Goal: Obtain resource: Download file/media

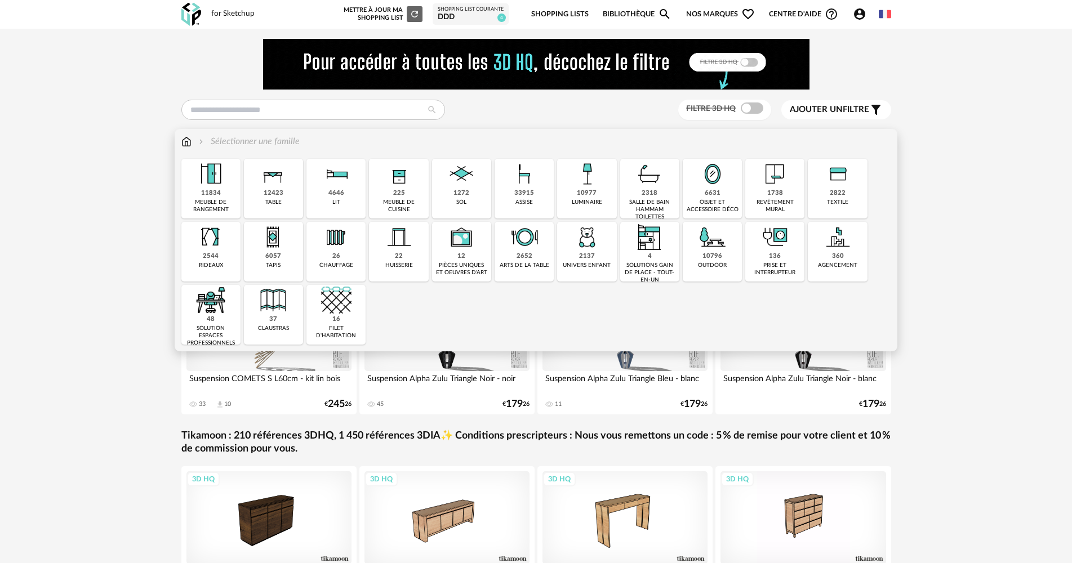
click at [831, 190] on div "2822" at bounding box center [838, 193] width 16 height 8
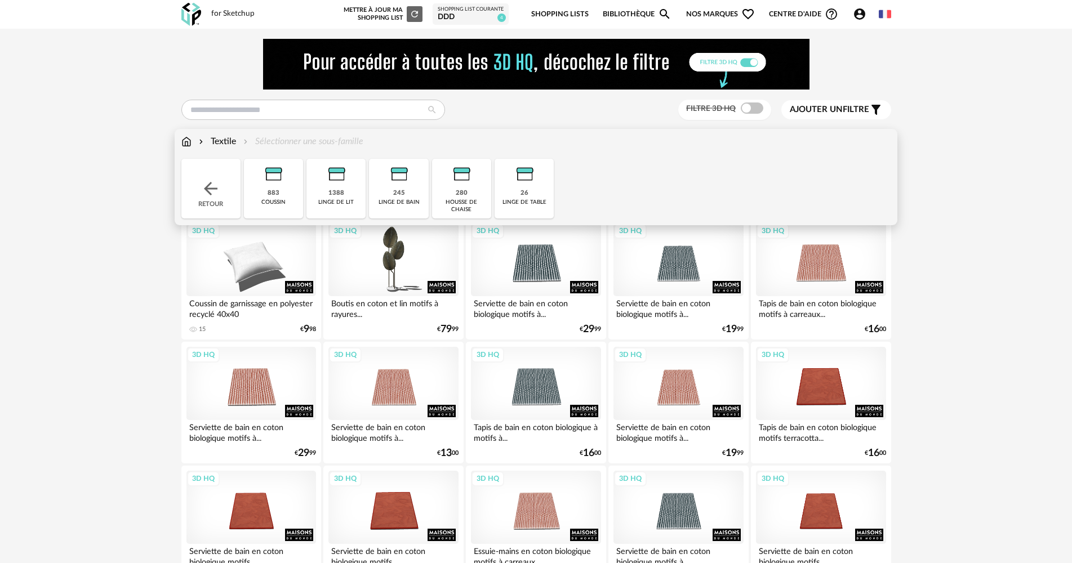
click at [300, 194] on div "883 coussin" at bounding box center [273, 189] width 59 height 60
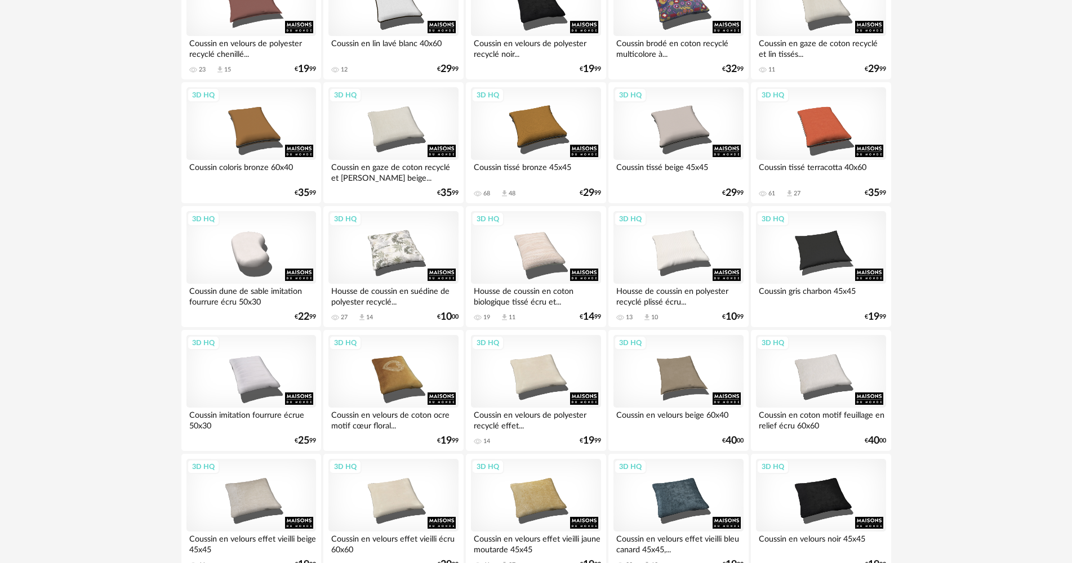
scroll to position [507, 0]
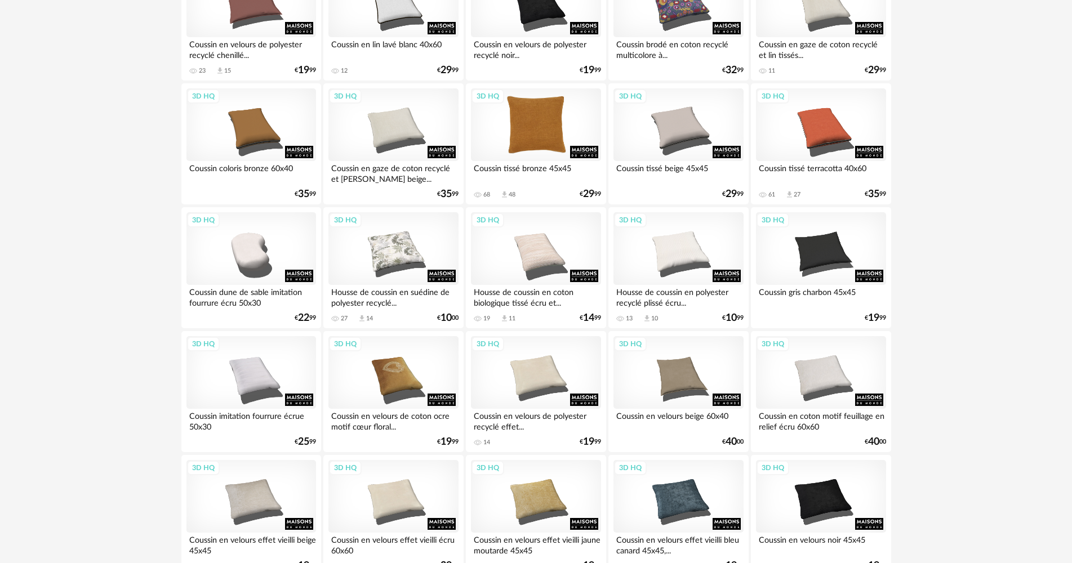
click at [520, 148] on div "3D HQ" at bounding box center [536, 124] width 130 height 73
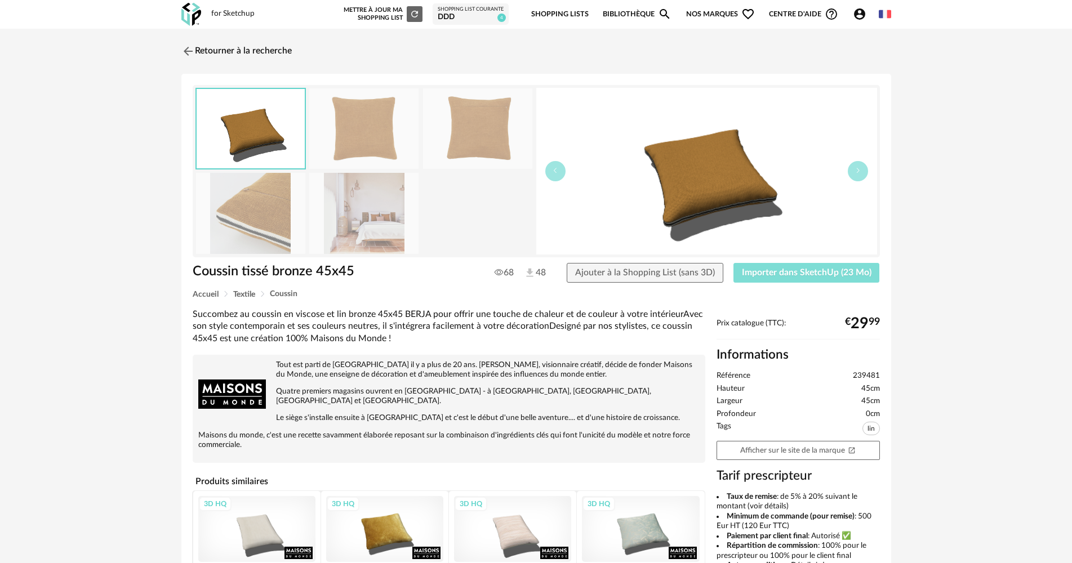
click at [781, 275] on span "Importer dans SketchUp (23 Mo)" at bounding box center [807, 272] width 130 height 9
click at [208, 46] on link "Retourner à la recherche" at bounding box center [234, 51] width 110 height 25
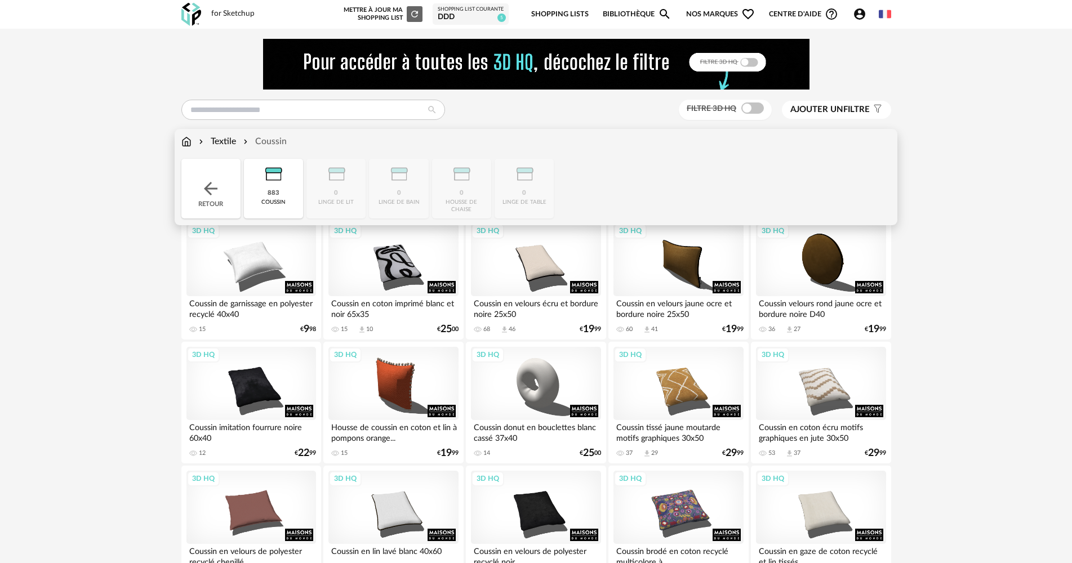
click at [213, 182] on img at bounding box center [211, 189] width 20 height 20
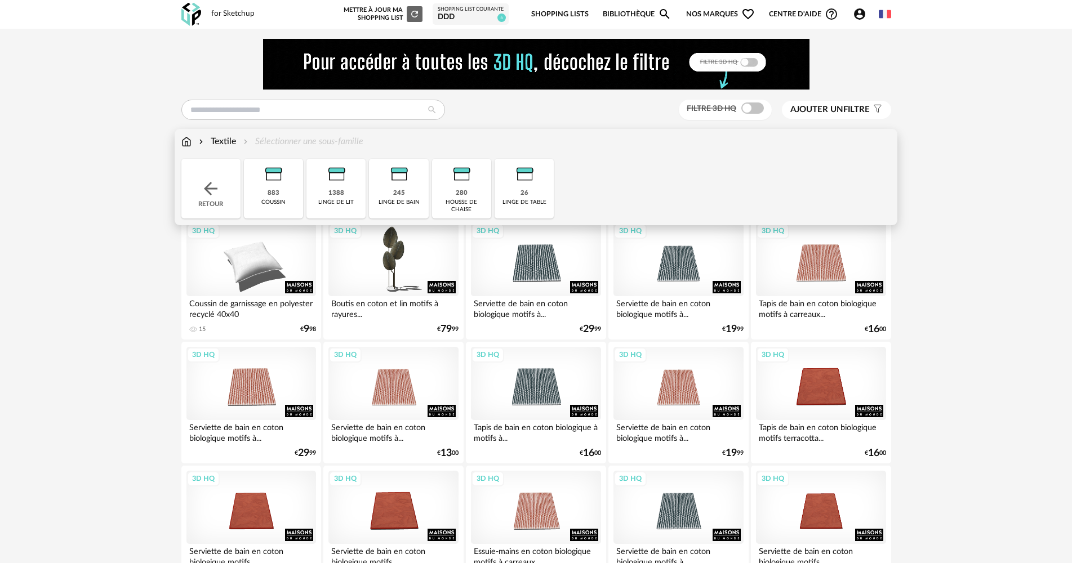
click at [213, 182] on img at bounding box center [211, 189] width 20 height 20
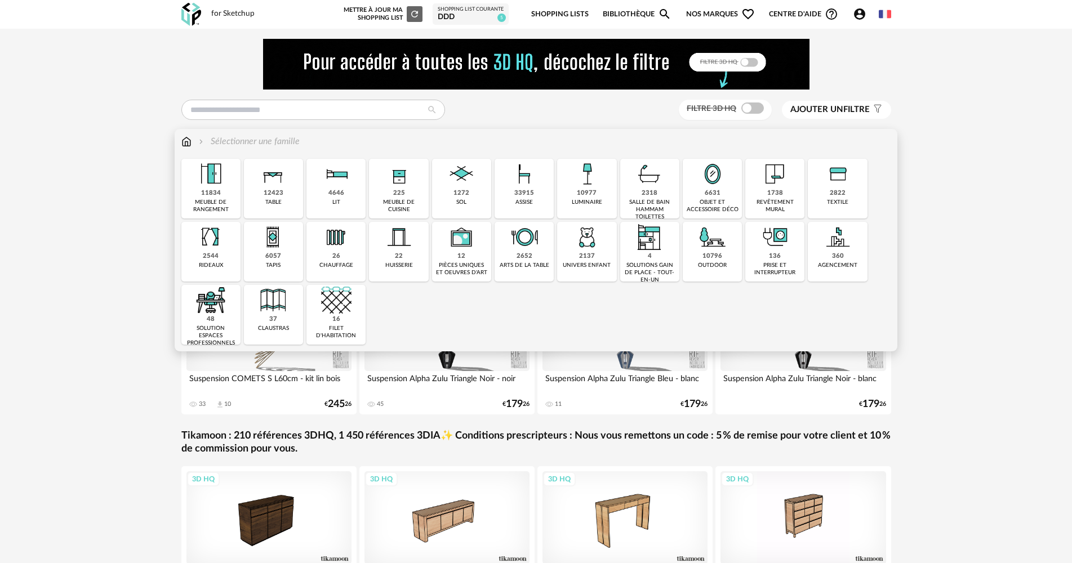
click at [536, 181] on img at bounding box center [524, 174] width 30 height 30
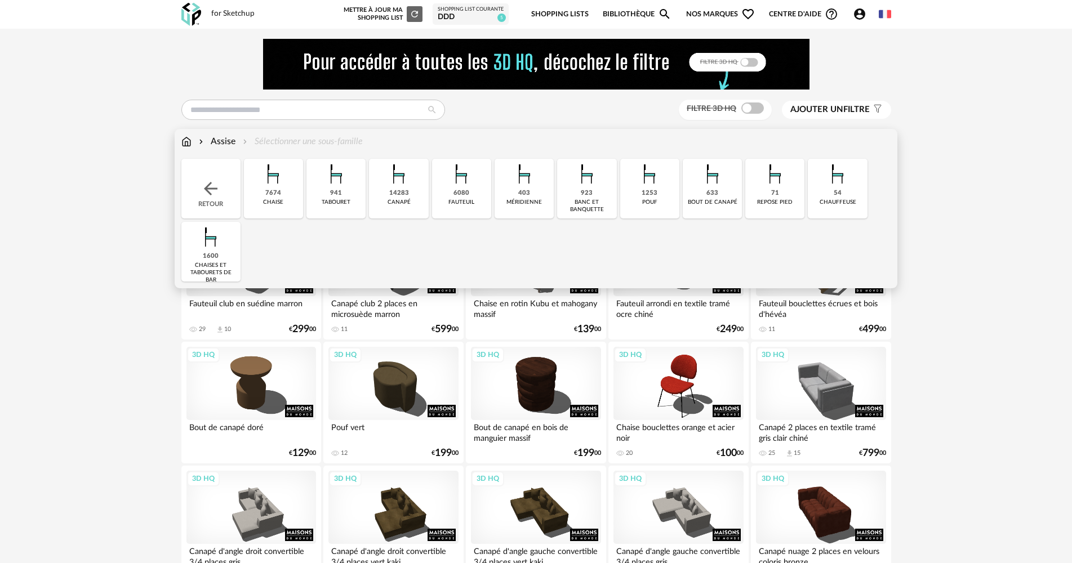
click at [648, 186] on img at bounding box center [649, 174] width 30 height 30
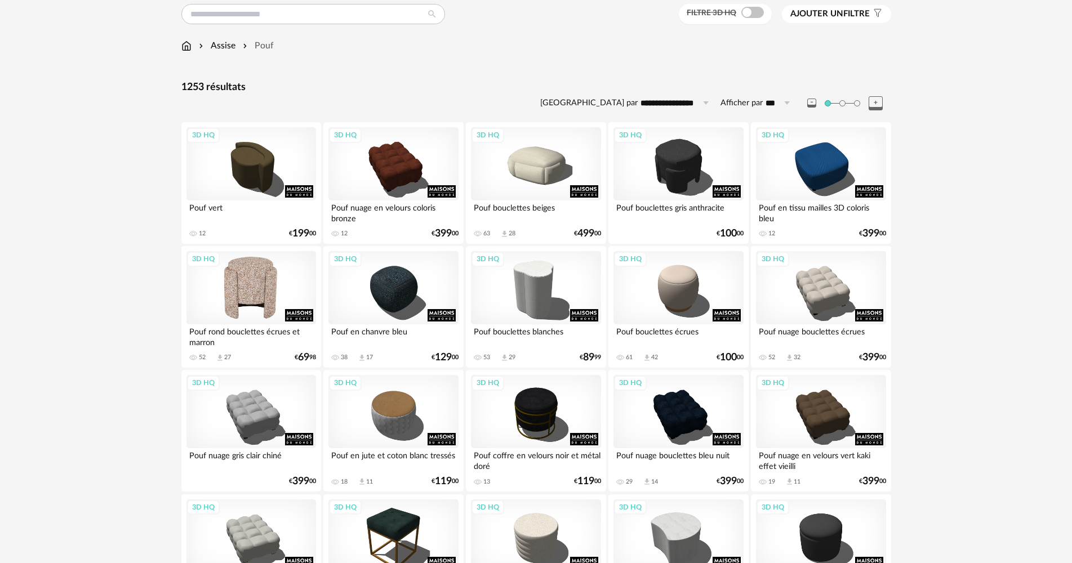
scroll to position [113, 0]
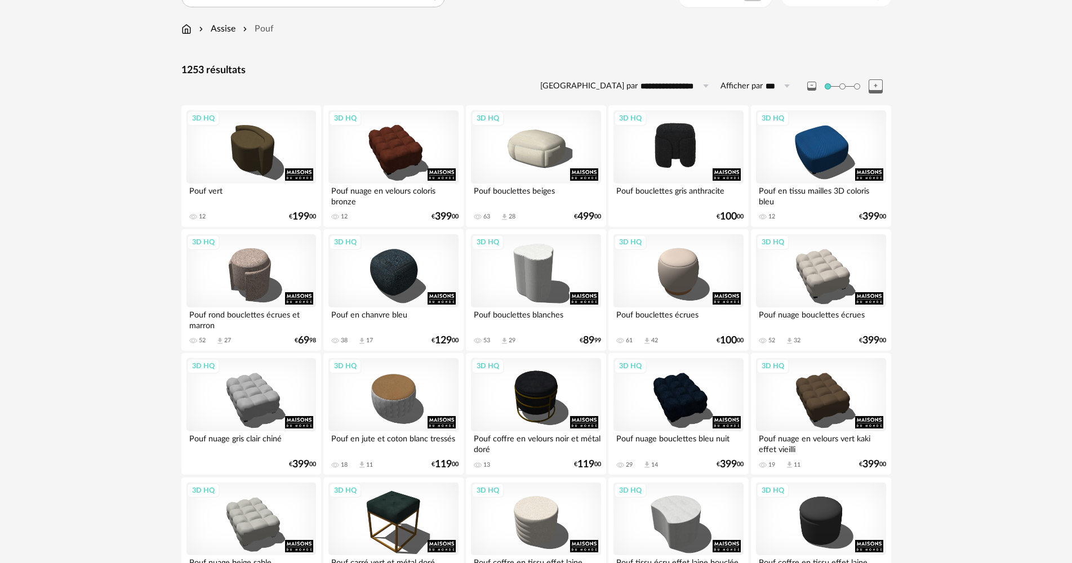
click at [652, 165] on div "3D HQ" at bounding box center [678, 146] width 130 height 73
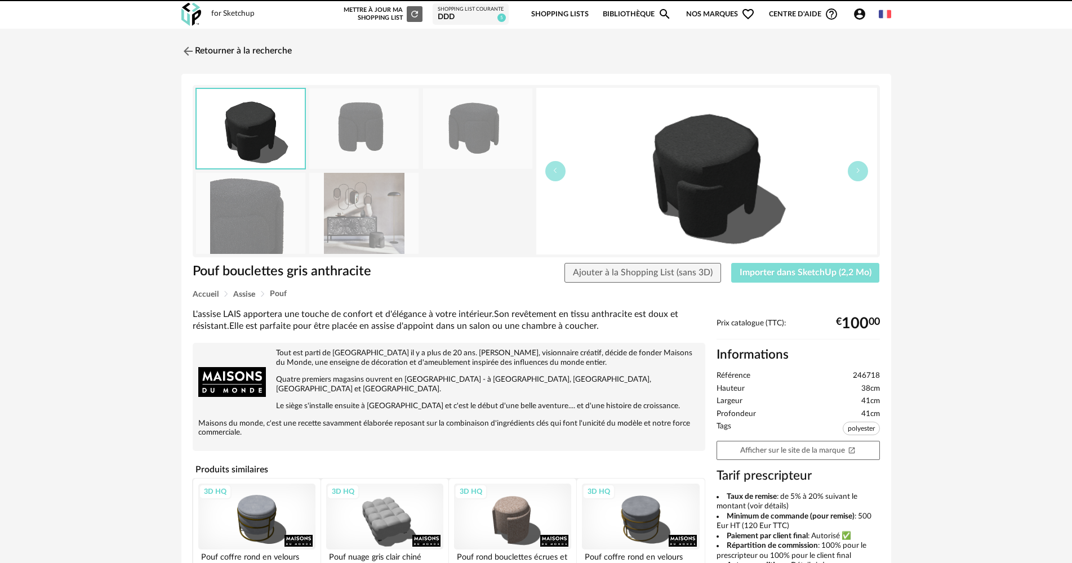
click at [790, 275] on span "Importer dans SketchUp (2,2 Mo)" at bounding box center [806, 272] width 132 height 9
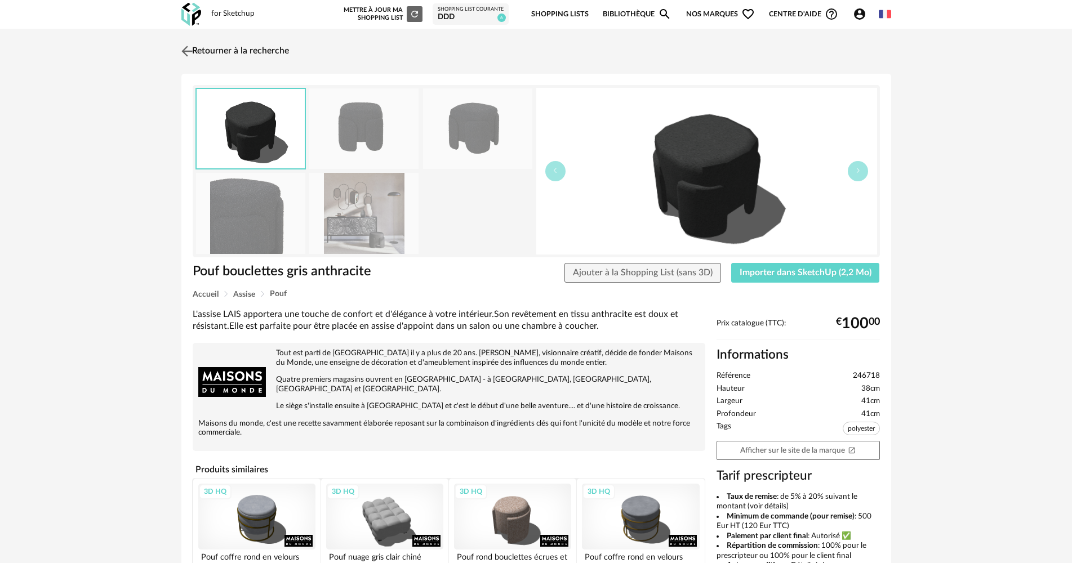
click at [259, 59] on link "Retourner à la recherche" at bounding box center [234, 51] width 110 height 25
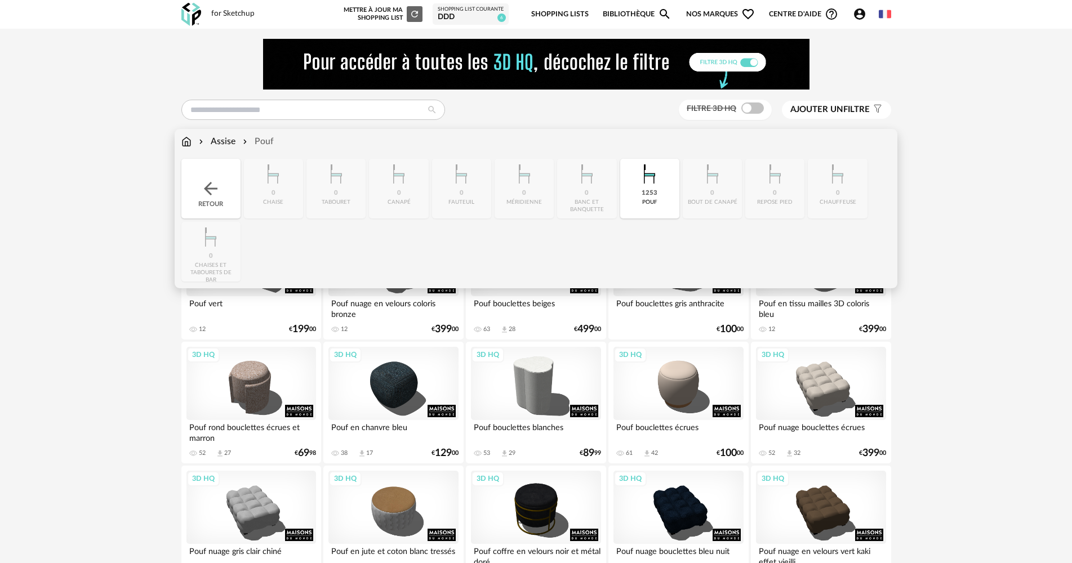
click at [191, 141] on img at bounding box center [186, 141] width 10 height 13
click at [186, 143] on img at bounding box center [186, 141] width 10 height 13
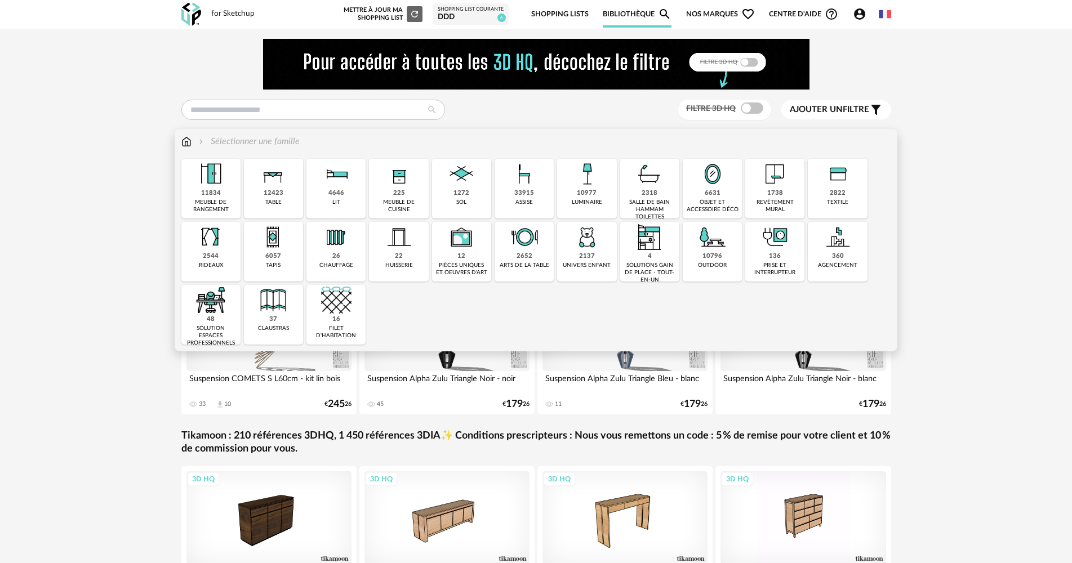
click at [707, 201] on div "objet et accessoire déco" at bounding box center [712, 206] width 52 height 15
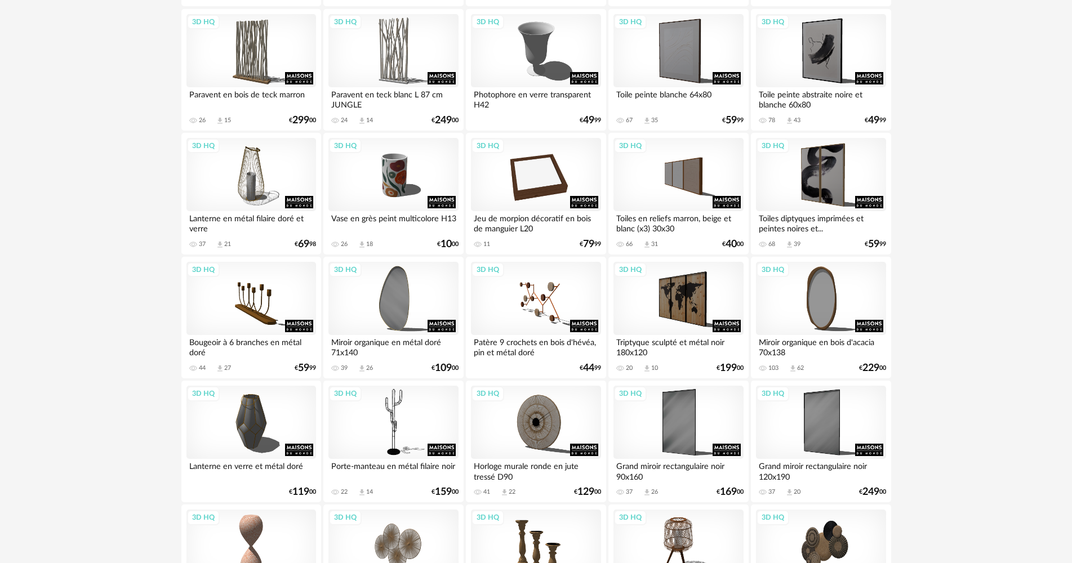
scroll to position [1070, 0]
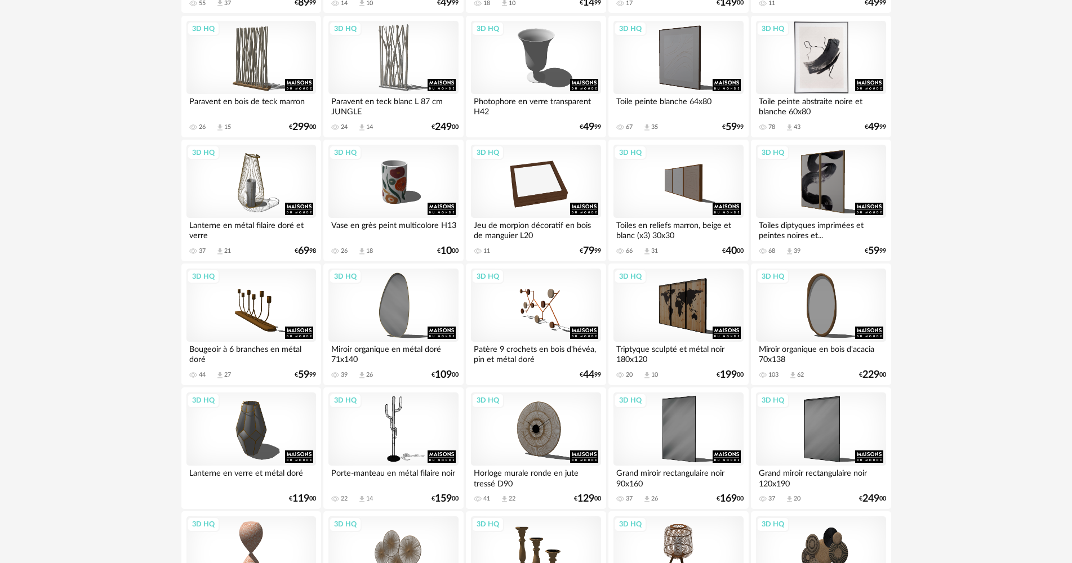
click at [827, 70] on div "3D HQ" at bounding box center [821, 57] width 130 height 73
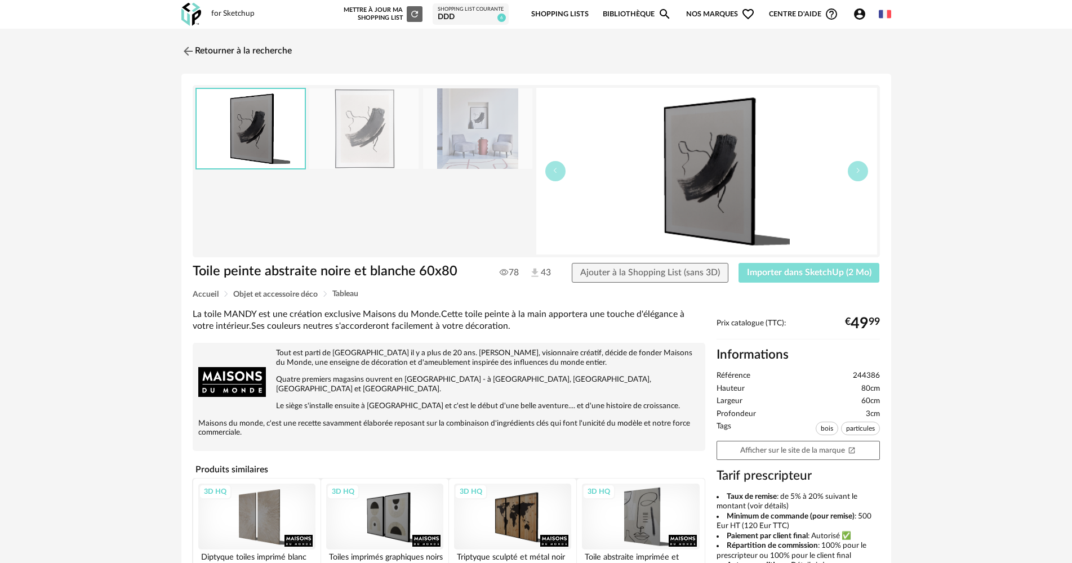
click at [820, 271] on span "Importer dans SketchUp (2 Mo)" at bounding box center [809, 272] width 124 height 9
click at [222, 46] on link "Retourner à la recherche" at bounding box center [234, 51] width 110 height 25
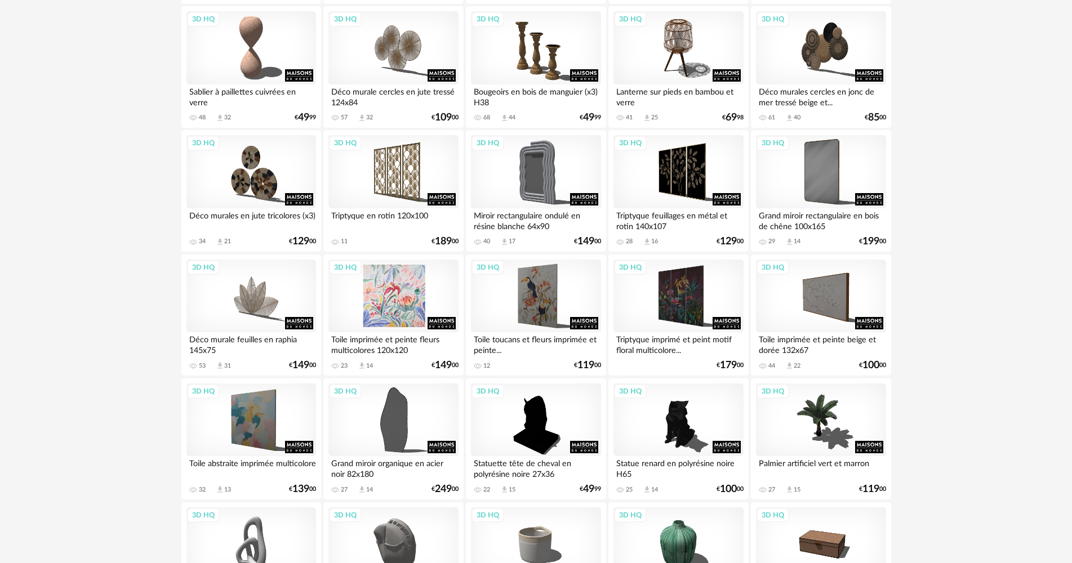
scroll to position [1577, 0]
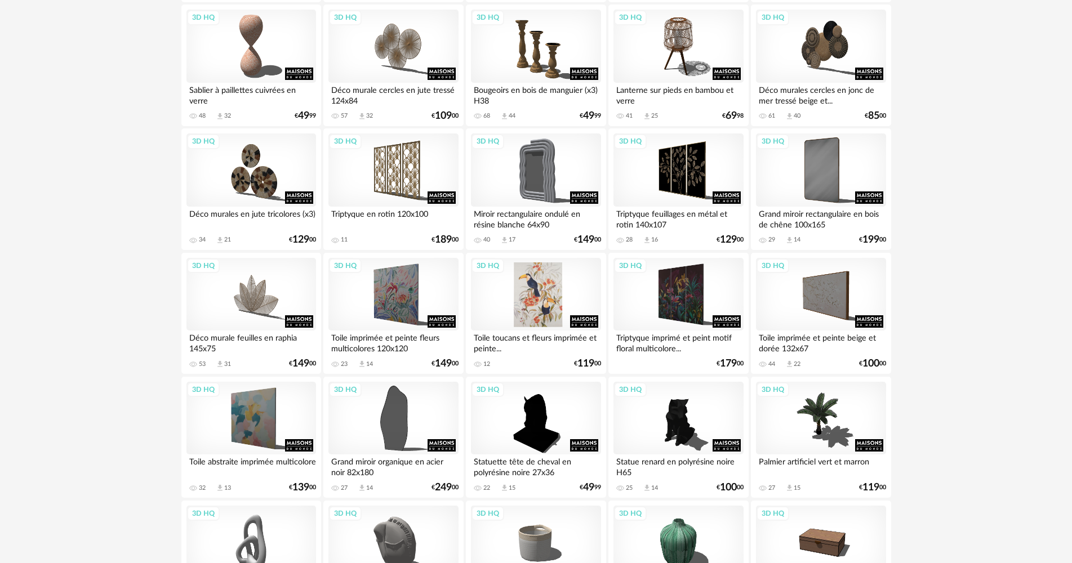
click at [547, 284] on div "3D HQ" at bounding box center [536, 294] width 130 height 73
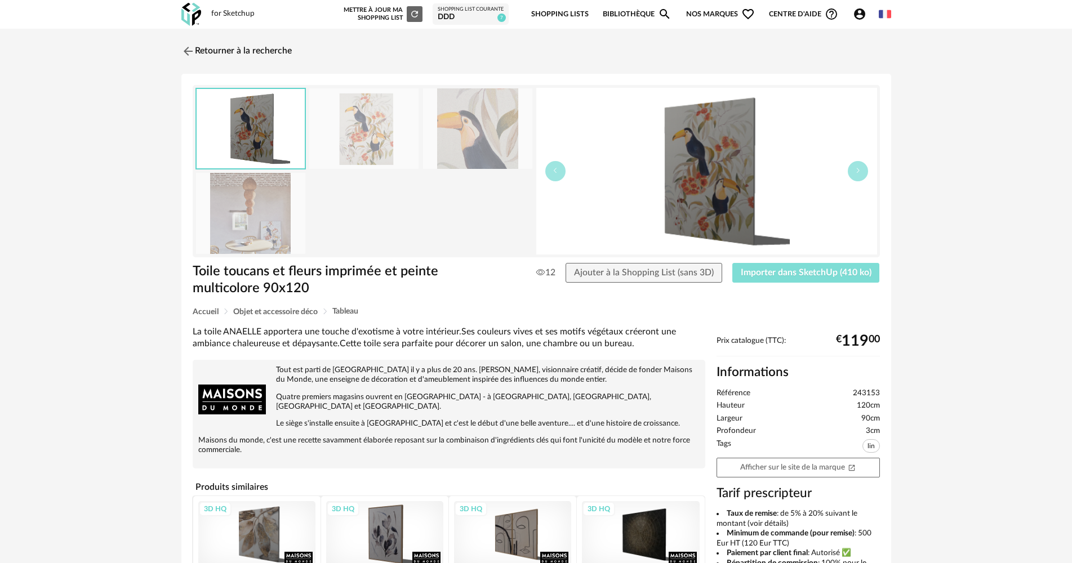
click at [791, 275] on span "Importer dans SketchUp (410 ko)" at bounding box center [806, 272] width 131 height 9
click at [240, 19] on div "for Sketchup" at bounding box center [232, 14] width 43 height 10
click at [199, 17] on img at bounding box center [191, 14] width 20 height 23
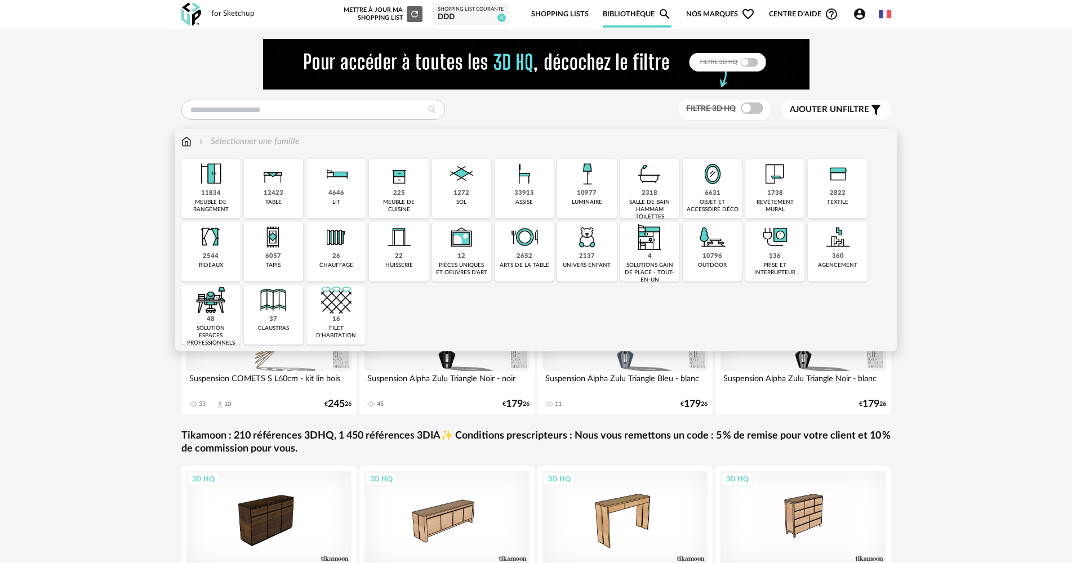
click at [410, 193] on div "225 meuble de cuisine" at bounding box center [398, 189] width 59 height 60
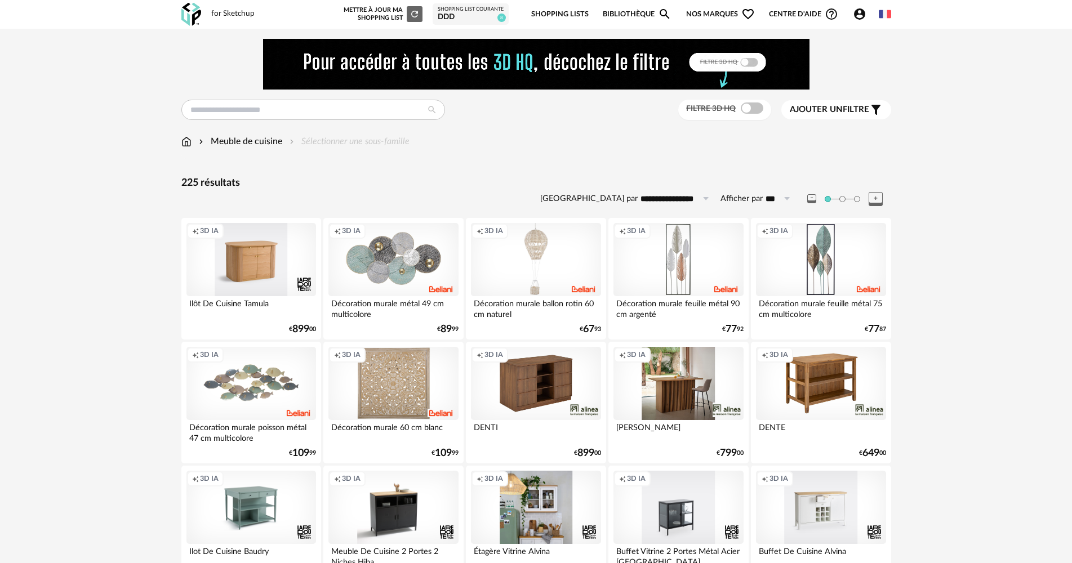
click at [749, 109] on span at bounding box center [752, 108] width 23 height 11
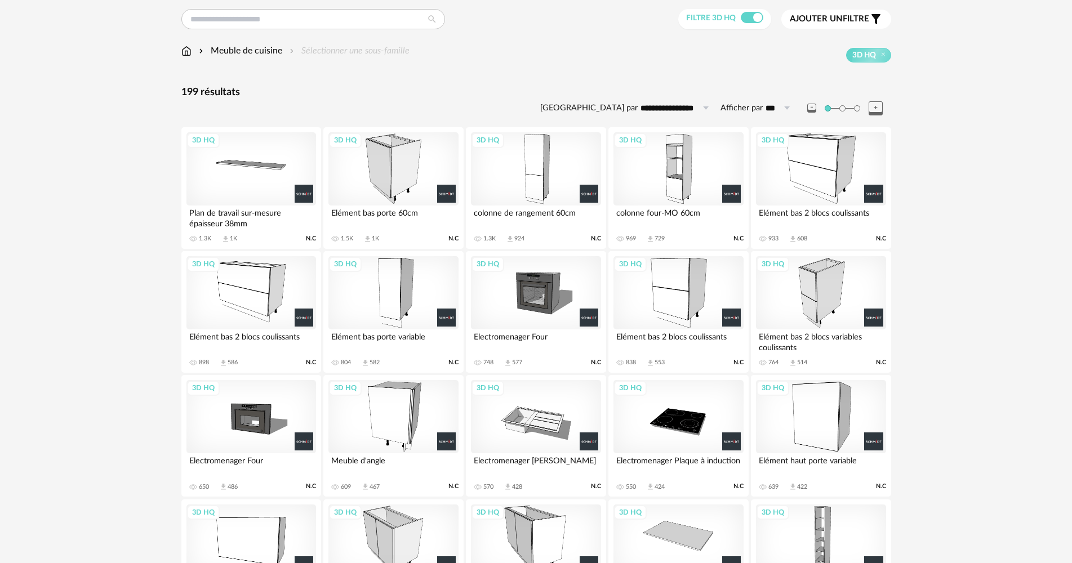
scroll to position [113, 0]
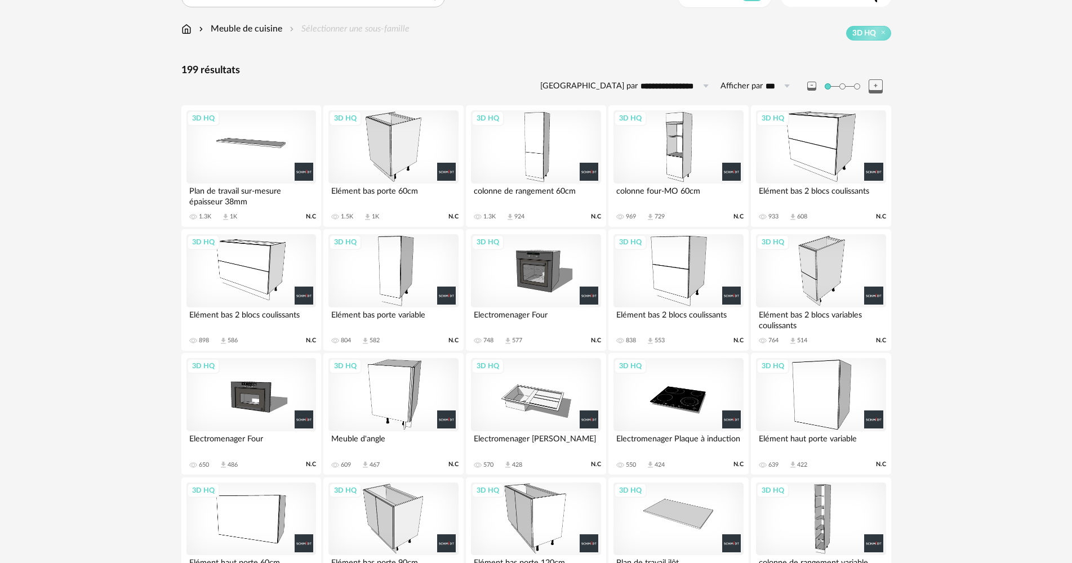
click at [546, 270] on div "3D HQ" at bounding box center [536, 270] width 130 height 73
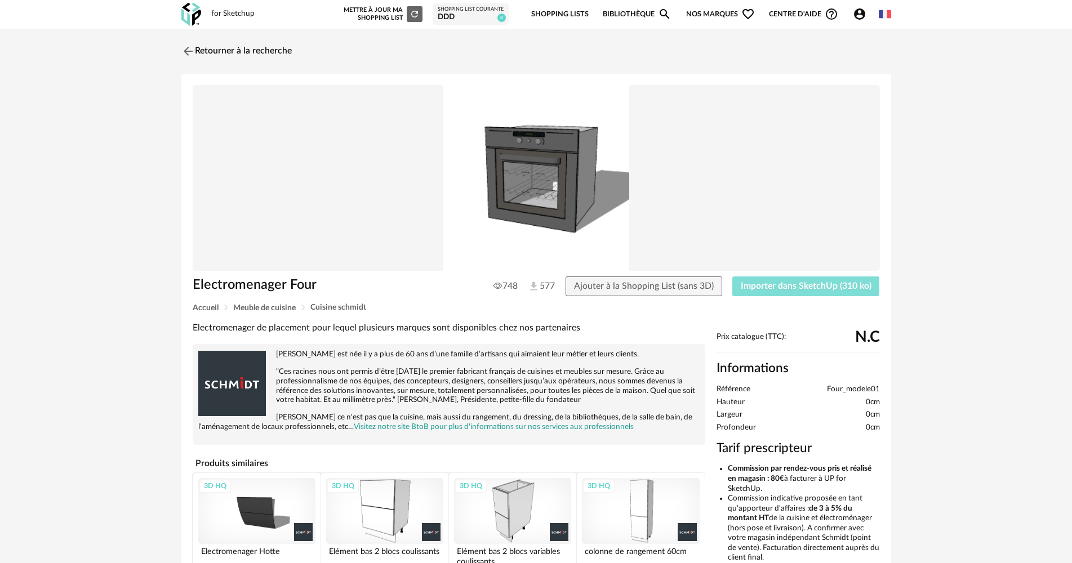
click at [775, 290] on span "Importer dans SketchUp (310 ko)" at bounding box center [806, 286] width 131 height 9
drag, startPoint x: 180, startPoint y: 52, endPoint x: 189, endPoint y: 52, distance: 9.0
click at [181, 52] on img at bounding box center [187, 51] width 16 height 16
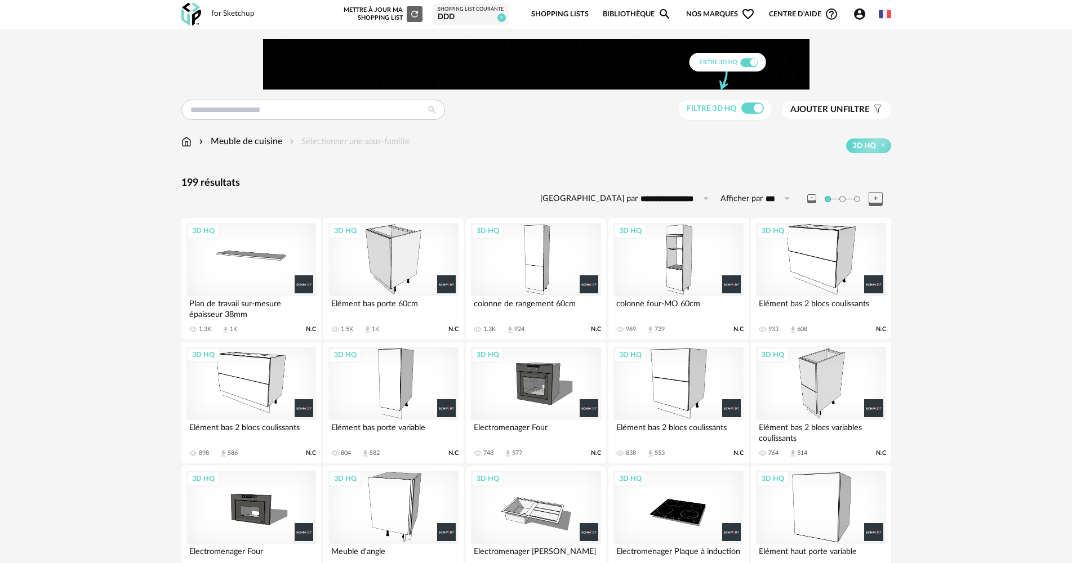
scroll to position [113, 0]
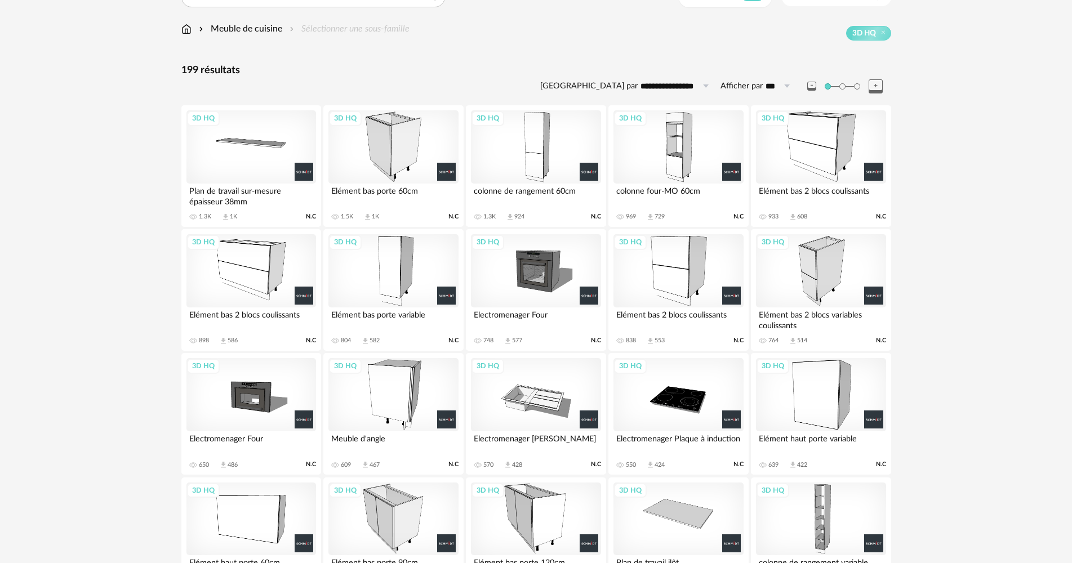
click at [255, 387] on div "3D HQ" at bounding box center [251, 394] width 130 height 73
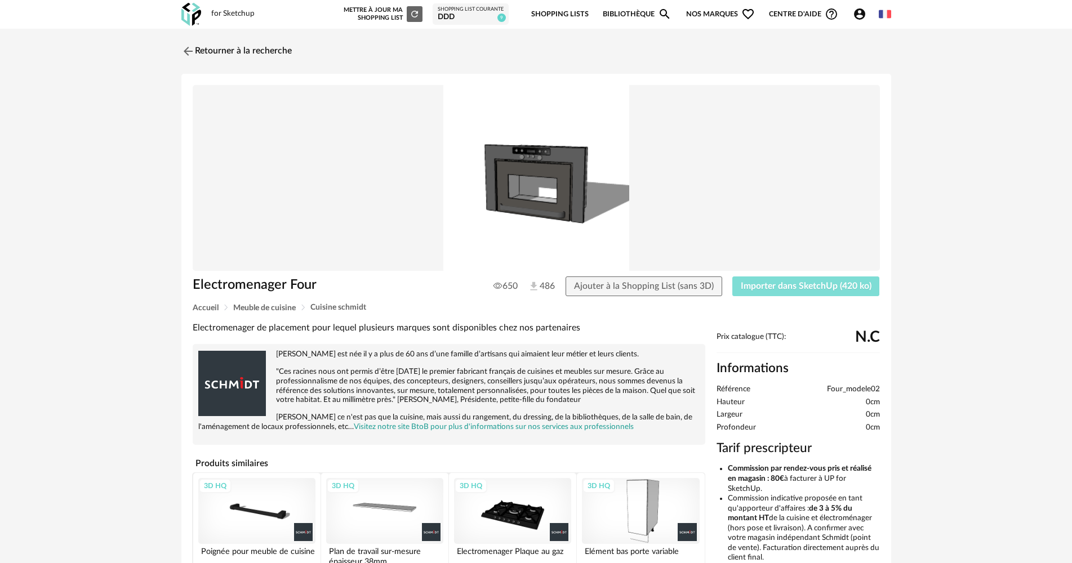
click at [762, 290] on span "Importer dans SketchUp (420 ko)" at bounding box center [806, 286] width 131 height 9
click at [206, 52] on link "Retourner à la recherche" at bounding box center [234, 51] width 110 height 25
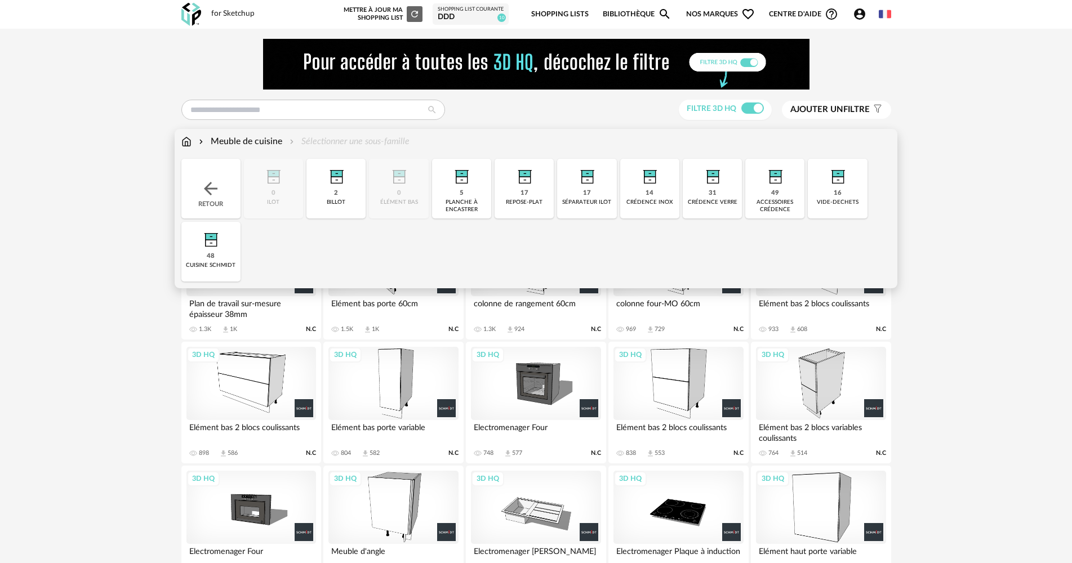
click at [209, 177] on div "Retour" at bounding box center [210, 189] width 59 height 60
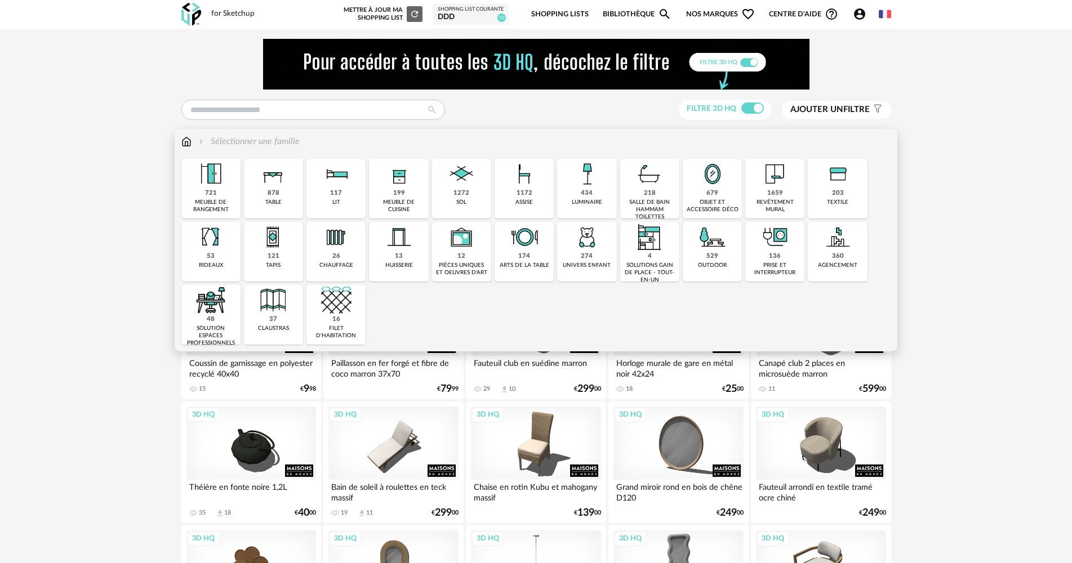
click at [335, 195] on div "117" at bounding box center [336, 193] width 12 height 8
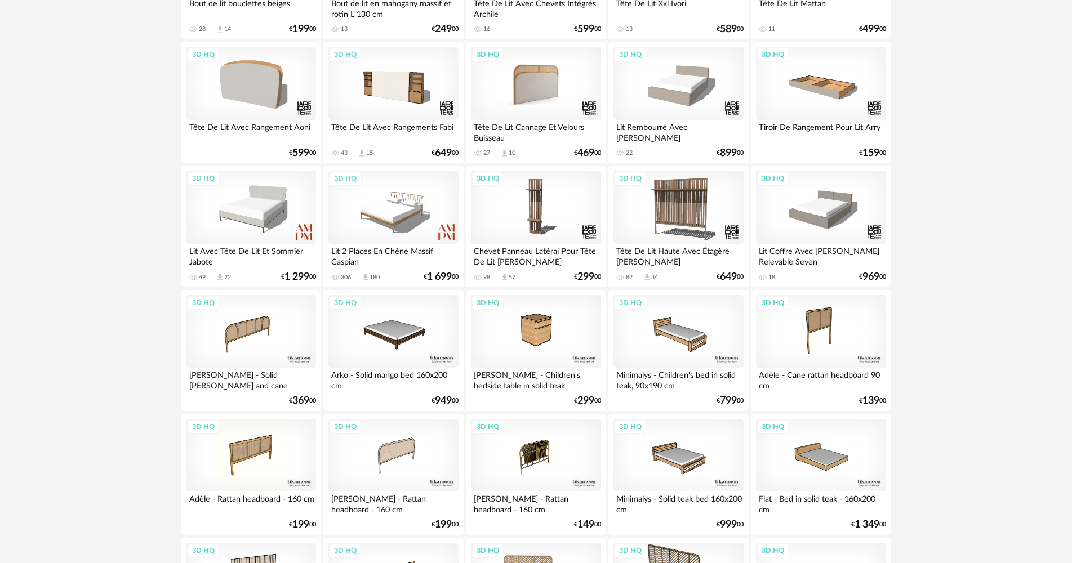
scroll to position [225, 0]
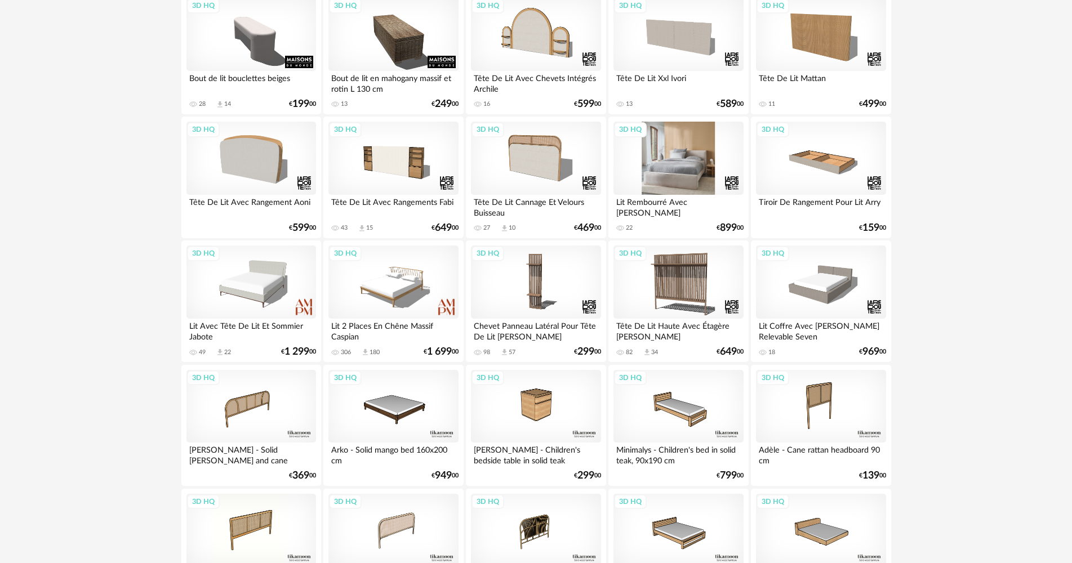
click at [665, 163] on div "3D HQ" at bounding box center [678, 158] width 130 height 73
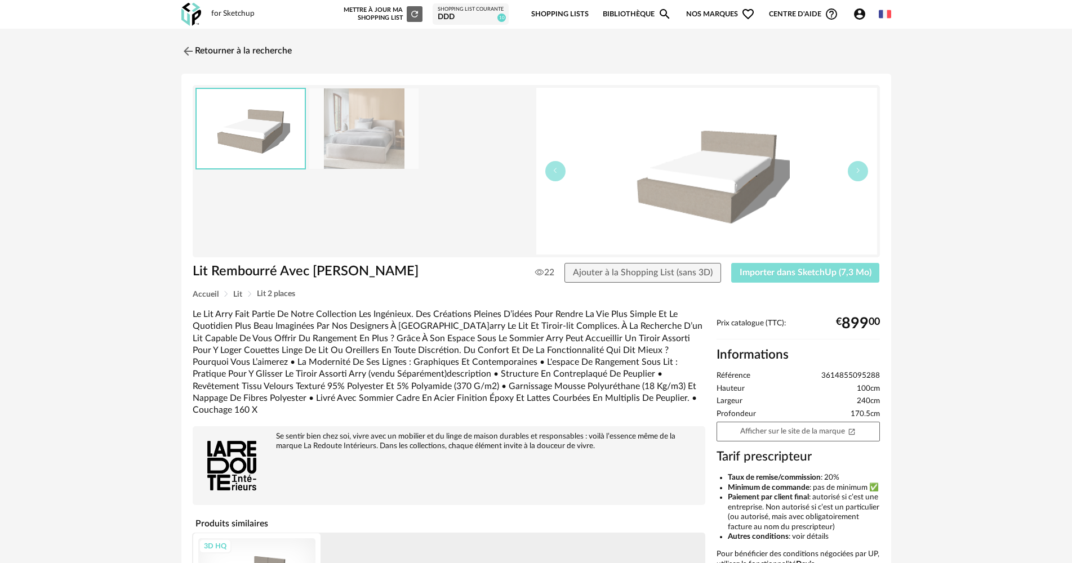
click at [798, 267] on button "Importer dans SketchUp (7,3 Mo)" at bounding box center [805, 273] width 149 height 20
click at [242, 57] on link "Retourner à la recherche" at bounding box center [234, 51] width 110 height 25
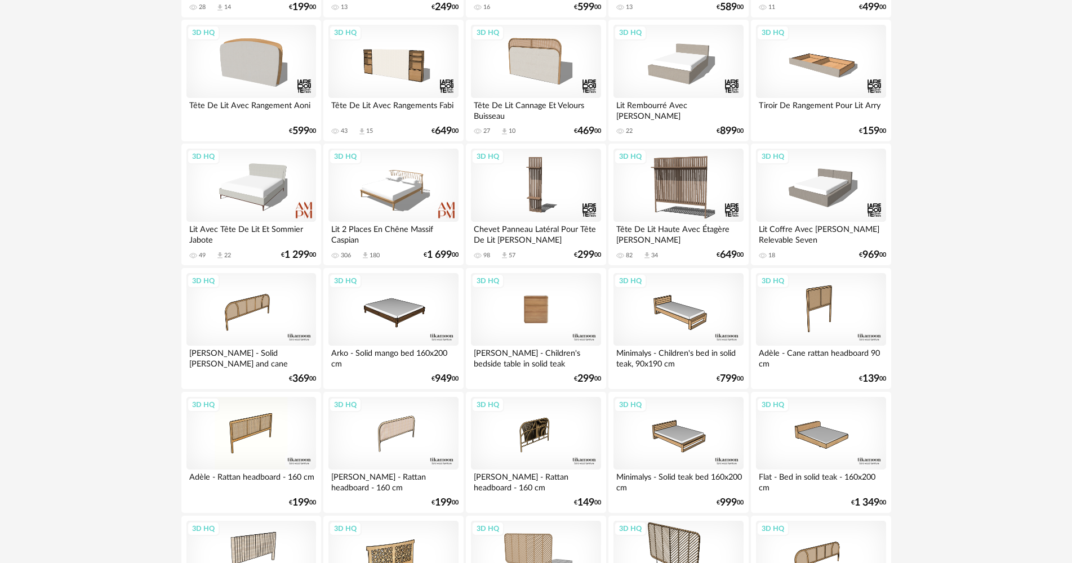
scroll to position [338, 0]
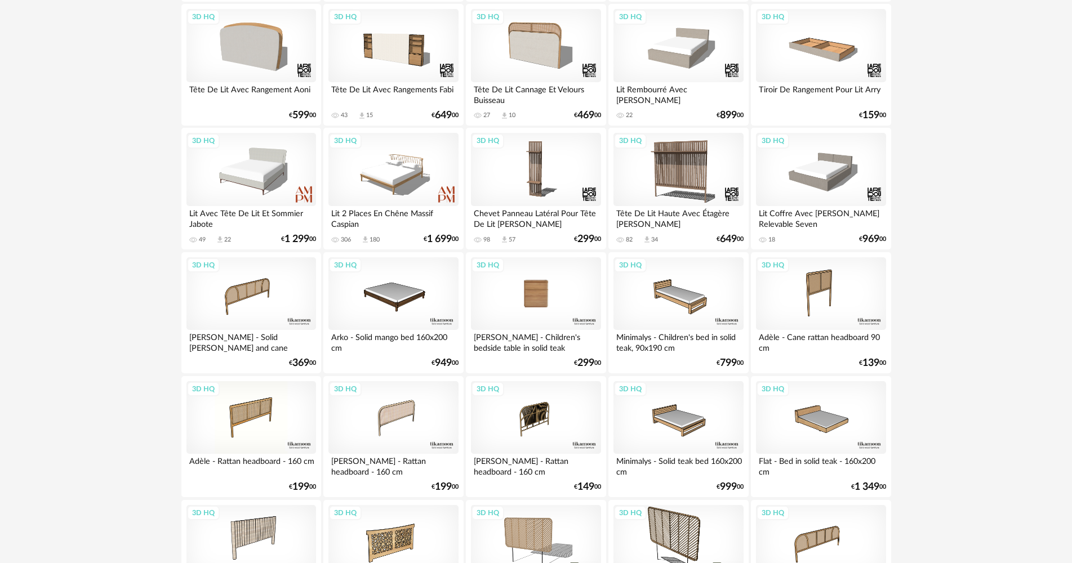
click at [576, 292] on div "3D HQ" at bounding box center [536, 293] width 130 height 73
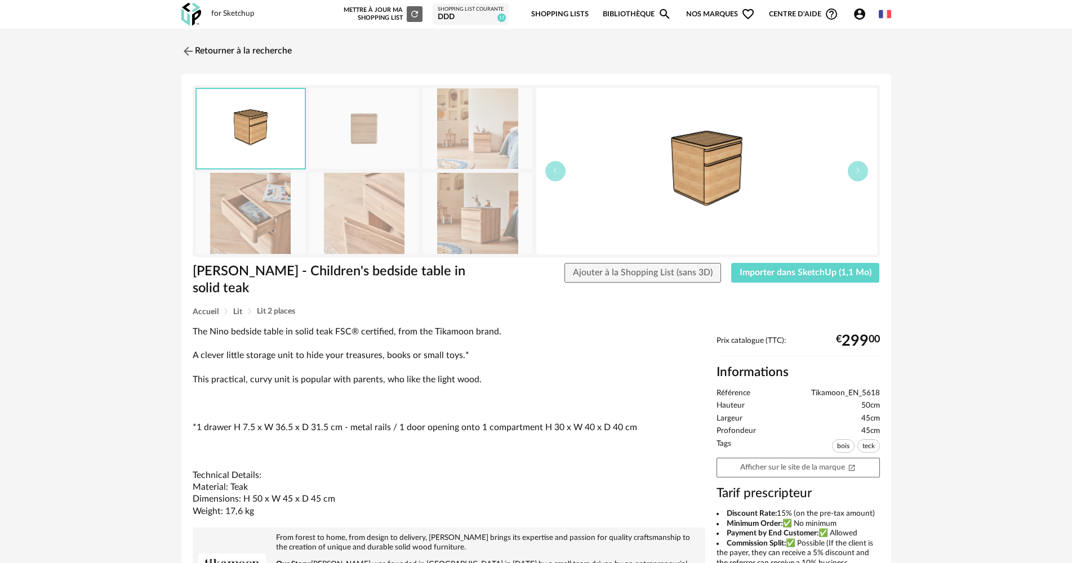
click at [778, 286] on div "Nino - Children's bedside table in solid teak Ajouter à la Shopping List (sans …" at bounding box center [536, 285] width 698 height 44
click at [784, 285] on div "Nino - Children's bedside table in solid teak Ajouter à la Shopping List (sans …" at bounding box center [536, 285] width 698 height 44
click at [765, 279] on button "Importer dans SketchUp (1,1 Mo)" at bounding box center [805, 273] width 149 height 20
click at [233, 62] on link "Retourner à la recherche" at bounding box center [234, 51] width 110 height 25
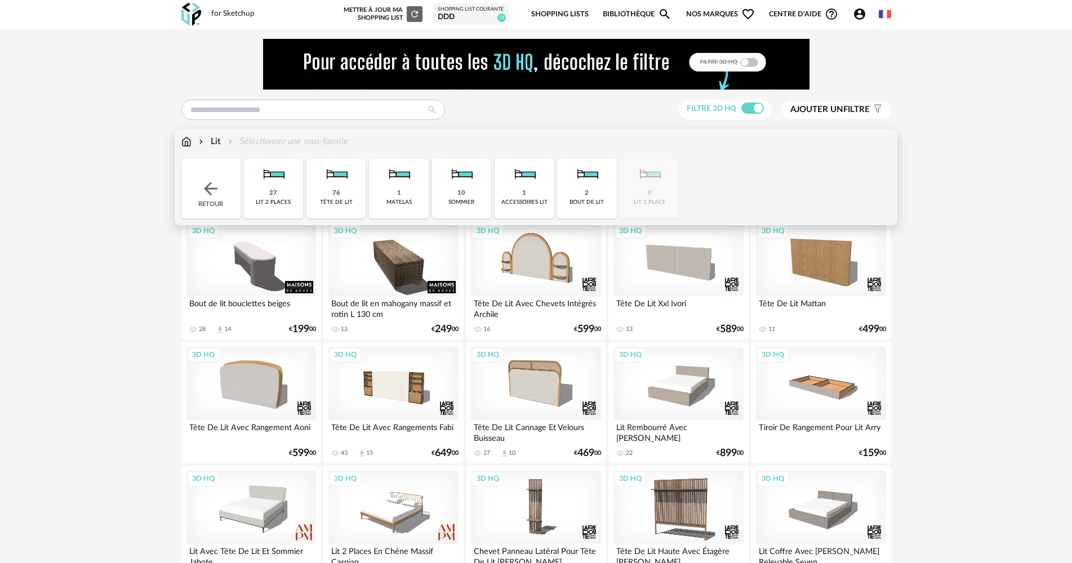
click at [220, 188] on img at bounding box center [211, 189] width 20 height 20
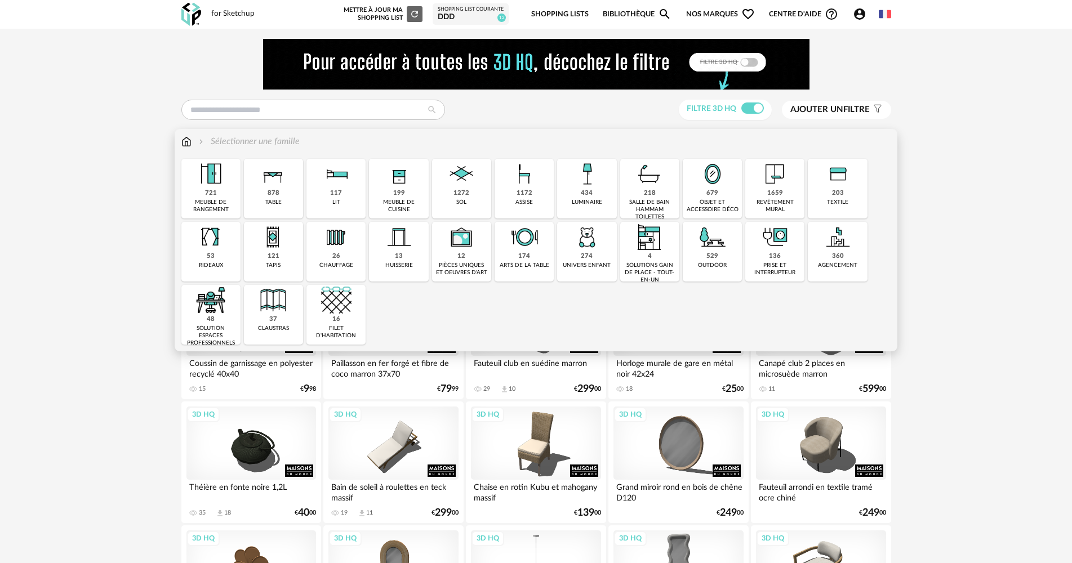
click at [225, 186] on img at bounding box center [210, 174] width 30 height 30
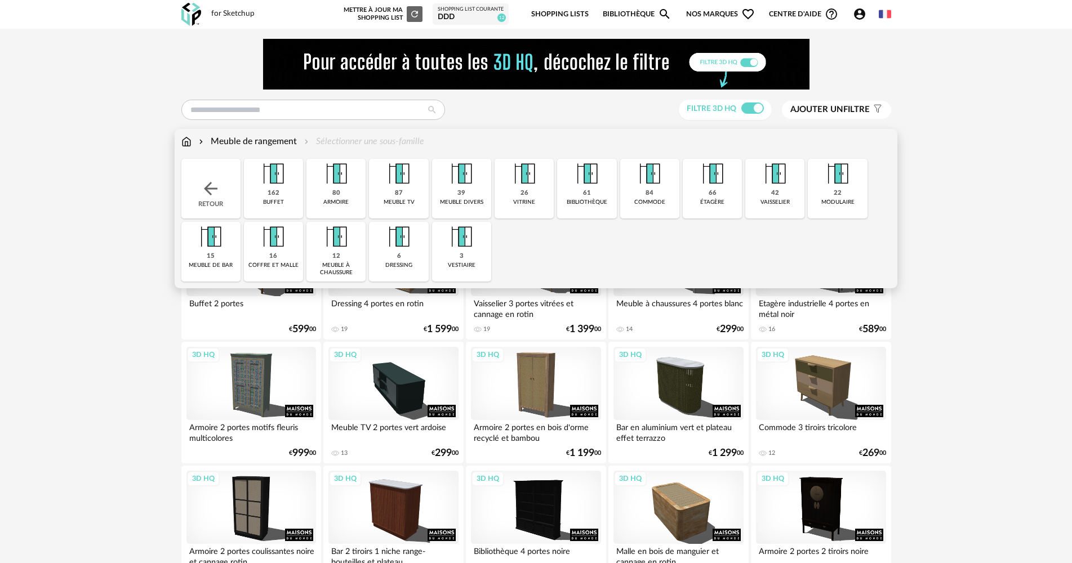
click at [330, 190] on div "80 armoire" at bounding box center [335, 189] width 59 height 60
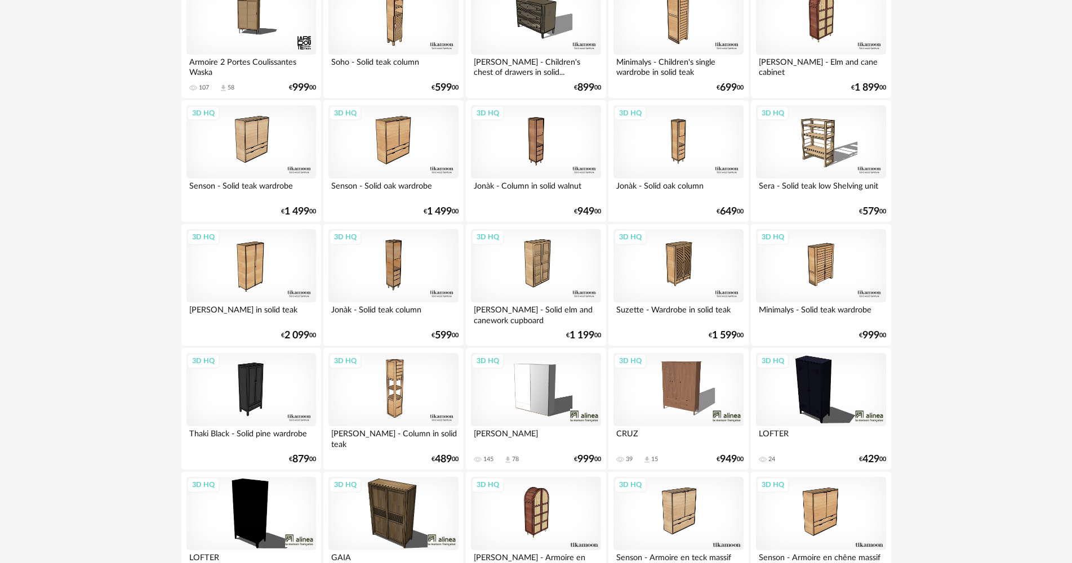
scroll to position [1239, 0]
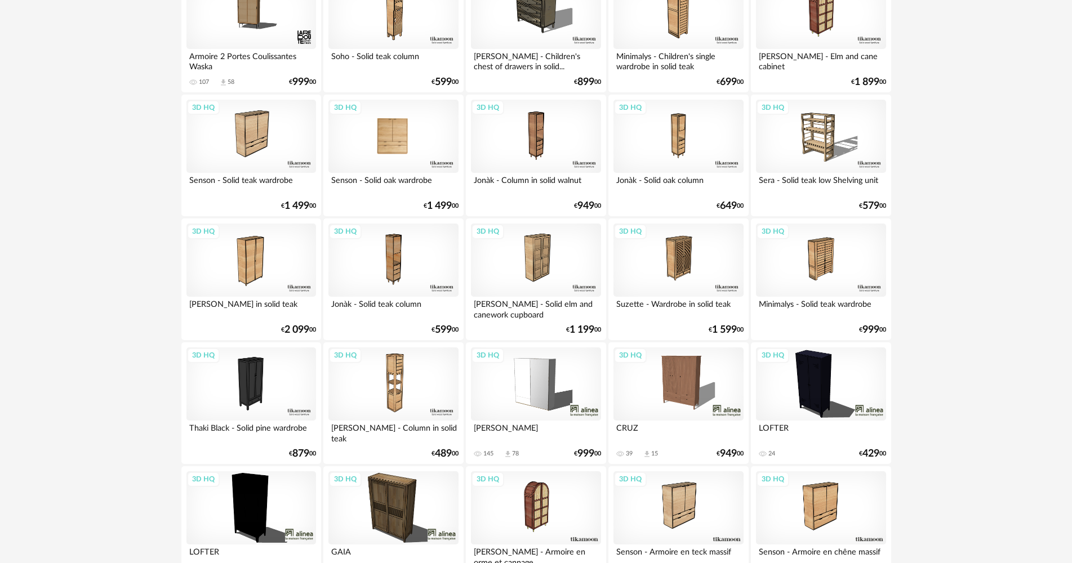
click at [421, 138] on div "3D HQ" at bounding box center [393, 136] width 130 height 73
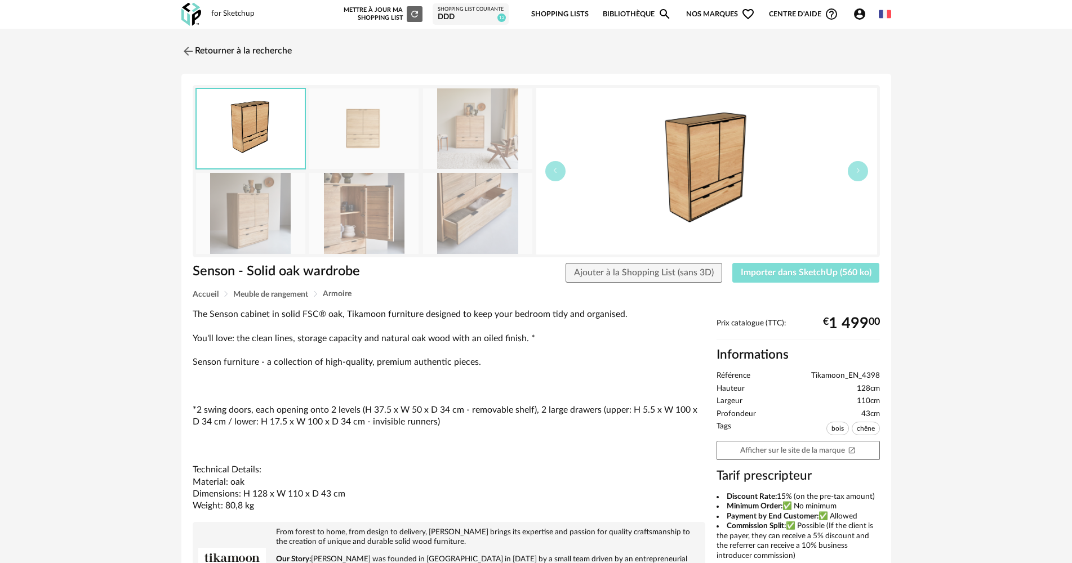
drag, startPoint x: 809, startPoint y: 261, endPoint x: 809, endPoint y: 270, distance: 9.0
click at [809, 264] on div "Senson - Solid oak wardrobe Senson - Solid oak wardrobe Ajouter à la Shopping L…" at bounding box center [536, 427] width 710 height 706
click at [809, 273] on span "Importer dans SketchUp (560 ko)" at bounding box center [806, 272] width 131 height 9
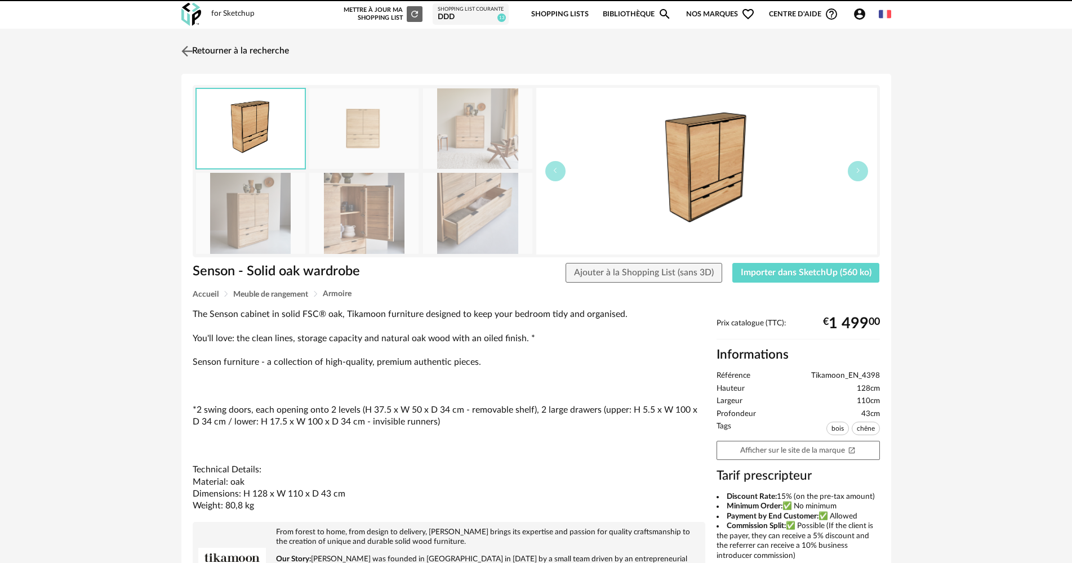
click at [222, 55] on link "Retourner à la recherche" at bounding box center [234, 51] width 110 height 25
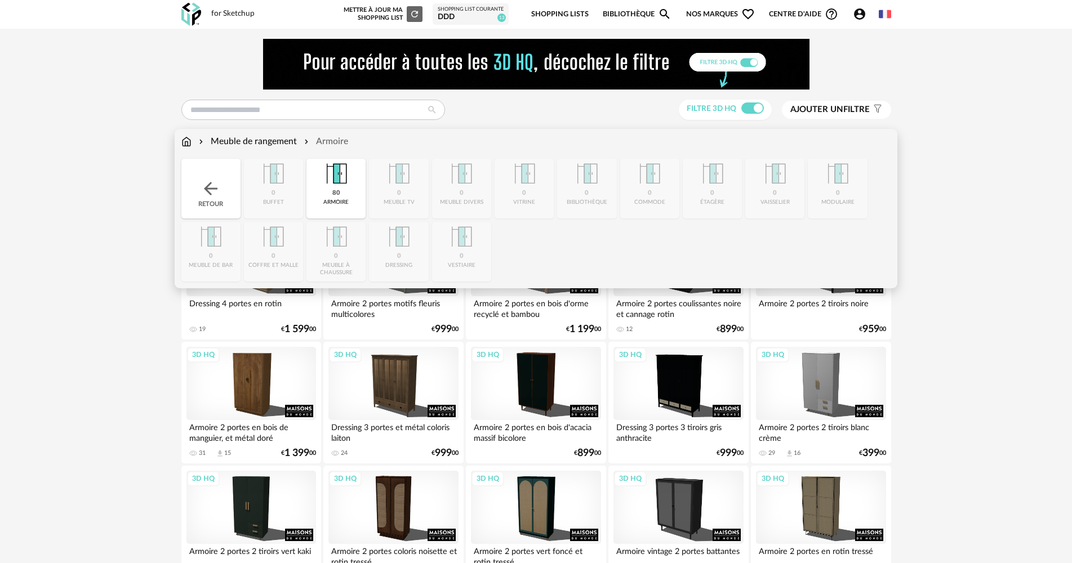
click at [328, 182] on img at bounding box center [336, 174] width 30 height 30
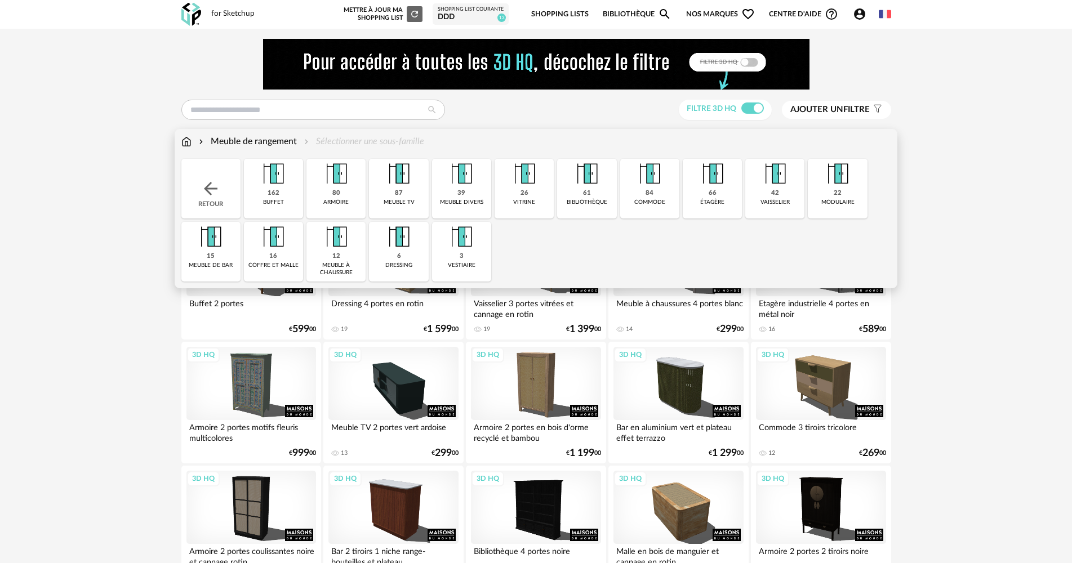
click at [389, 234] on img at bounding box center [399, 237] width 30 height 30
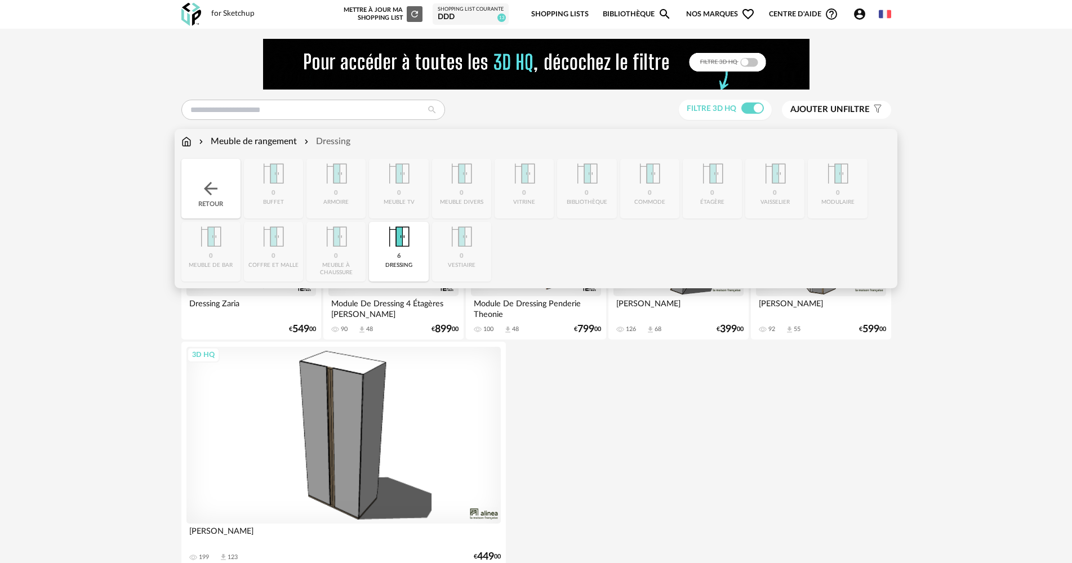
click at [389, 234] on img at bounding box center [399, 237] width 30 height 30
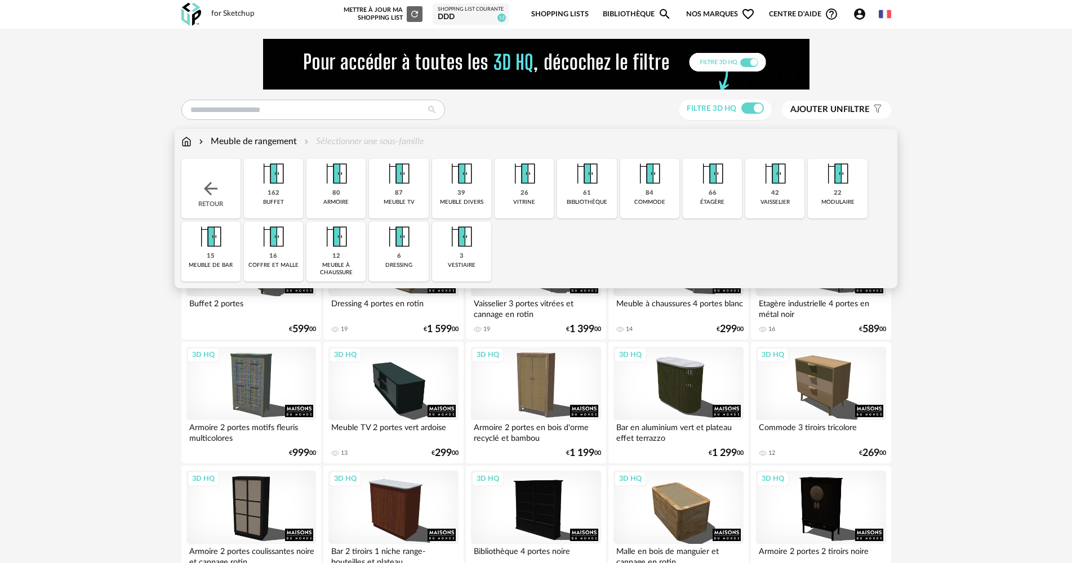
click at [224, 193] on div "Retour" at bounding box center [210, 189] width 59 height 60
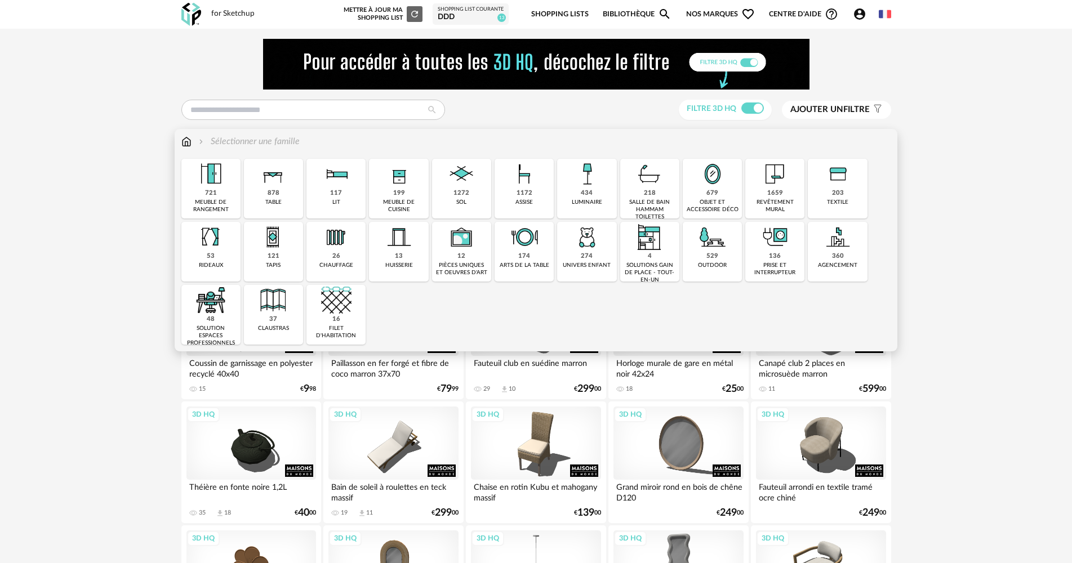
click at [284, 202] on div "878 table" at bounding box center [273, 189] width 59 height 60
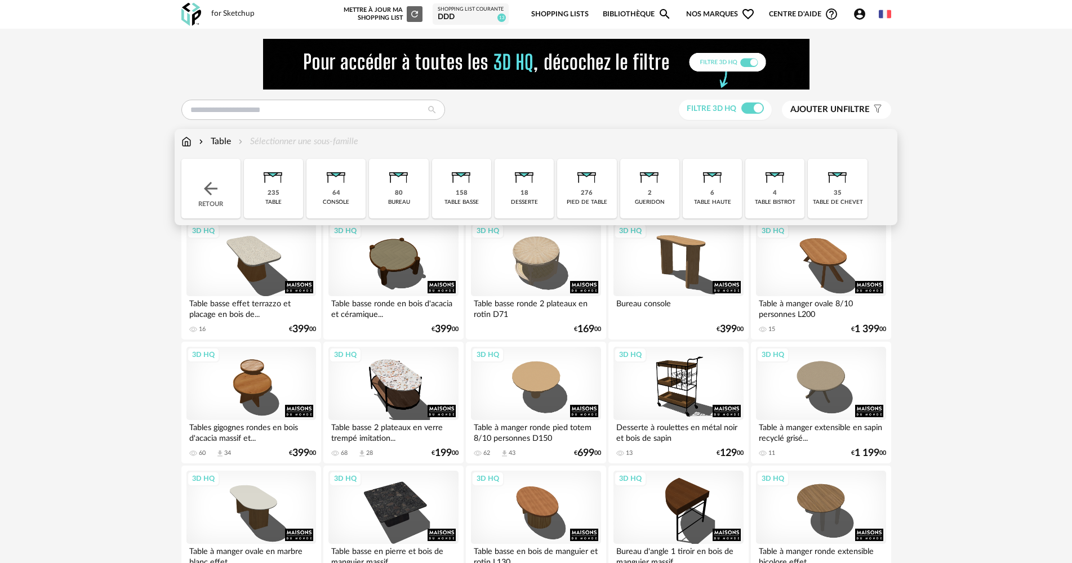
click at [332, 201] on div "console" at bounding box center [336, 202] width 26 height 7
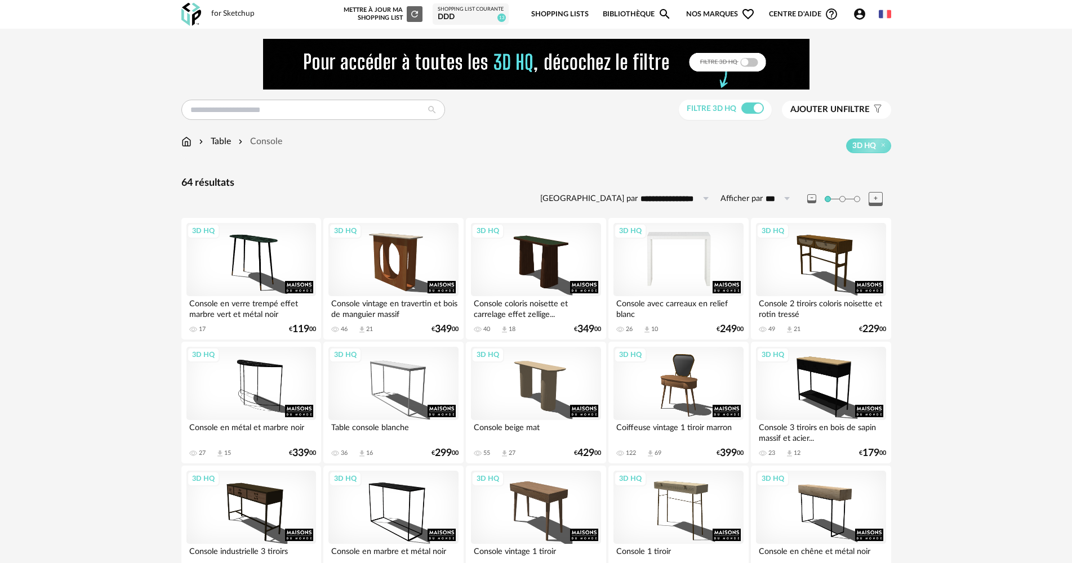
drag, startPoint x: 721, startPoint y: 249, endPoint x: 712, endPoint y: 254, distance: 10.3
click at [720, 249] on div "3D HQ" at bounding box center [678, 259] width 130 height 73
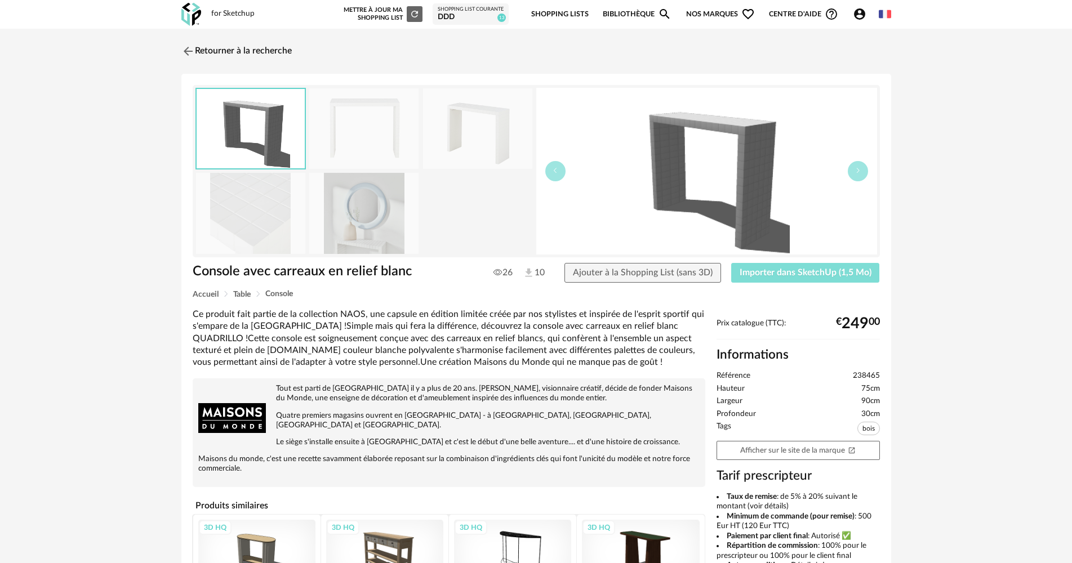
click at [792, 276] on span "Importer dans SketchUp (1,5 Mo)" at bounding box center [806, 272] width 132 height 9
click at [214, 56] on link "Retourner à la recherche" at bounding box center [234, 51] width 110 height 25
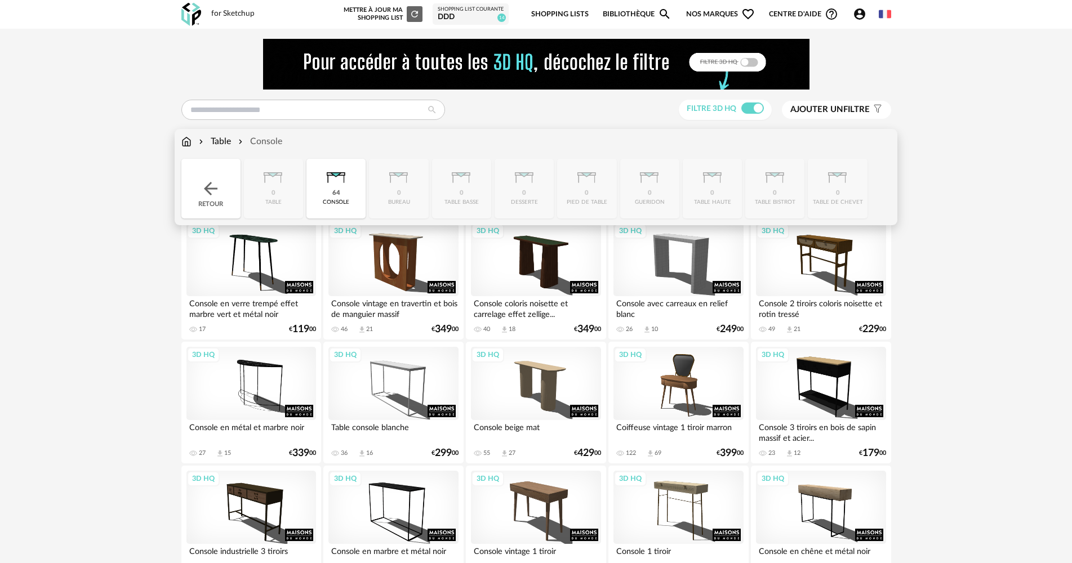
click at [199, 193] on div "Retour" at bounding box center [210, 189] width 59 height 60
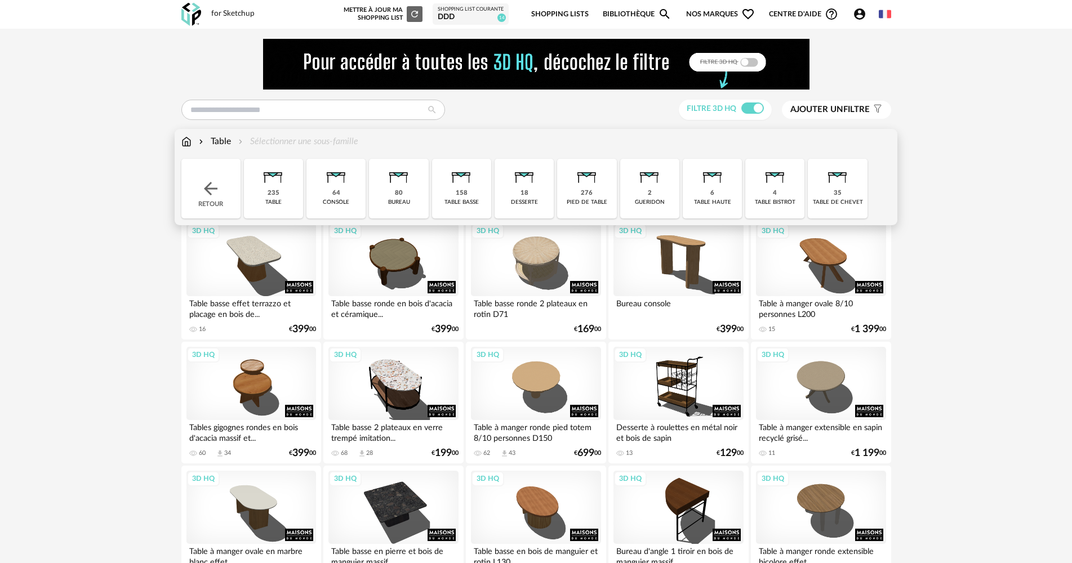
click at [223, 185] on div "Retour" at bounding box center [210, 189] width 59 height 60
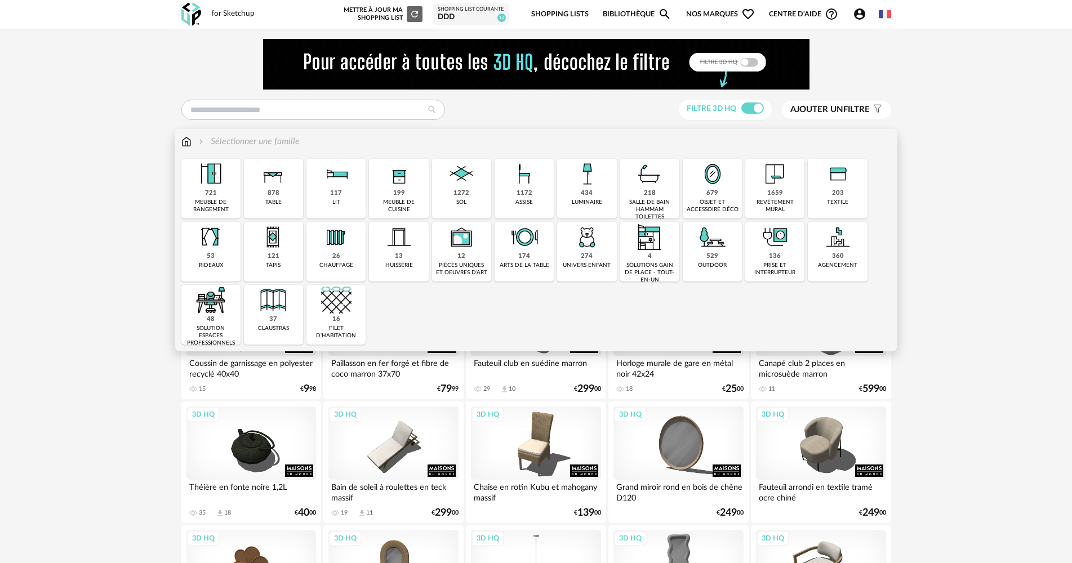
click at [542, 199] on div "1172 assise" at bounding box center [524, 189] width 59 height 60
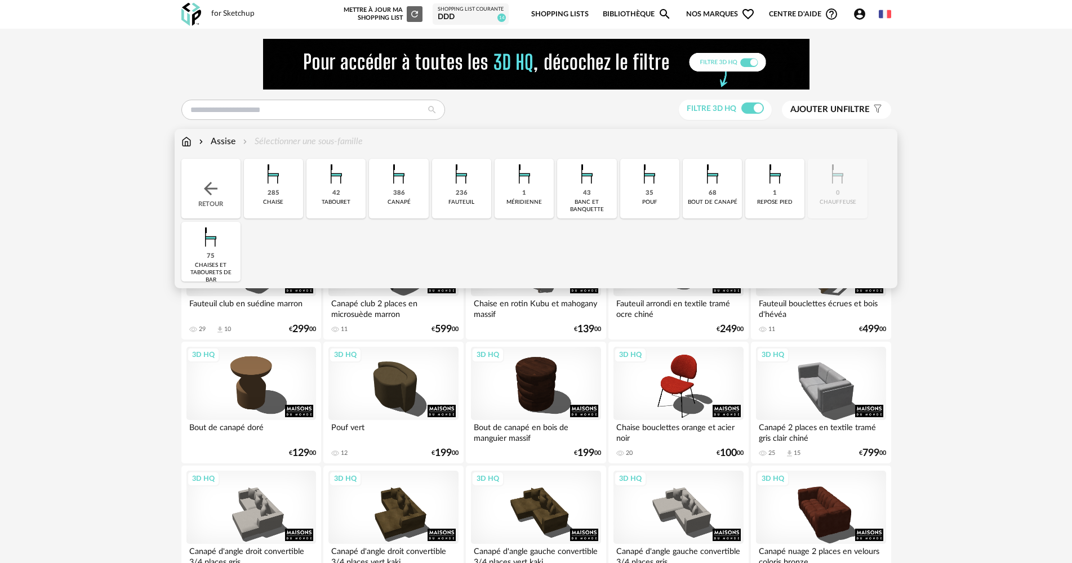
drag, startPoint x: 640, startPoint y: 192, endPoint x: 477, endPoint y: 232, distance: 168.3
click at [498, 232] on div "Close icon Retour 285 chaise 42 tabouret 386 canapé 236 fauteuil 1 méridienne 4…" at bounding box center [536, 220] width 710 height 123
click at [664, 197] on div "35 pouf" at bounding box center [649, 189] width 59 height 60
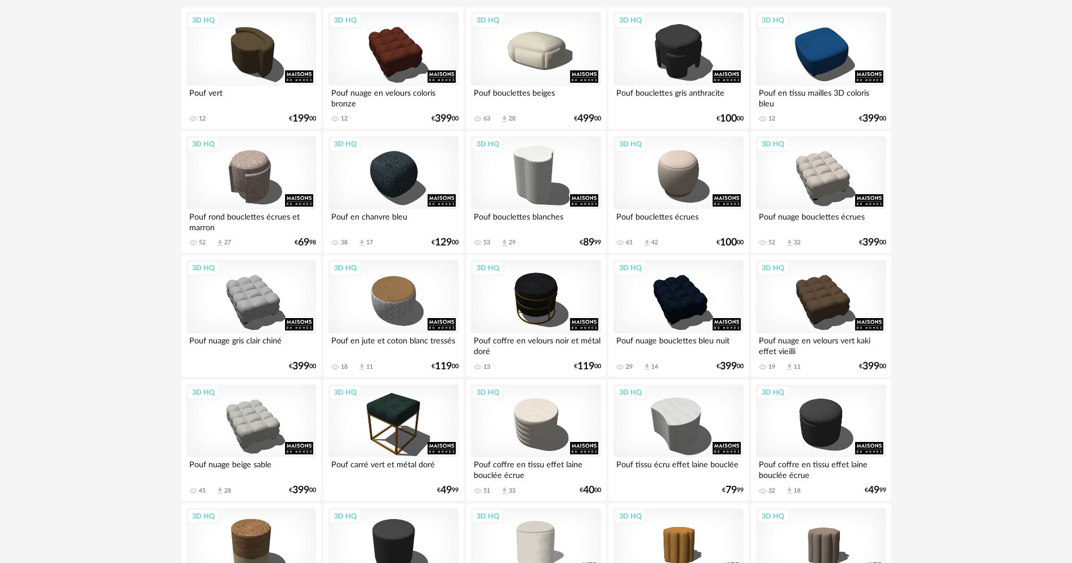
scroll to position [225, 0]
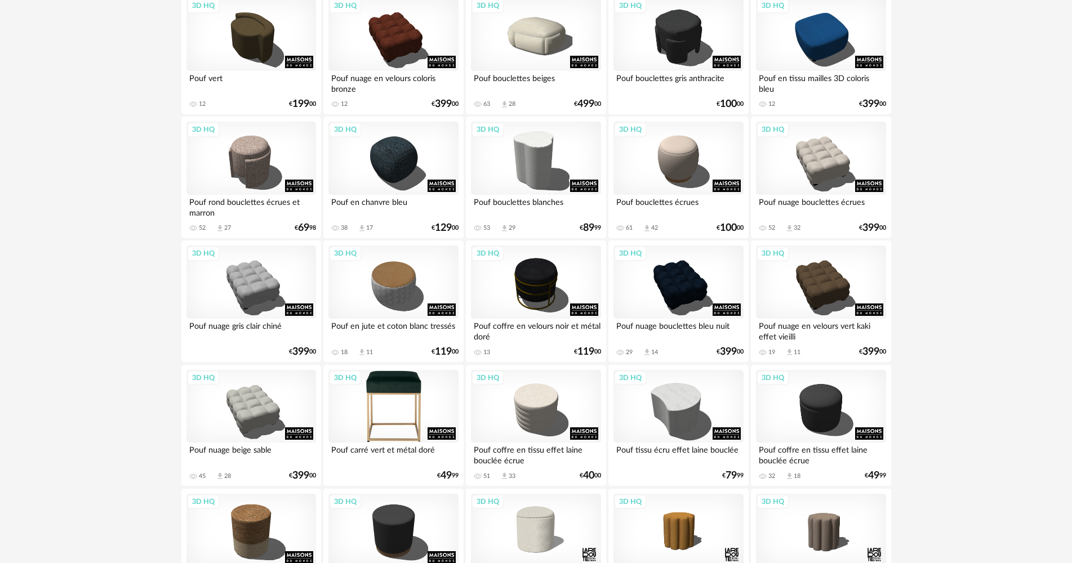
click at [373, 388] on div "3D HQ" at bounding box center [393, 406] width 130 height 73
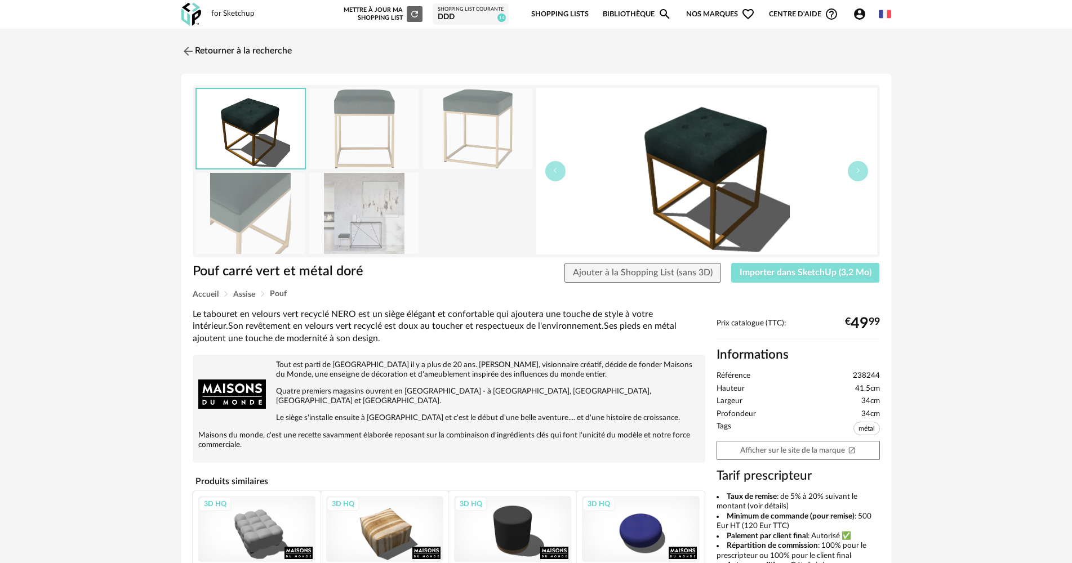
click at [808, 277] on button "Importer dans SketchUp (3,2 Mo)" at bounding box center [805, 273] width 149 height 20
click at [273, 43] on link "Retourner à la recherche" at bounding box center [234, 51] width 110 height 25
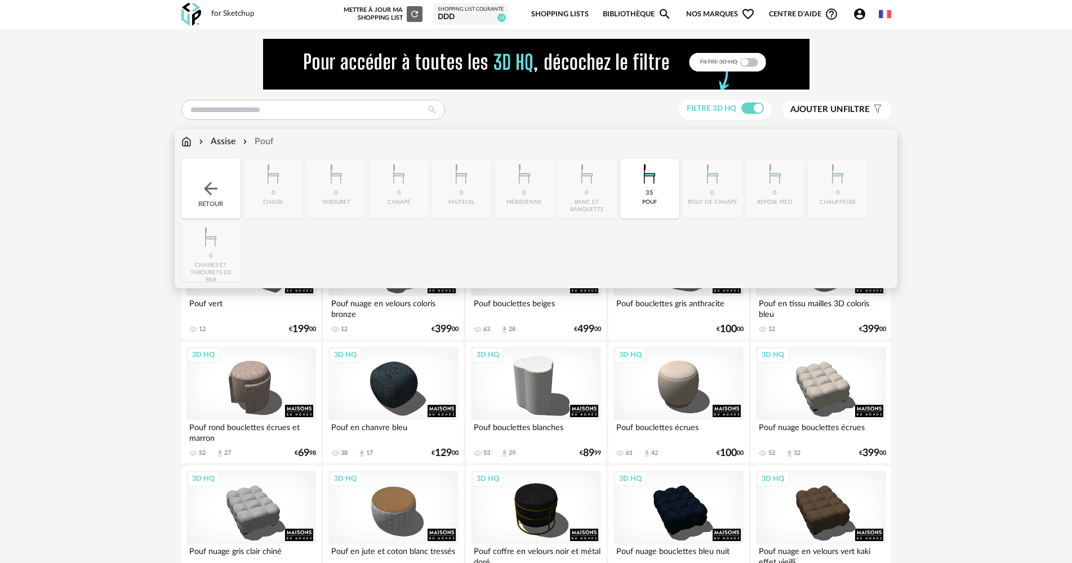
click at [195, 173] on div "Retour" at bounding box center [210, 189] width 59 height 60
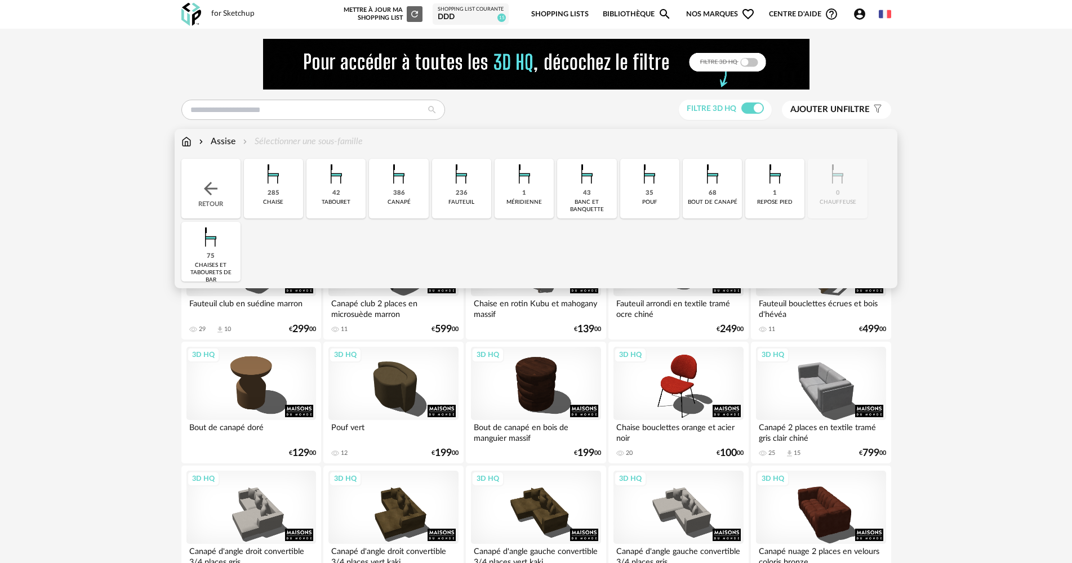
click at [195, 173] on div "Retour" at bounding box center [210, 189] width 59 height 60
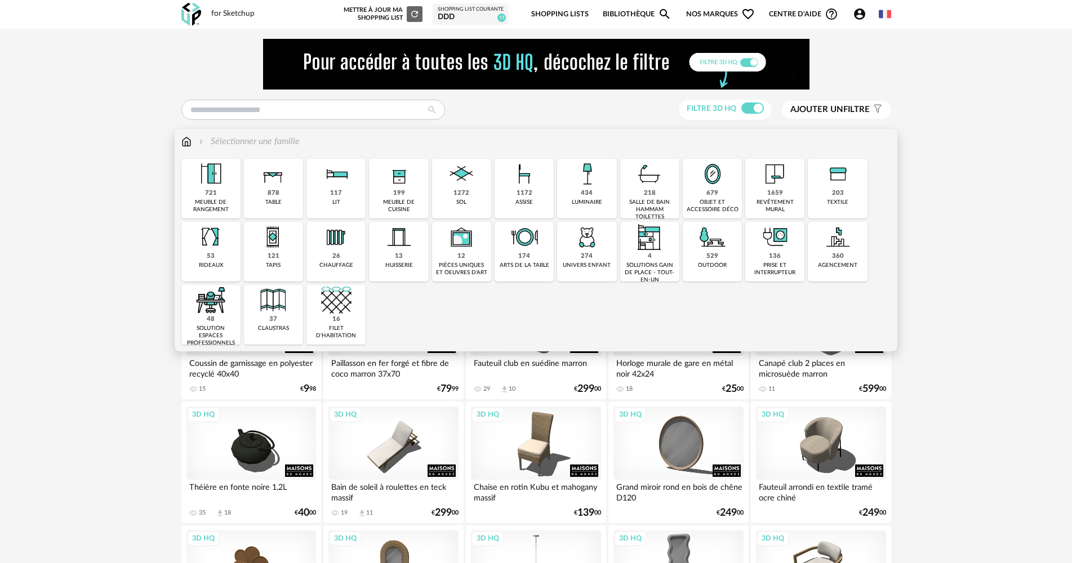
click at [721, 182] on img at bounding box center [712, 174] width 30 height 30
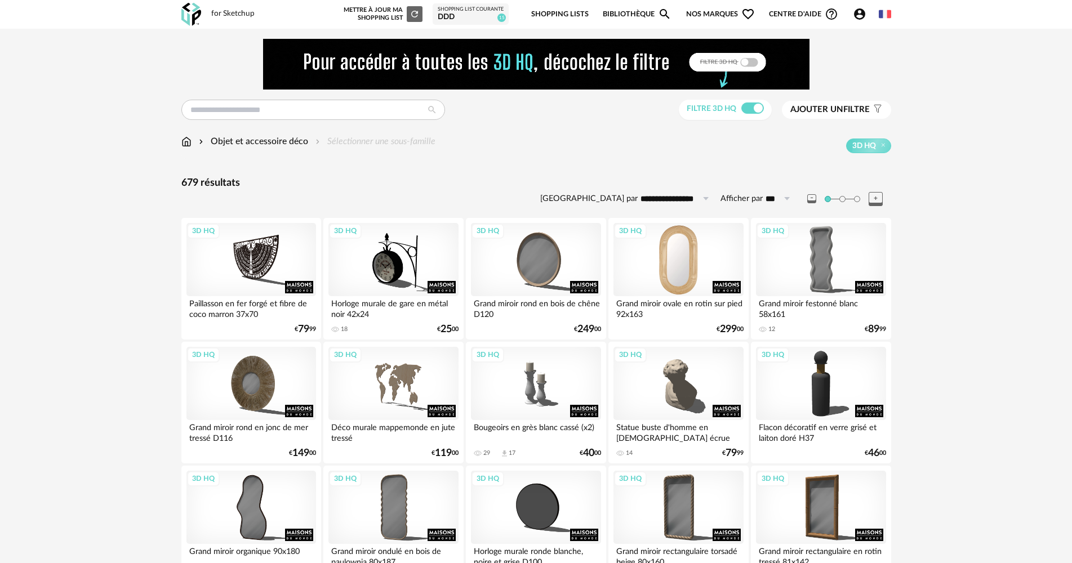
click at [660, 265] on div "3D HQ" at bounding box center [678, 259] width 130 height 73
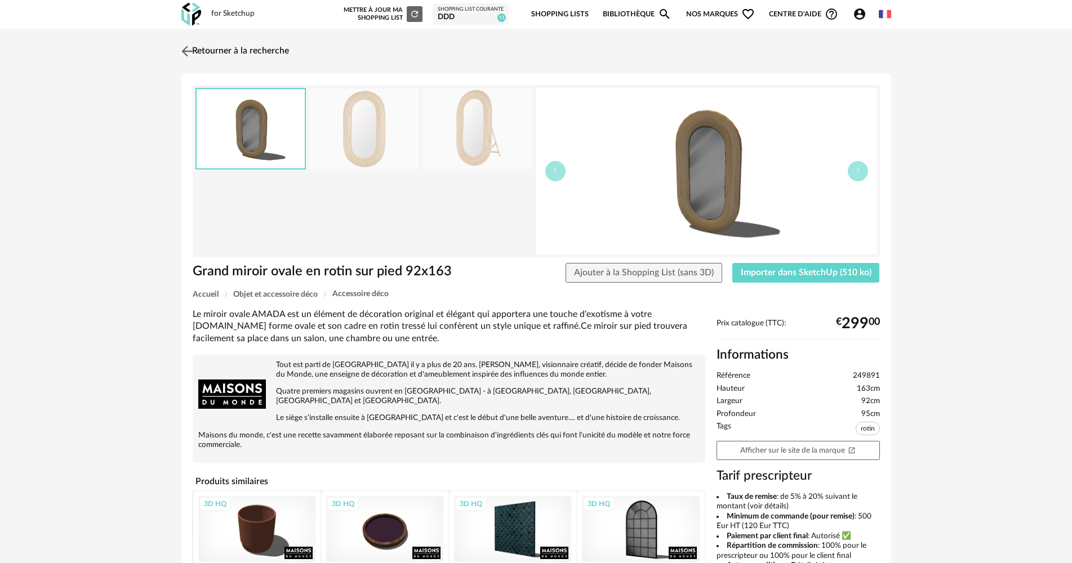
click at [189, 56] on img at bounding box center [187, 51] width 16 height 16
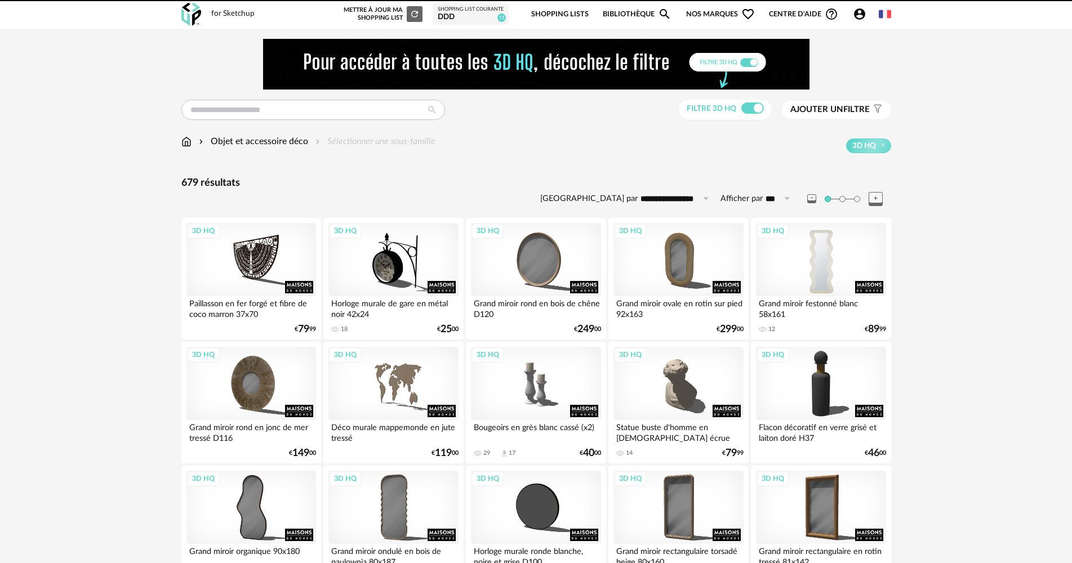
click at [809, 239] on div "3D HQ" at bounding box center [821, 259] width 130 height 73
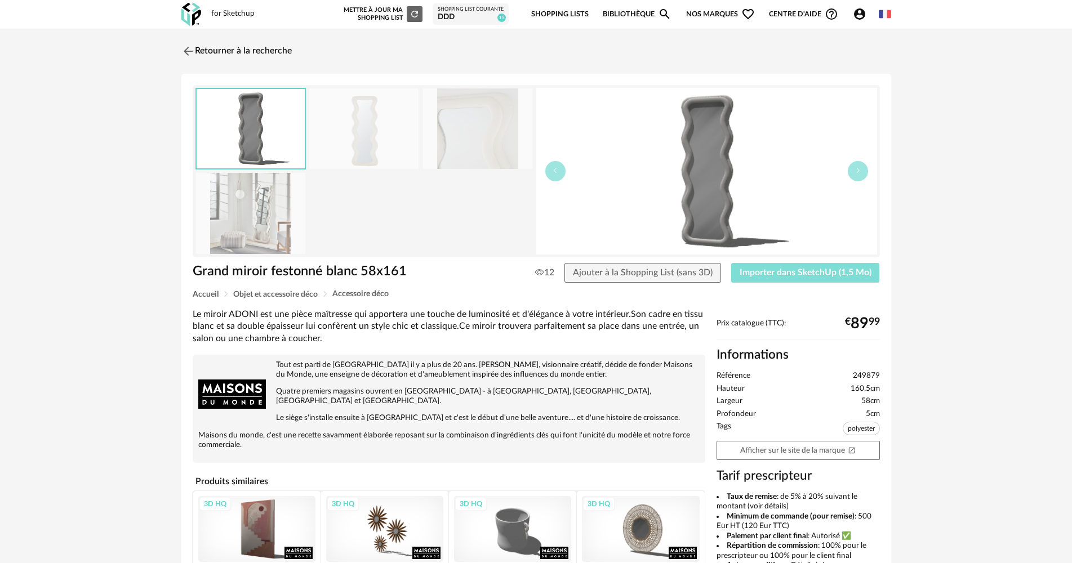
click at [803, 268] on span "Importer dans SketchUp (1,5 Mo)" at bounding box center [806, 272] width 132 height 9
click at [228, 39] on link "Retourner à la recherche" at bounding box center [234, 51] width 110 height 25
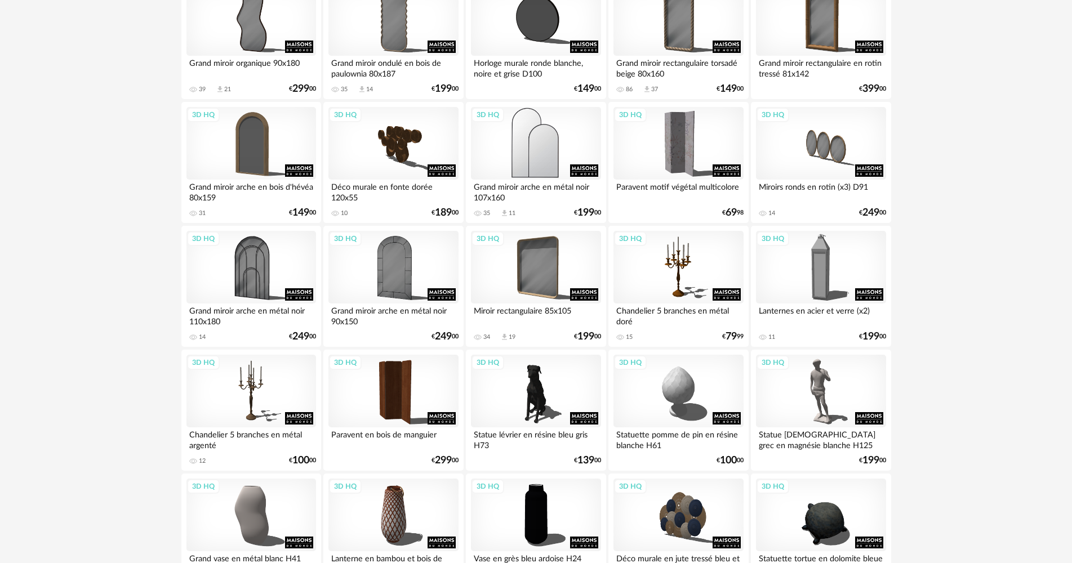
scroll to position [620, 0]
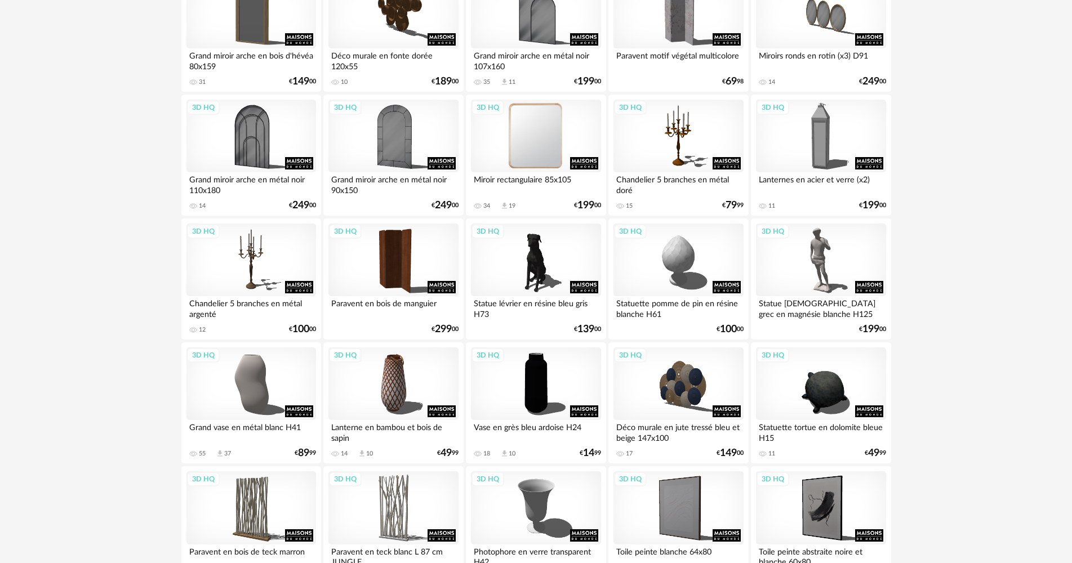
click at [569, 159] on div "3D HQ" at bounding box center [536, 136] width 130 height 73
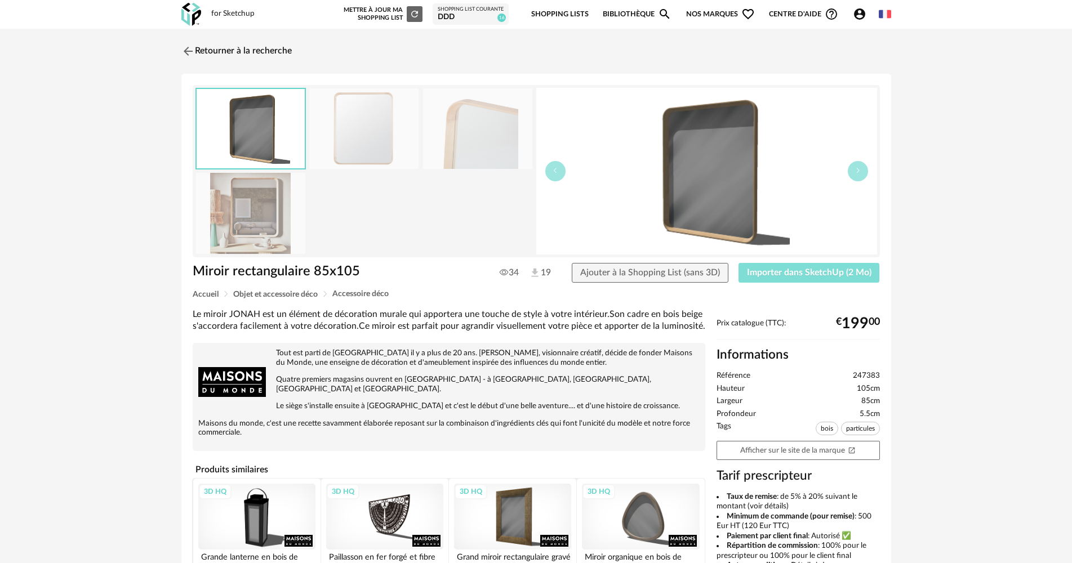
drag, startPoint x: 841, startPoint y: 278, endPoint x: 292, endPoint y: 270, distance: 549.2
click at [838, 278] on button "Importer dans SketchUp (2 Mo)" at bounding box center [808, 273] width 141 height 20
click at [222, 39] on link "Retourner à la recherche" at bounding box center [234, 51] width 110 height 25
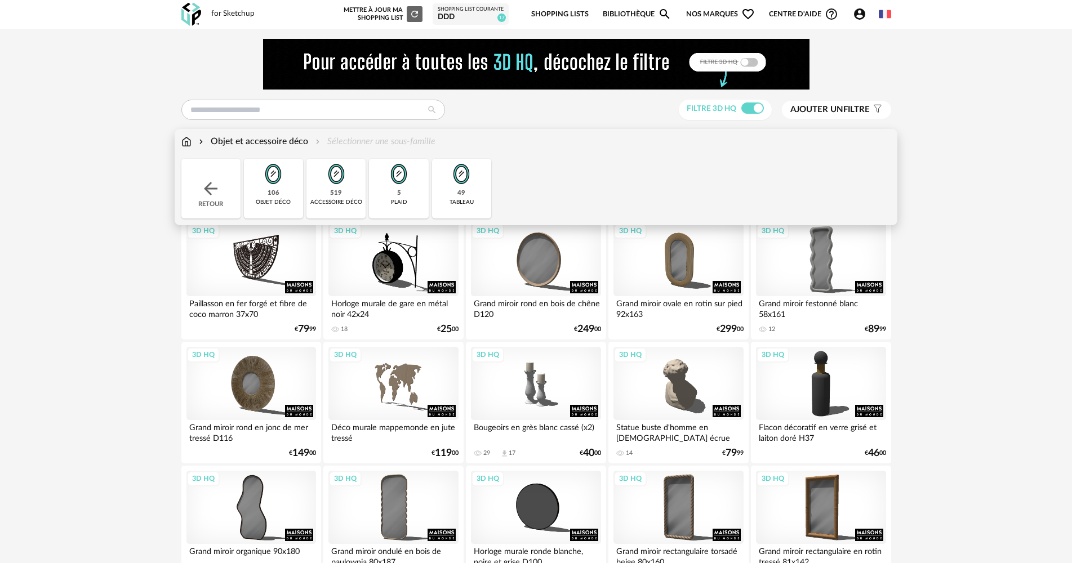
click at [188, 135] on div "Objet et accessoire déco Sélectionner une sous-famille Close icon Retour 106 ob…" at bounding box center [536, 177] width 723 height 96
click at [185, 140] on img at bounding box center [186, 141] width 10 height 13
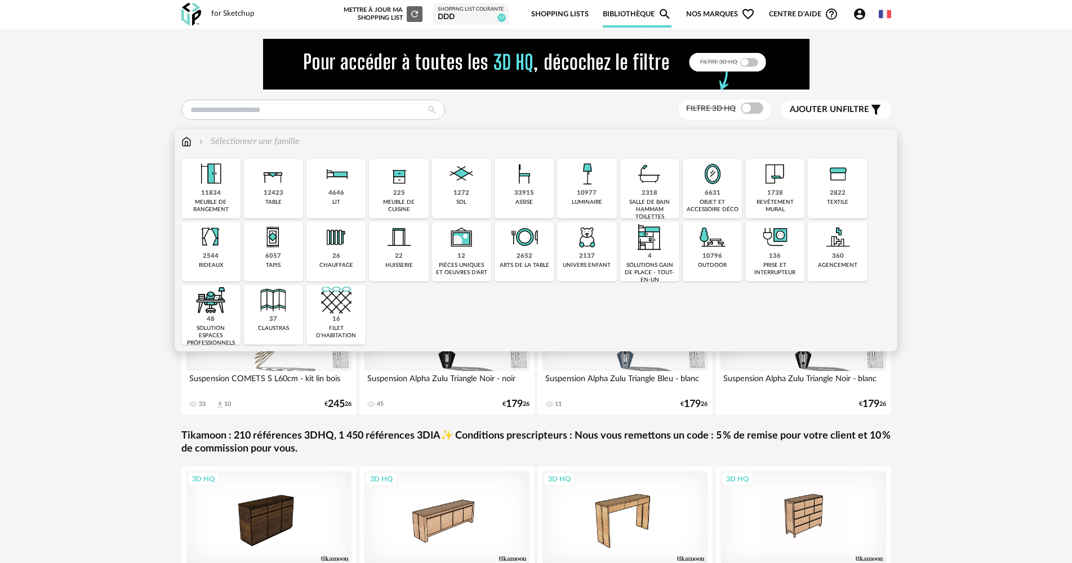
click at [599, 184] on img at bounding box center [587, 174] width 30 height 30
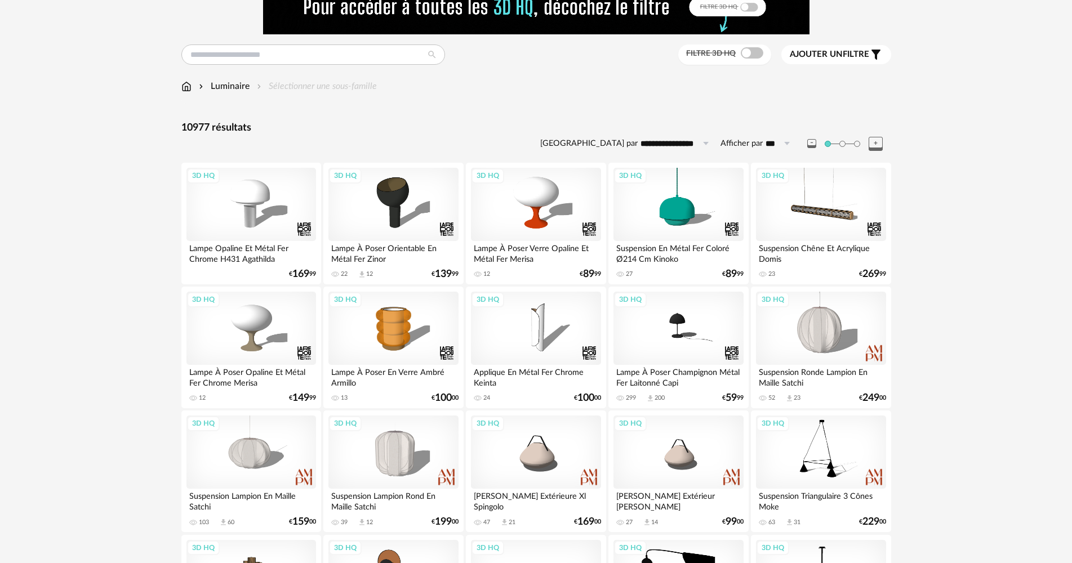
scroll to position [56, 0]
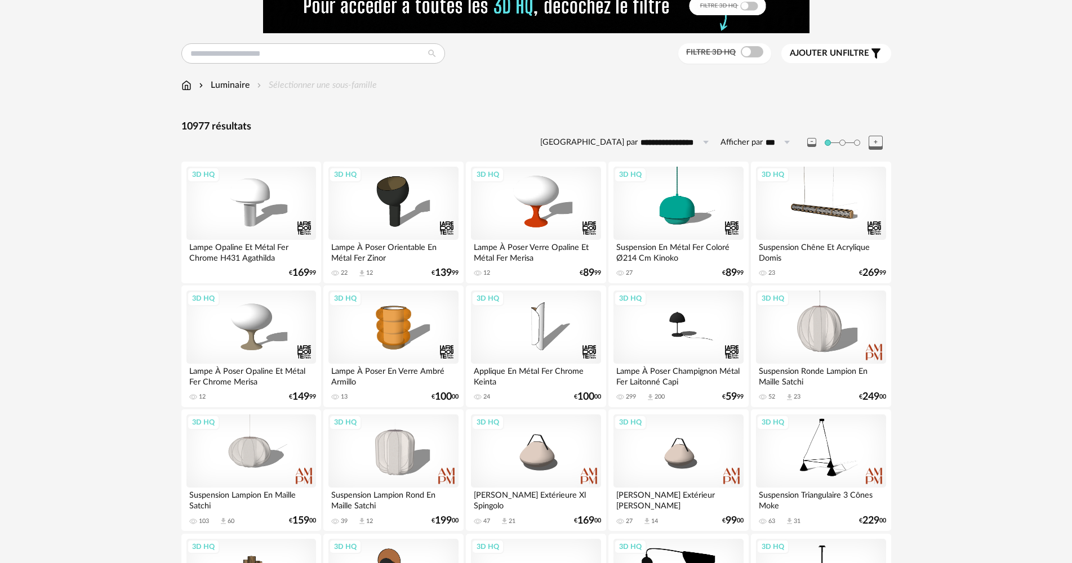
drag, startPoint x: 411, startPoint y: 228, endPoint x: 448, endPoint y: 270, distance: 56.3
click at [409, 228] on div "3D HQ" at bounding box center [393, 203] width 130 height 73
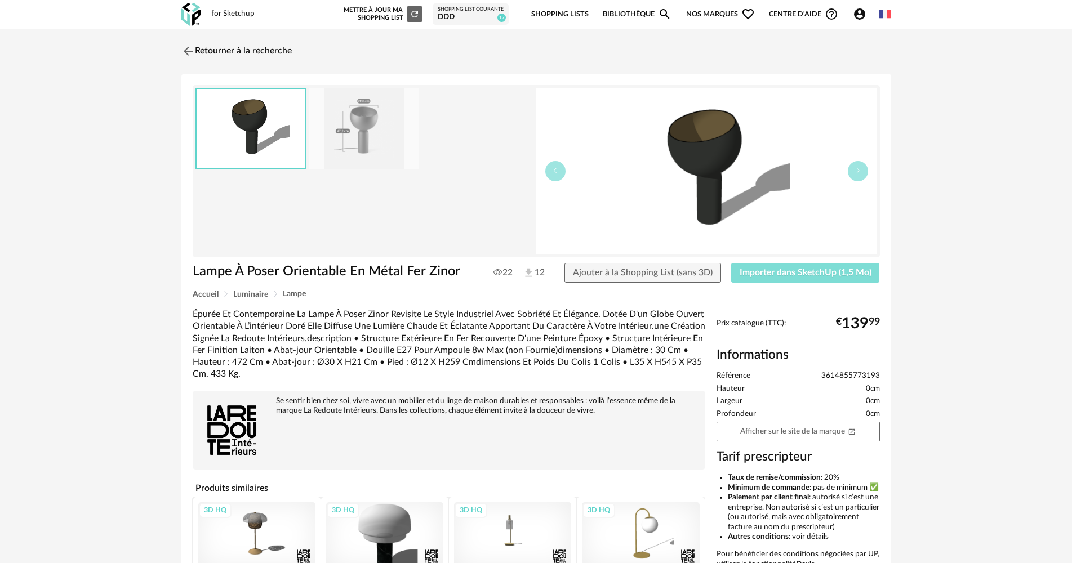
click at [784, 281] on button "Importer dans SketchUp (1,5 Mo)" at bounding box center [805, 273] width 149 height 20
click at [199, 50] on link "Retourner à la recherche" at bounding box center [234, 51] width 110 height 25
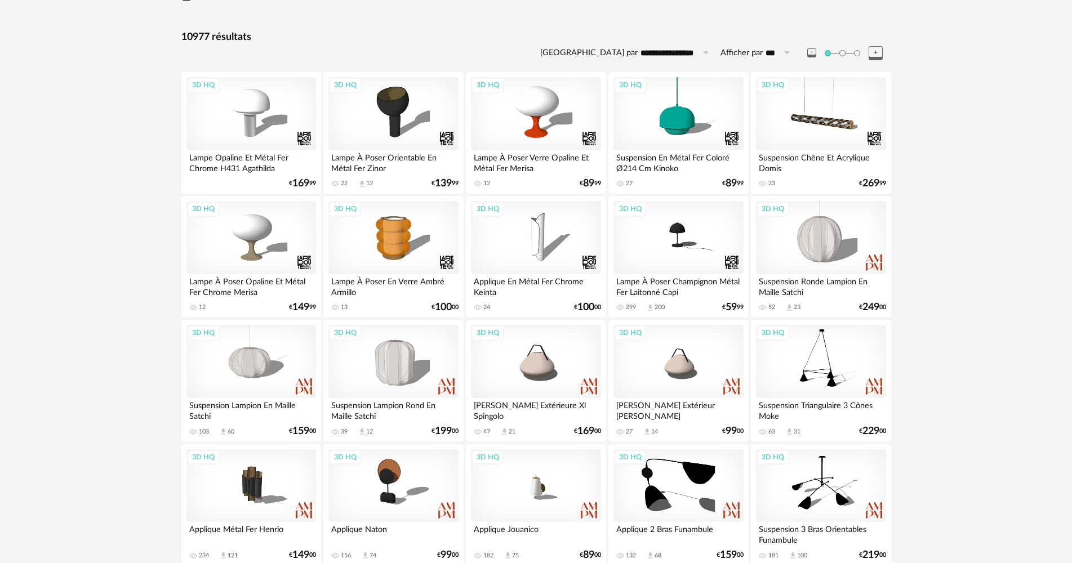
scroll to position [338, 0]
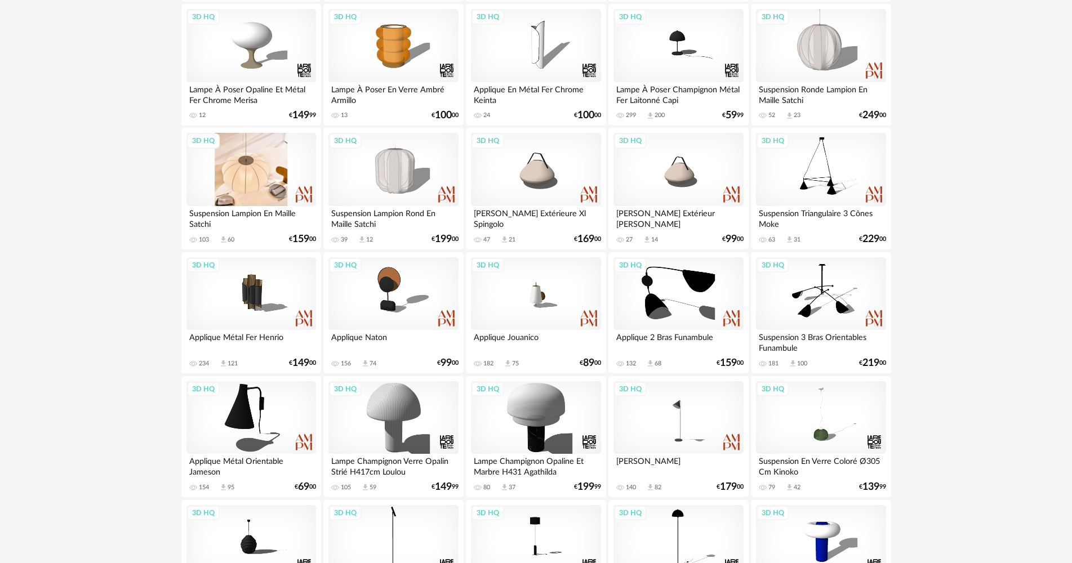
click at [250, 168] on div "3D HQ" at bounding box center [251, 169] width 130 height 73
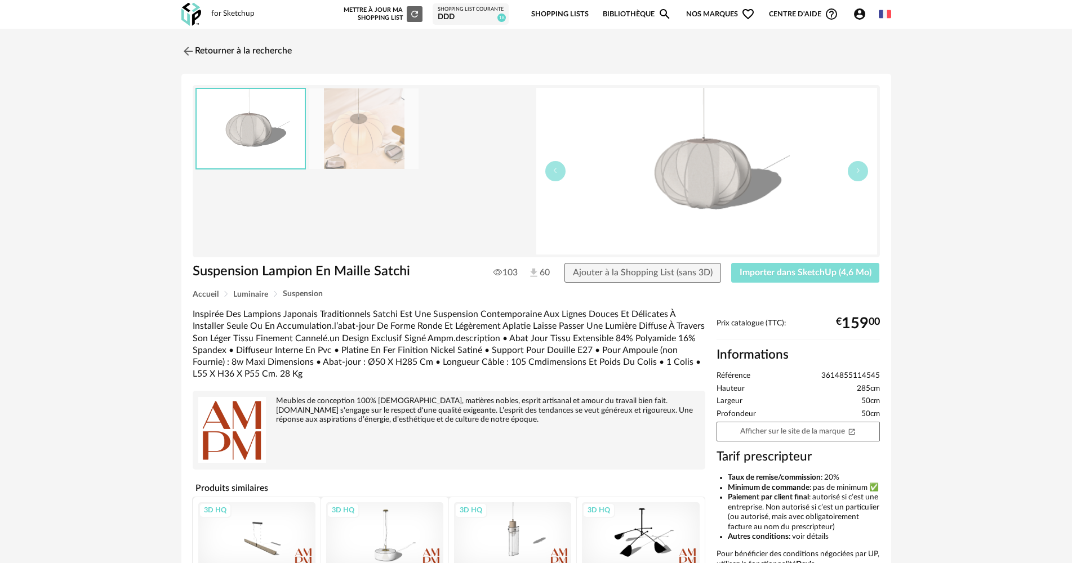
click at [755, 277] on span "Importer dans SketchUp (4,6 Mo)" at bounding box center [806, 272] width 132 height 9
click at [263, 57] on link "Retourner à la recherche" at bounding box center [234, 51] width 110 height 25
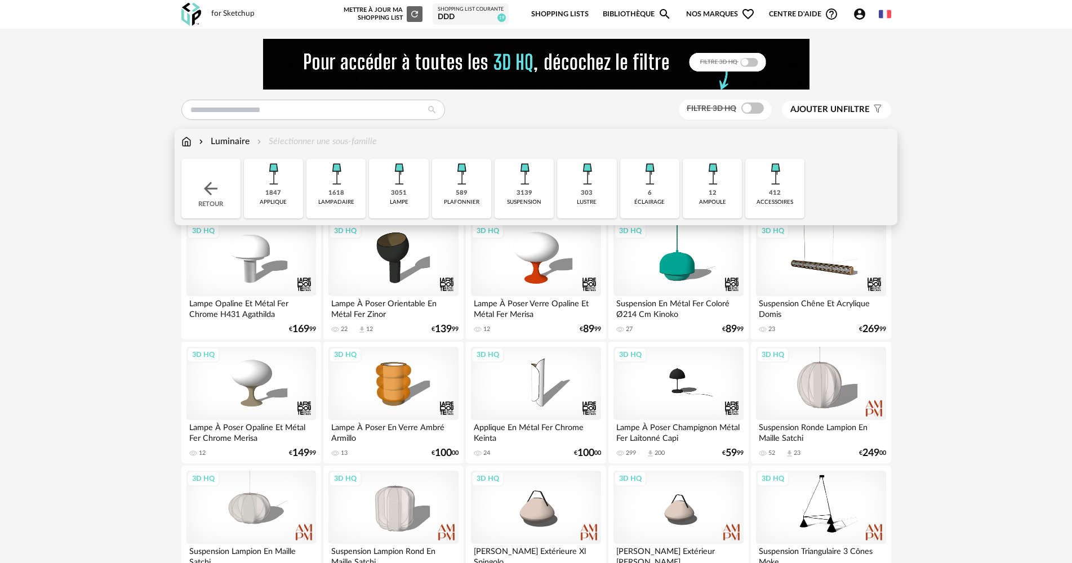
click at [207, 185] on img at bounding box center [211, 189] width 20 height 20
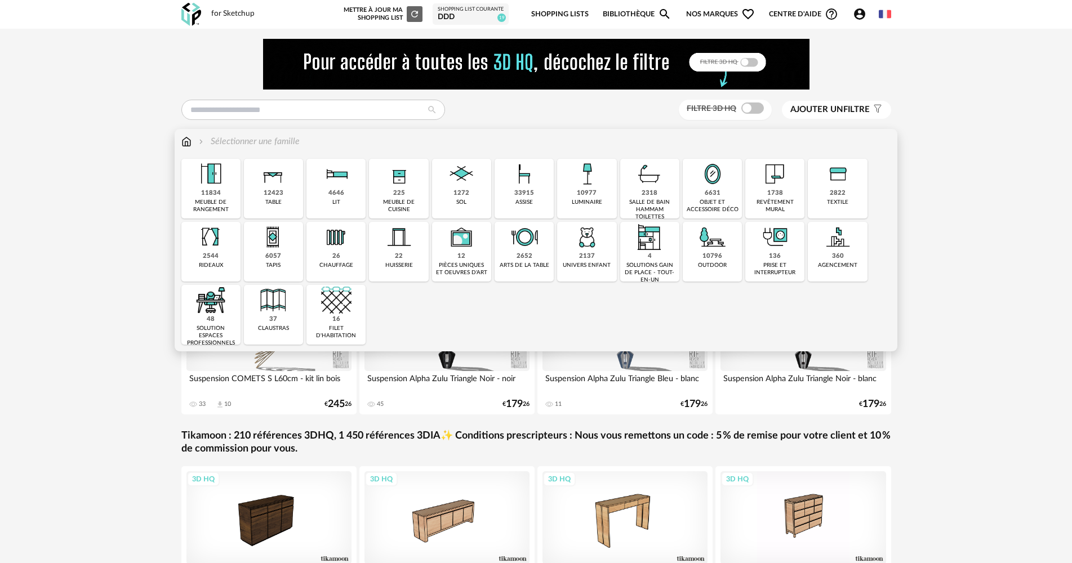
click at [823, 193] on div "2822 textile" at bounding box center [837, 189] width 59 height 60
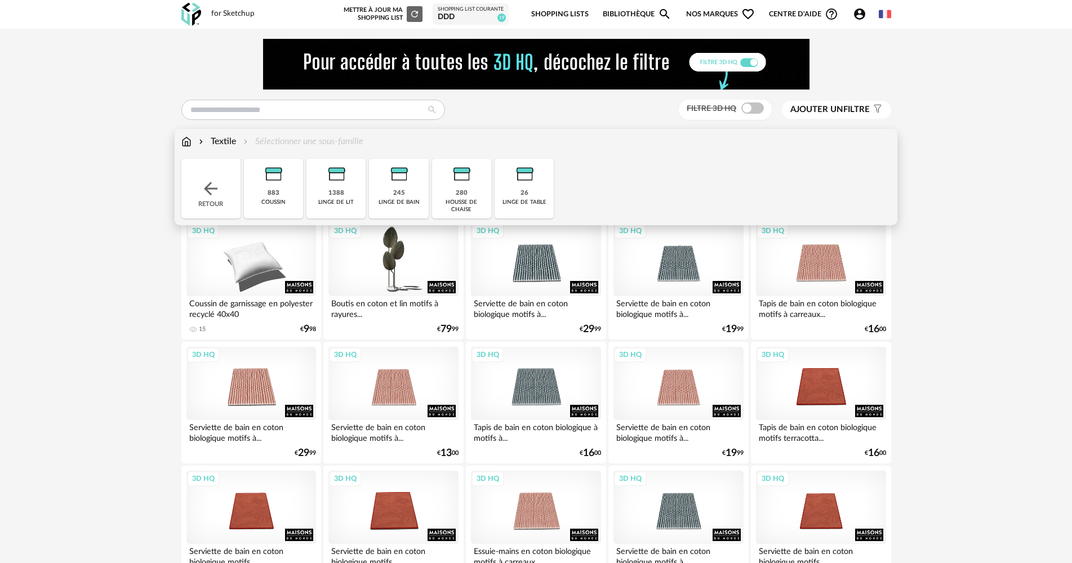
click at [344, 200] on div "linge de lit" at bounding box center [335, 202] width 35 height 7
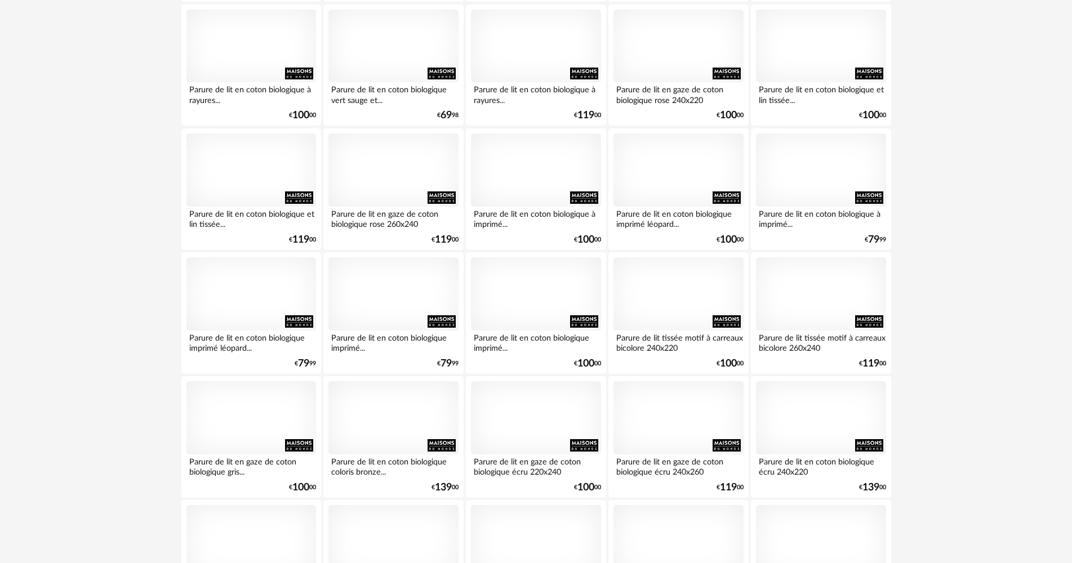
click at [83, 299] on div "**********" at bounding box center [536, 430] width 1072 height 2718
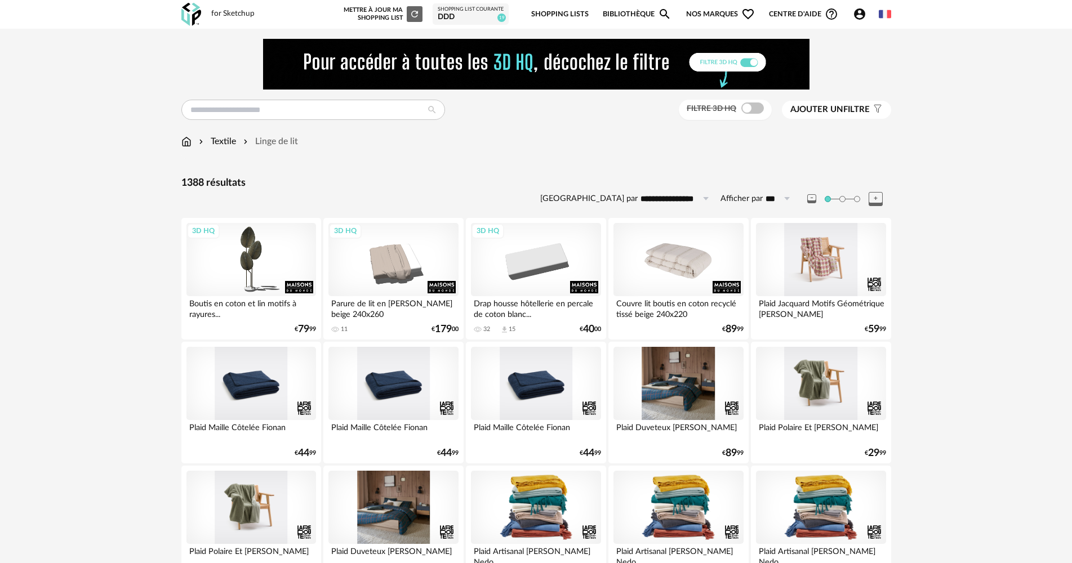
click at [752, 100] on div "Filtre 3D HQ" at bounding box center [725, 110] width 93 height 21
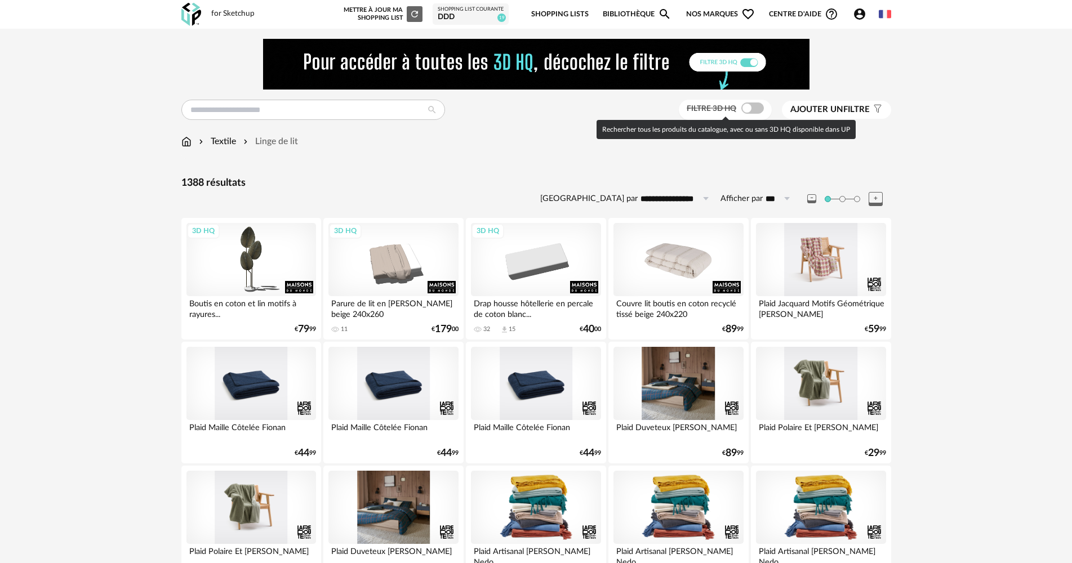
click at [747, 110] on span at bounding box center [752, 108] width 23 height 11
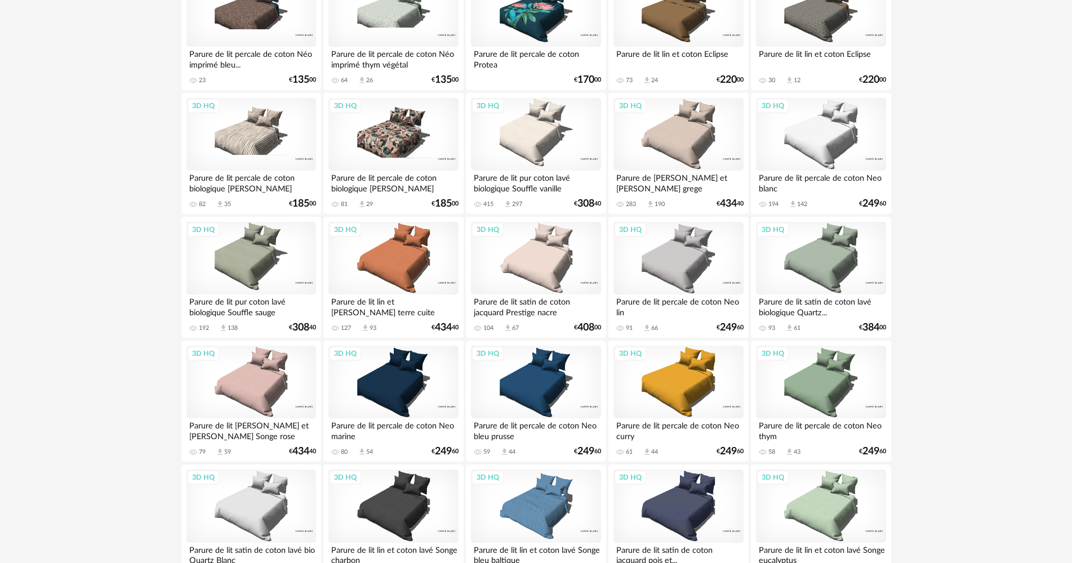
scroll to position [676, 0]
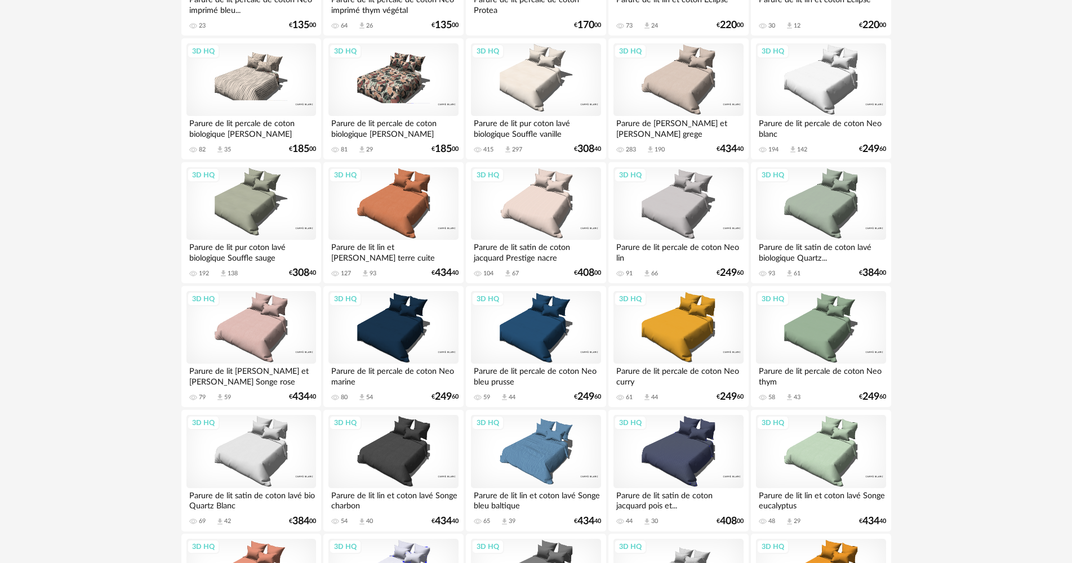
click at [269, 216] on div "3D HQ" at bounding box center [251, 203] width 130 height 73
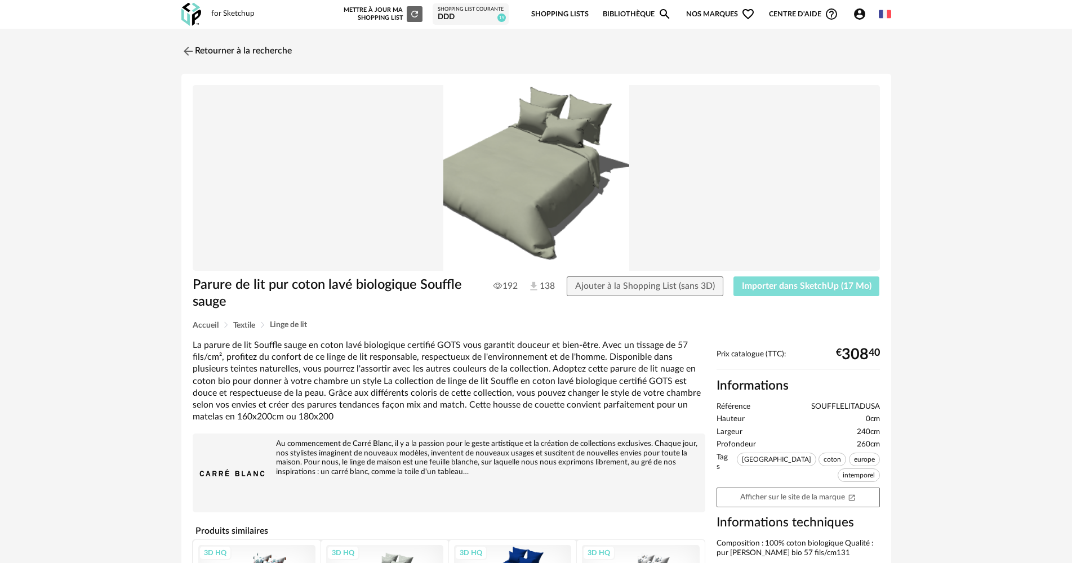
click at [849, 288] on span "Importer dans SketchUp (17 Mo)" at bounding box center [807, 286] width 130 height 9
click at [193, 54] on img at bounding box center [187, 51] width 16 height 16
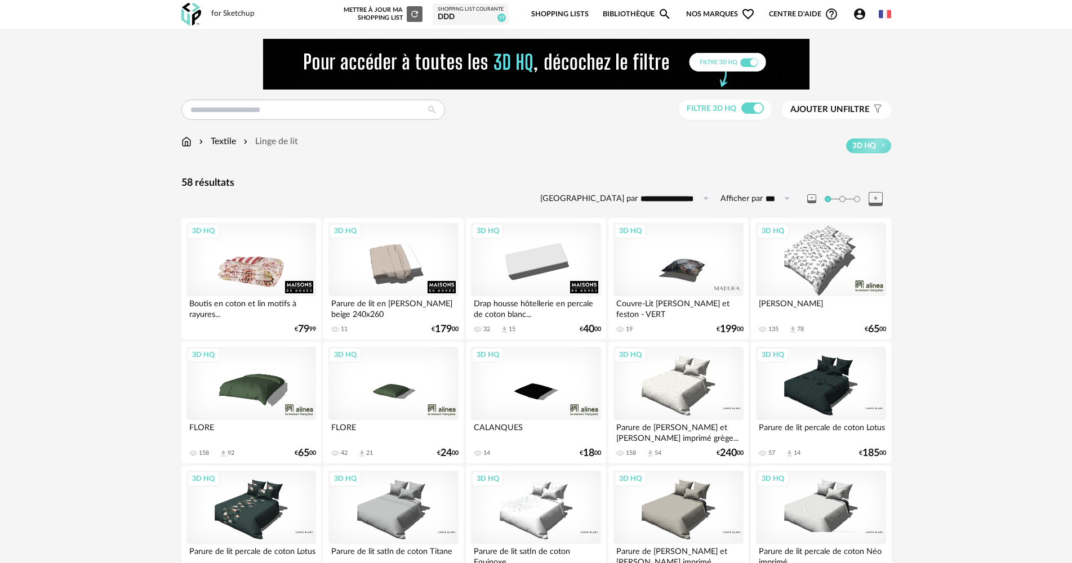
click at [270, 246] on div "3D HQ" at bounding box center [251, 259] width 130 height 73
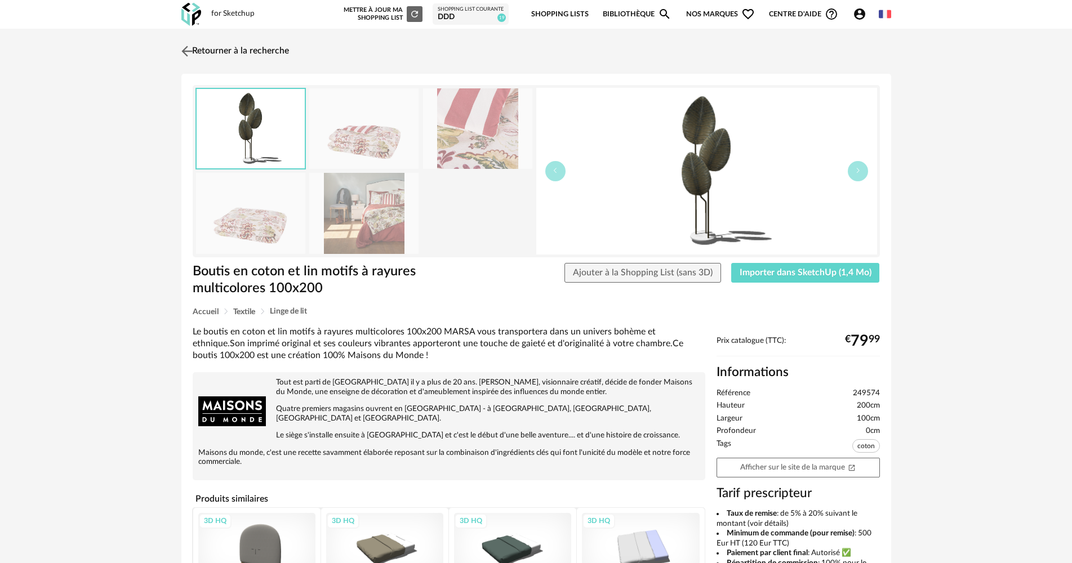
click at [193, 51] on img at bounding box center [187, 51] width 16 height 16
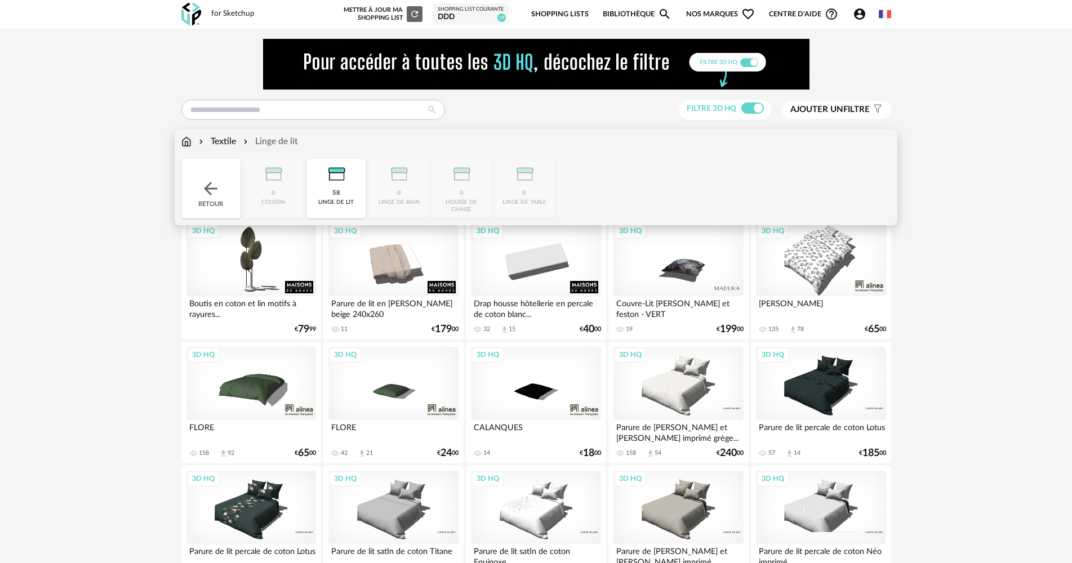
click at [230, 198] on div "Retour" at bounding box center [210, 189] width 59 height 60
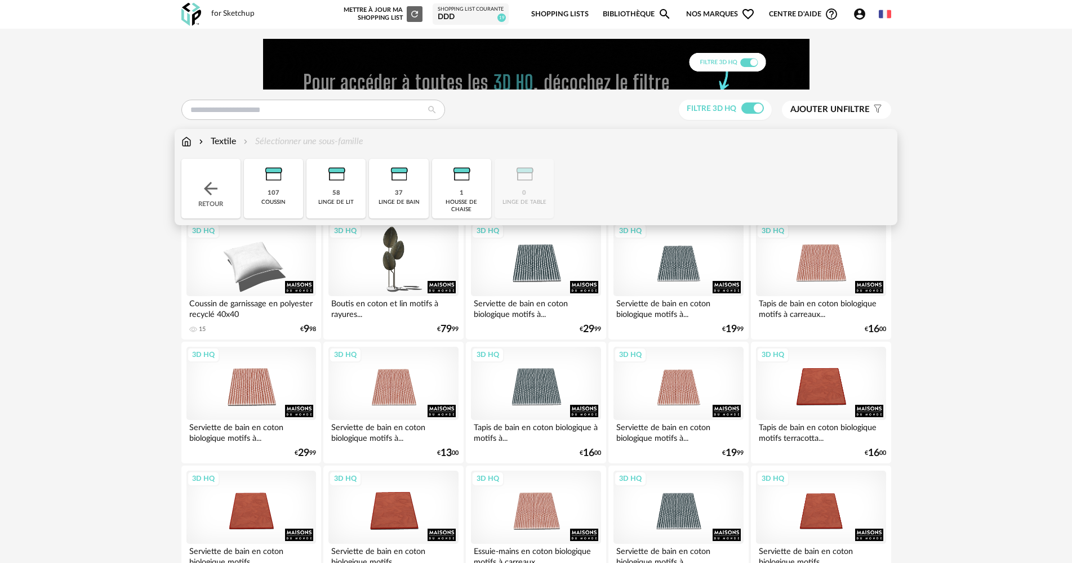
click at [230, 198] on div "Retour" at bounding box center [210, 189] width 59 height 60
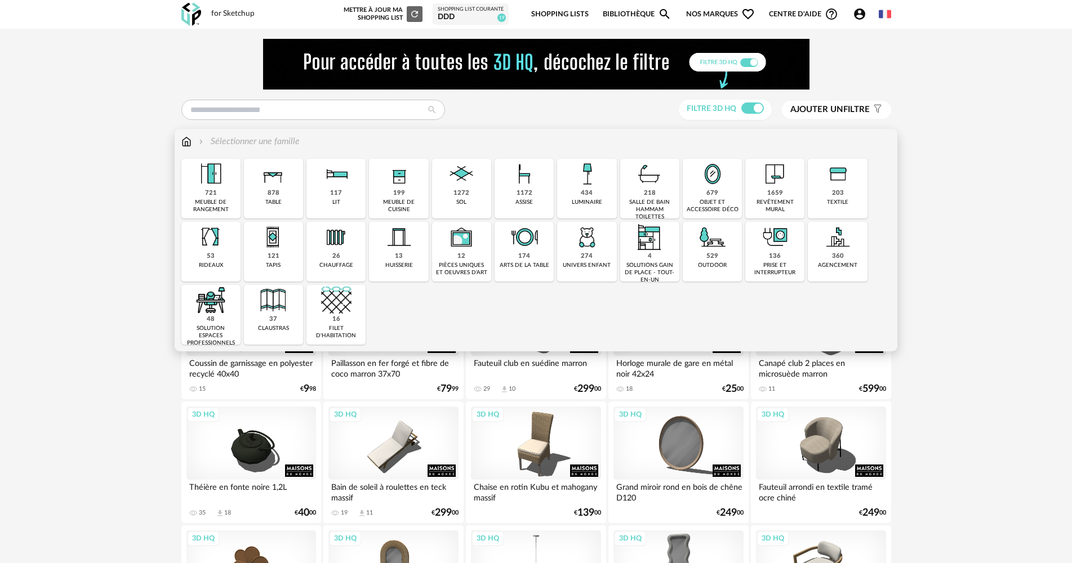
click at [695, 186] on div "679 objet et accessoire déco" at bounding box center [712, 189] width 59 height 60
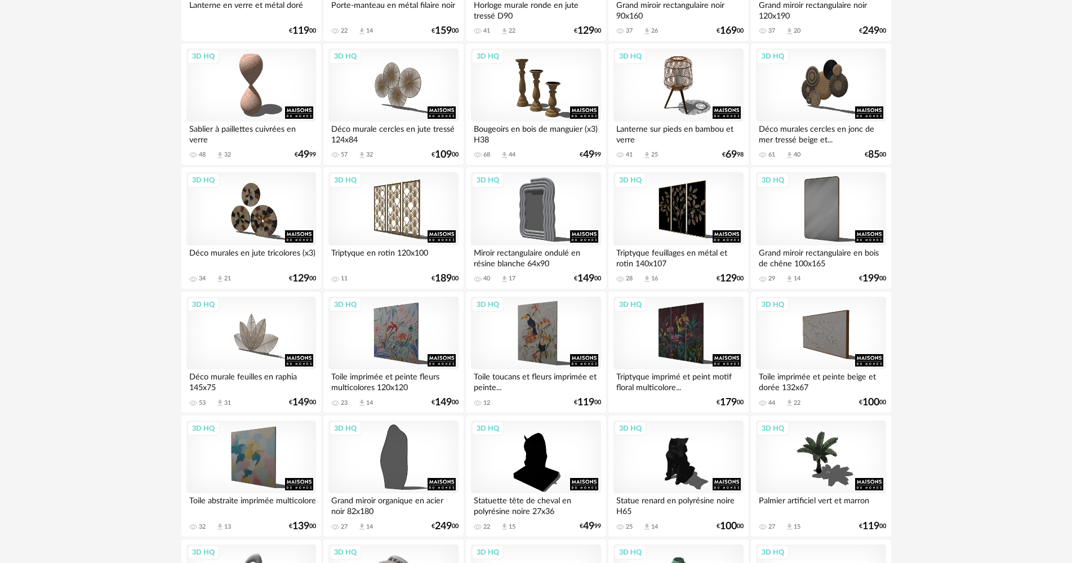
scroll to position [1577, 0]
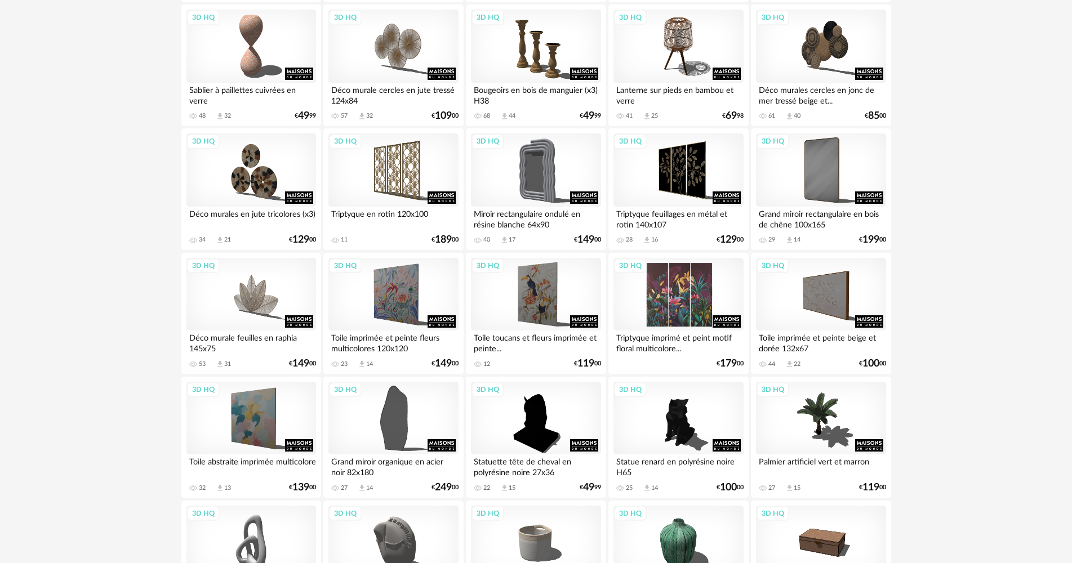
click at [693, 287] on div "3D HQ" at bounding box center [678, 294] width 130 height 73
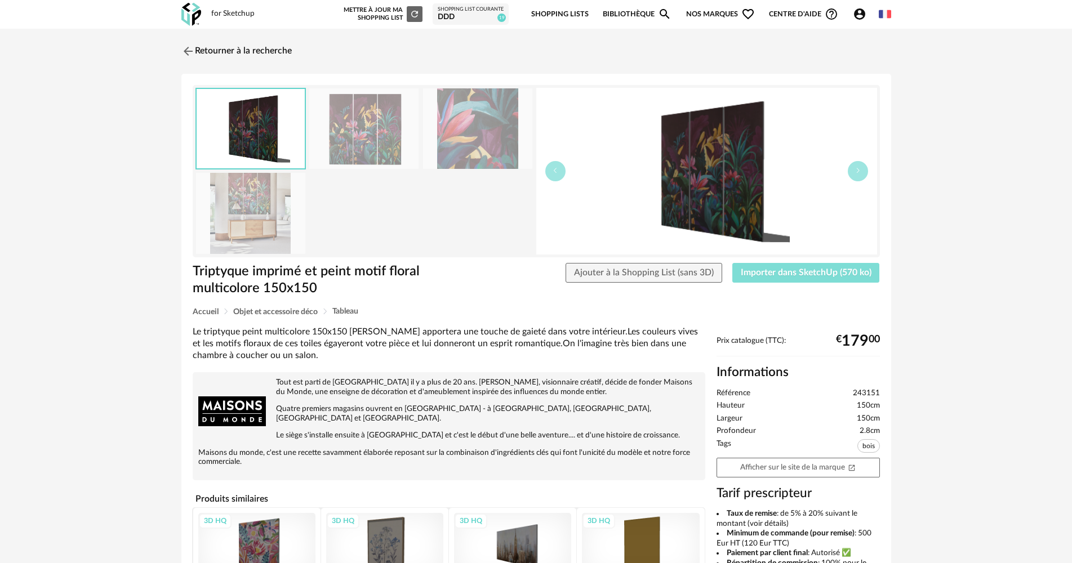
click at [838, 276] on button "Importer dans SketchUp (570 ko)" at bounding box center [806, 273] width 148 height 20
drag, startPoint x: 212, startPoint y: 33, endPoint x: 208, endPoint y: 43, distance: 10.4
click at [212, 34] on div "Retourner à la recherche Triptyque imprimé et peint motif floral multicolore 15…" at bounding box center [536, 408] width 1072 height 759
click at [203, 48] on link "Retourner à la recherche" at bounding box center [234, 51] width 110 height 25
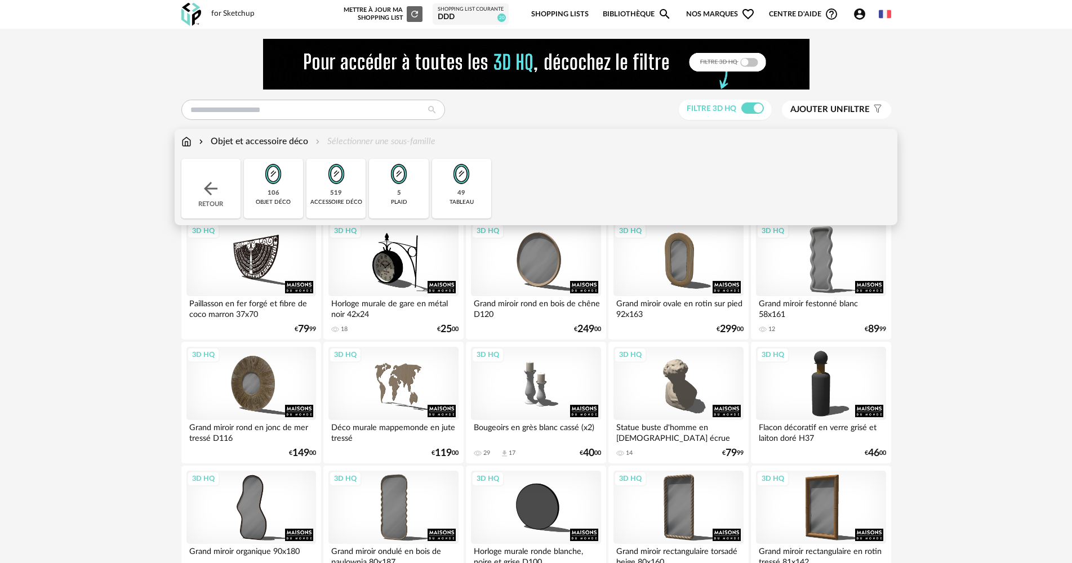
click at [216, 203] on div "Retour" at bounding box center [210, 189] width 59 height 60
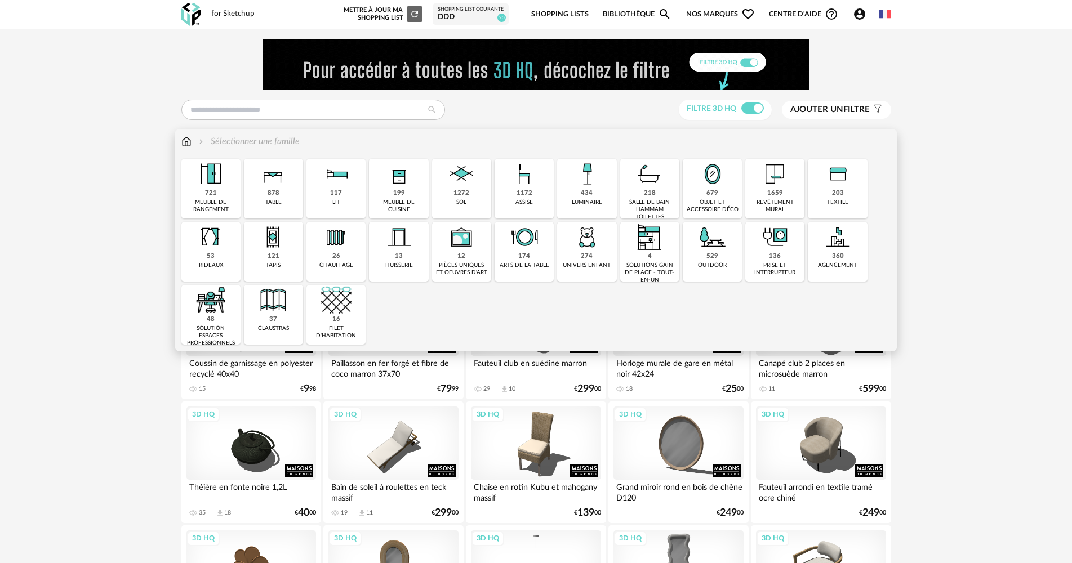
click at [242, 254] on div "Close icon 721 meuble de rangement 878 table 117 lit 199 meuble de cuisine 1272…" at bounding box center [536, 252] width 710 height 186
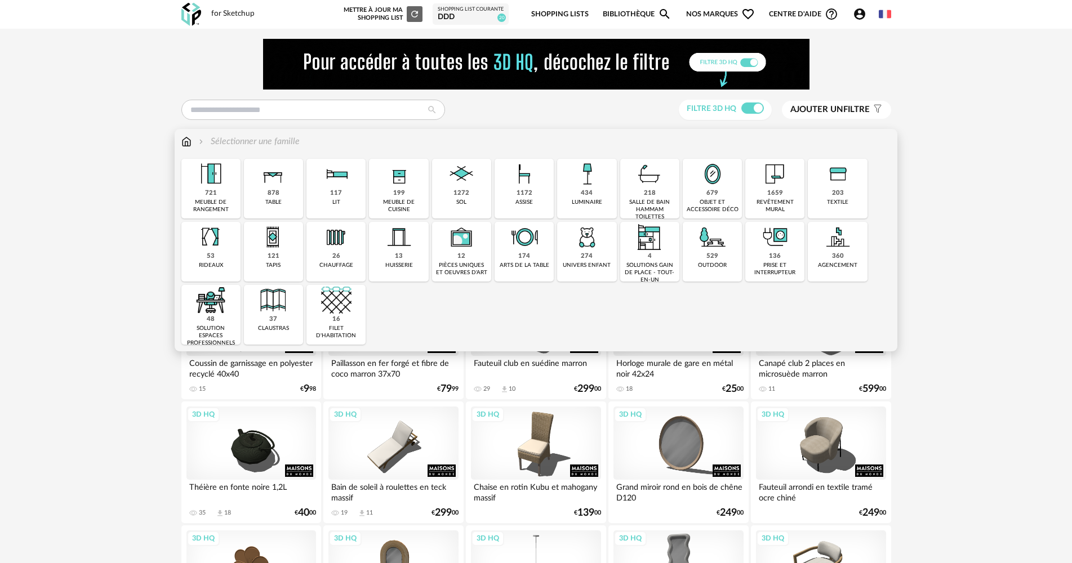
click at [231, 257] on div "53 rideaux" at bounding box center [210, 252] width 59 height 60
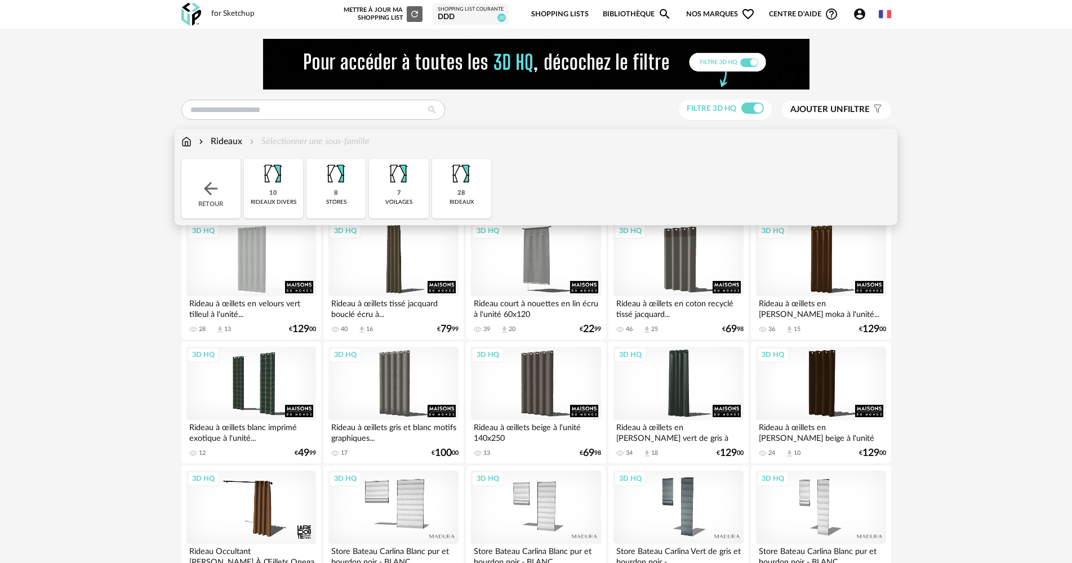
drag, startPoint x: 123, startPoint y: 233, endPoint x: 238, endPoint y: 199, distance: 119.4
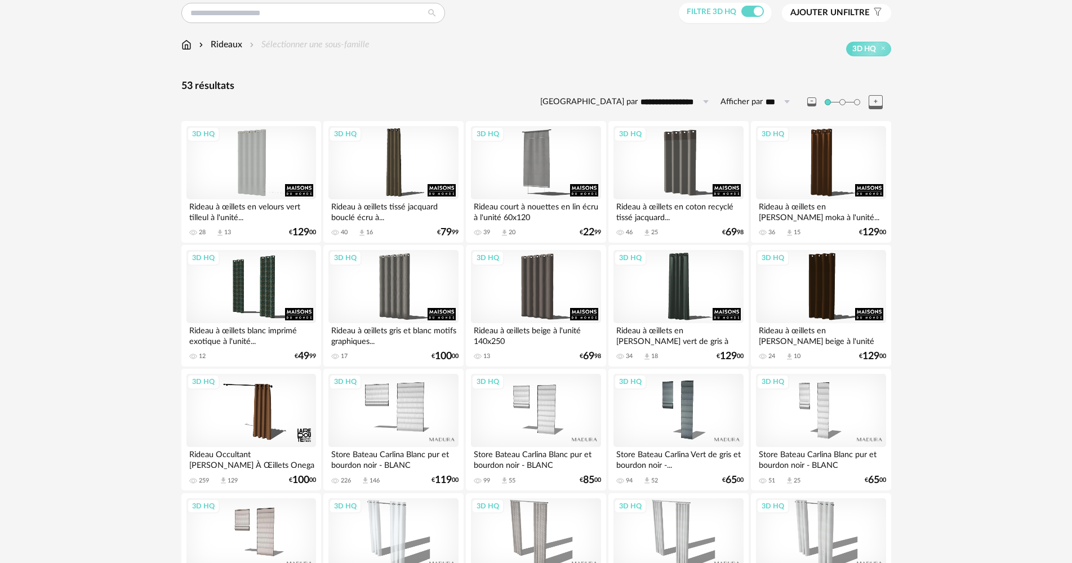
scroll to position [113, 0]
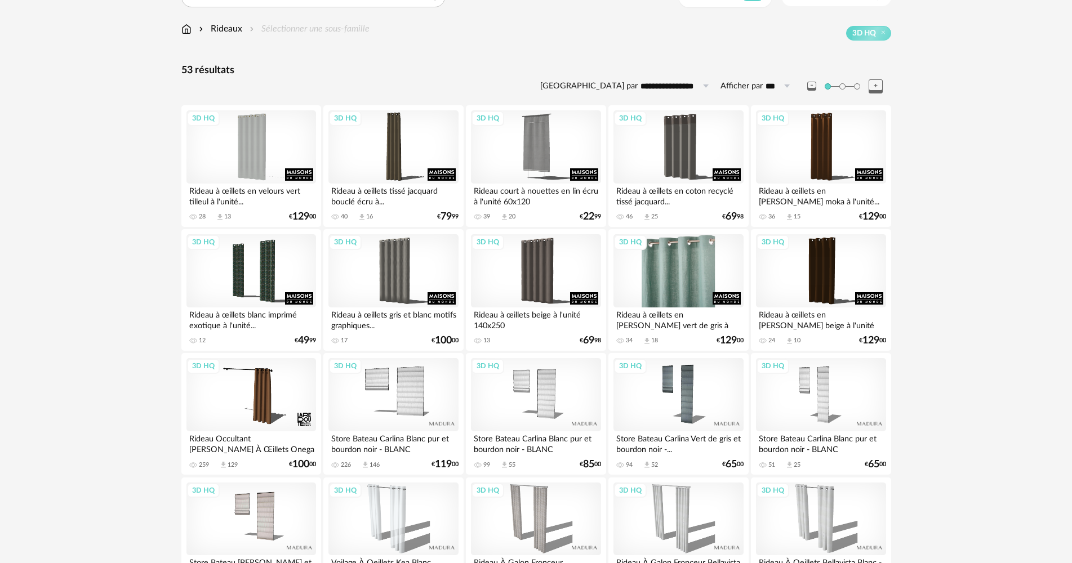
click at [690, 265] on div "3D HQ" at bounding box center [678, 270] width 130 height 73
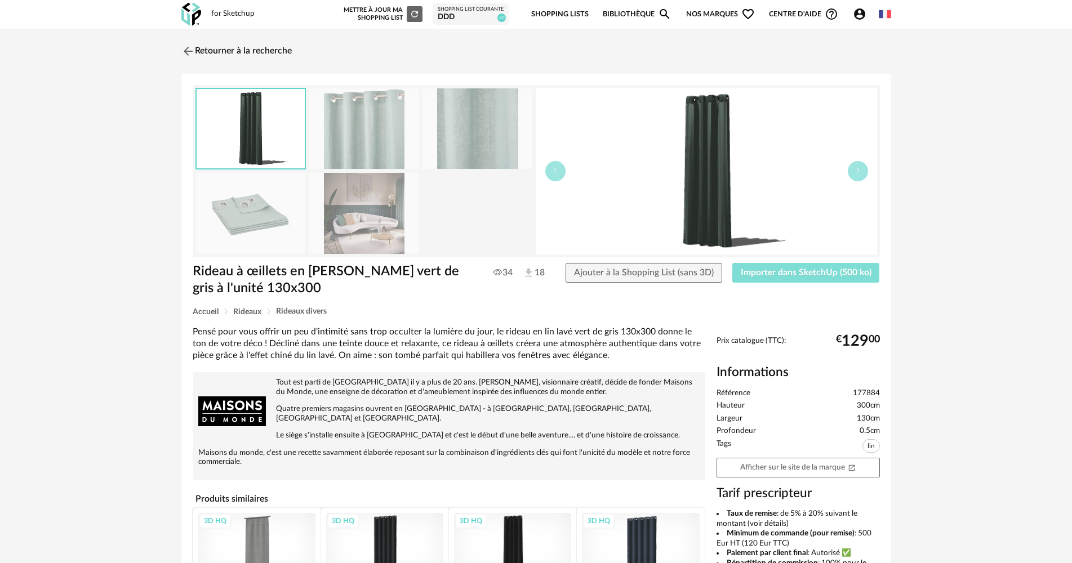
click at [806, 275] on span "Importer dans SketchUp (500 ko)" at bounding box center [806, 272] width 131 height 9
click at [201, 58] on link "Retourner à la recherche" at bounding box center [234, 51] width 110 height 25
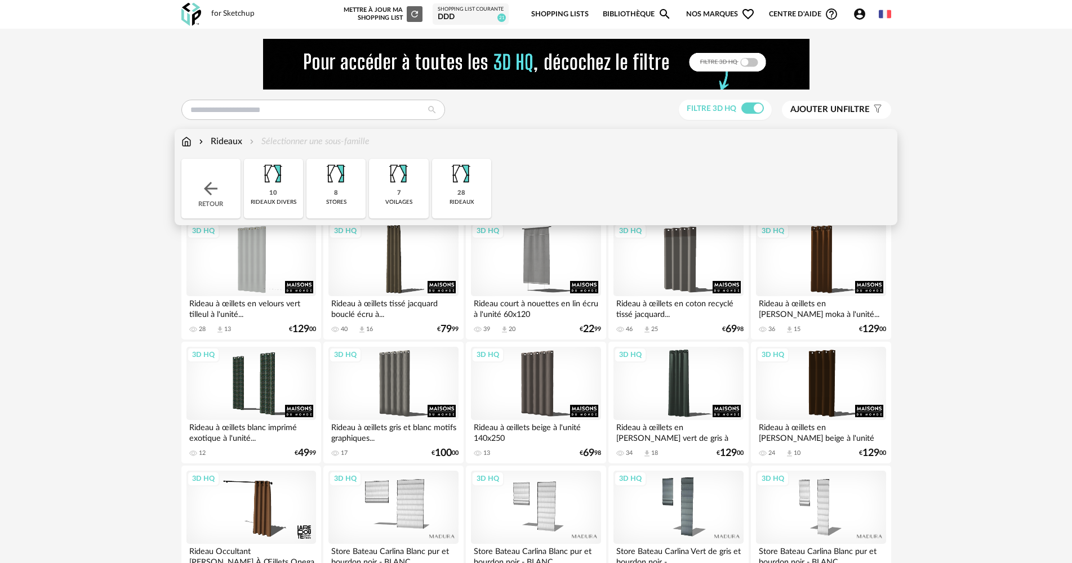
click at [229, 198] on div "Retour" at bounding box center [210, 189] width 59 height 60
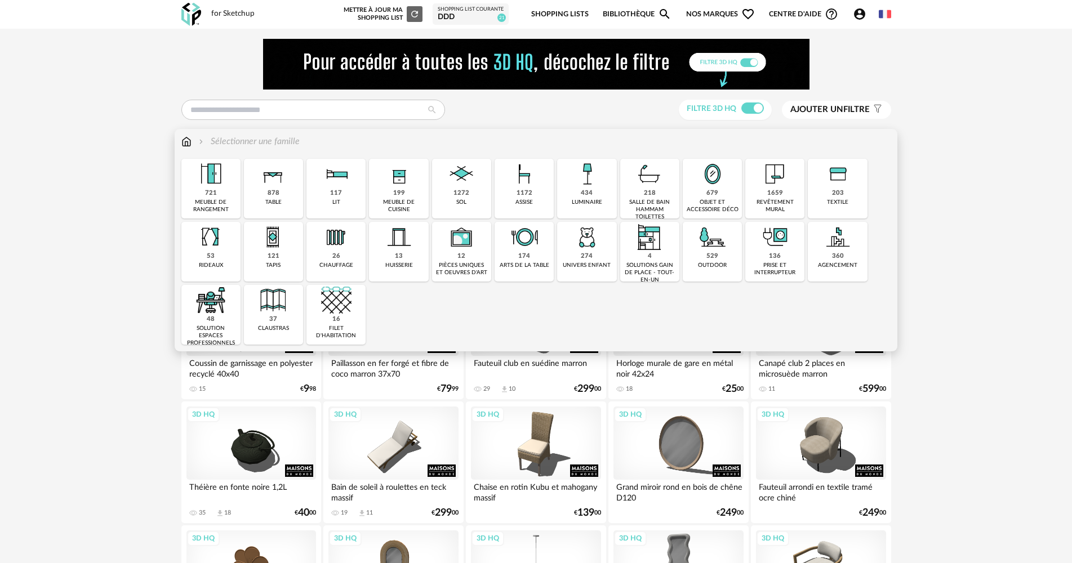
click at [272, 256] on div "121" at bounding box center [274, 256] width 12 height 8
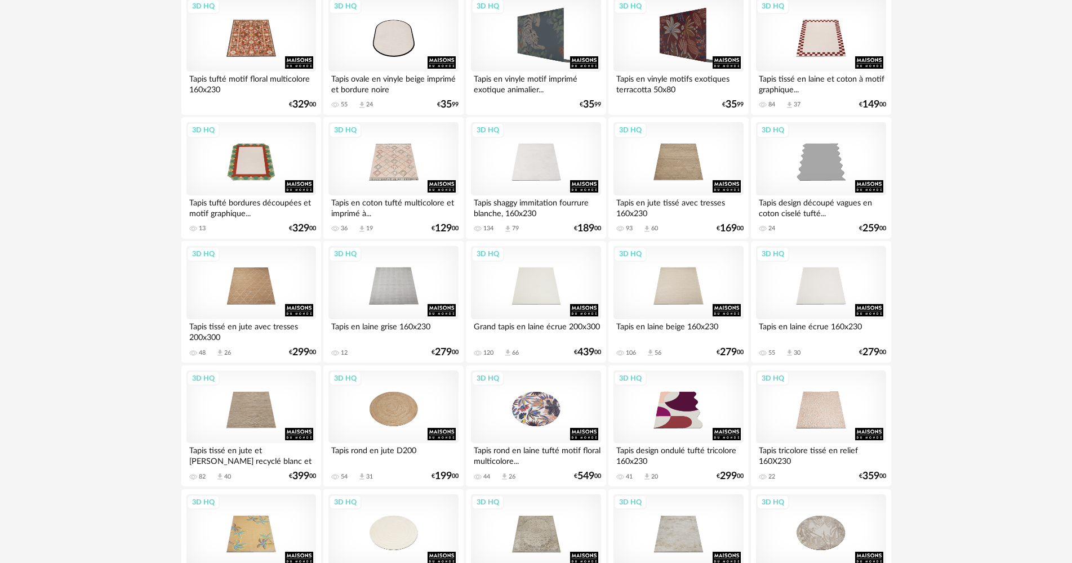
scroll to position [225, 0]
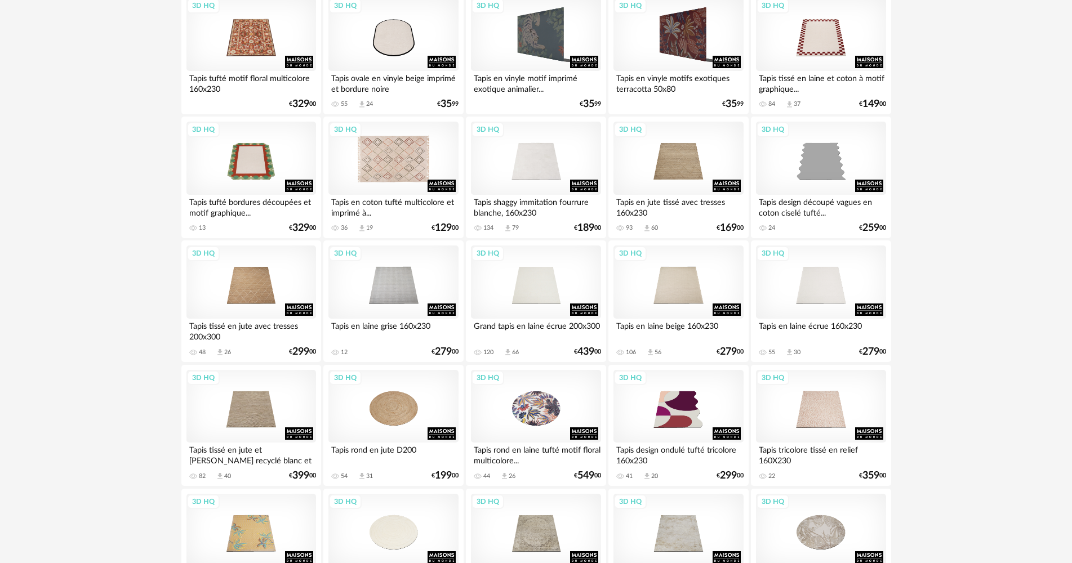
click at [380, 162] on div "3D HQ" at bounding box center [393, 158] width 130 height 73
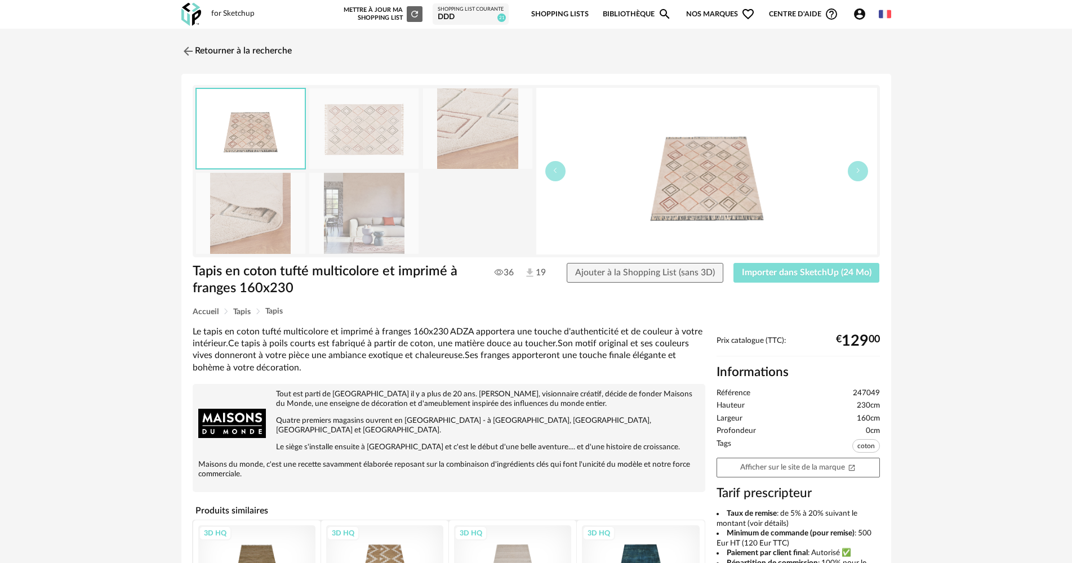
click at [804, 277] on button "Importer dans SketchUp (24 Mo)" at bounding box center [806, 273] width 146 height 20
click at [228, 63] on link "Retourner à la recherche" at bounding box center [234, 51] width 110 height 25
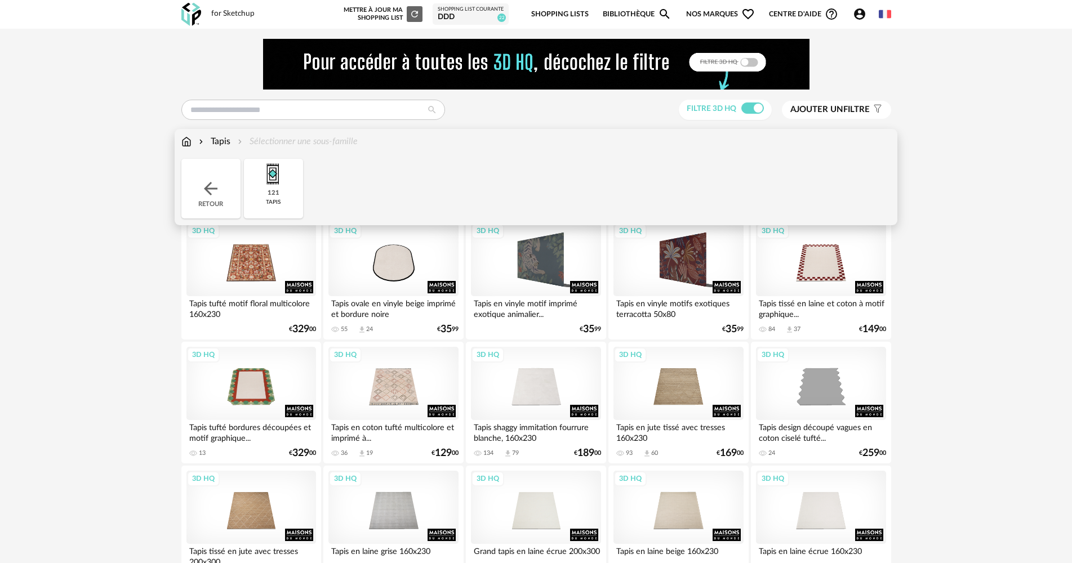
click at [192, 139] on div "Tapis Sélectionner une sous-famille" at bounding box center [269, 141] width 176 height 13
click at [184, 142] on img at bounding box center [186, 141] width 10 height 13
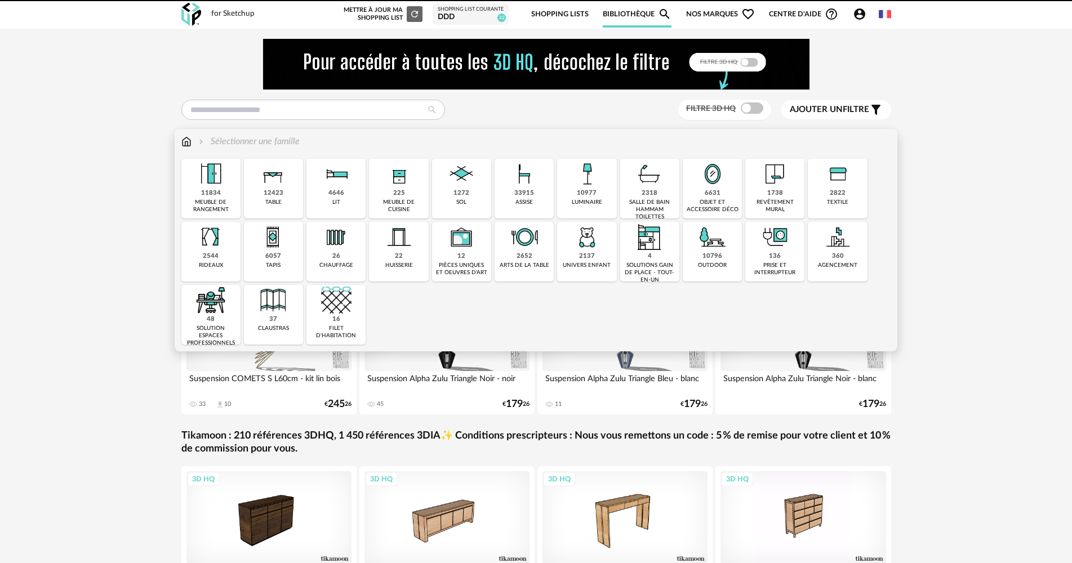
drag, startPoint x: 772, startPoint y: 183, endPoint x: 313, endPoint y: 252, distance: 463.7
click at [771, 183] on img at bounding box center [775, 174] width 30 height 30
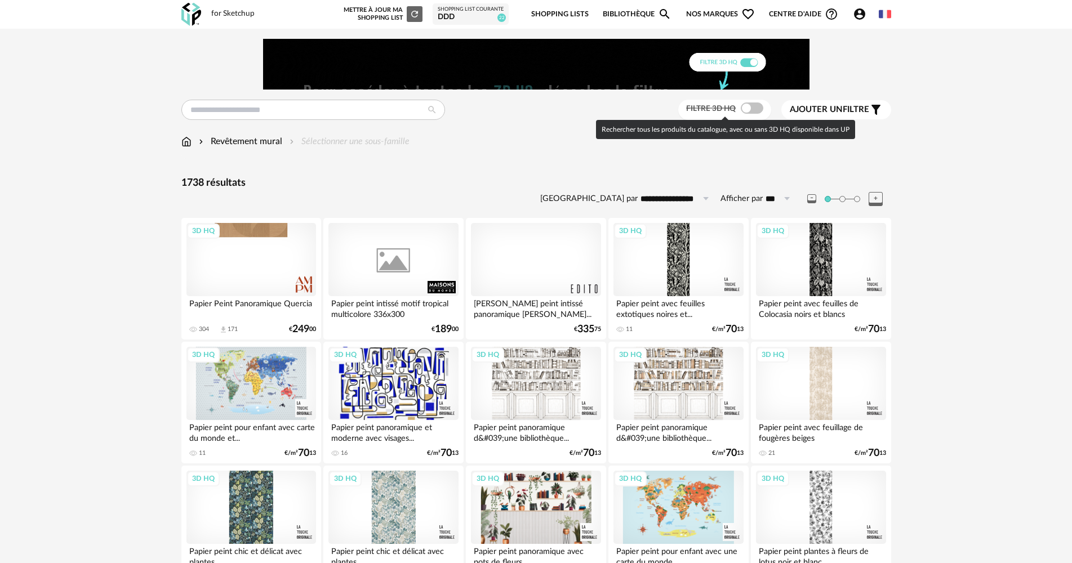
click at [755, 108] on span at bounding box center [752, 108] width 23 height 11
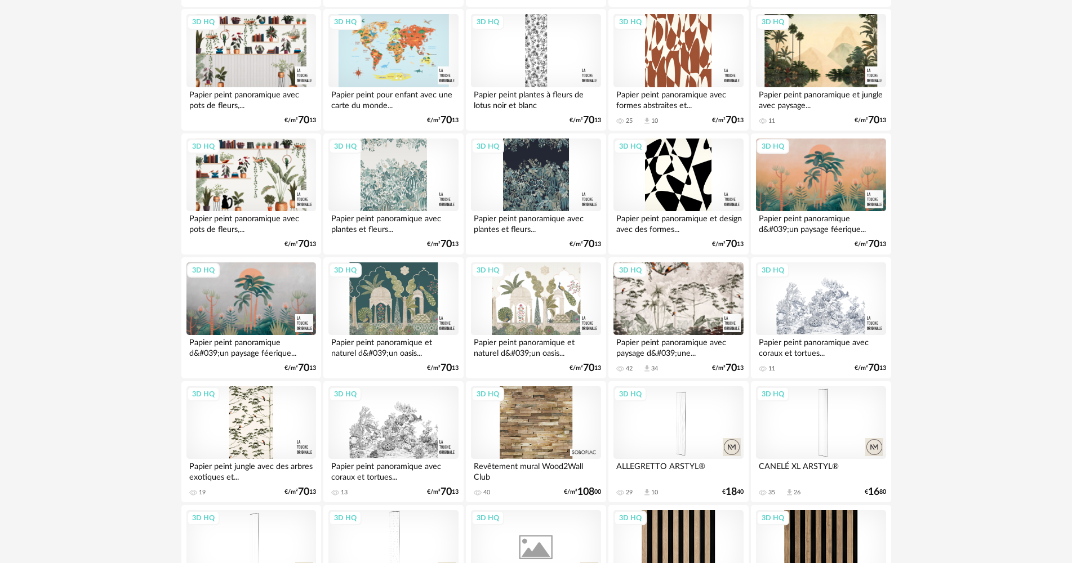
scroll to position [338, 0]
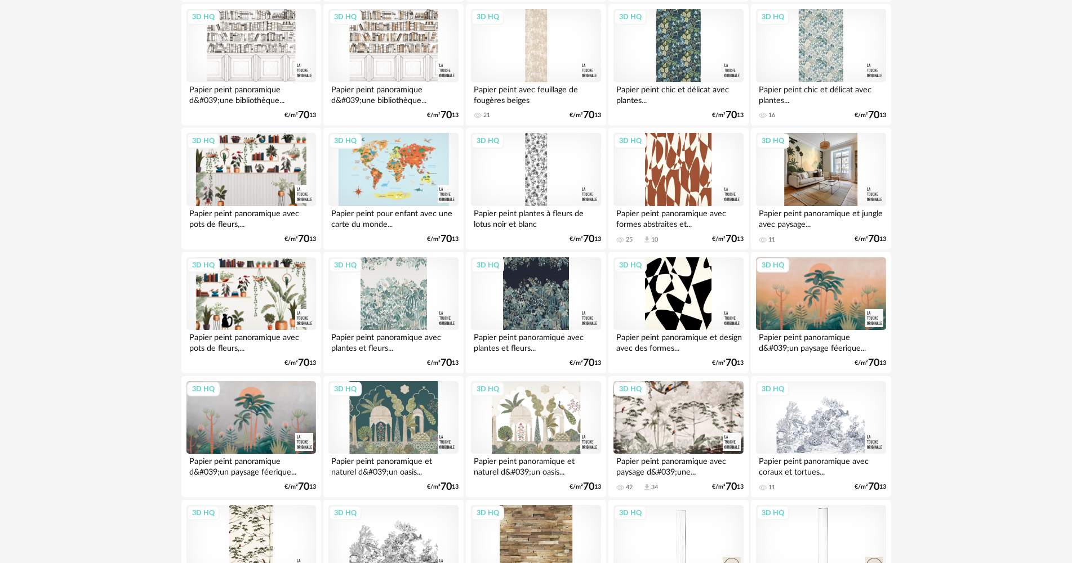
click at [825, 181] on div "3D HQ" at bounding box center [821, 169] width 130 height 73
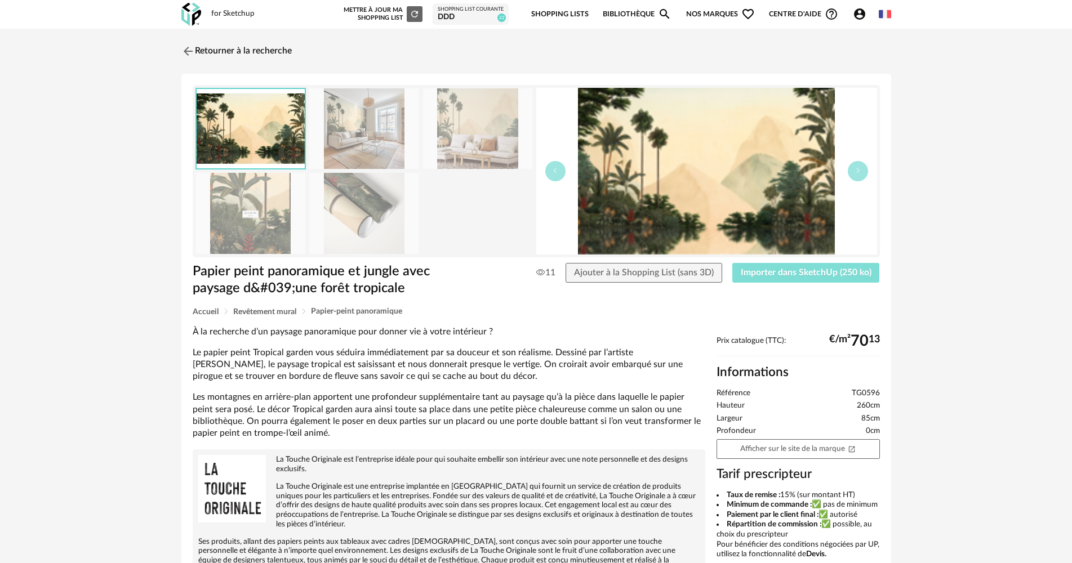
click at [807, 274] on span "Importer dans SketchUp (250 ko)" at bounding box center [806, 272] width 131 height 9
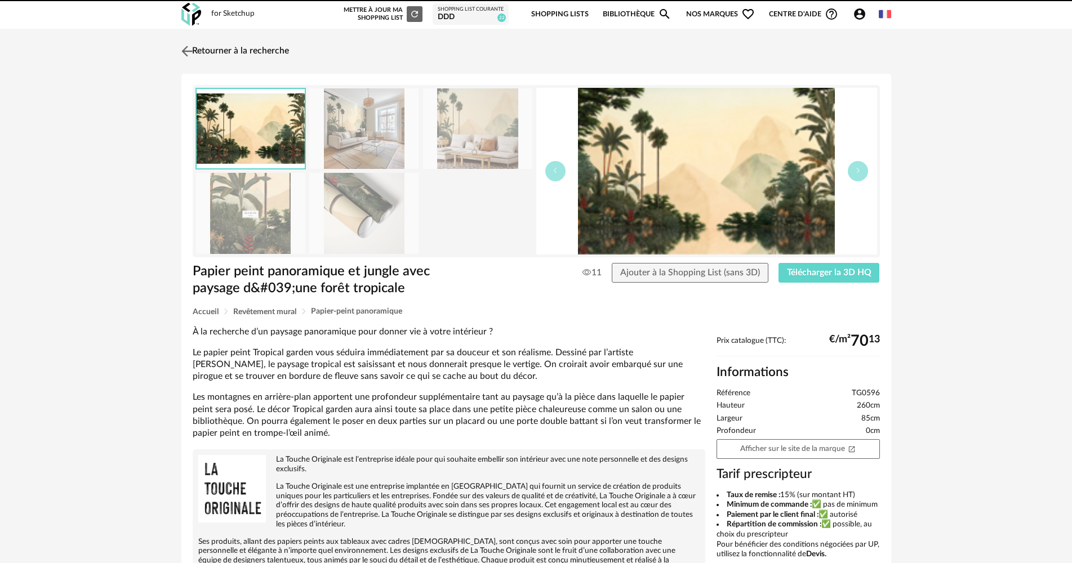
click at [214, 51] on link "Retourner à la recherche" at bounding box center [234, 51] width 110 height 25
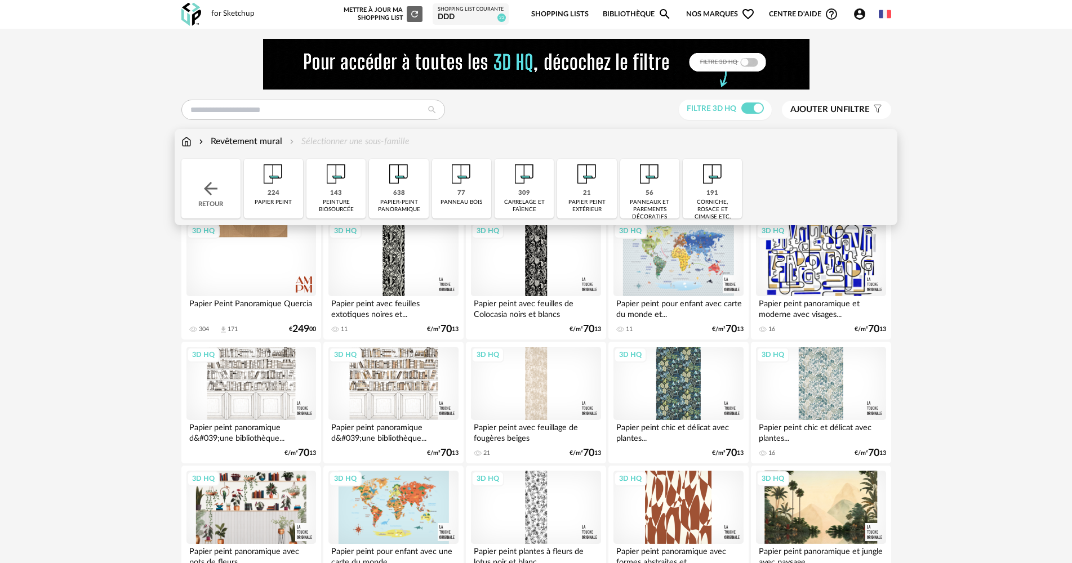
click at [206, 179] on img at bounding box center [211, 189] width 20 height 20
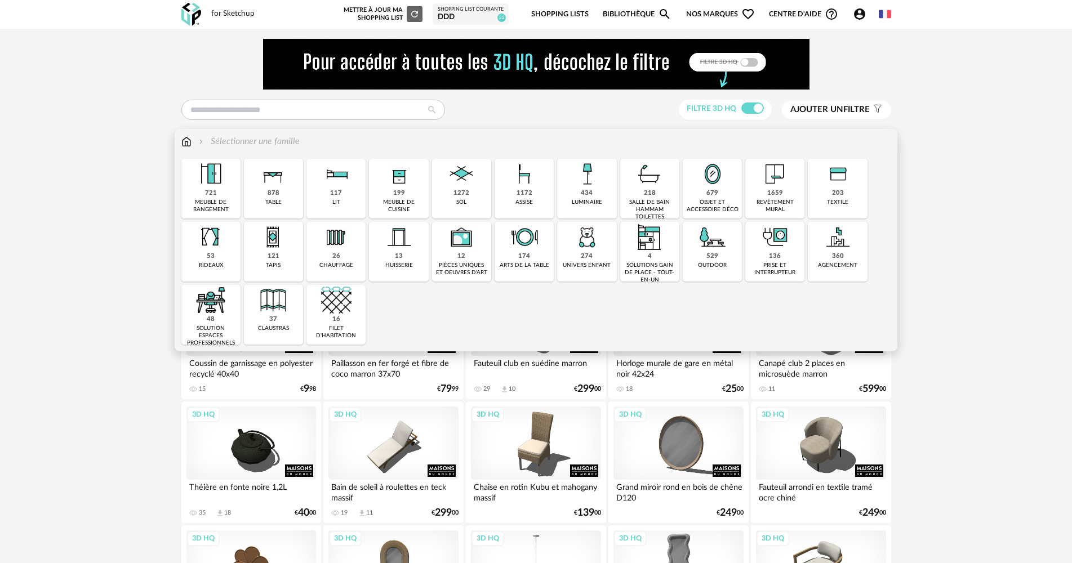
click at [780, 181] on img at bounding box center [775, 174] width 30 height 30
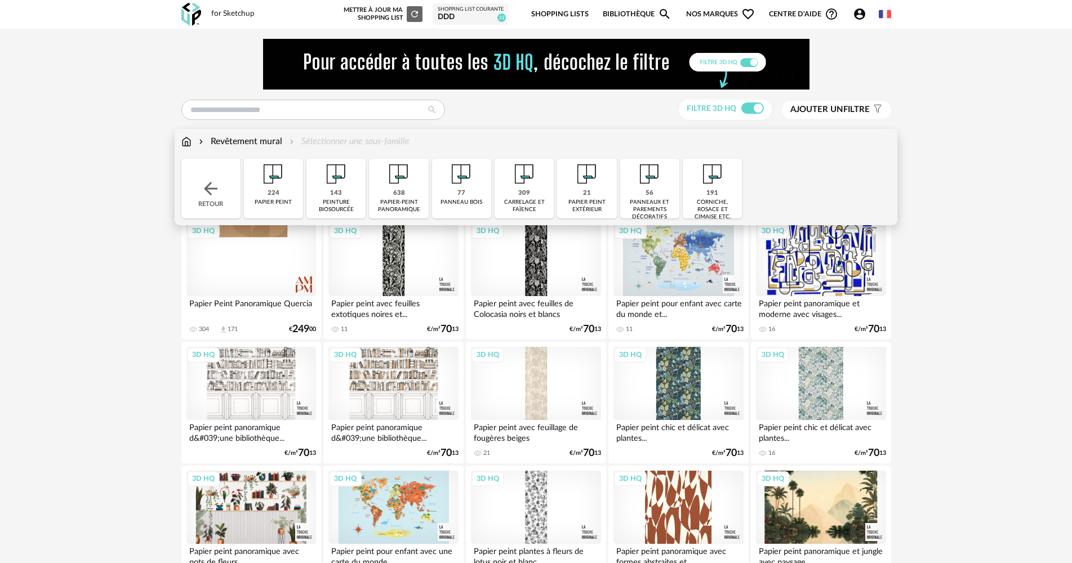
click at [325, 188] on img at bounding box center [336, 174] width 30 height 30
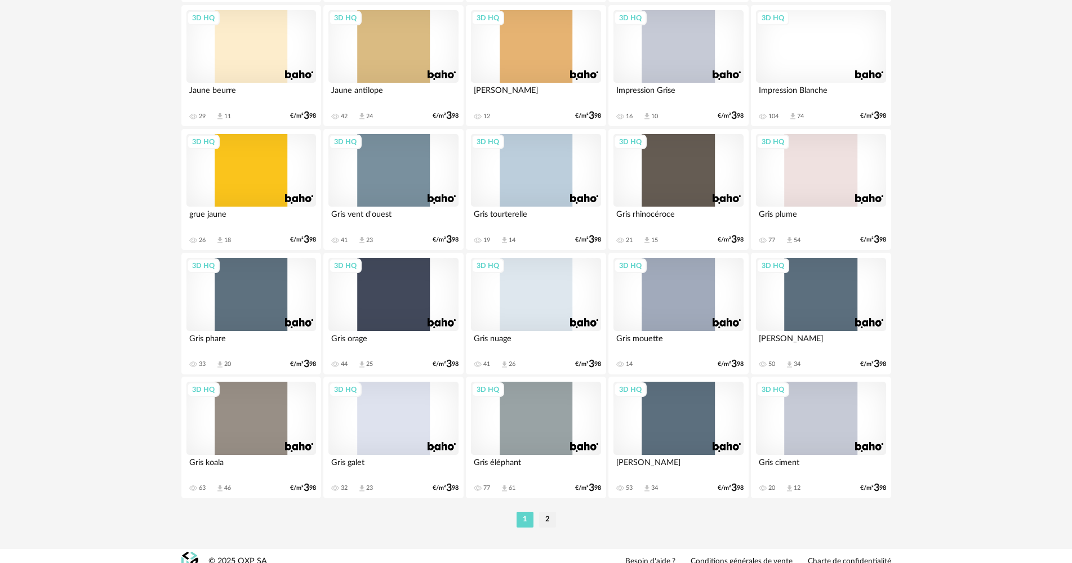
scroll to position [2208, 0]
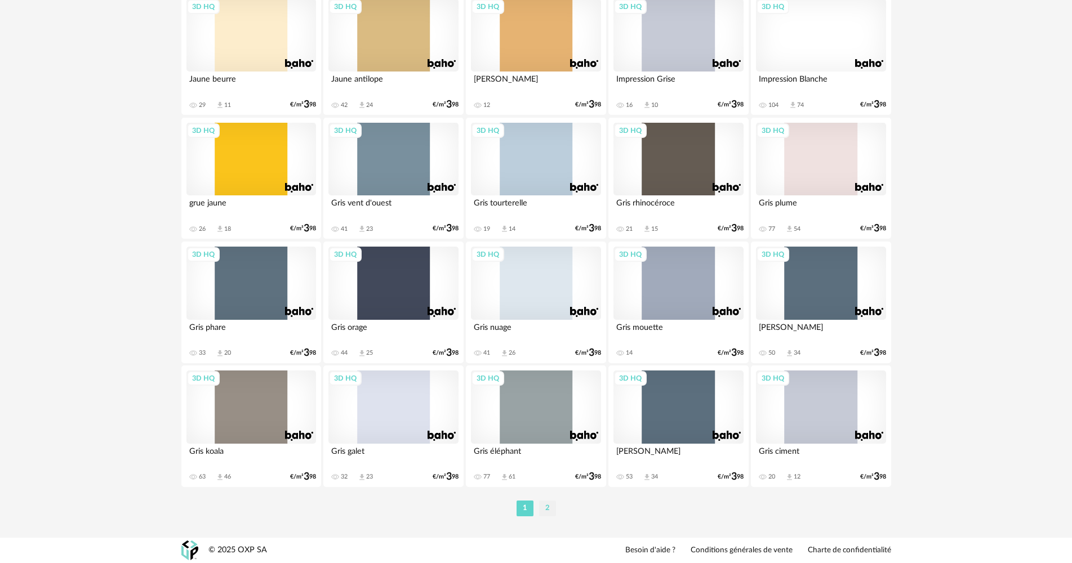
click at [541, 506] on li "2" at bounding box center [547, 509] width 17 height 16
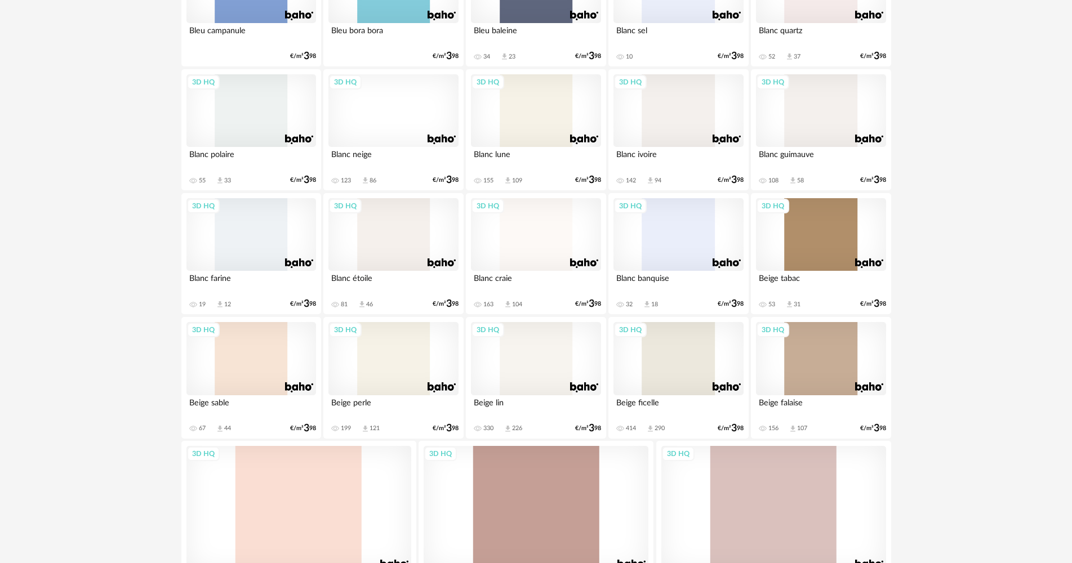
scroll to position [898, 0]
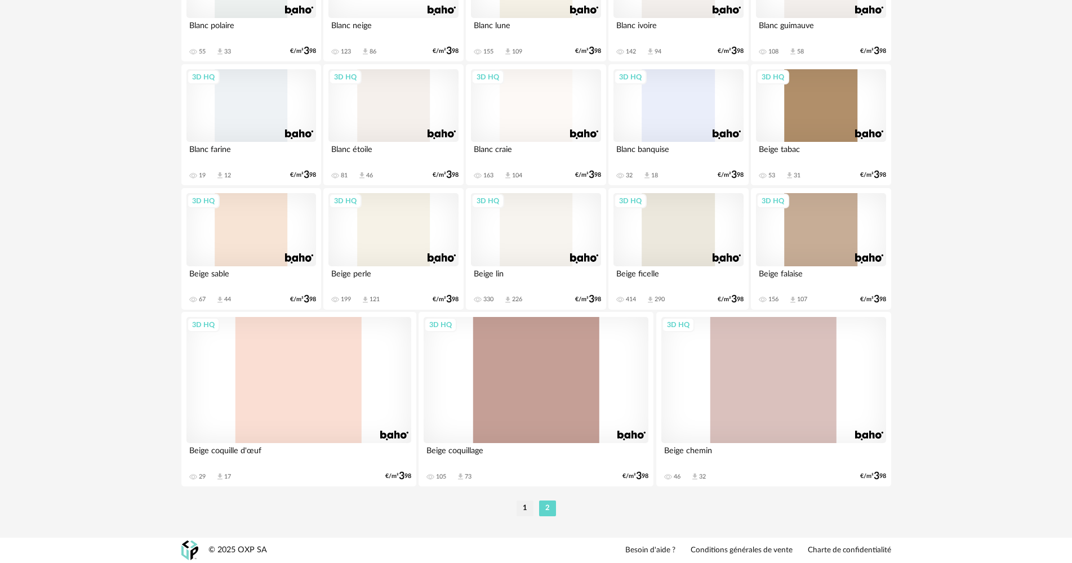
click at [393, 250] on div "3D HQ" at bounding box center [393, 229] width 130 height 73
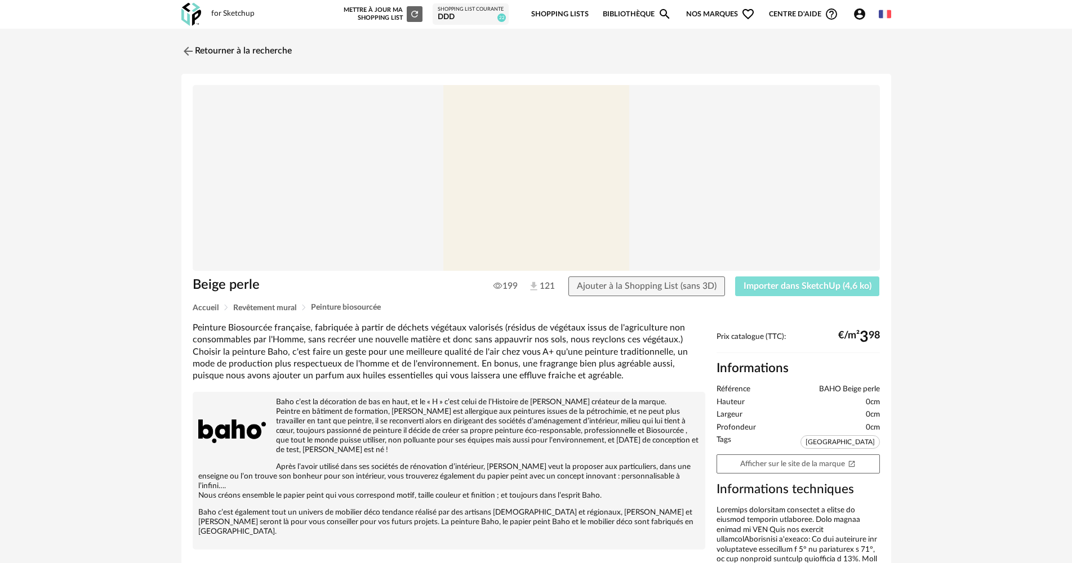
click at [796, 288] on span "Importer dans SketchUp (4,6 ko)" at bounding box center [807, 286] width 128 height 9
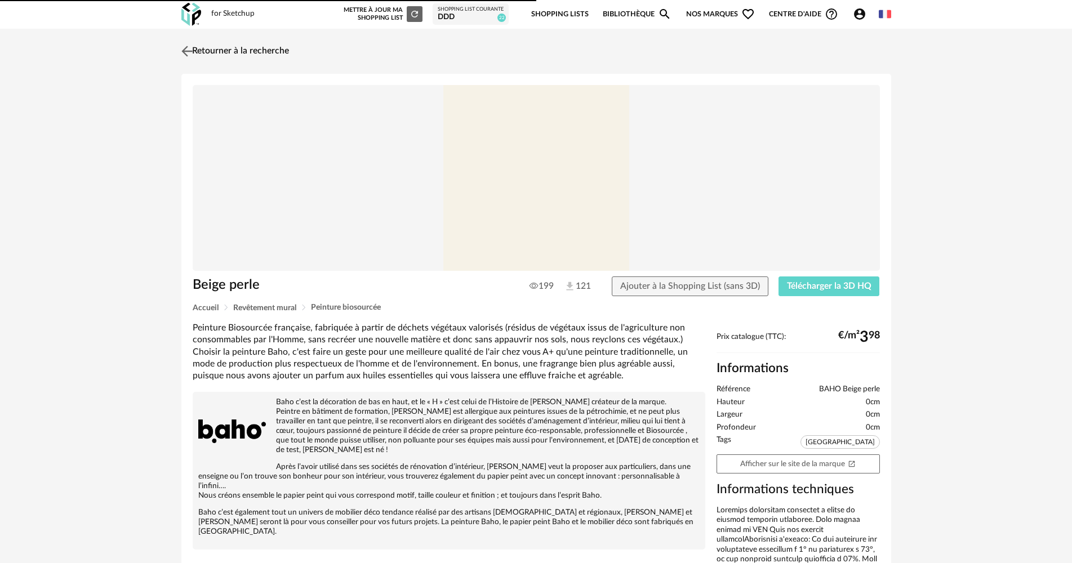
click at [219, 58] on link "Retourner à la recherche" at bounding box center [234, 51] width 110 height 25
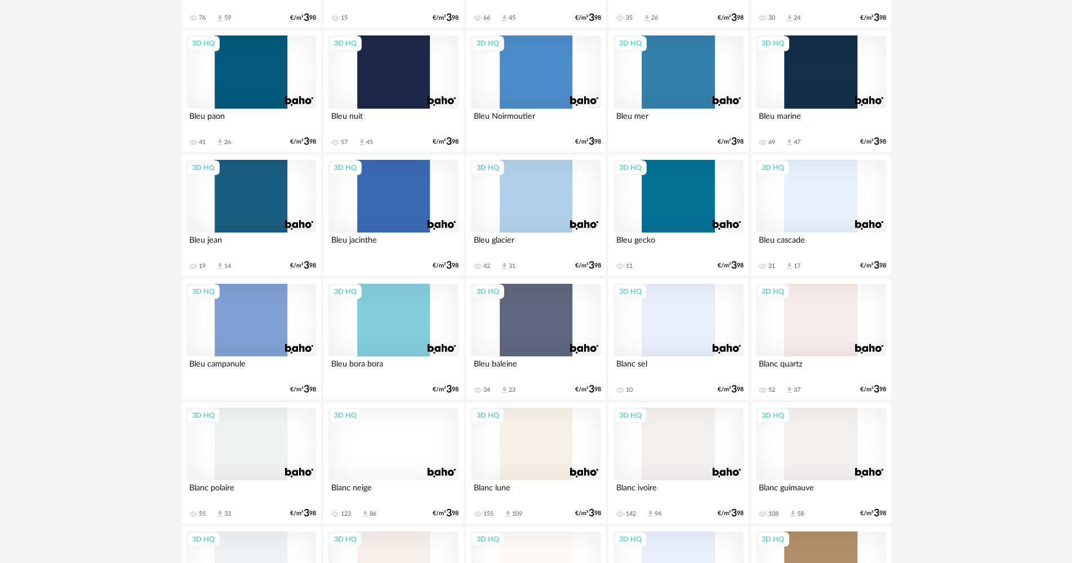
scroll to position [434, 0]
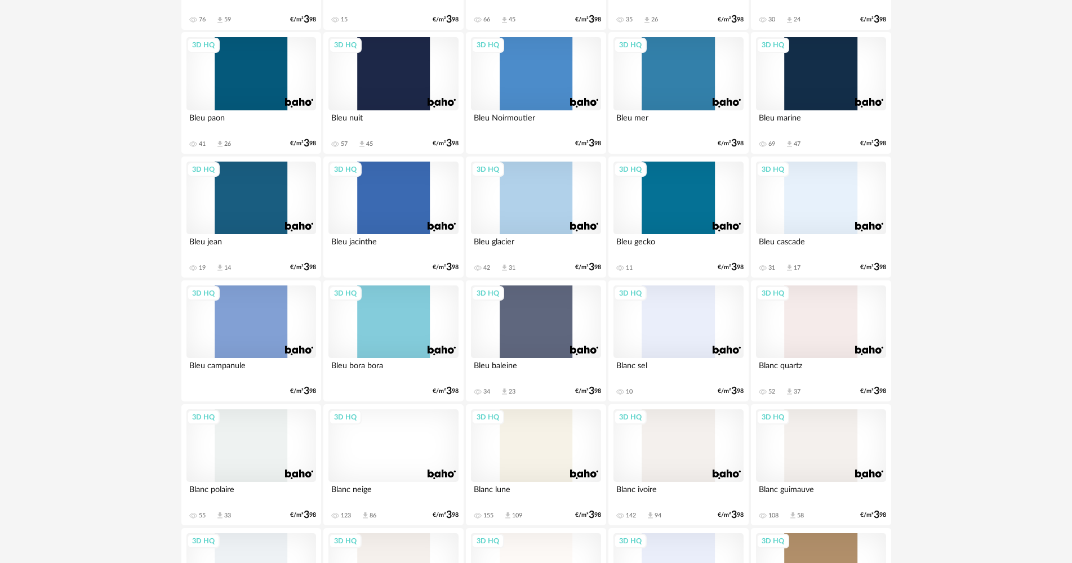
click at [856, 64] on div "3D HQ" at bounding box center [821, 73] width 130 height 73
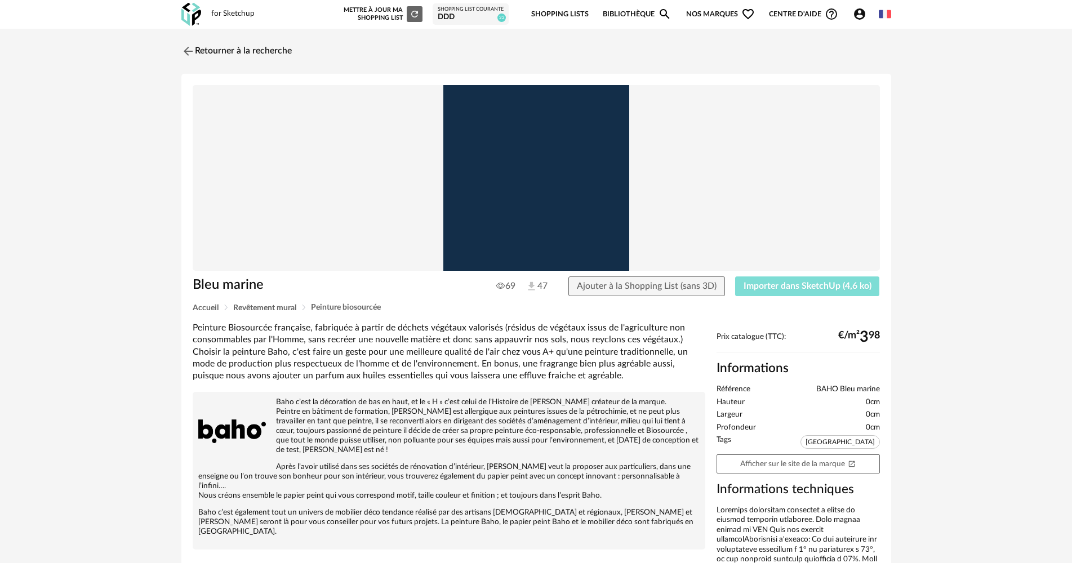
click at [809, 292] on button "Importer dans SketchUp (4,6 ko)" at bounding box center [807, 287] width 145 height 20
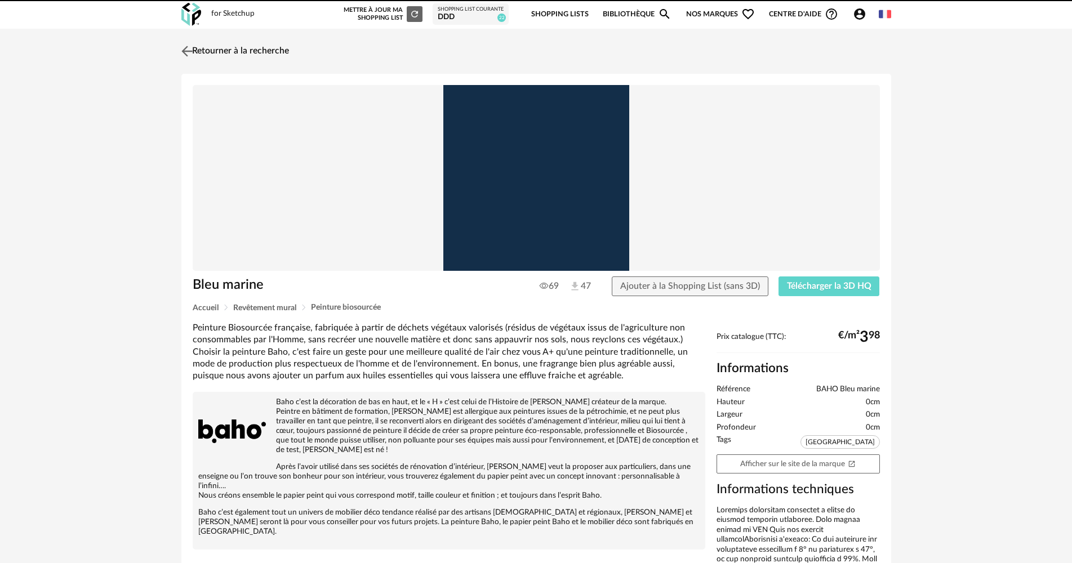
click at [185, 54] on img at bounding box center [187, 51] width 16 height 16
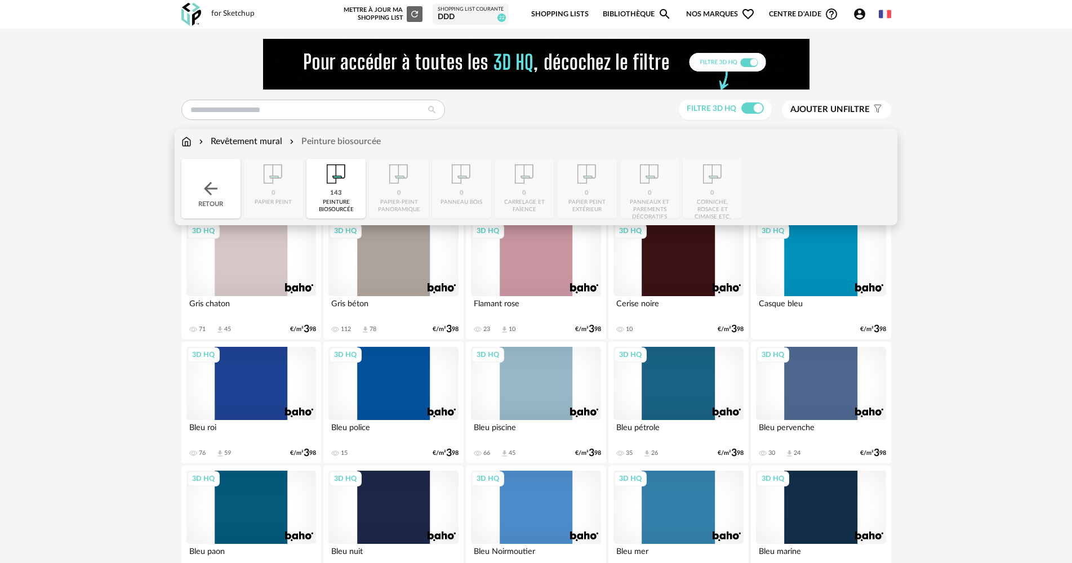
click at [210, 186] on img at bounding box center [211, 189] width 20 height 20
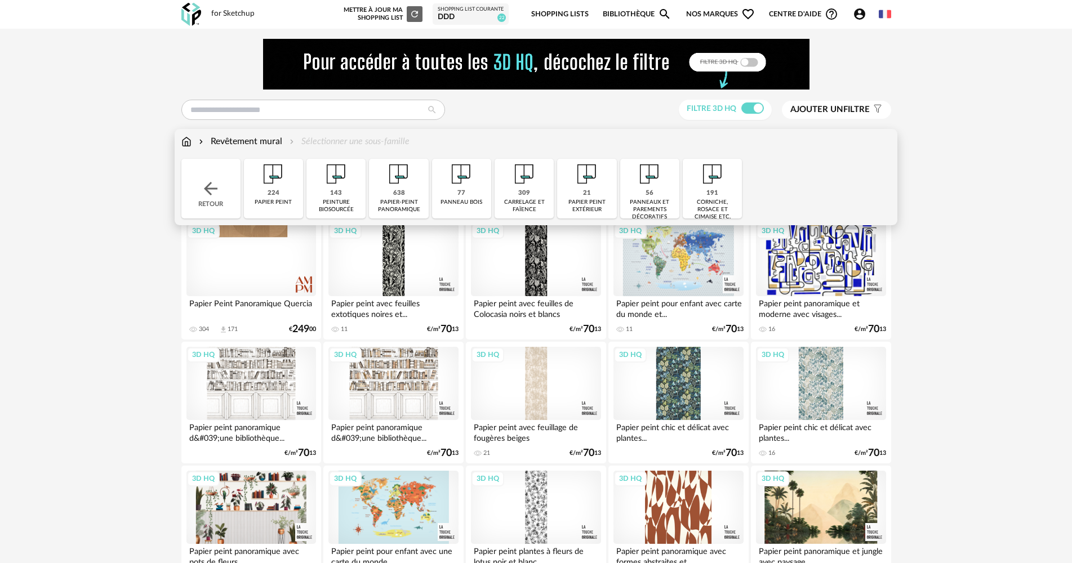
click at [212, 187] on img at bounding box center [211, 189] width 20 height 20
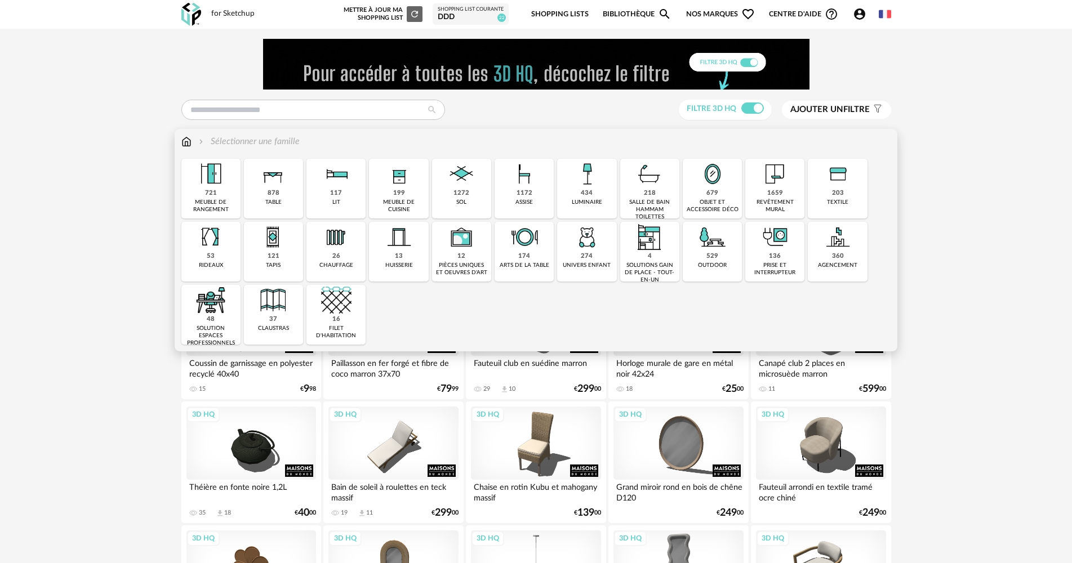
click at [598, 252] on img at bounding box center [587, 237] width 30 height 30
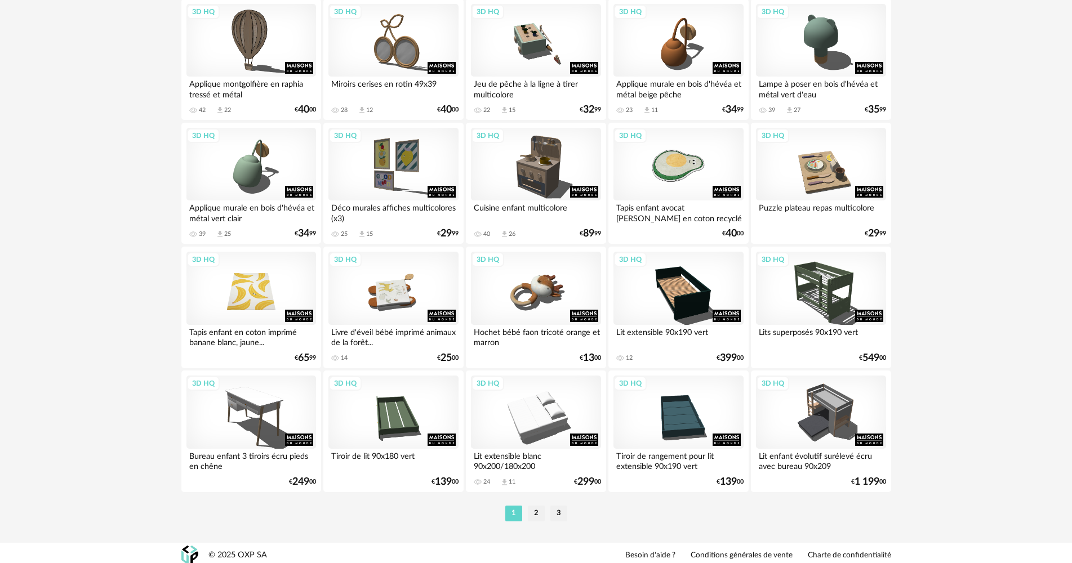
scroll to position [2208, 0]
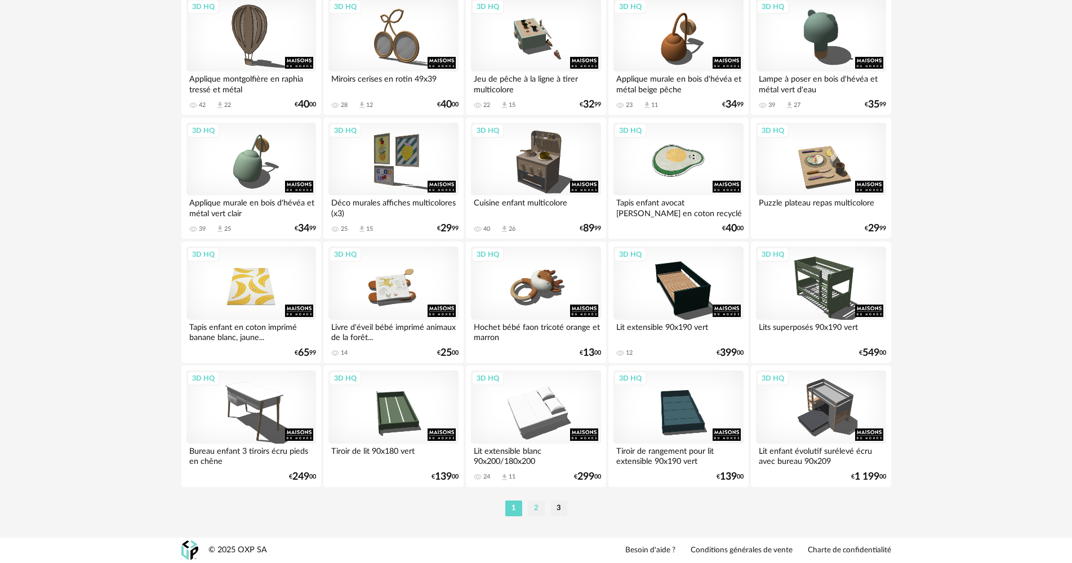
click at [540, 513] on li "2" at bounding box center [536, 509] width 17 height 16
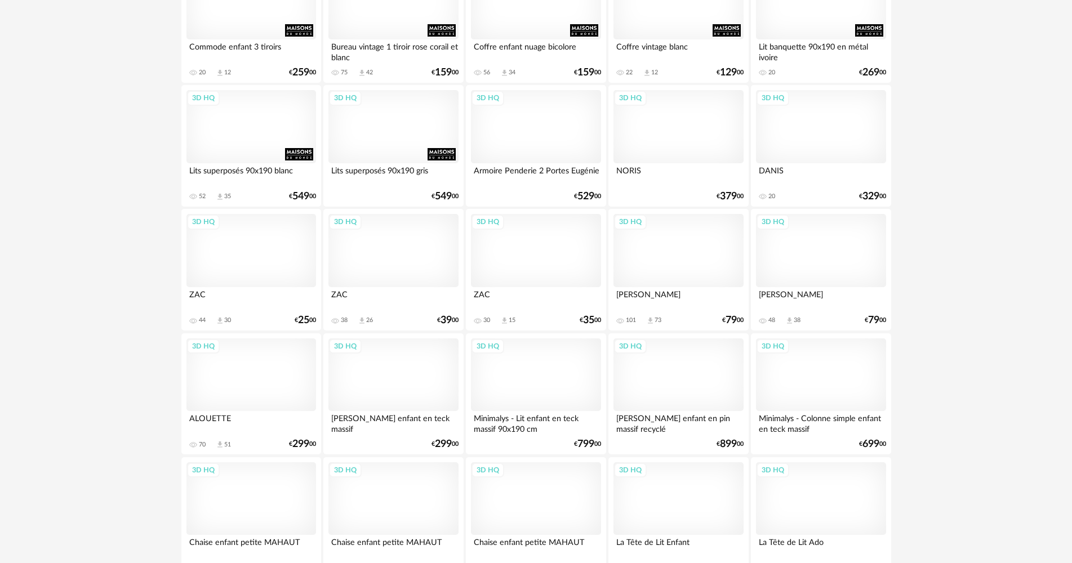
scroll to position [1577, 0]
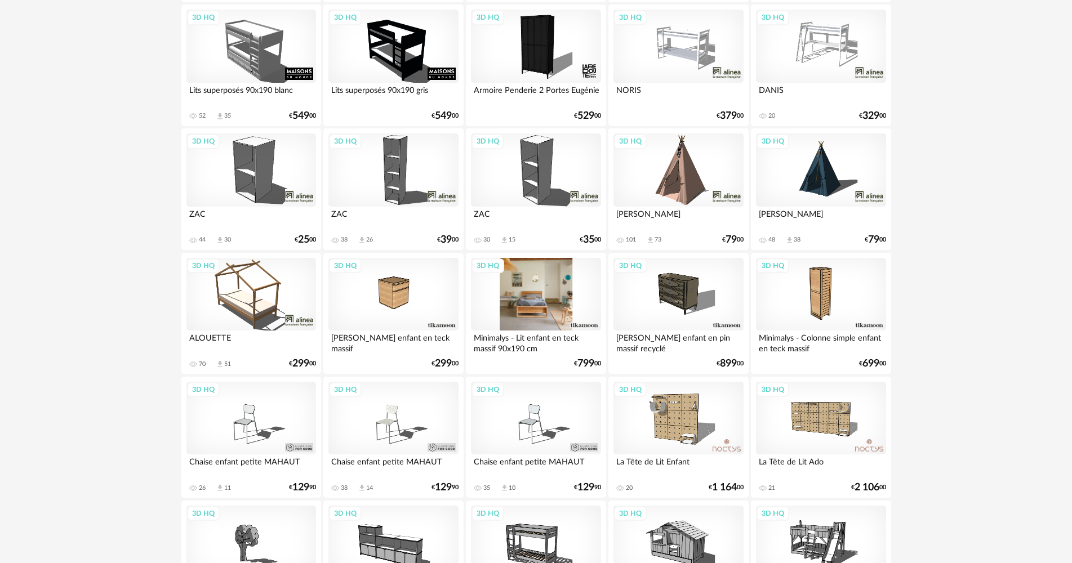
click at [562, 306] on div "3D HQ" at bounding box center [536, 294] width 130 height 73
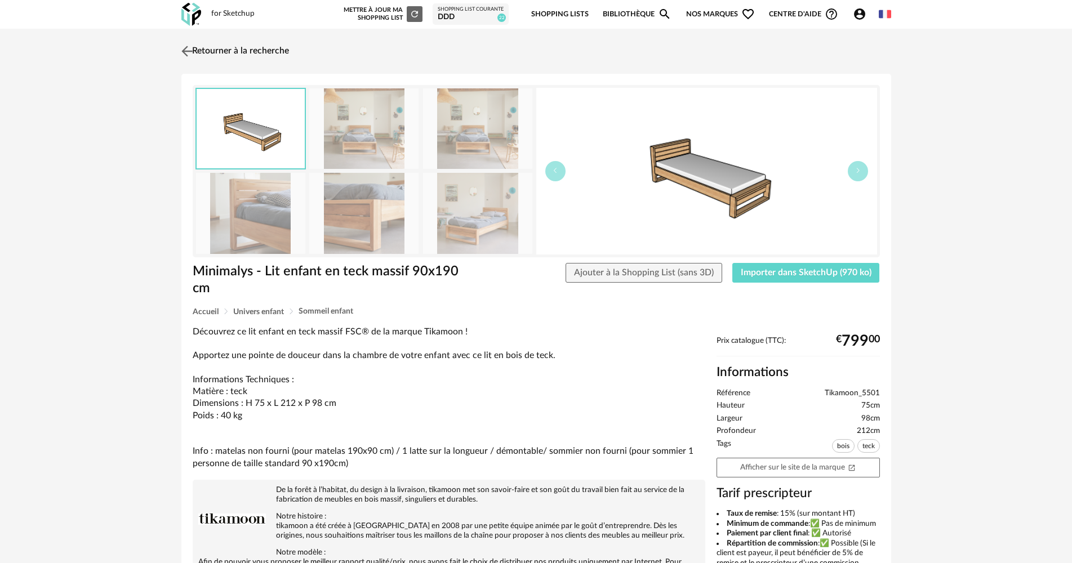
click at [181, 44] on img at bounding box center [187, 51] width 16 height 16
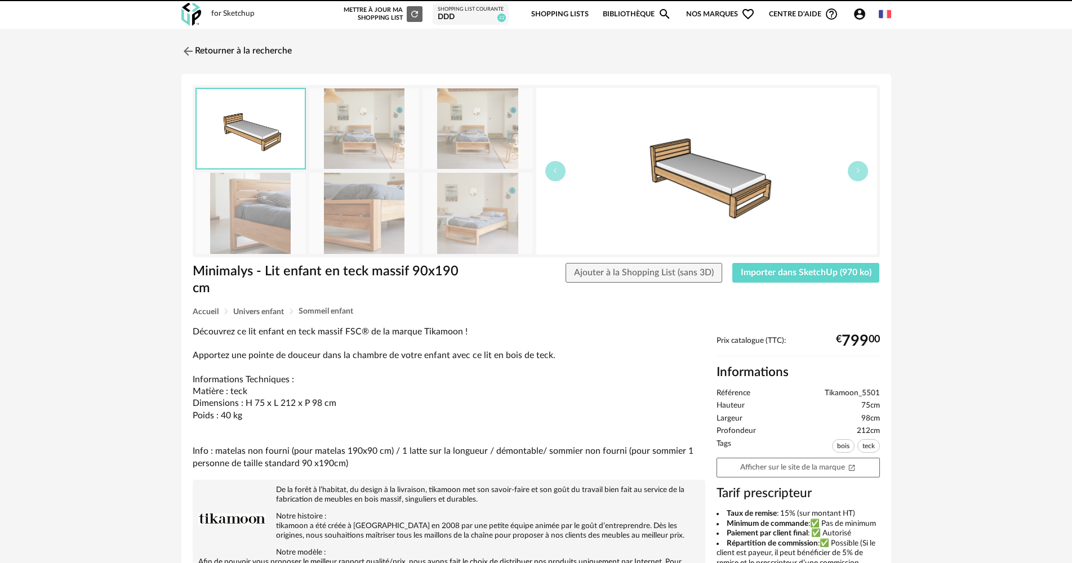
scroll to position [1577, 0]
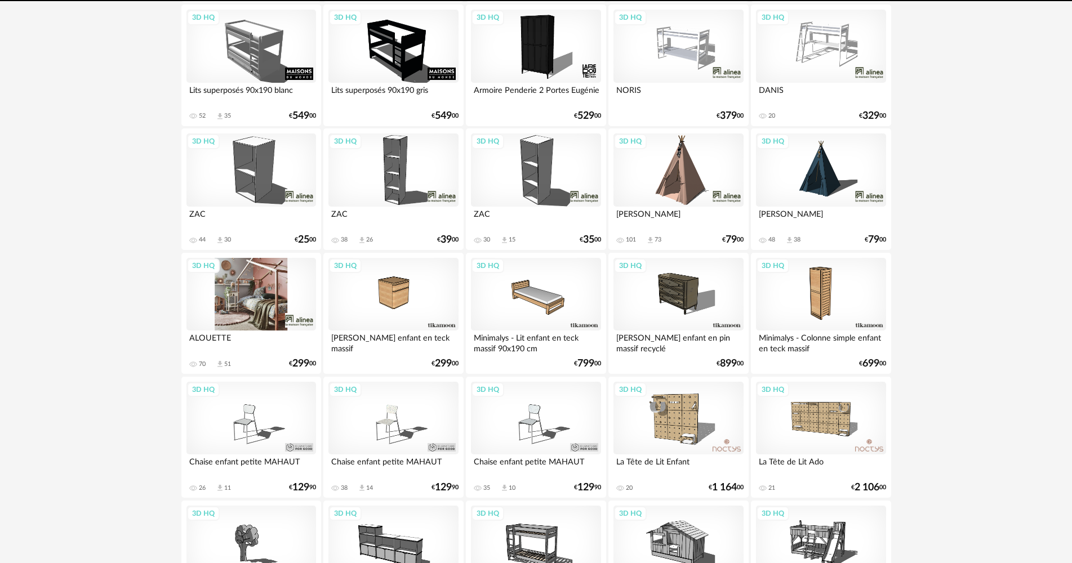
click at [238, 301] on div "3D HQ" at bounding box center [251, 294] width 130 height 73
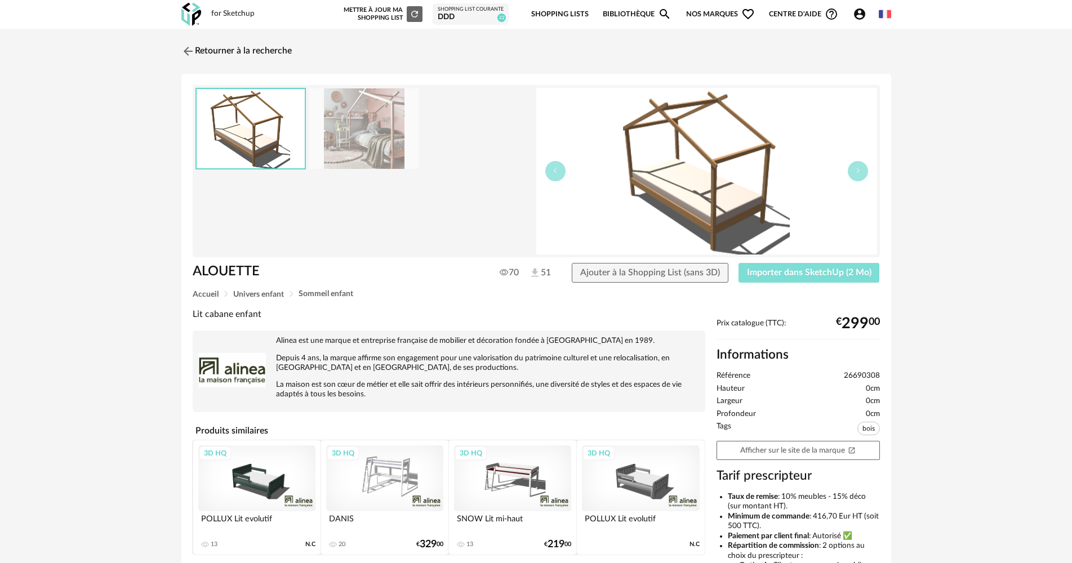
click at [790, 279] on button "Importer dans SketchUp (2 Mo)" at bounding box center [808, 273] width 141 height 20
click at [207, 48] on link "Retourner à la recherche" at bounding box center [234, 51] width 110 height 25
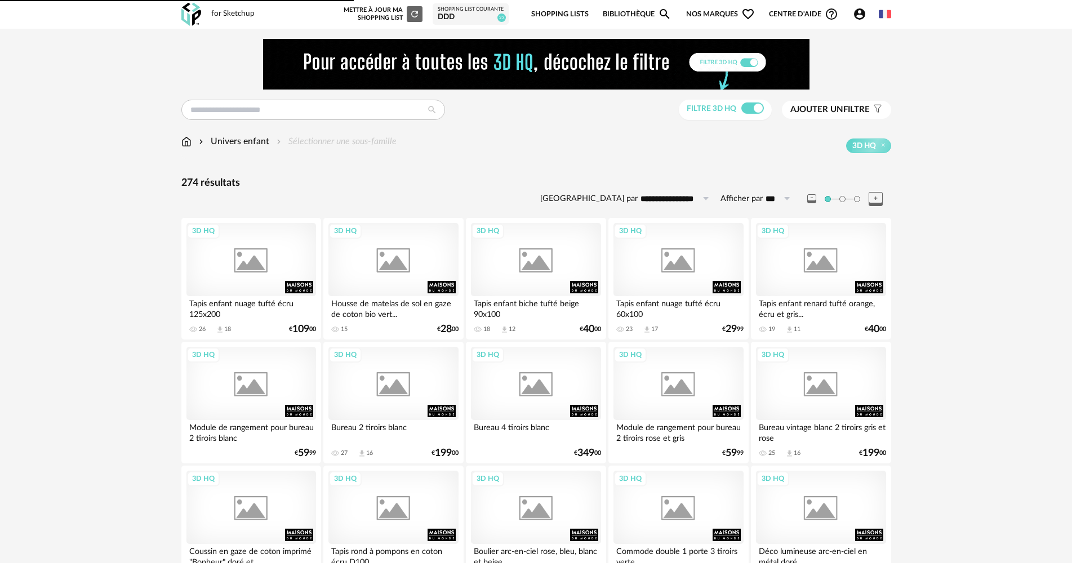
scroll to position [1577, 0]
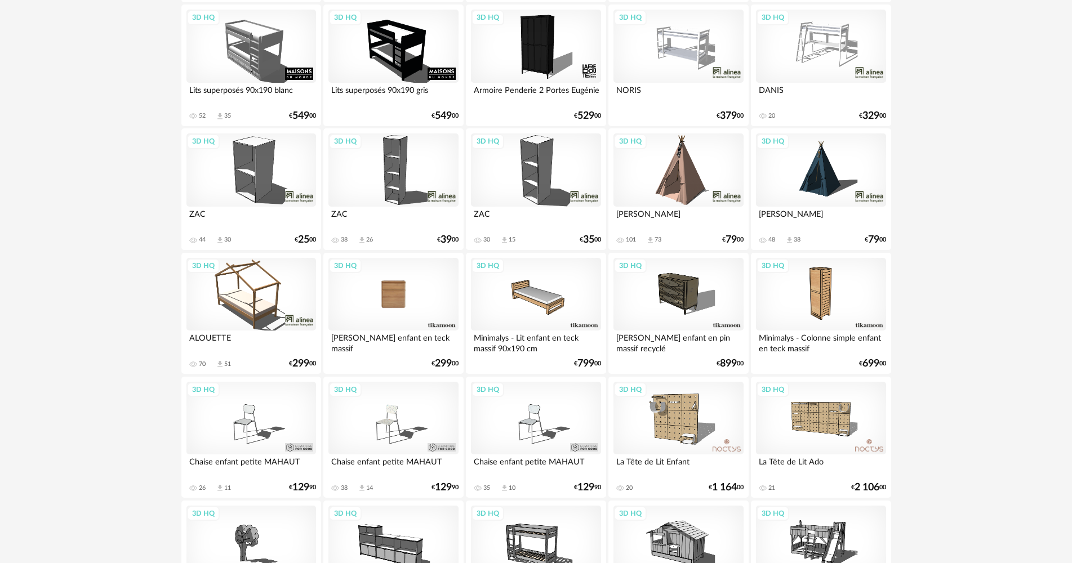
drag, startPoint x: 402, startPoint y: 302, endPoint x: 455, endPoint y: 309, distance: 53.9
click at [402, 302] on div "3D HQ" at bounding box center [393, 294] width 130 height 73
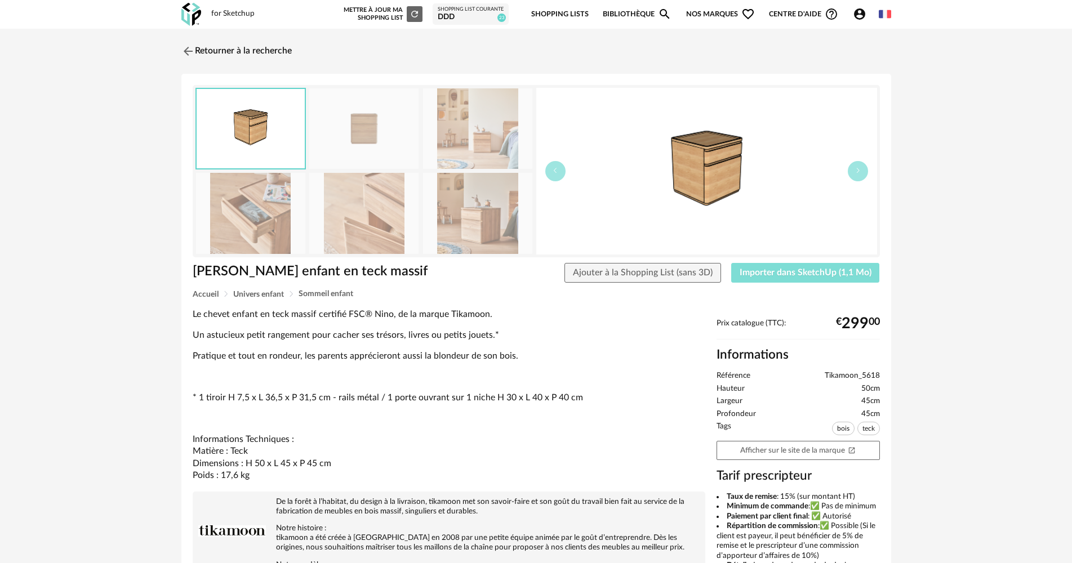
click at [796, 280] on button "Importer dans SketchUp (1,1 Mo)" at bounding box center [805, 273] width 149 height 20
click at [182, 51] on img at bounding box center [187, 51] width 16 height 16
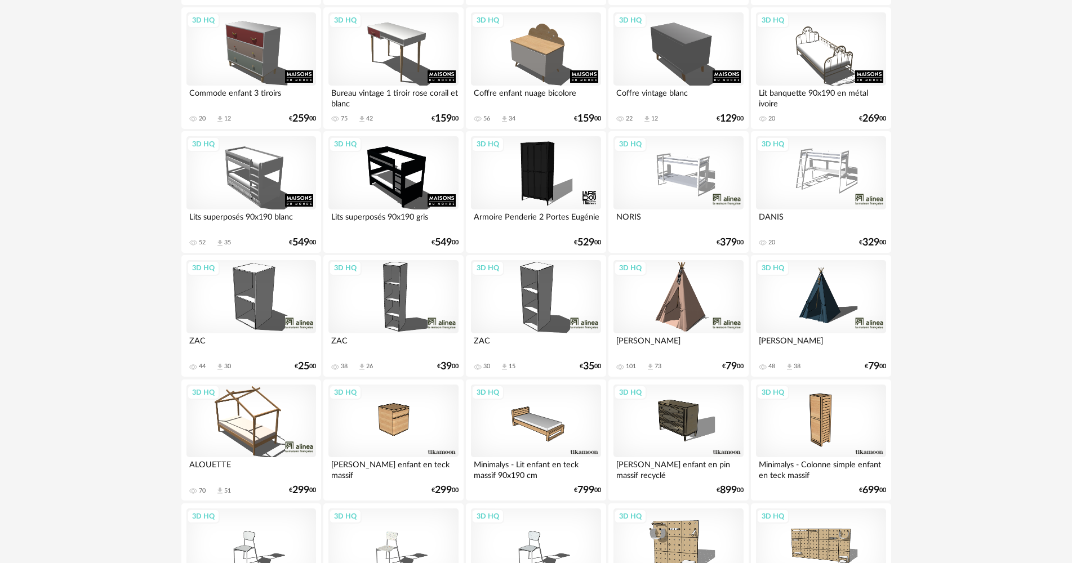
scroll to position [1532, 0]
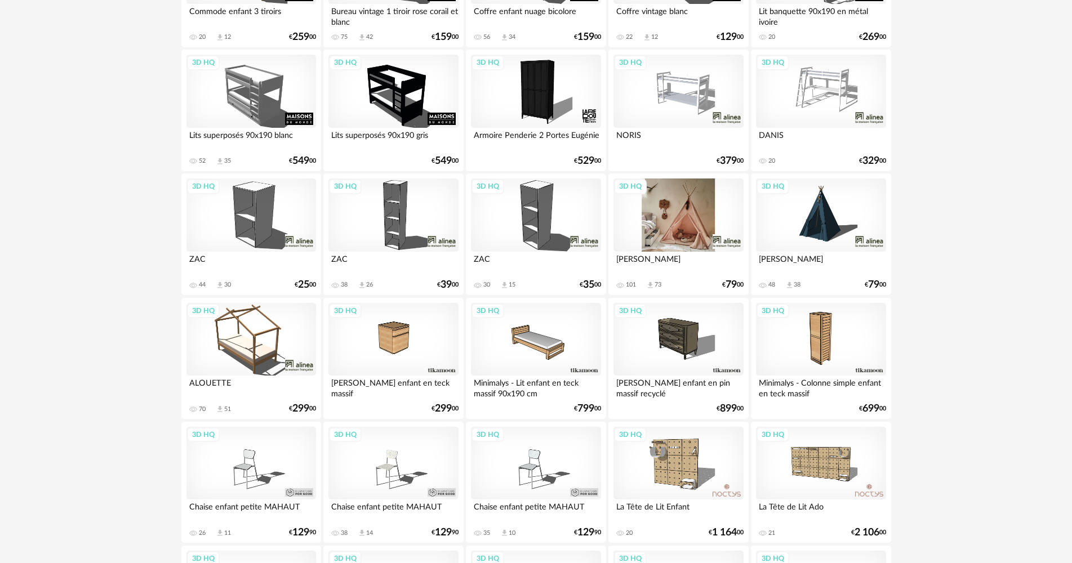
click at [675, 214] on div "3D HQ" at bounding box center [678, 215] width 130 height 73
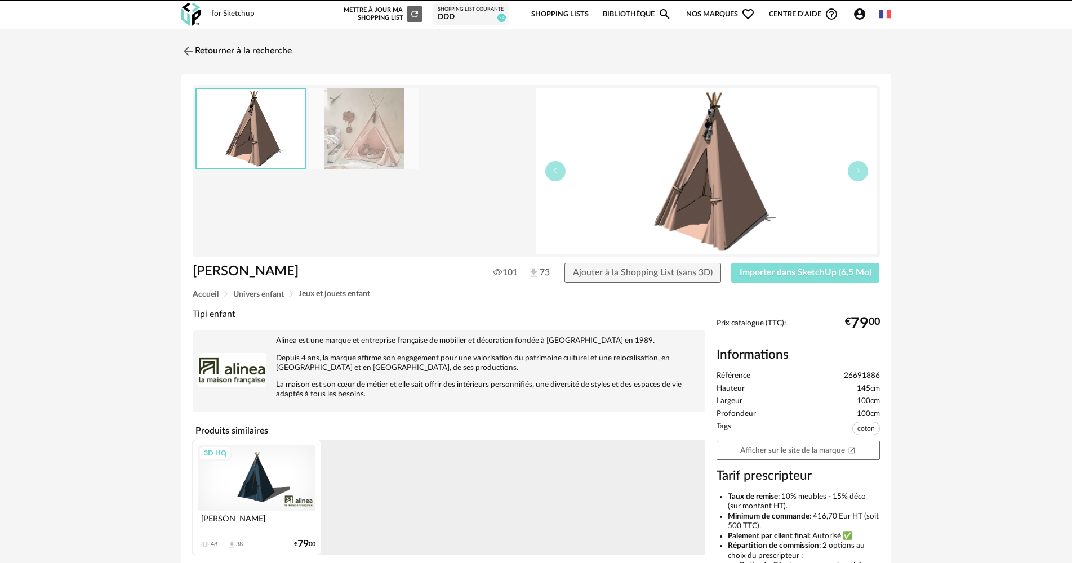
click at [811, 274] on span "Importer dans SketchUp (6,5 Mo)" at bounding box center [806, 272] width 132 height 9
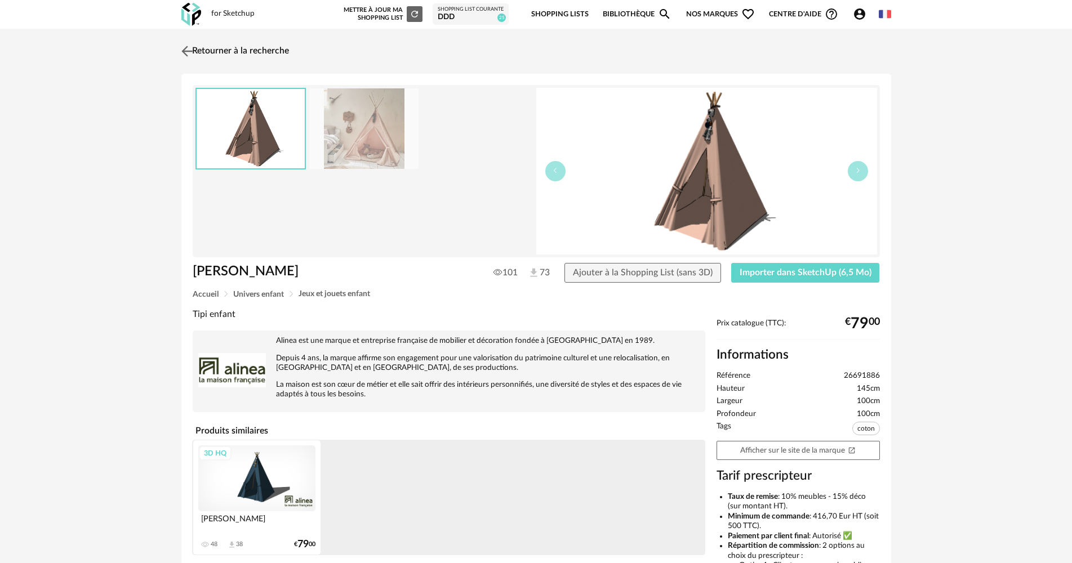
click at [192, 46] on img at bounding box center [187, 51] width 16 height 16
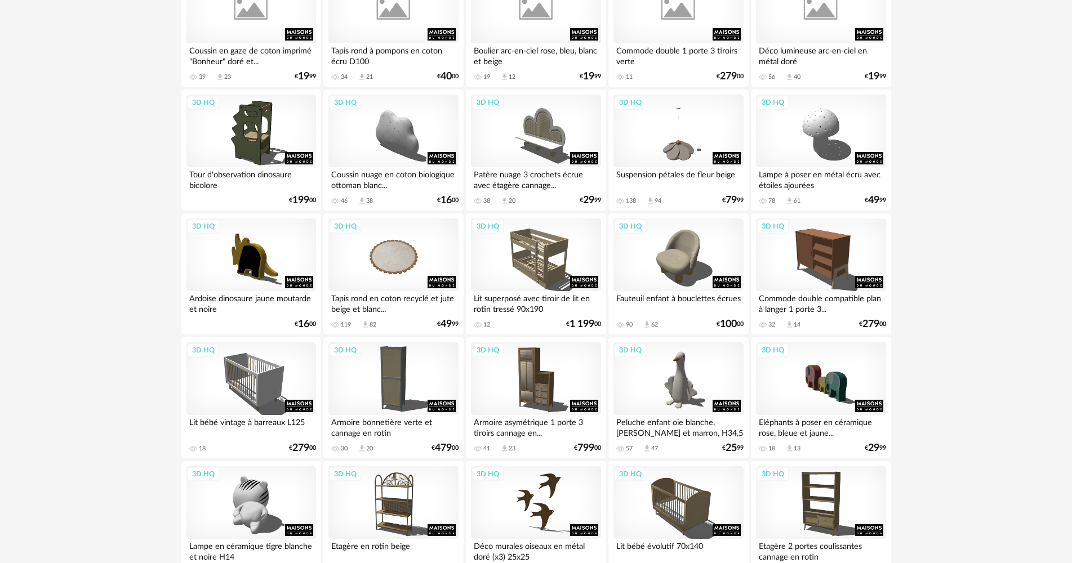
scroll to position [499, 0]
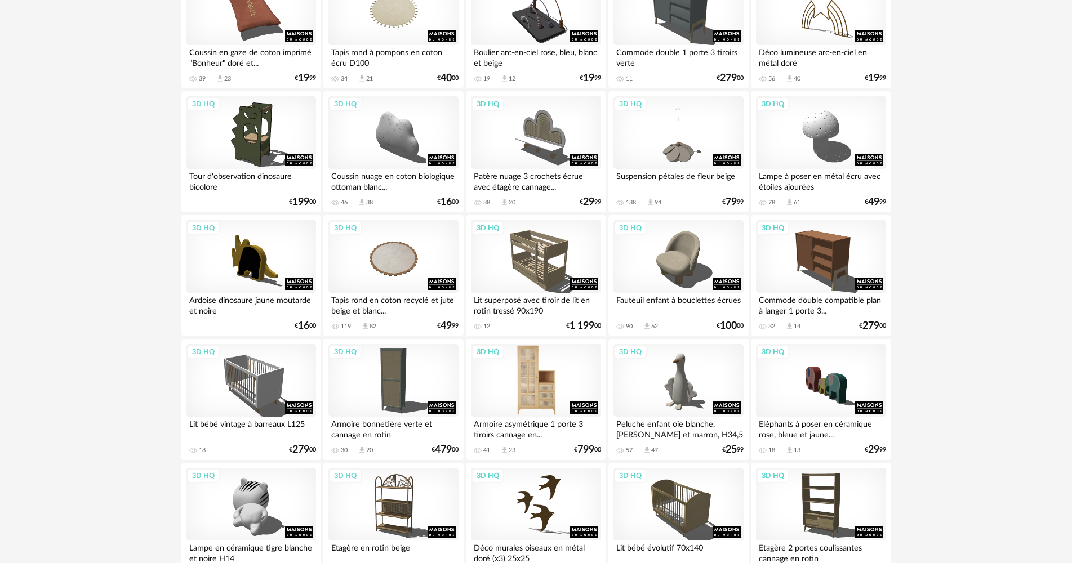
click at [516, 376] on div "3D HQ" at bounding box center [536, 380] width 130 height 73
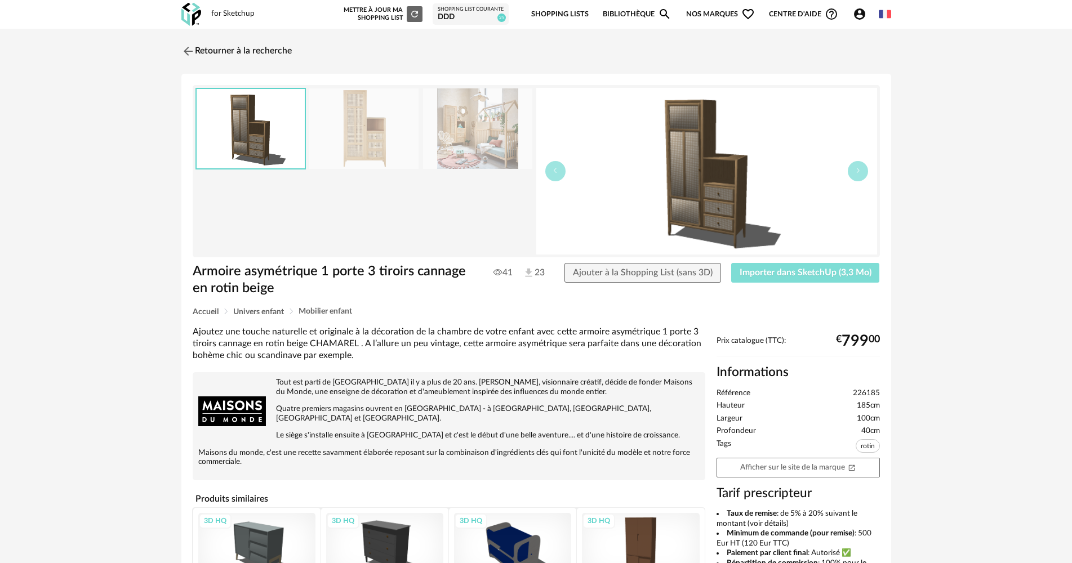
click at [789, 277] on span "Importer dans SketchUp (3,3 Mo)" at bounding box center [806, 272] width 132 height 9
drag, startPoint x: 171, startPoint y: 62, endPoint x: 181, endPoint y: 58, distance: 10.9
click at [171, 62] on div "Retourner à la recherche Armoire asymétrique 1 porte 3 tiroirs cannage en rotin…" at bounding box center [536, 413] width 730 height 749
click at [185, 57] on img at bounding box center [187, 51] width 16 height 16
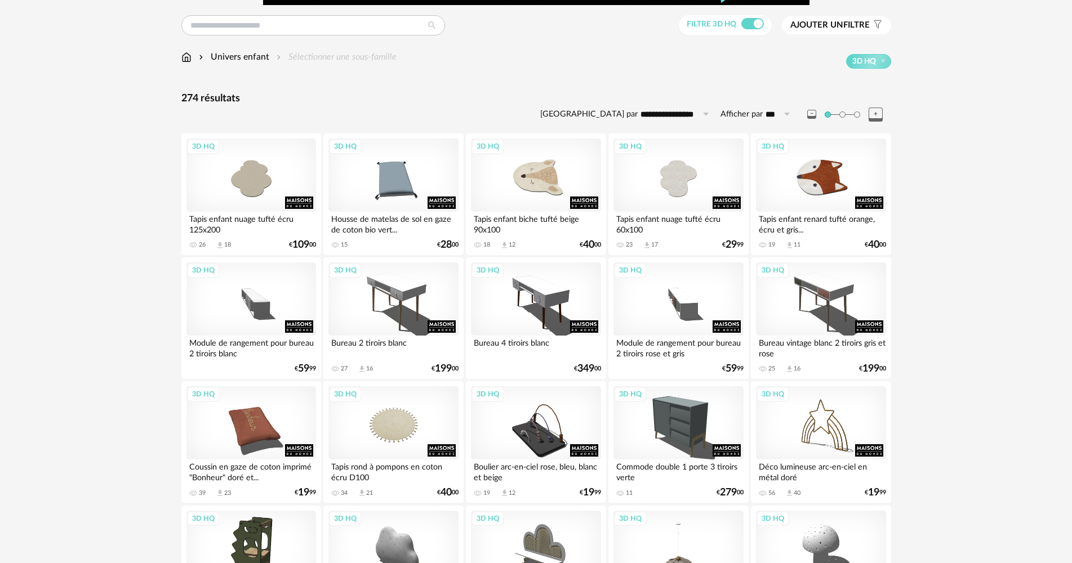
scroll to position [225, 0]
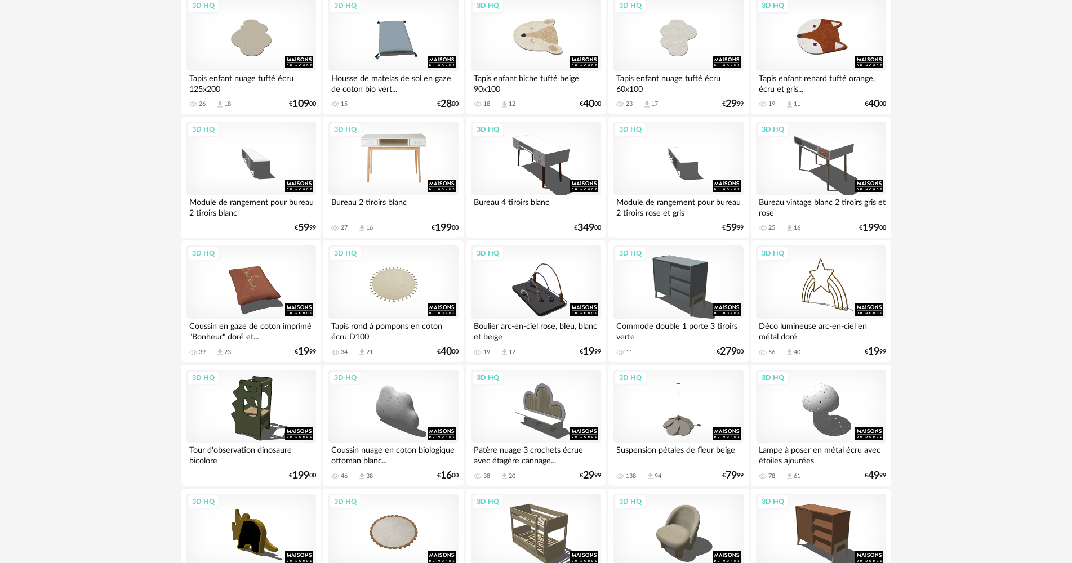
click at [413, 175] on div "3D HQ" at bounding box center [393, 158] width 130 height 73
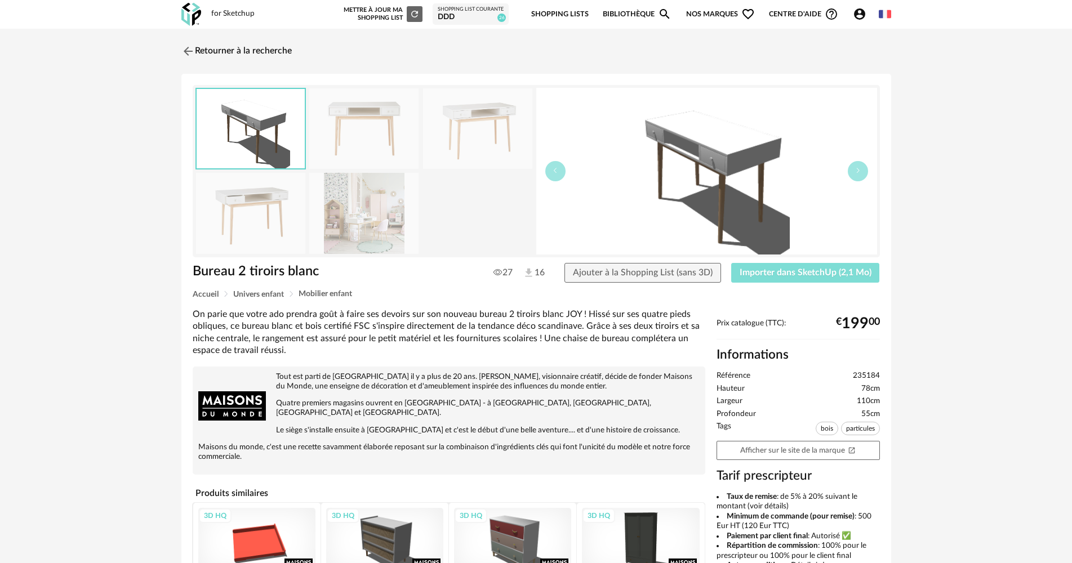
click at [774, 280] on button "Importer dans SketchUp (2,1 Mo)" at bounding box center [805, 273] width 149 height 20
click at [226, 41] on link "Retourner à la recherche" at bounding box center [234, 51] width 110 height 25
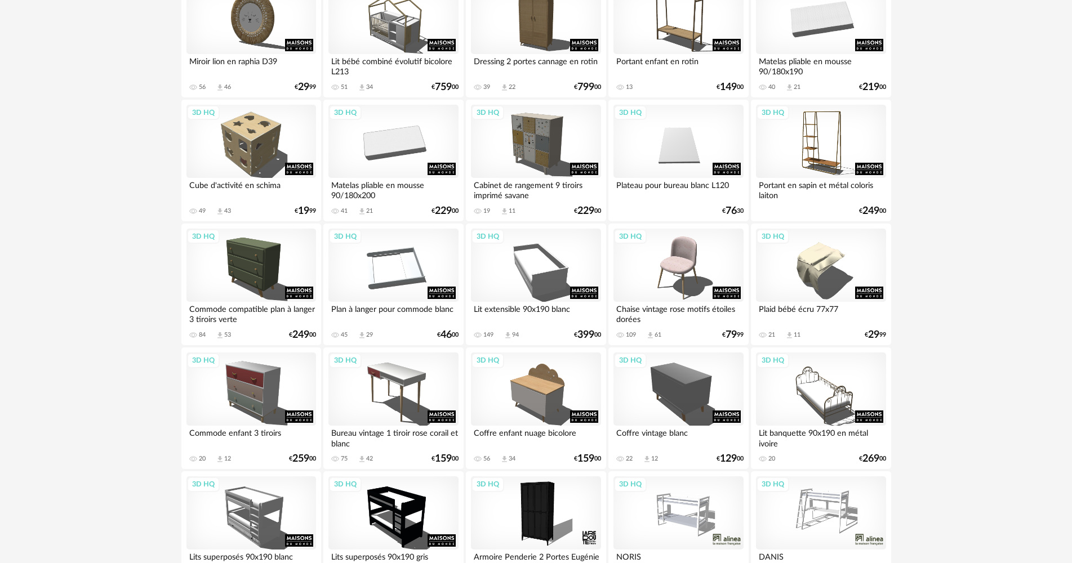
scroll to position [1126, 0]
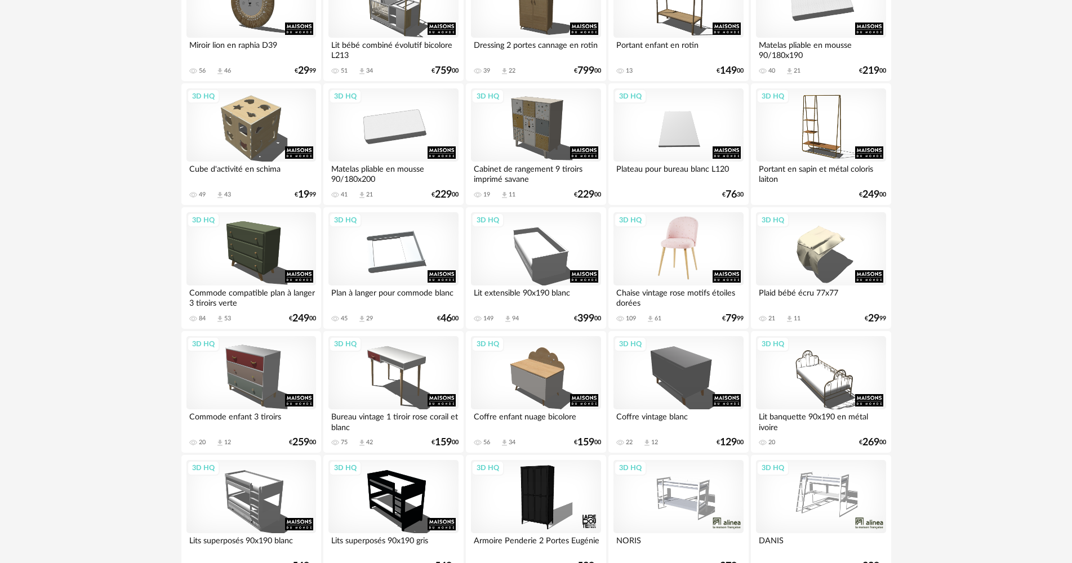
click at [681, 246] on div "3D HQ" at bounding box center [678, 248] width 130 height 73
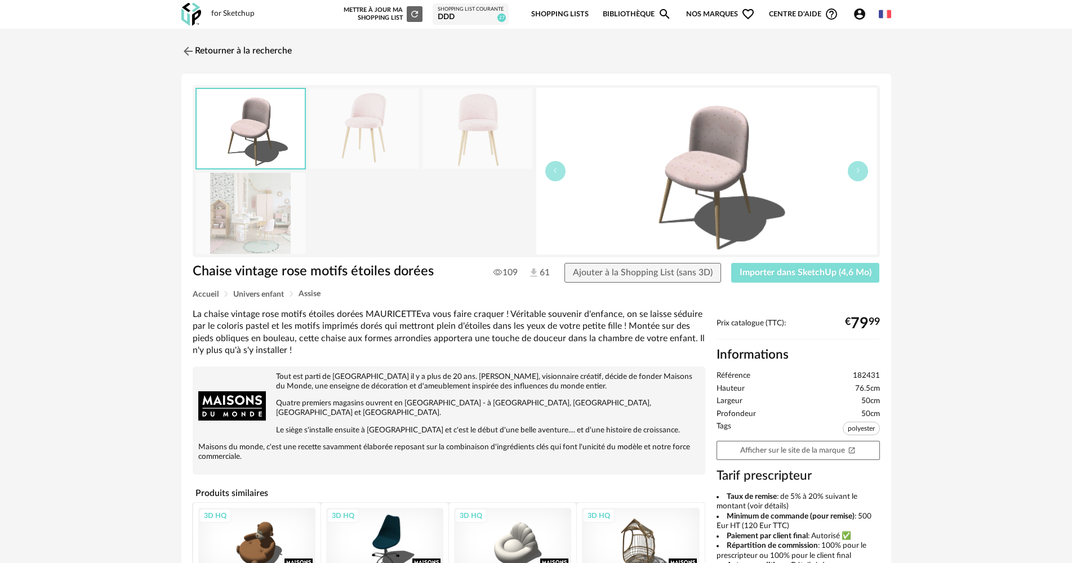
click at [754, 269] on span "Importer dans SketchUp (4,6 Mo)" at bounding box center [806, 272] width 132 height 9
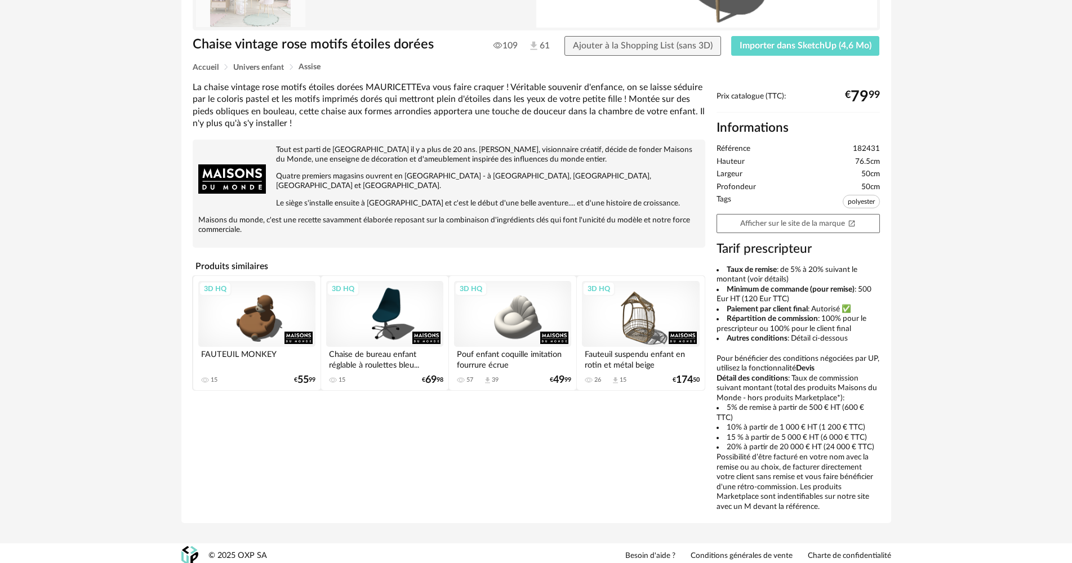
scroll to position [233, 0]
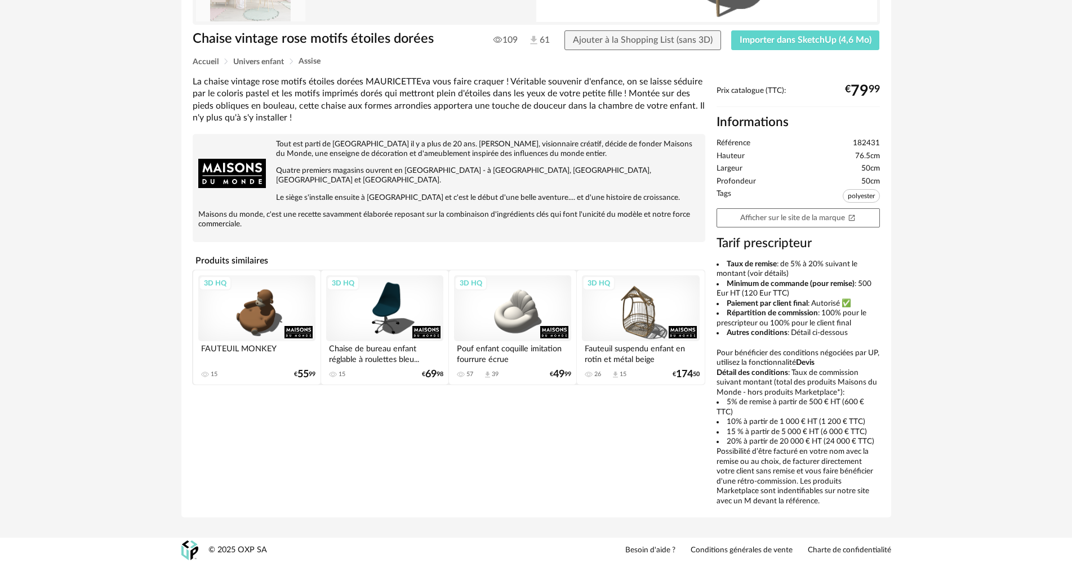
click at [495, 296] on div "3D HQ" at bounding box center [512, 308] width 117 height 66
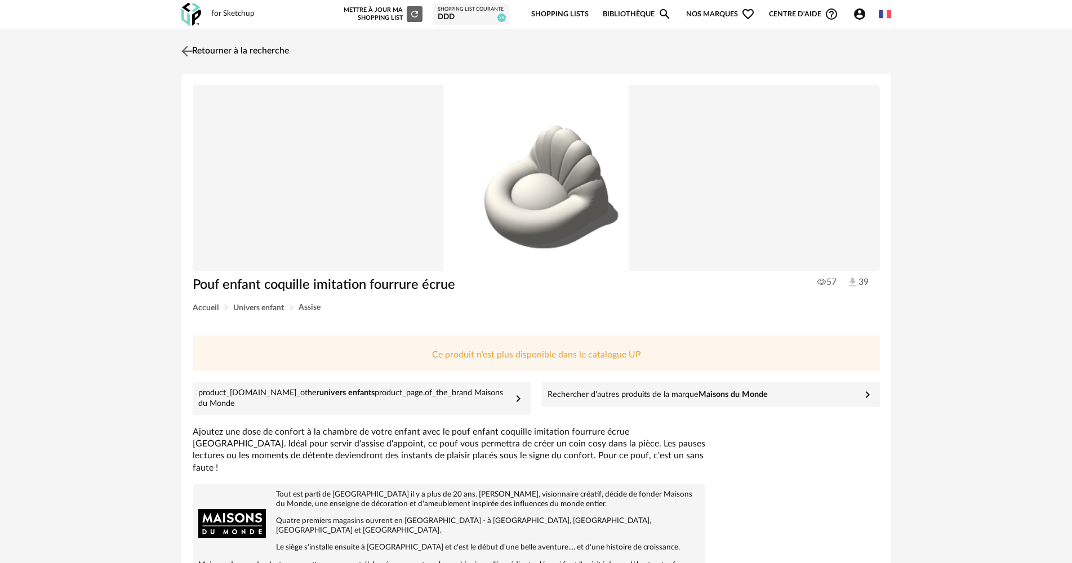
click at [186, 56] on img at bounding box center [187, 51] width 16 height 16
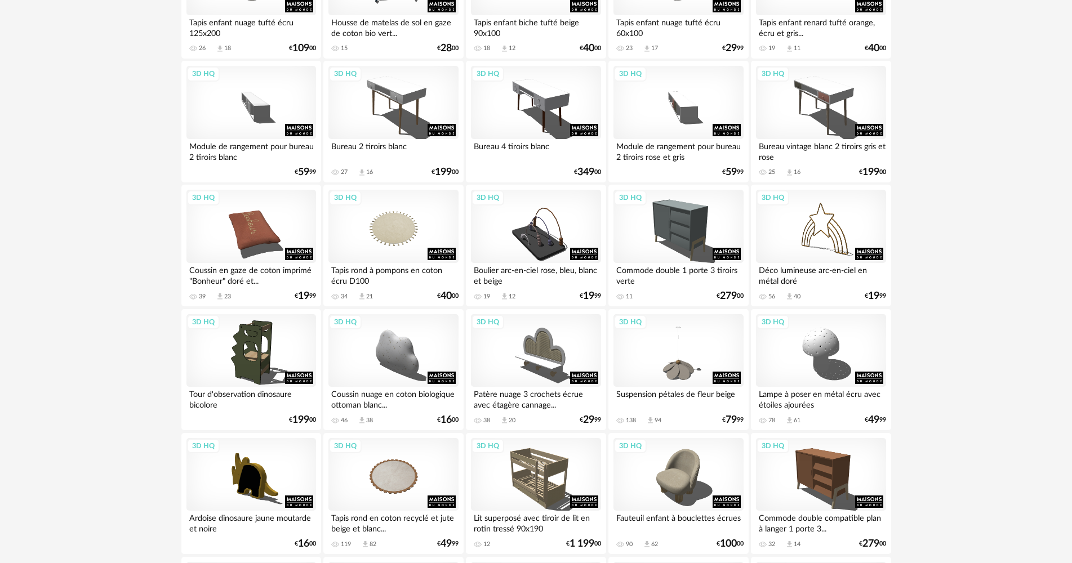
scroll to position [282, 0]
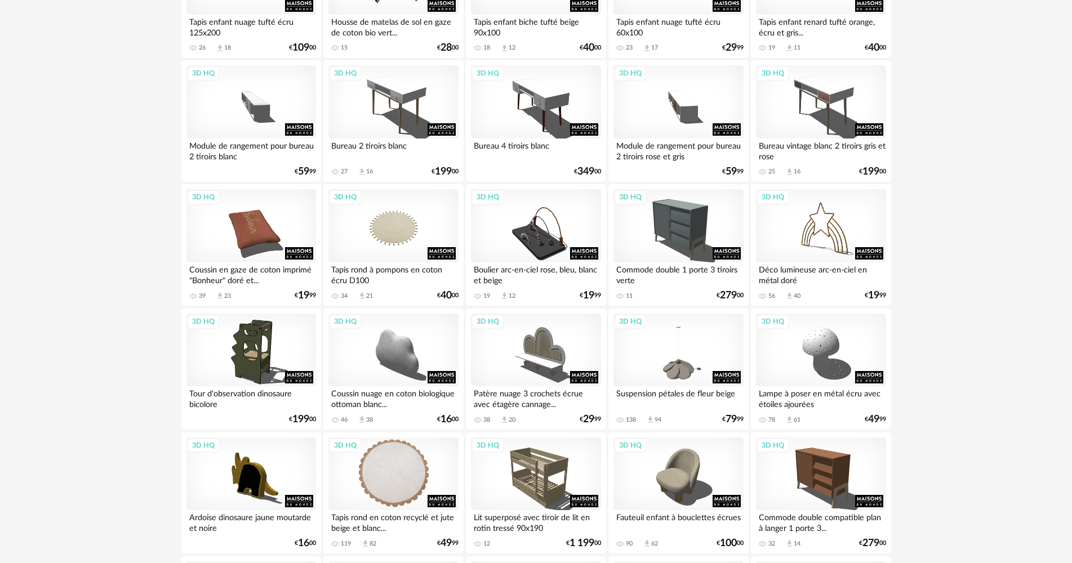
click at [384, 479] on div "3D HQ" at bounding box center [393, 474] width 130 height 73
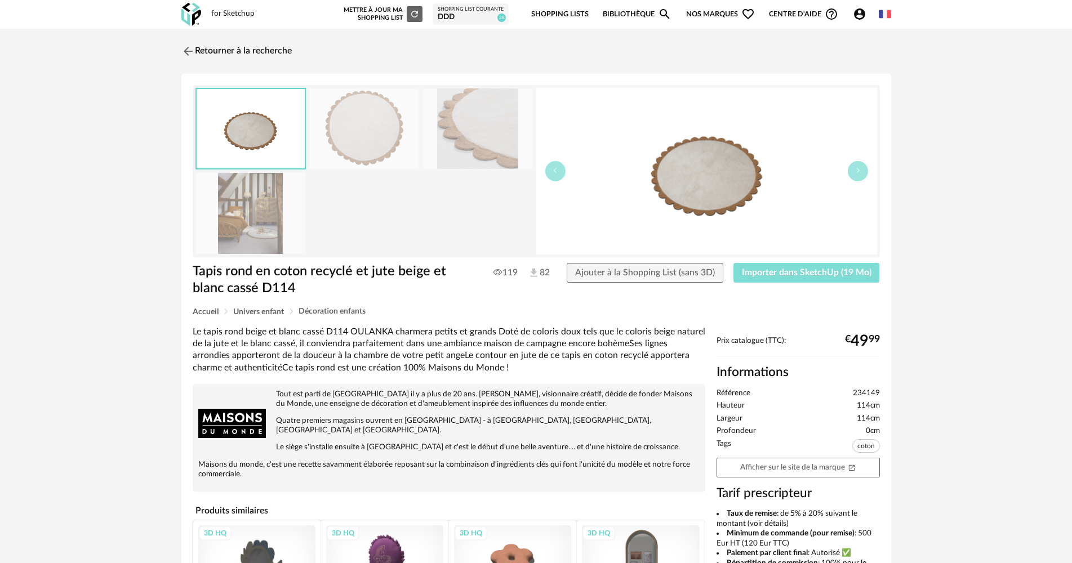
click at [770, 279] on button "Importer dans SketchUp (19 Mo)" at bounding box center [806, 273] width 146 height 20
click at [207, 56] on link "Retourner à la recherche" at bounding box center [234, 51] width 110 height 25
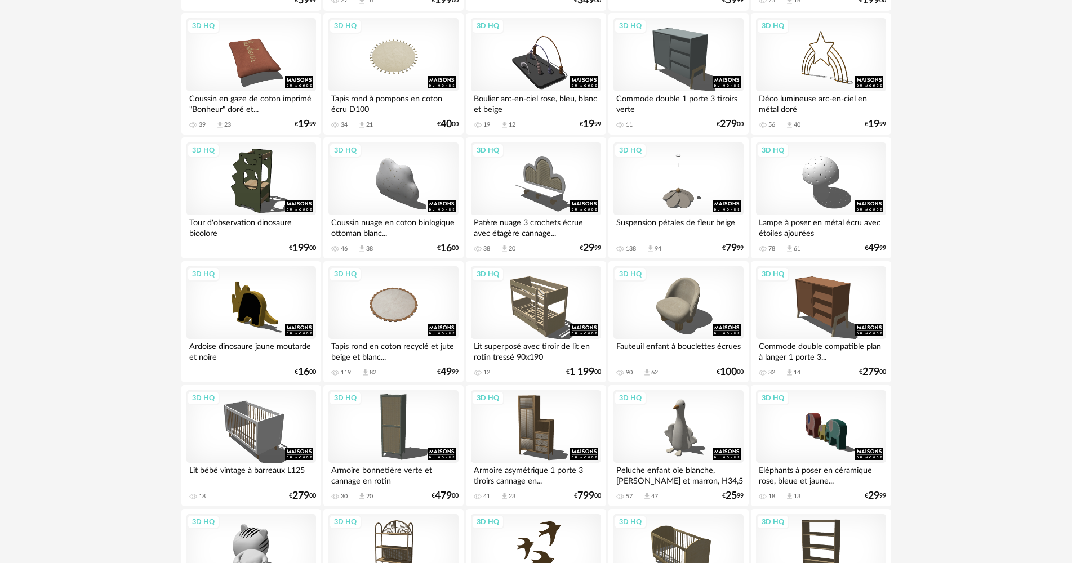
scroll to position [488, 0]
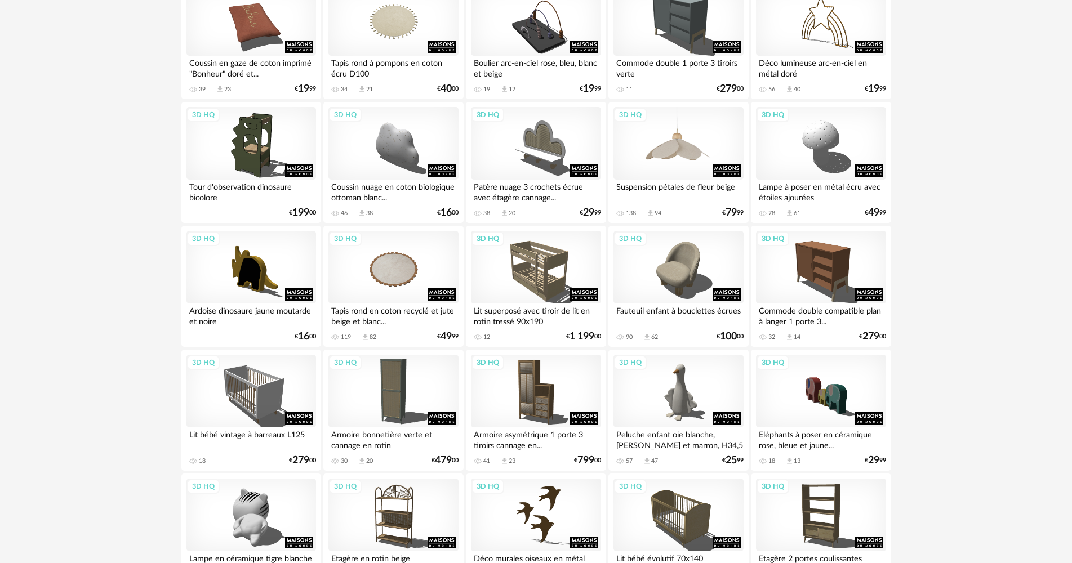
click at [722, 147] on div "3D HQ" at bounding box center [678, 143] width 130 height 73
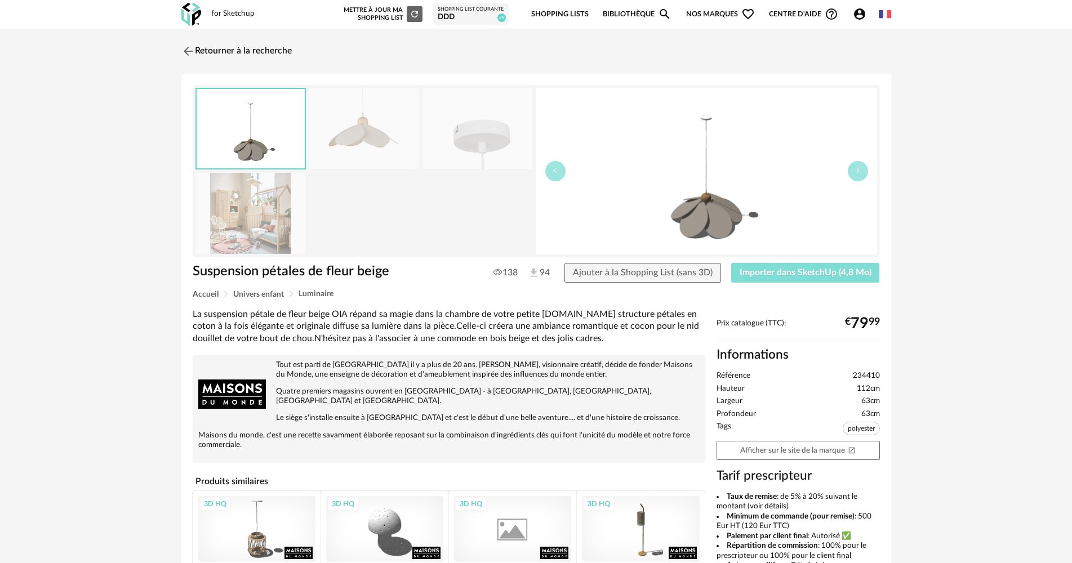
click at [769, 268] on button "Importer dans SketchUp (4,8 Mo)" at bounding box center [805, 273] width 149 height 20
click at [216, 56] on link "Retourner à la recherche" at bounding box center [234, 51] width 110 height 25
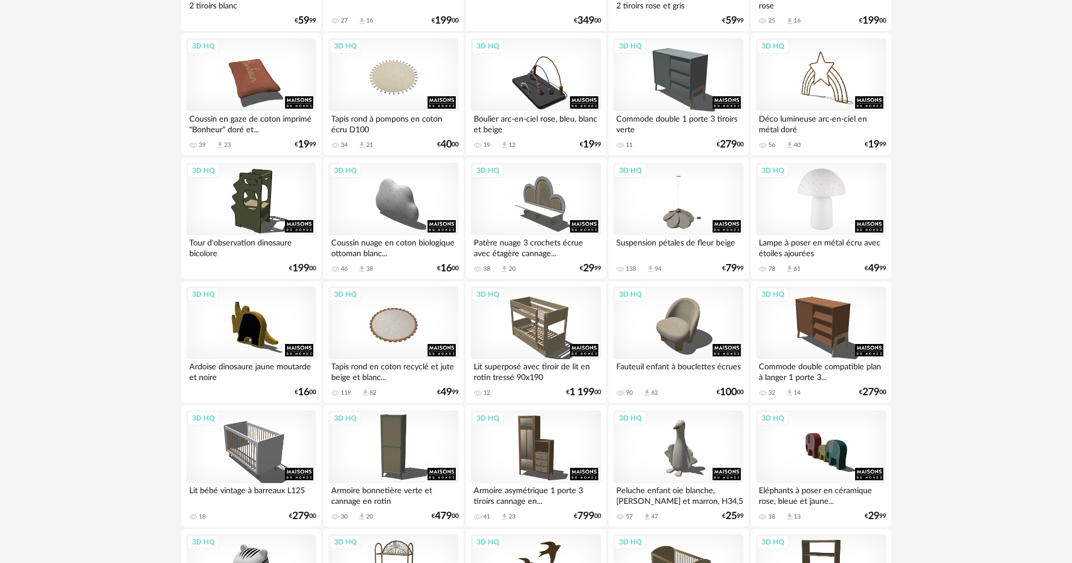
scroll to position [432, 0]
click at [840, 189] on div "3D HQ" at bounding box center [821, 199] width 130 height 73
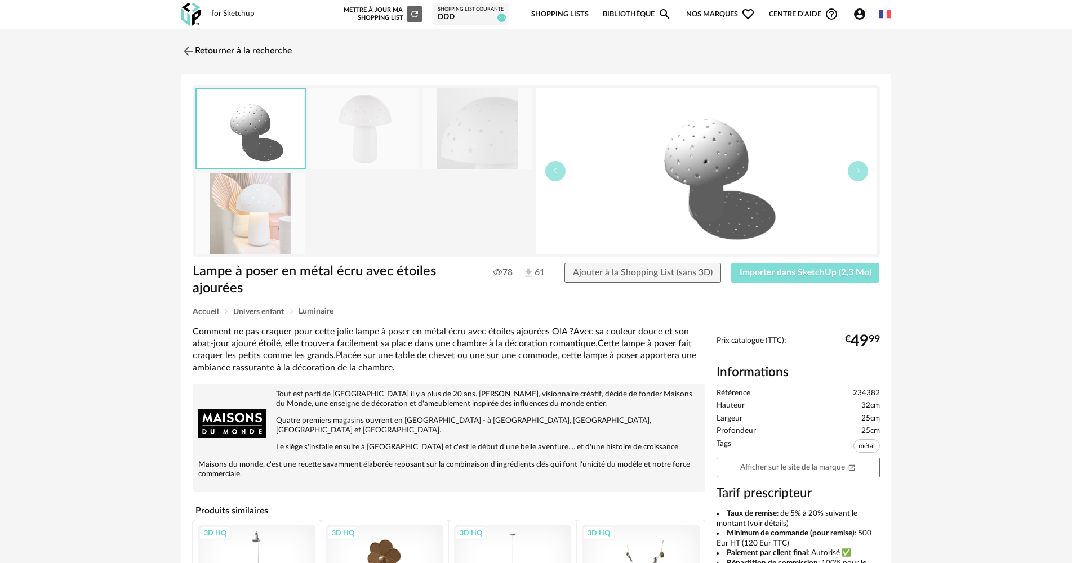
click at [778, 275] on span "Importer dans SketchUp (2,3 Mo)" at bounding box center [806, 272] width 132 height 9
click at [197, 52] on link "Retourner à la recherche" at bounding box center [234, 51] width 110 height 25
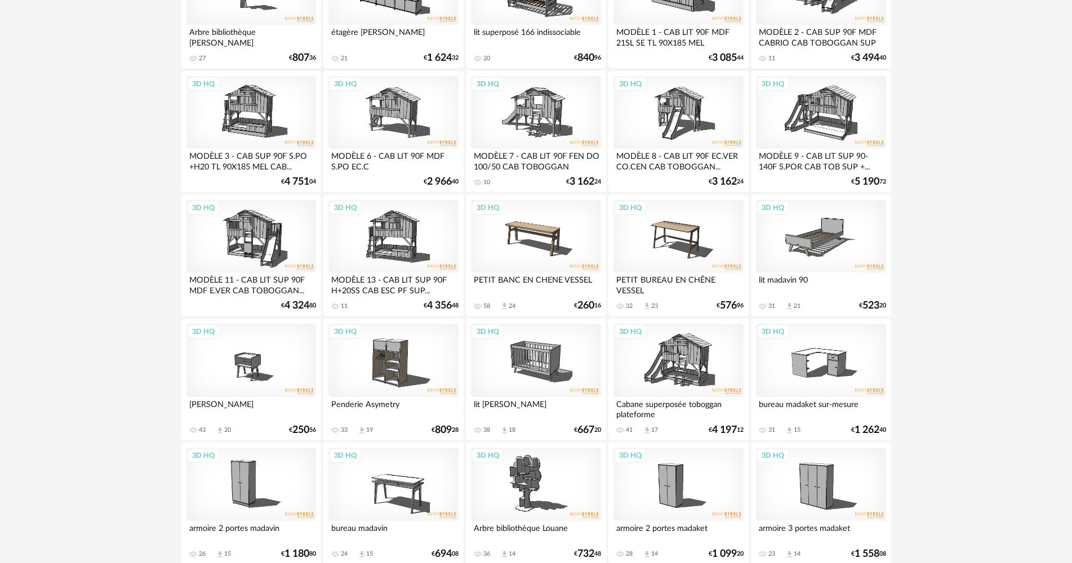
drag, startPoint x: 92, startPoint y: 324, endPoint x: 466, endPoint y: 518, distance: 420.4
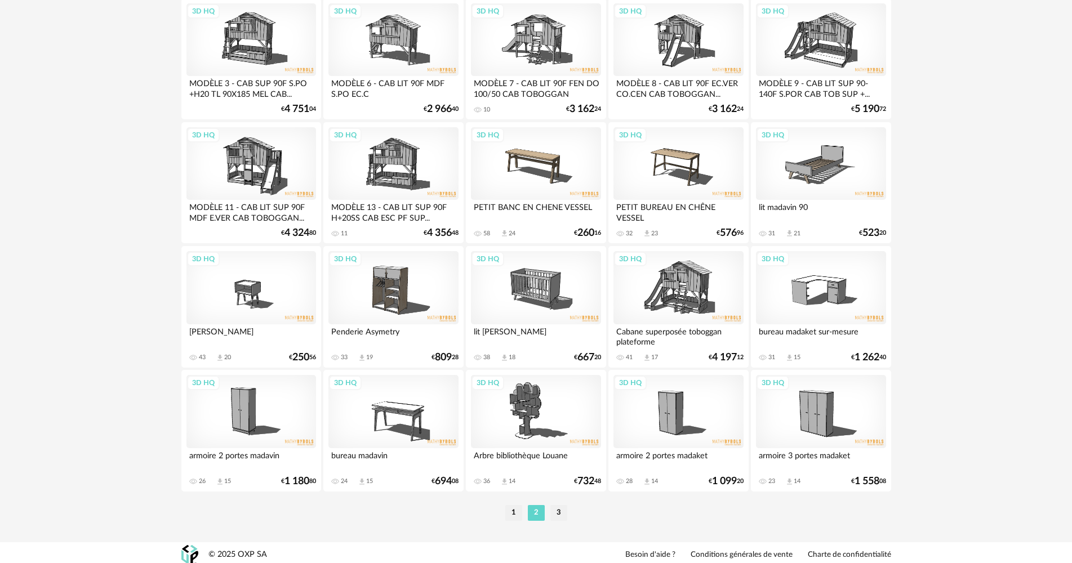
click at [564, 515] on li "3" at bounding box center [558, 513] width 17 height 16
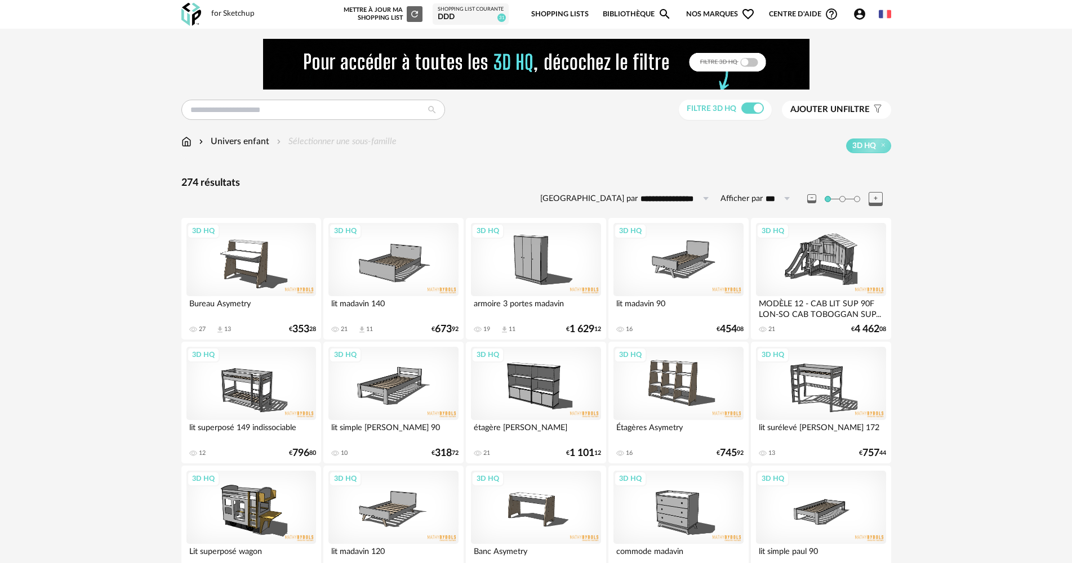
drag, startPoint x: 153, startPoint y: 327, endPoint x: 201, endPoint y: 251, distance: 90.0
drag, startPoint x: 209, startPoint y: 458, endPoint x: 247, endPoint y: 504, distance: 60.0
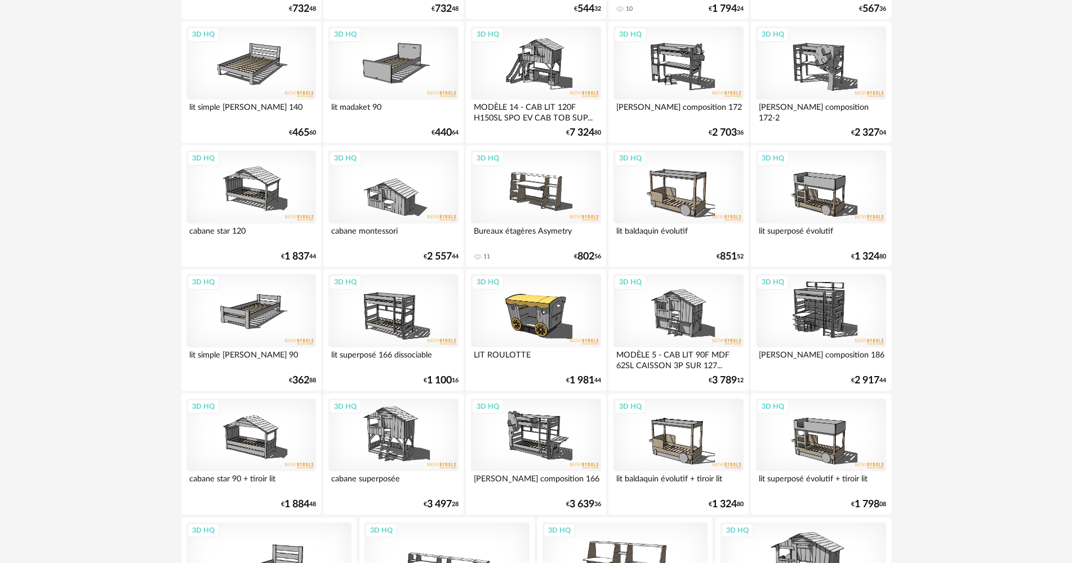
scroll to position [1608, 0]
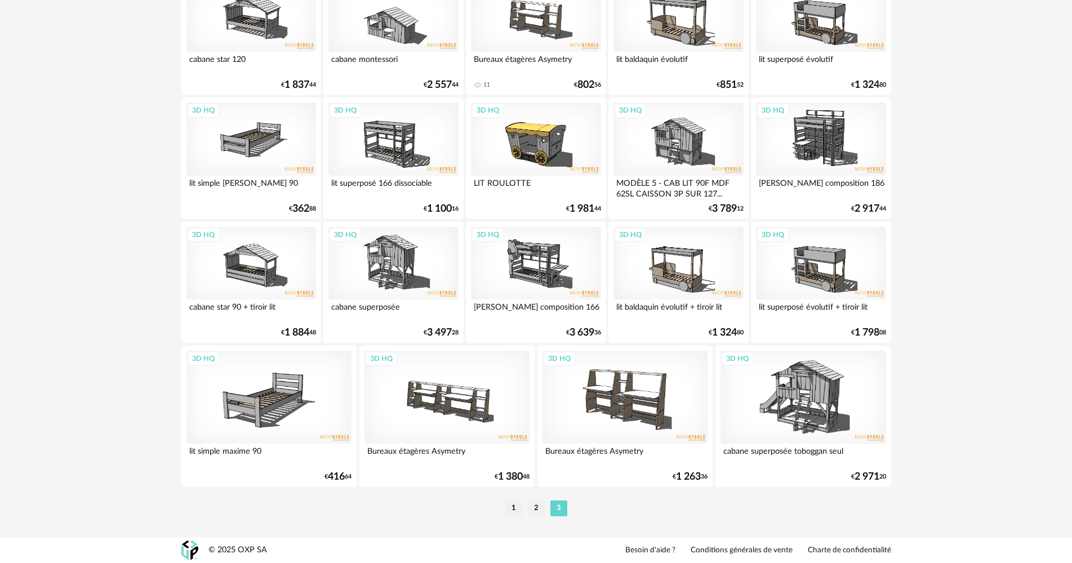
drag, startPoint x: 513, startPoint y: 512, endPoint x: 284, endPoint y: 480, distance: 230.9
click at [512, 512] on li "1" at bounding box center [513, 509] width 17 height 16
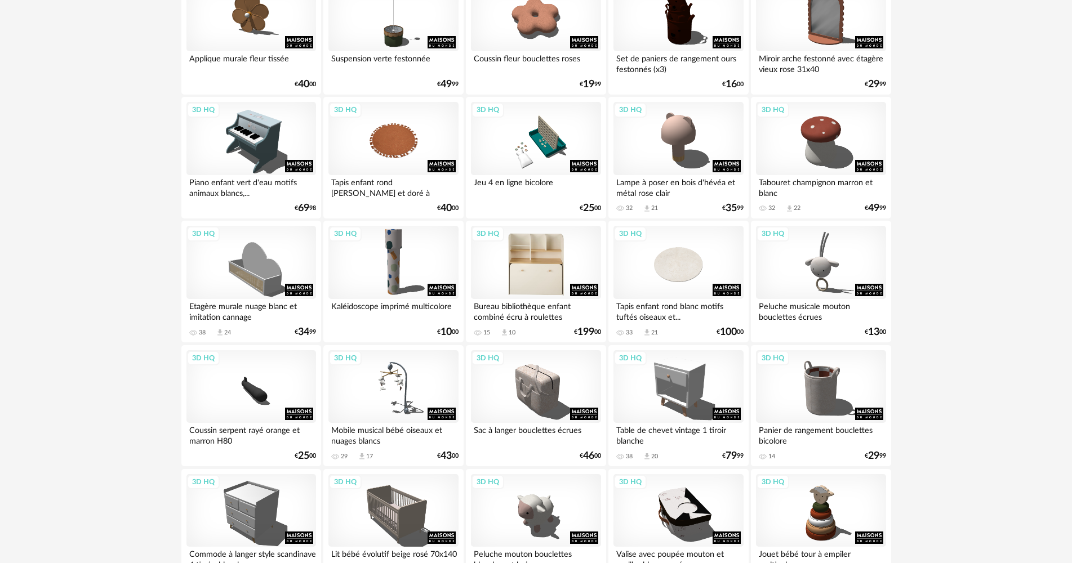
scroll to position [225, 0]
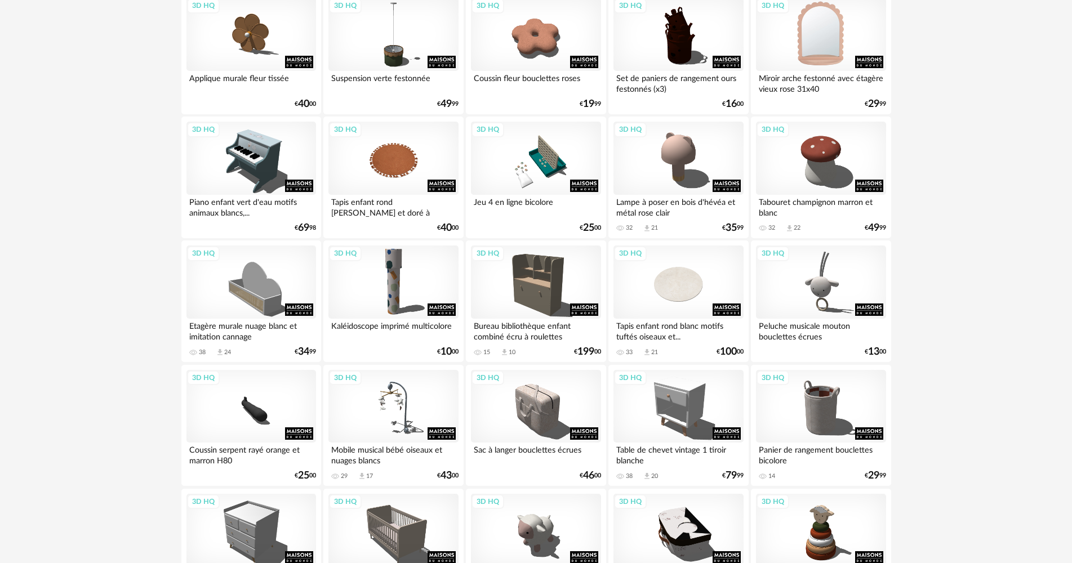
click at [819, 50] on div "3D HQ" at bounding box center [821, 34] width 130 height 73
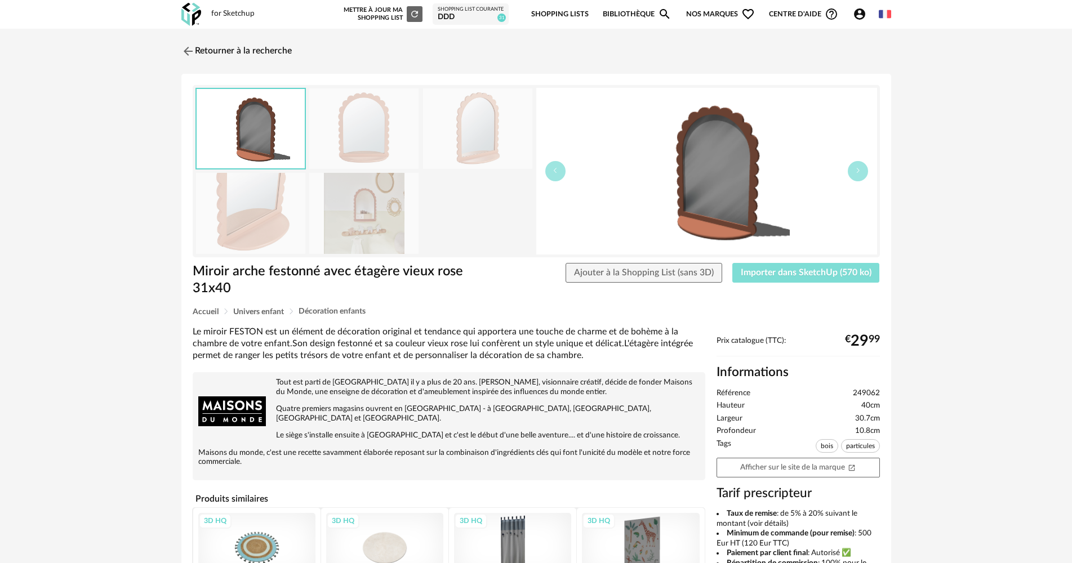
click at [795, 277] on span "Importer dans SketchUp (570 ko)" at bounding box center [806, 272] width 131 height 9
click at [211, 57] on link "Retourner à la recherche" at bounding box center [234, 51] width 110 height 25
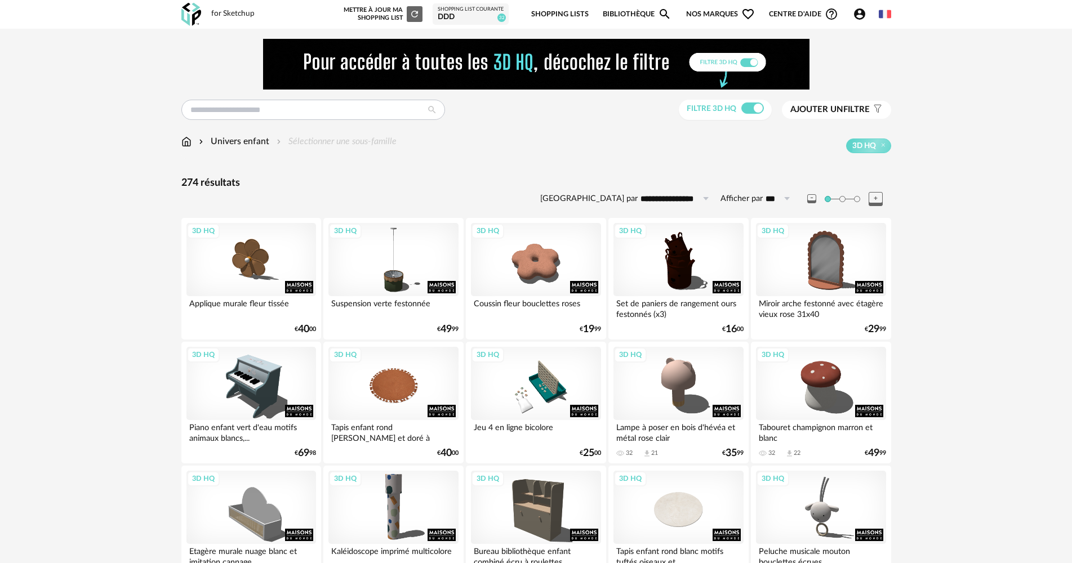
drag, startPoint x: 53, startPoint y: 254, endPoint x: 277, endPoint y: 118, distance: 262.1
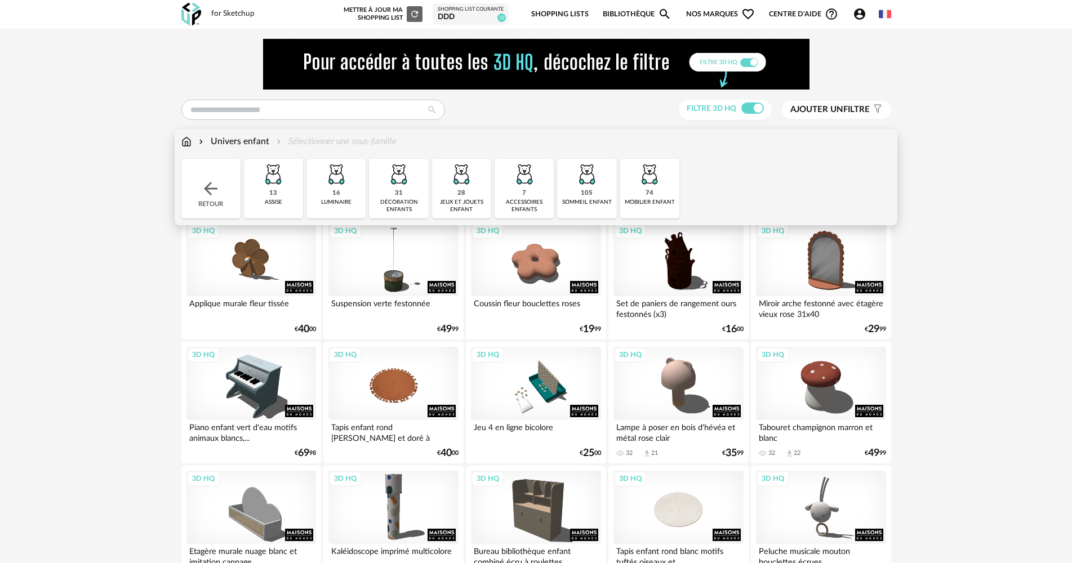
click at [208, 184] on img at bounding box center [211, 189] width 20 height 20
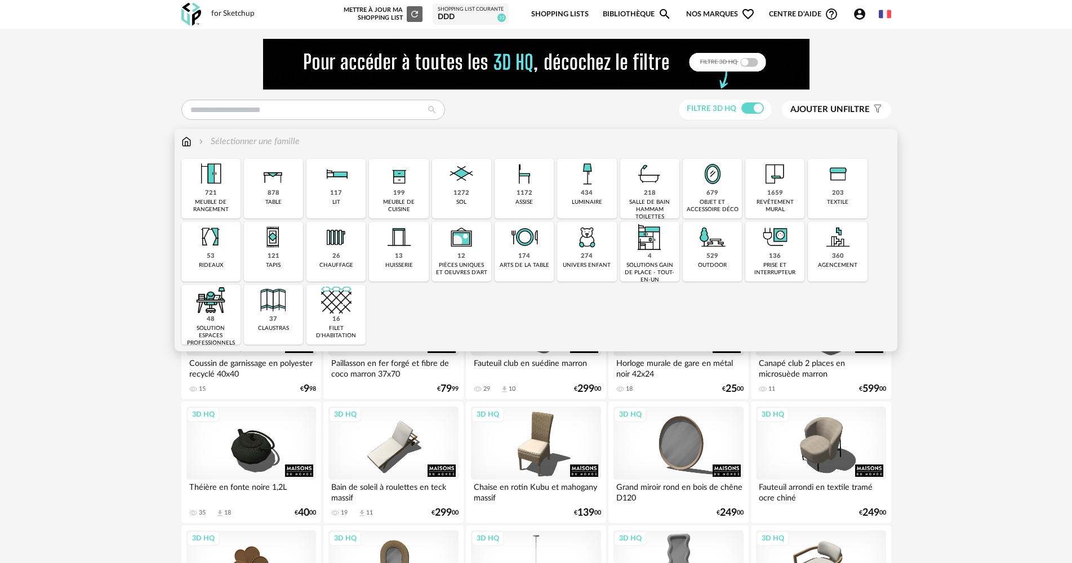
click at [826, 194] on div "203 textile" at bounding box center [837, 189] width 59 height 60
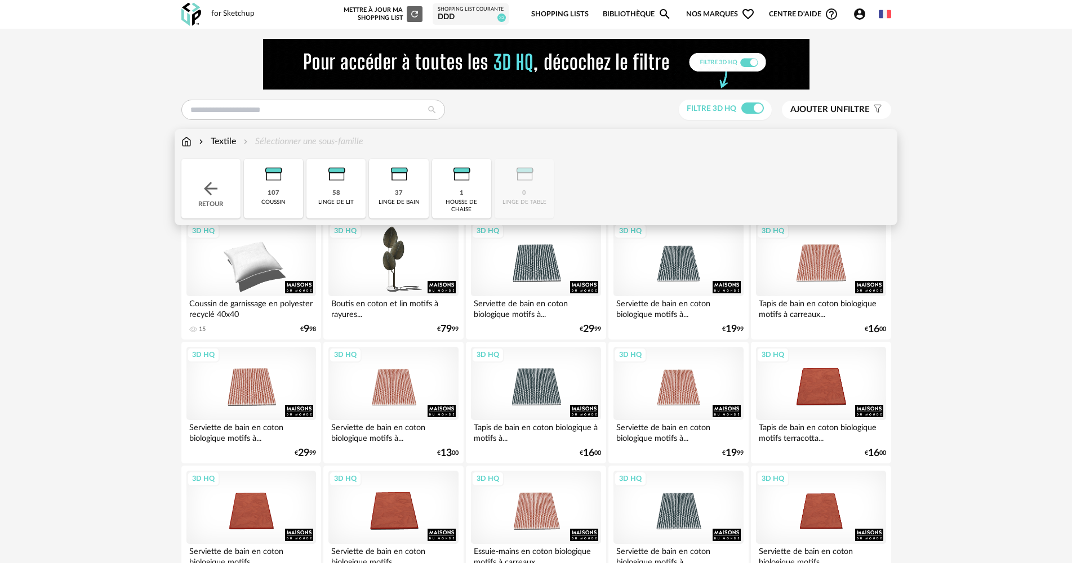
click at [320, 178] on div "58 linge de lit" at bounding box center [335, 189] width 59 height 60
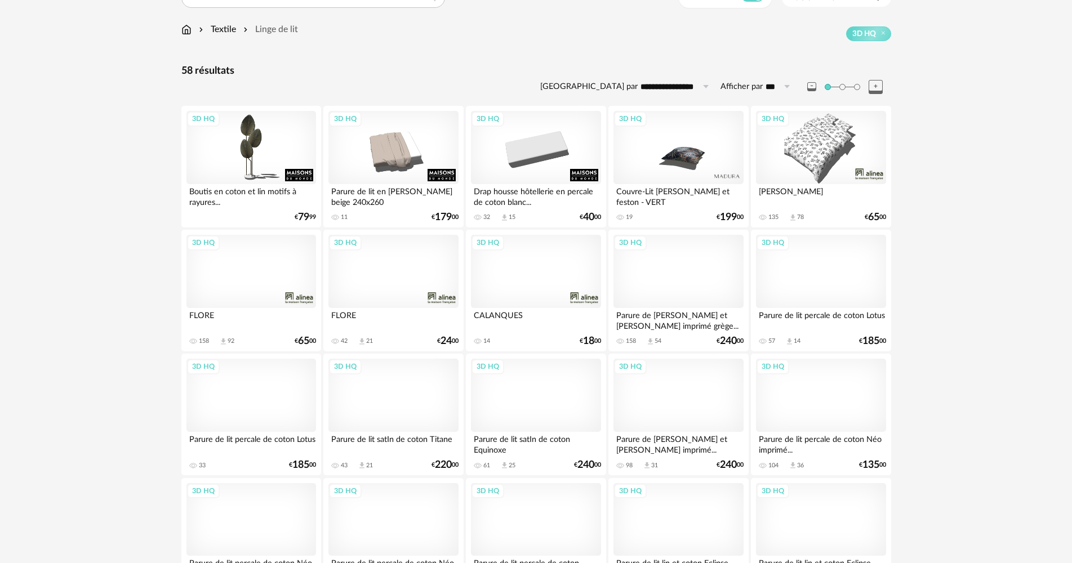
scroll to position [59, 0]
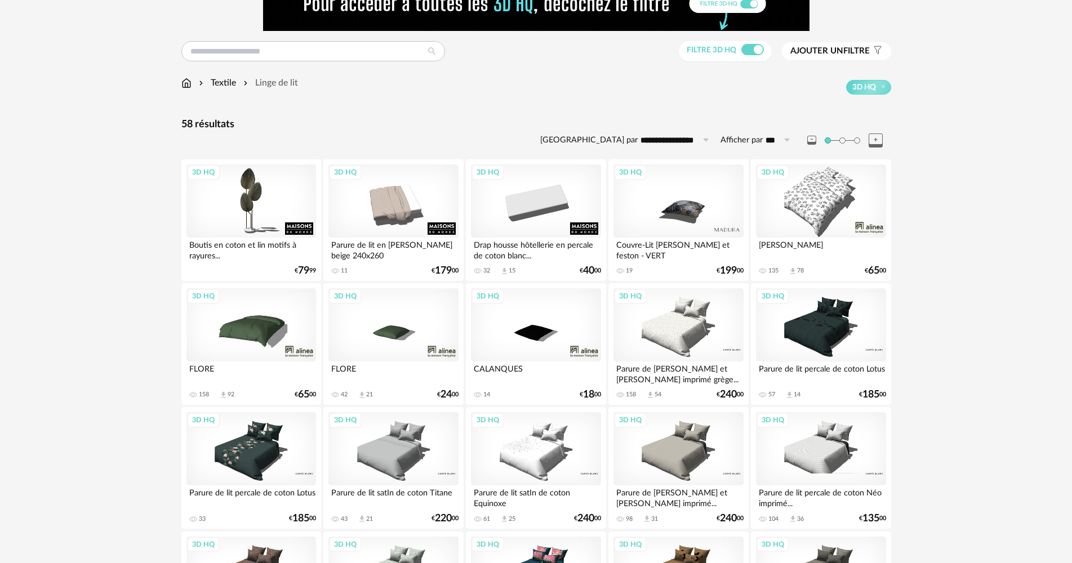
click at [832, 208] on div "3D HQ" at bounding box center [821, 200] width 130 height 73
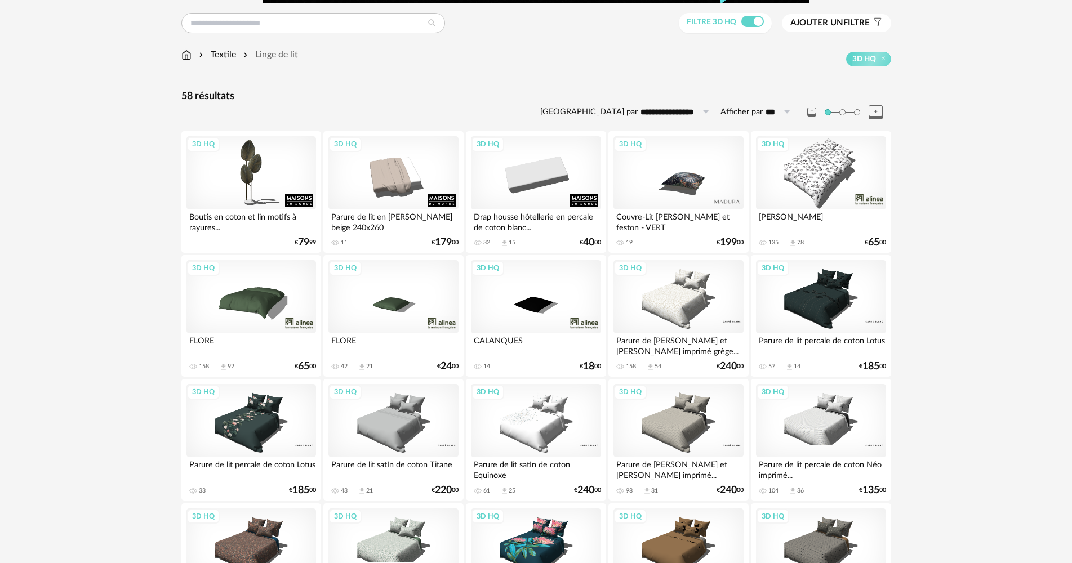
scroll to position [114, 0]
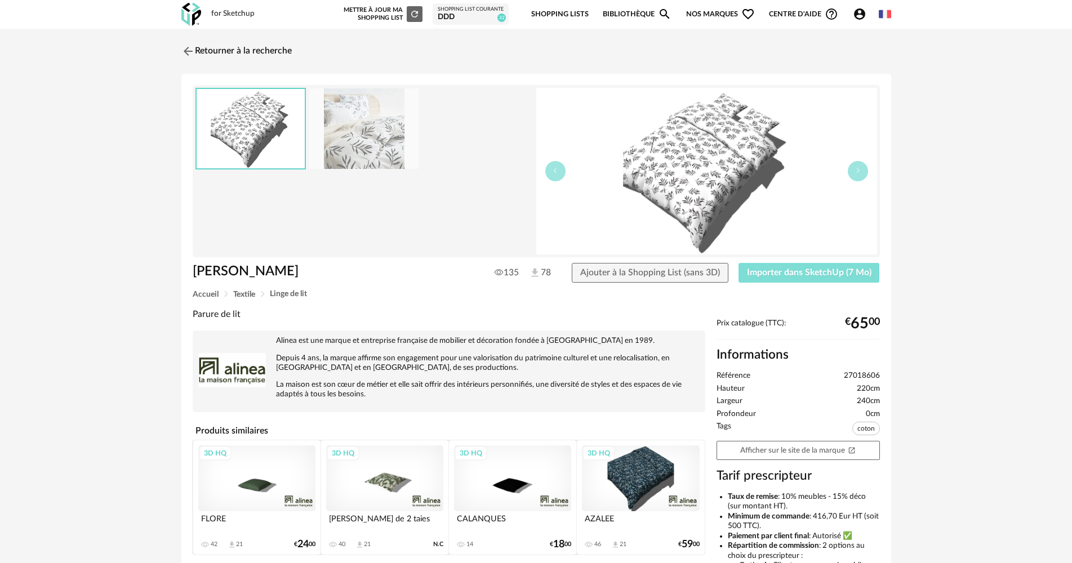
click at [831, 272] on span "Importer dans SketchUp (7 Mo)" at bounding box center [809, 272] width 124 height 9
click at [197, 13] on img at bounding box center [191, 14] width 20 height 23
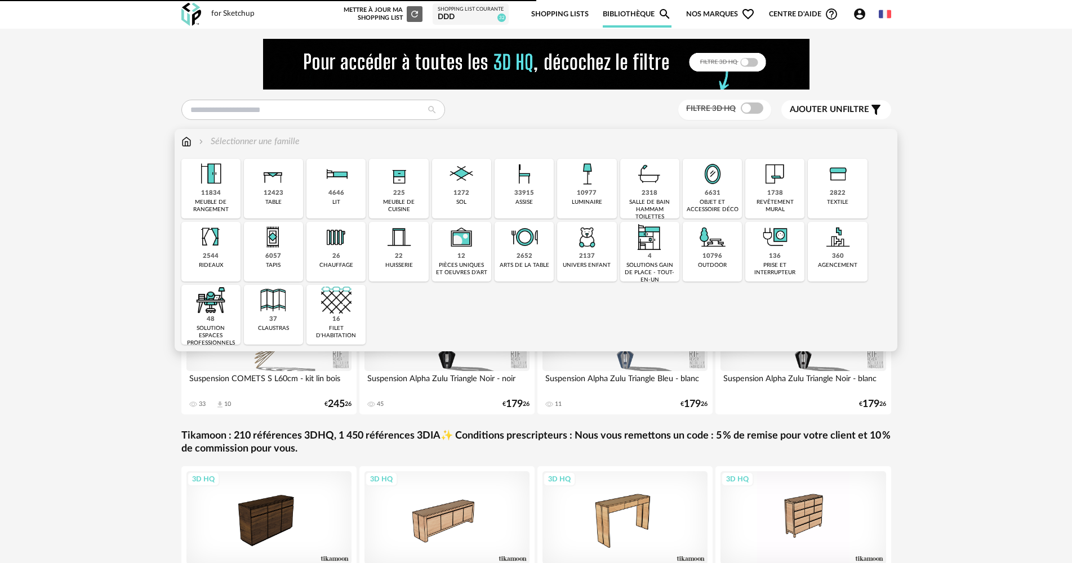
click at [750, 193] on div "1738 revêtement mural" at bounding box center [774, 189] width 59 height 60
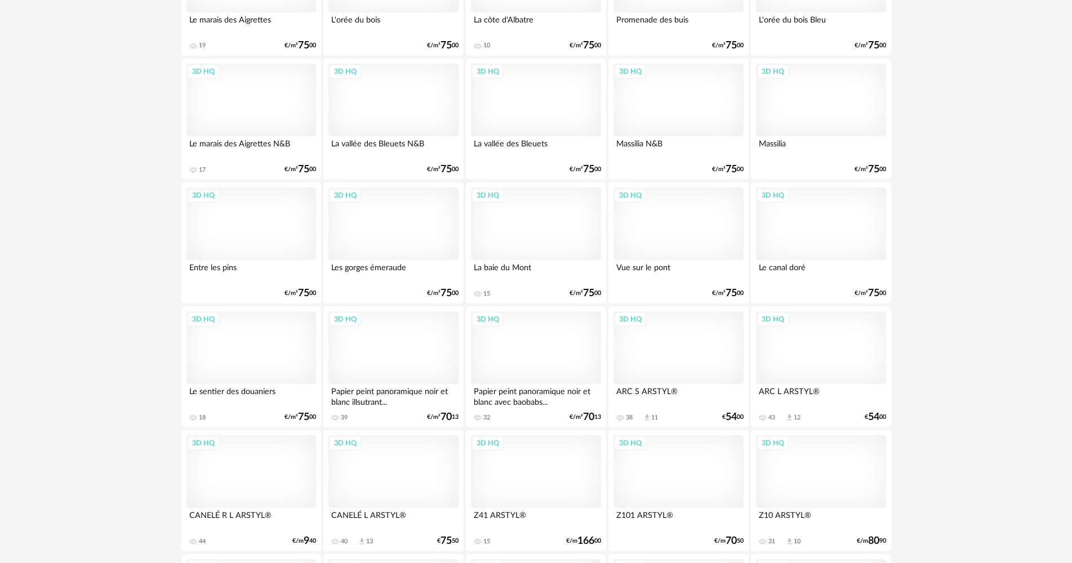
scroll to position [1746, 0]
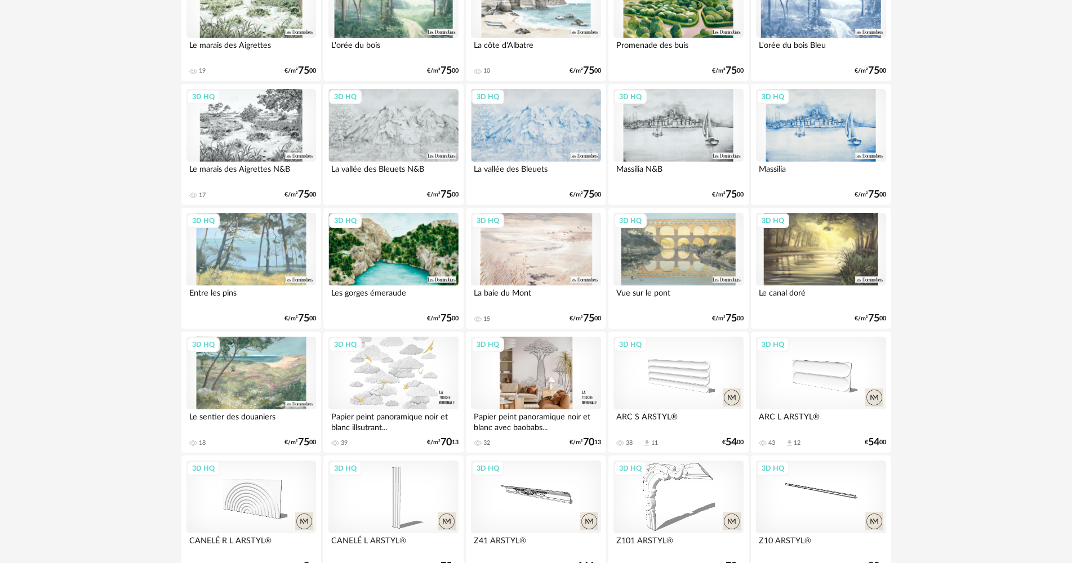
click at [553, 359] on div "3D HQ" at bounding box center [536, 373] width 130 height 73
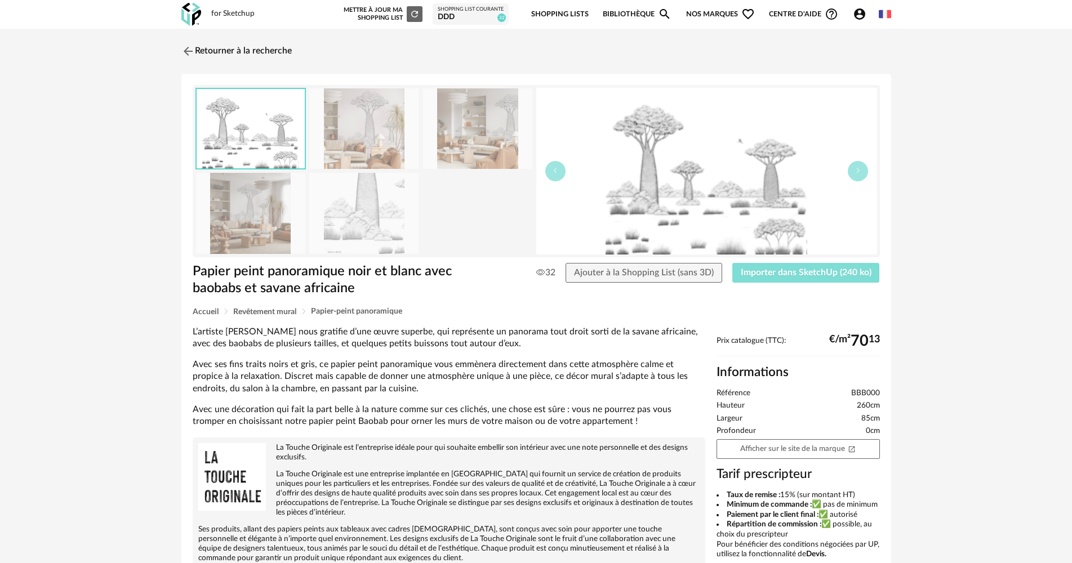
click at [796, 278] on button "Importer dans SketchUp (240 ko)" at bounding box center [806, 273] width 148 height 20
click at [186, 59] on img at bounding box center [187, 51] width 16 height 16
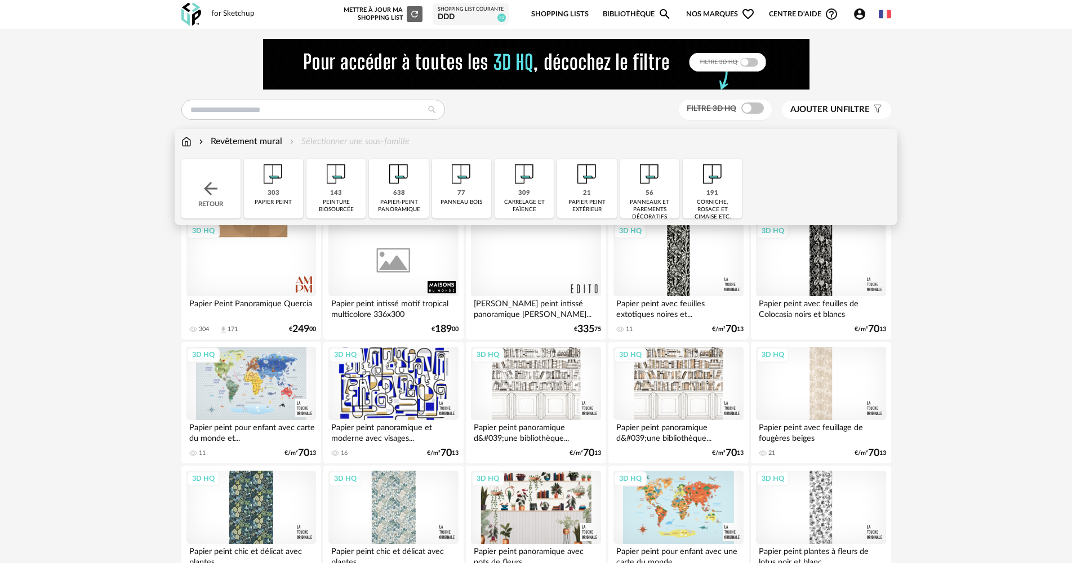
click at [218, 188] on img at bounding box center [211, 189] width 20 height 20
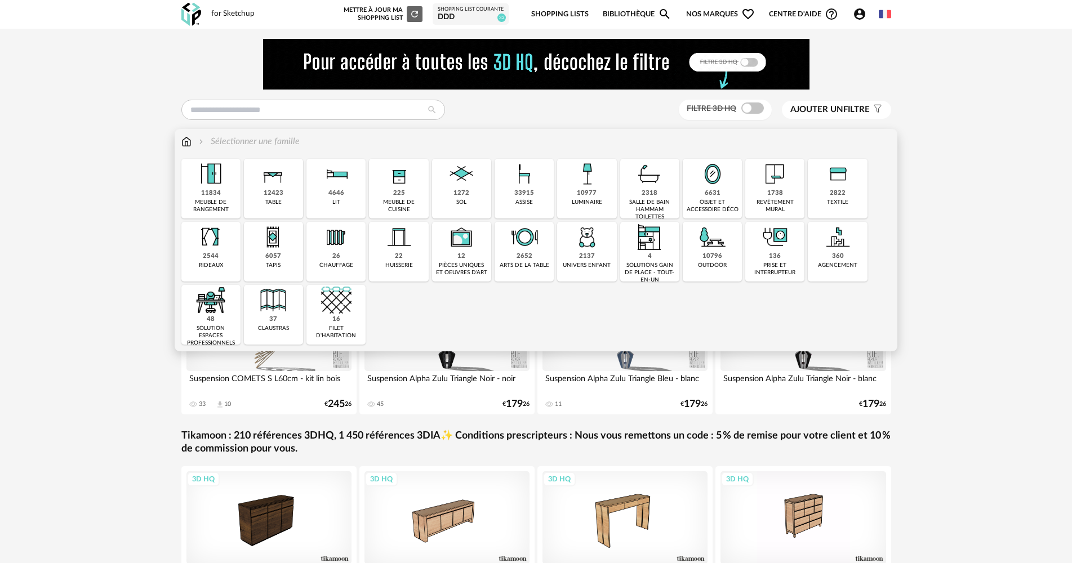
click at [652, 197] on div "2318" at bounding box center [650, 193] width 16 height 8
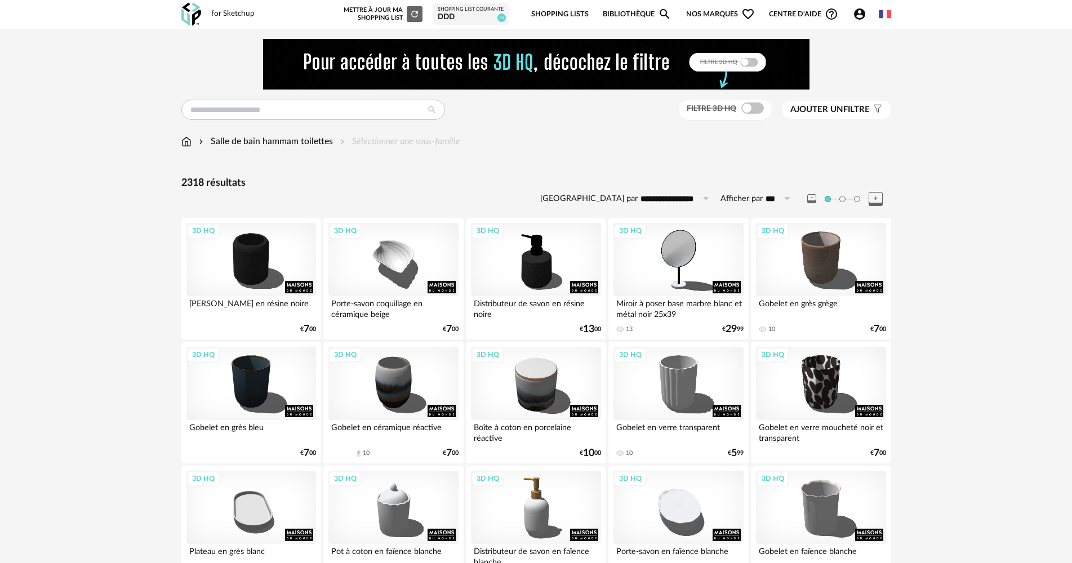
click at [758, 110] on span at bounding box center [752, 108] width 23 height 11
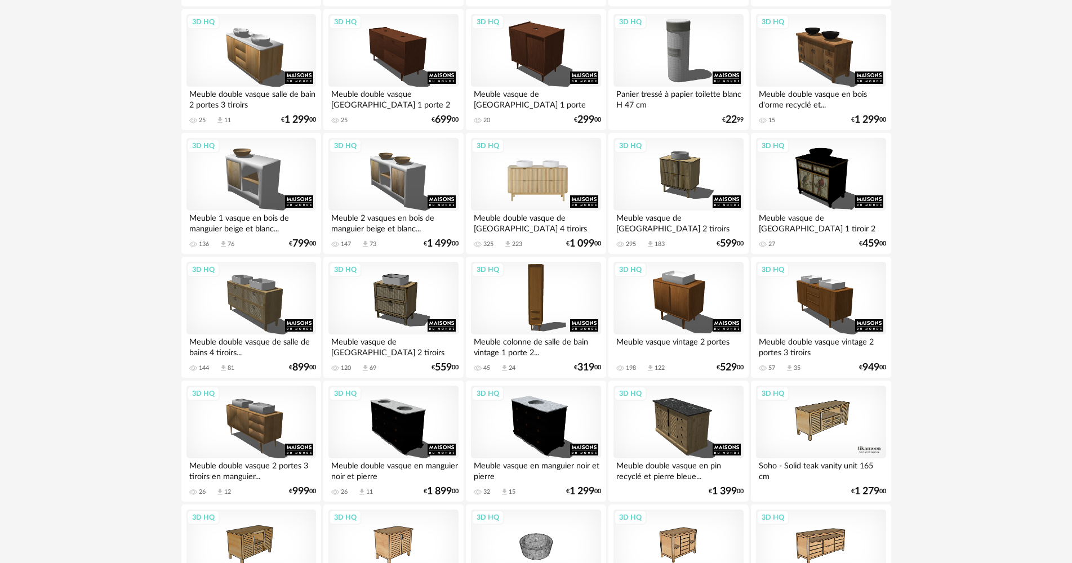
scroll to position [563, 0]
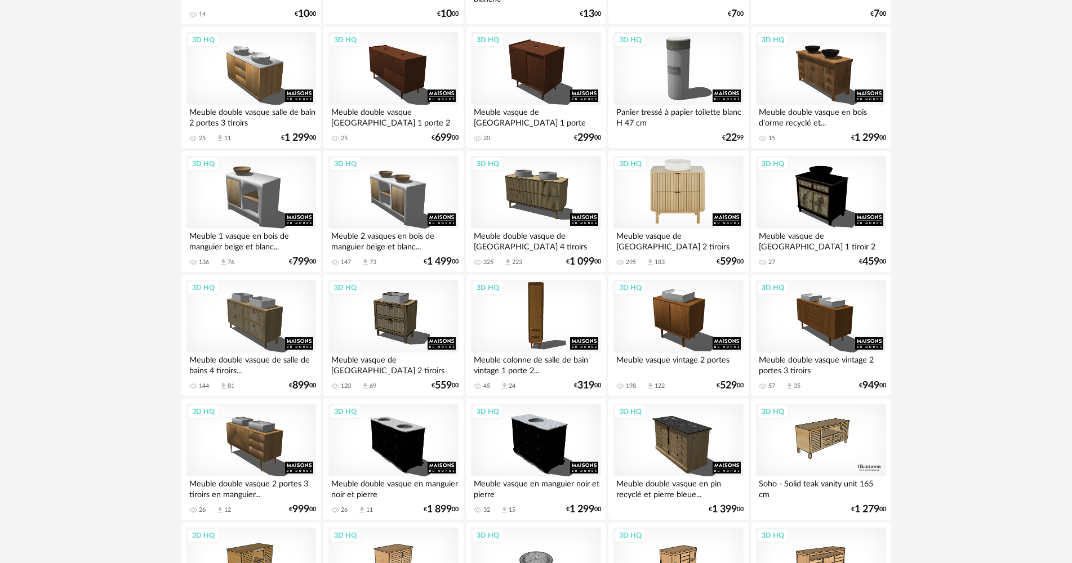
click at [665, 193] on div "3D HQ" at bounding box center [678, 192] width 130 height 73
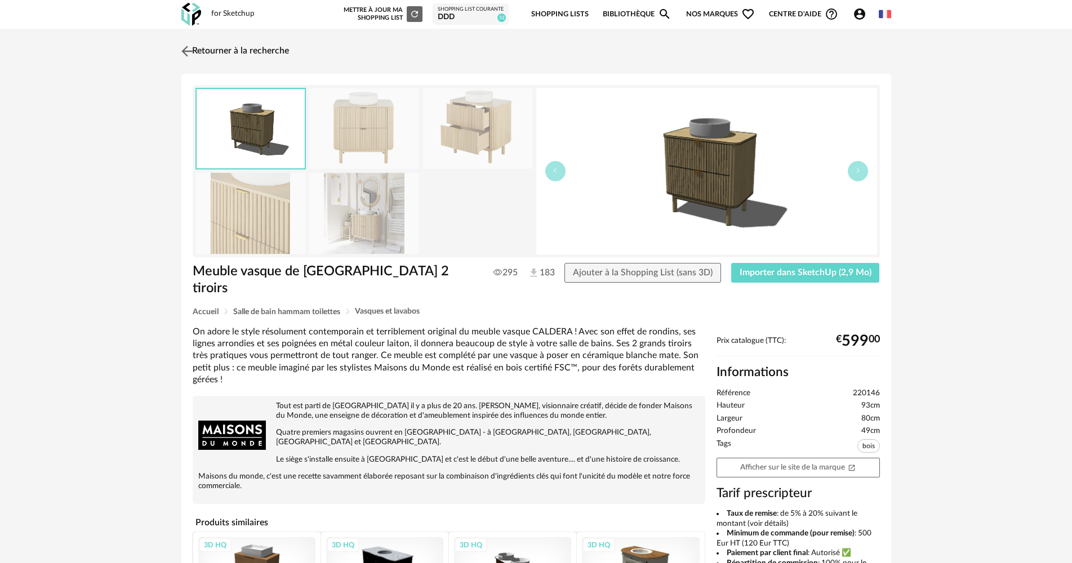
click at [198, 50] on link "Retourner à la recherche" at bounding box center [234, 51] width 110 height 25
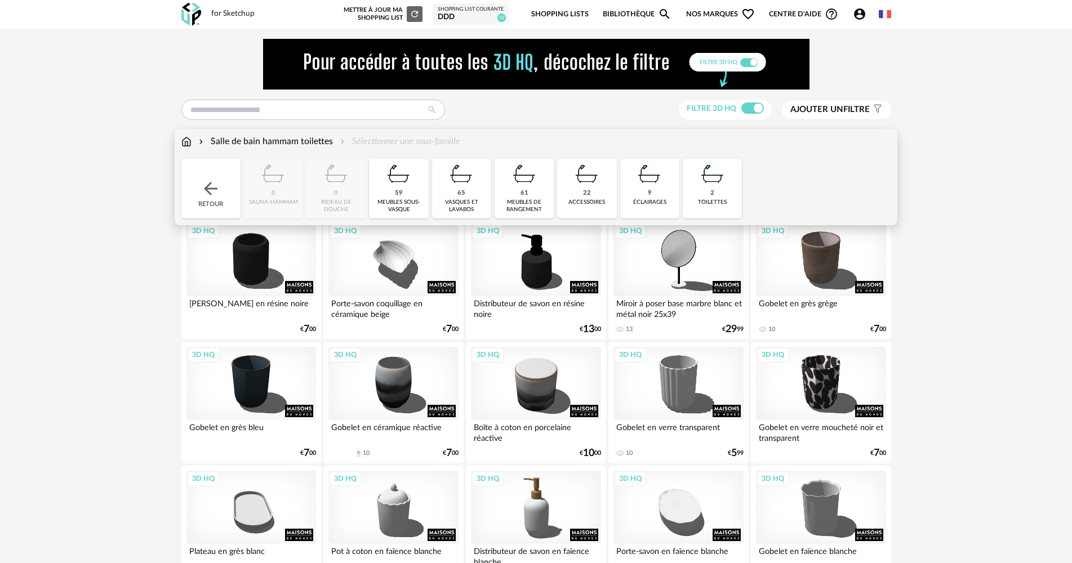
click at [192, 181] on div "Retour" at bounding box center [210, 189] width 59 height 60
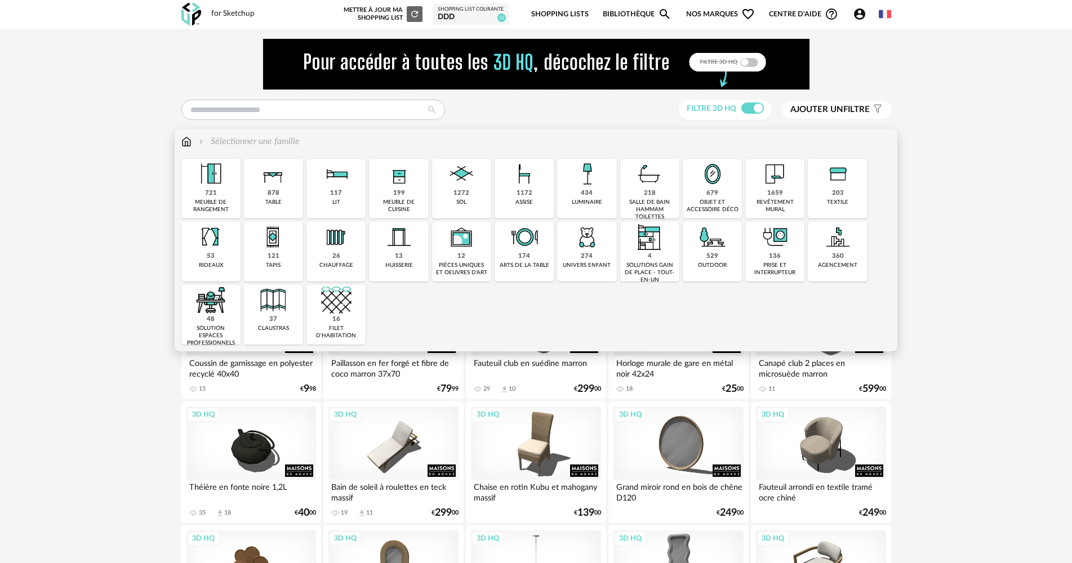
click at [720, 179] on img at bounding box center [712, 174] width 30 height 30
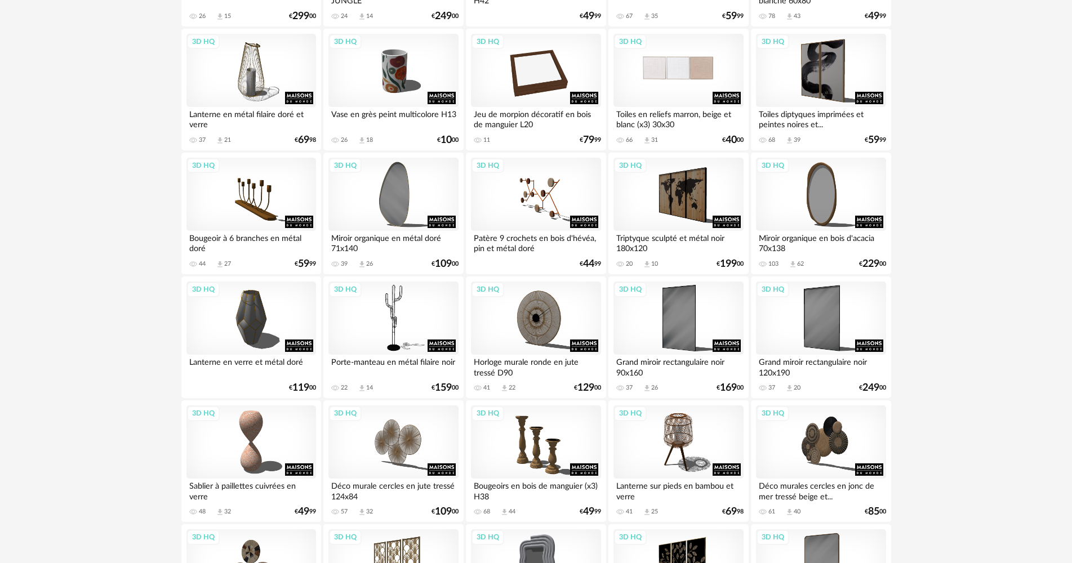
scroll to position [1295, 0]
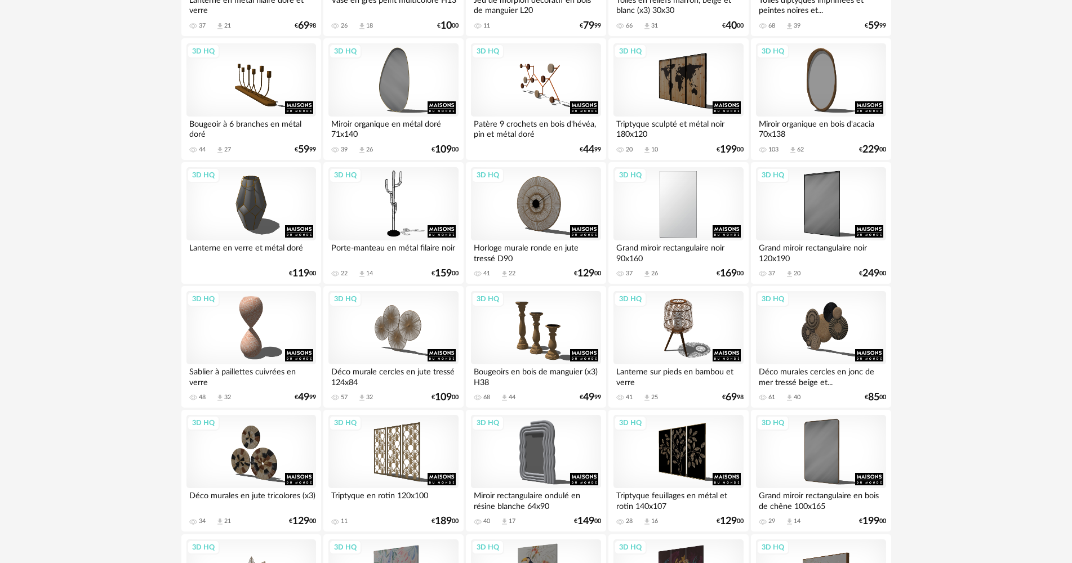
click at [684, 204] on div "3D HQ" at bounding box center [678, 203] width 130 height 73
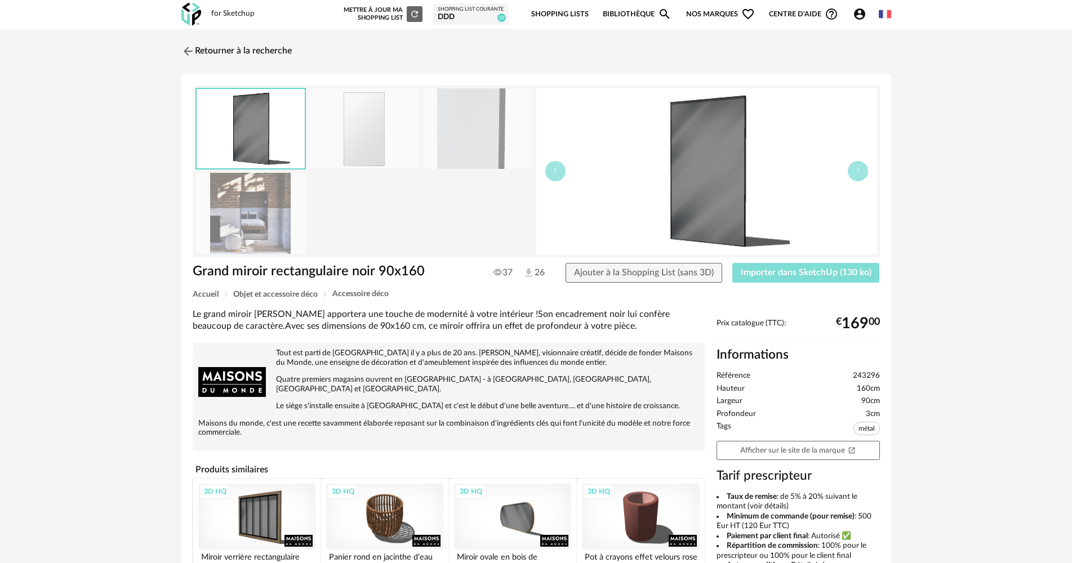
click at [778, 273] on span "Importer dans SketchUp (130 ko)" at bounding box center [806, 272] width 131 height 9
click at [190, 18] on img at bounding box center [191, 14] width 20 height 23
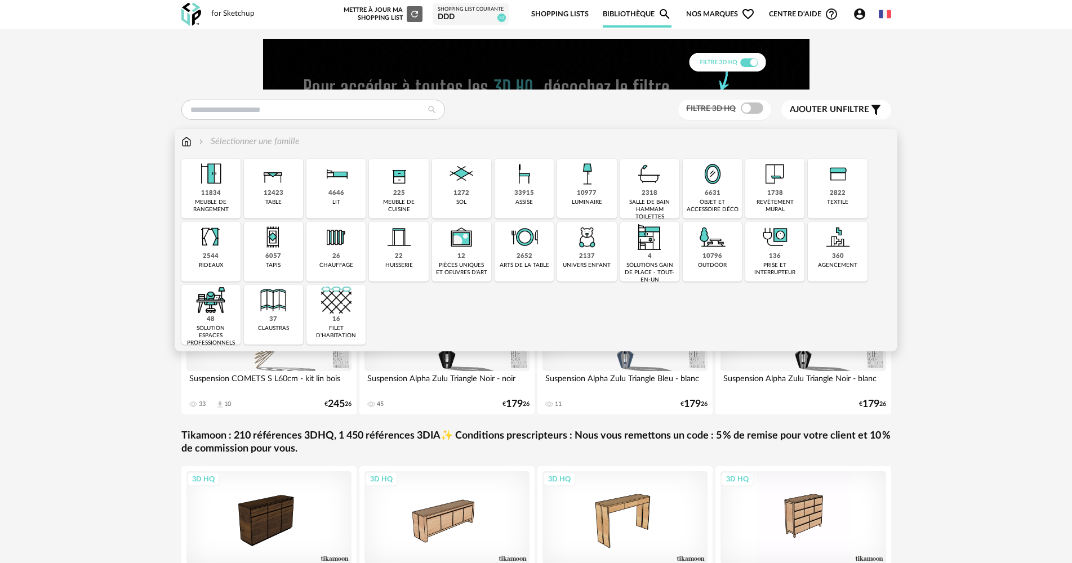
click at [774, 185] on img at bounding box center [775, 174] width 30 height 30
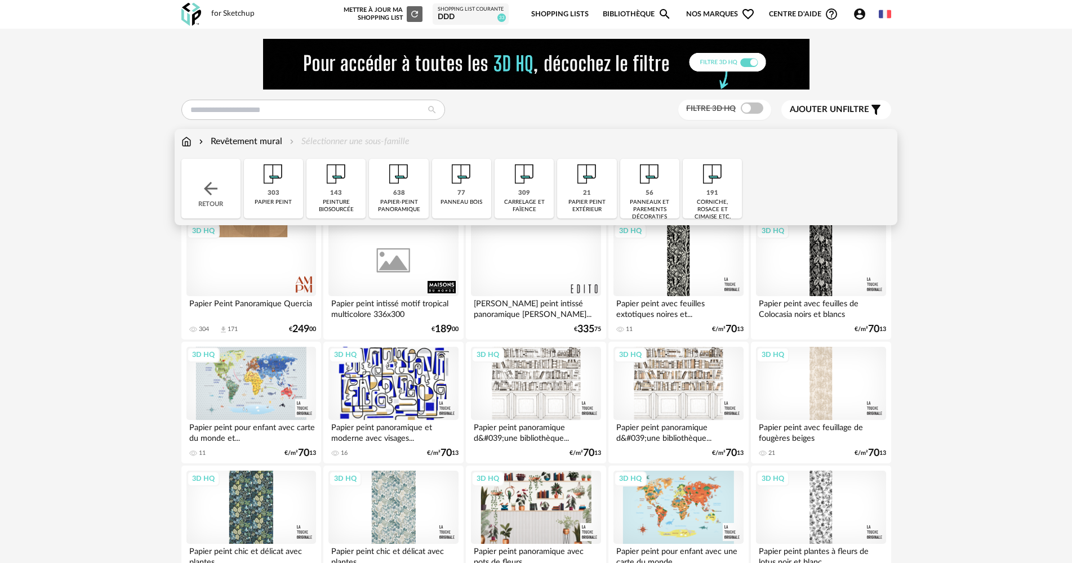
click at [518, 192] on div "309 [GEOGRAPHIC_DATA] et faïence" at bounding box center [524, 189] width 59 height 60
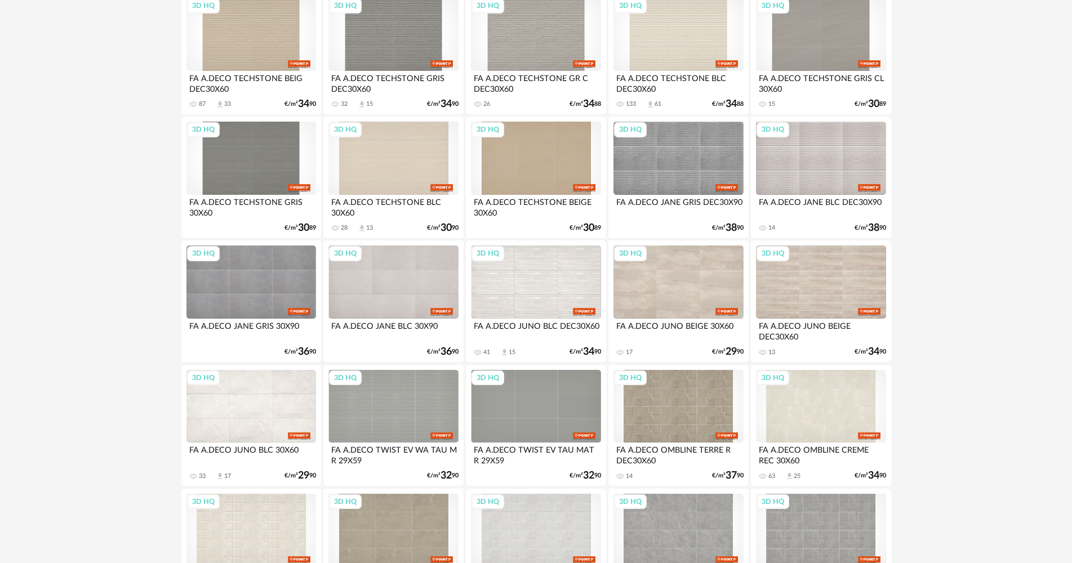
scroll to position [563, 0]
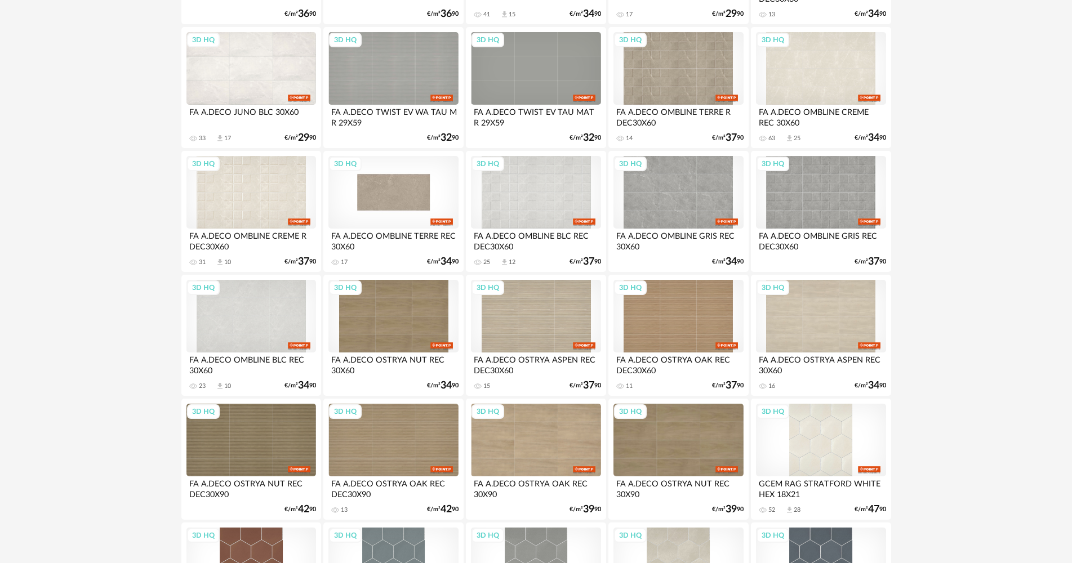
click at [392, 187] on div "3D HQ" at bounding box center [393, 192] width 130 height 73
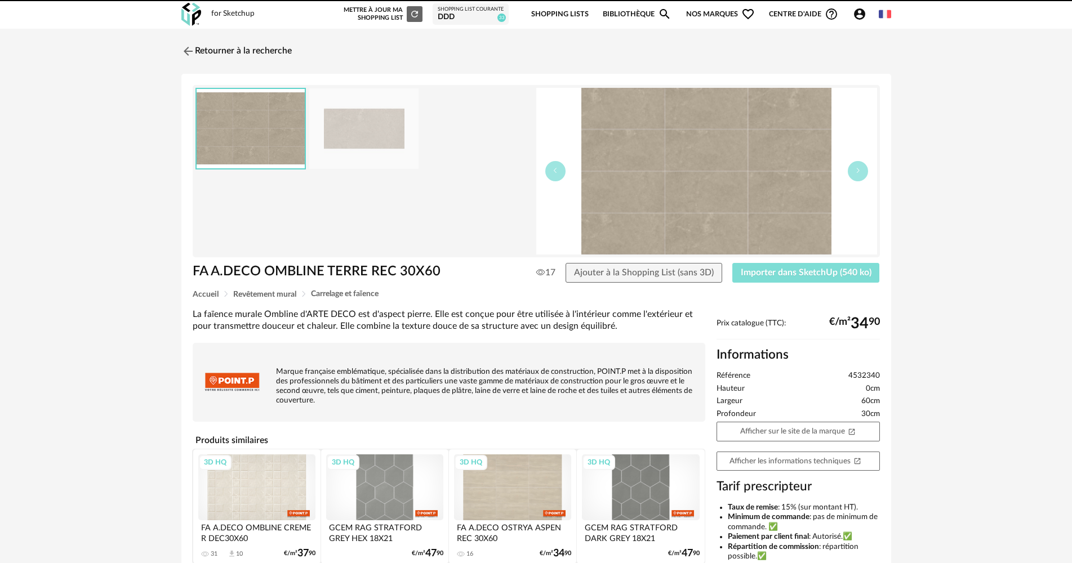
click at [777, 277] on button "Importer dans SketchUp (540 ko)" at bounding box center [806, 273] width 148 height 20
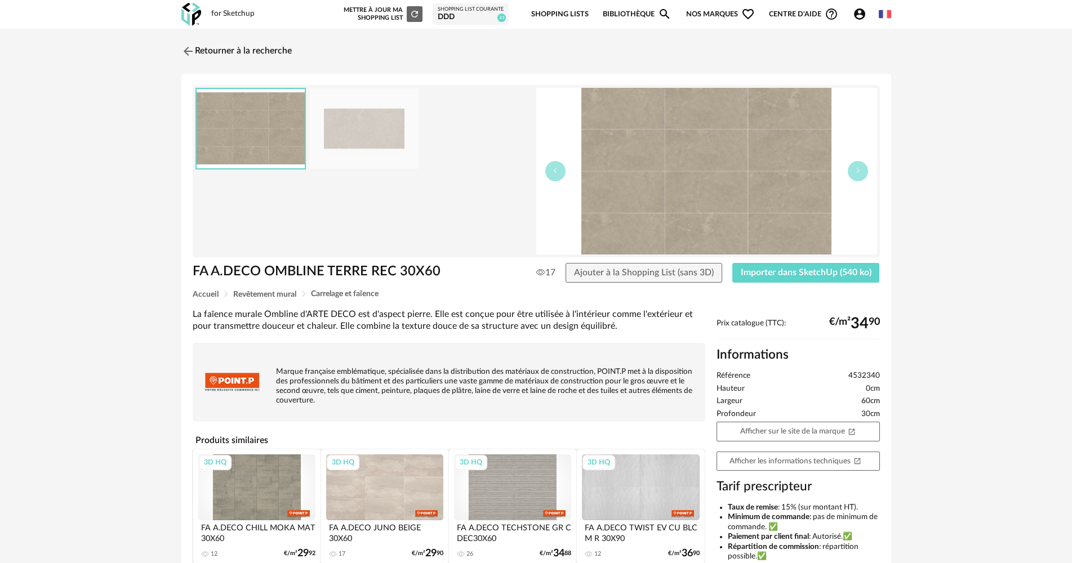
click at [196, 19] on img at bounding box center [191, 14] width 20 height 23
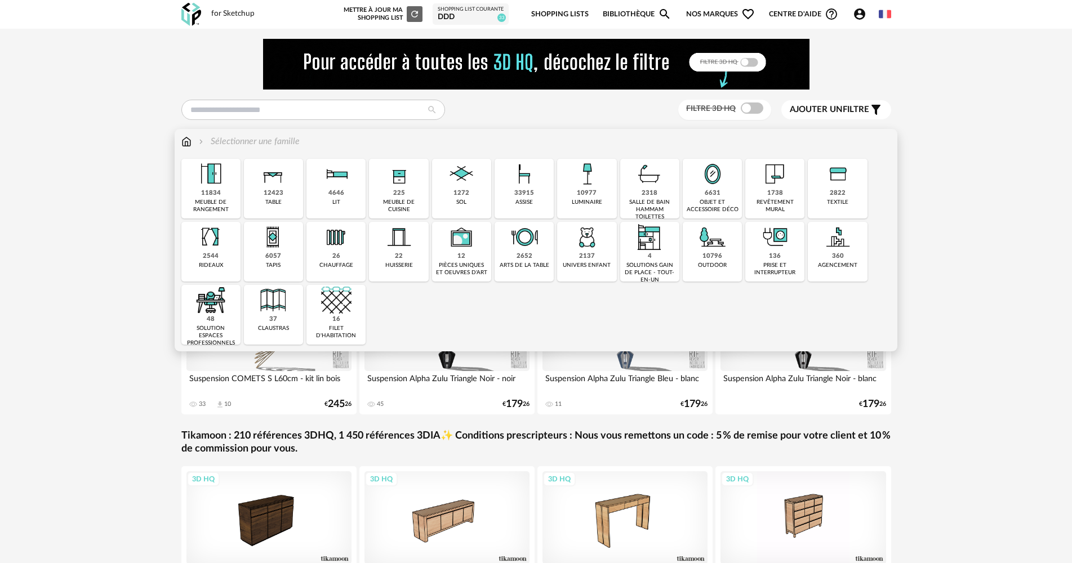
drag, startPoint x: 741, startPoint y: 262, endPoint x: 723, endPoint y: 261, distance: 18.1
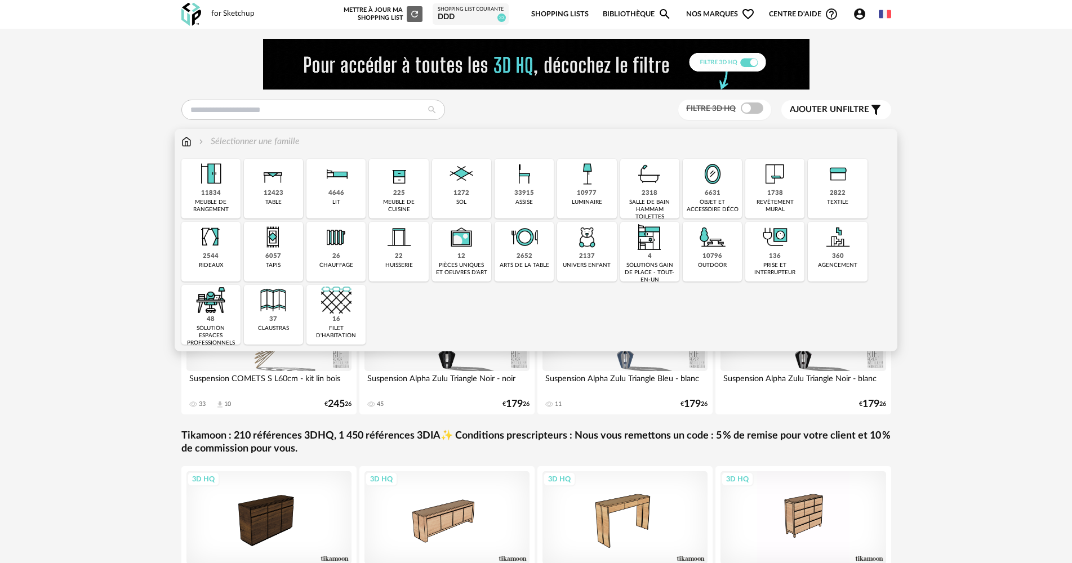
click at [723, 261] on div "10796 outdoor" at bounding box center [712, 252] width 59 height 60
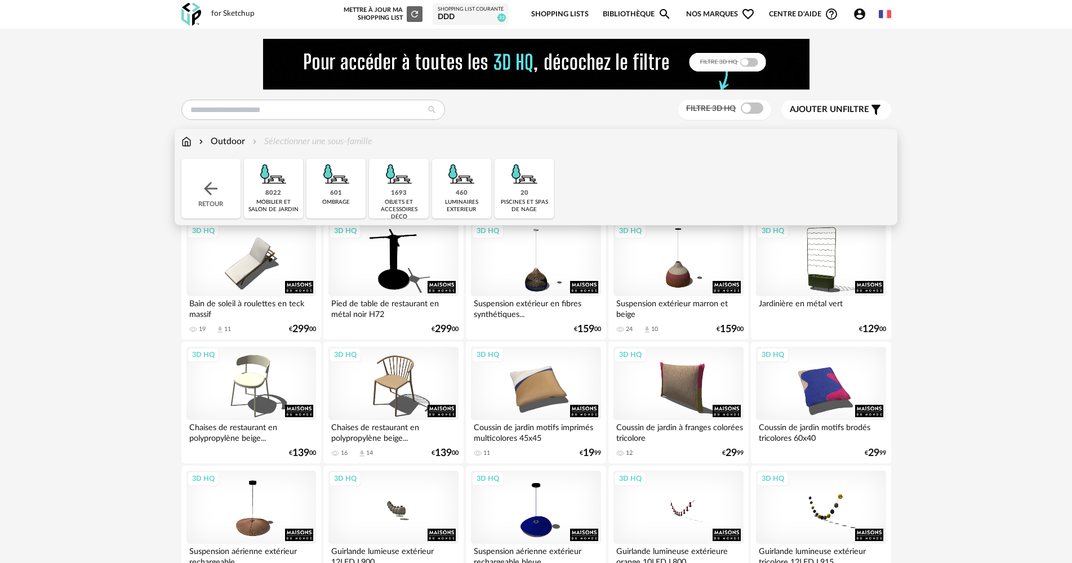
click at [264, 280] on div "3D HQ" at bounding box center [251, 259] width 130 height 73
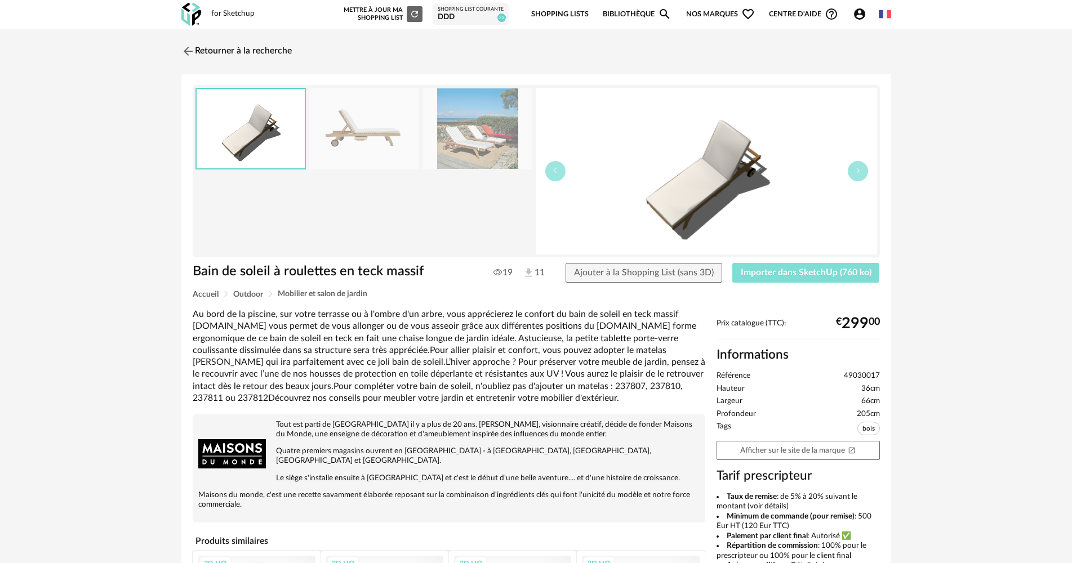
click at [749, 277] on span "Importer dans SketchUp (760 ko)" at bounding box center [806, 272] width 131 height 9
click at [200, 51] on link "Retourner à la recherche" at bounding box center [234, 51] width 110 height 25
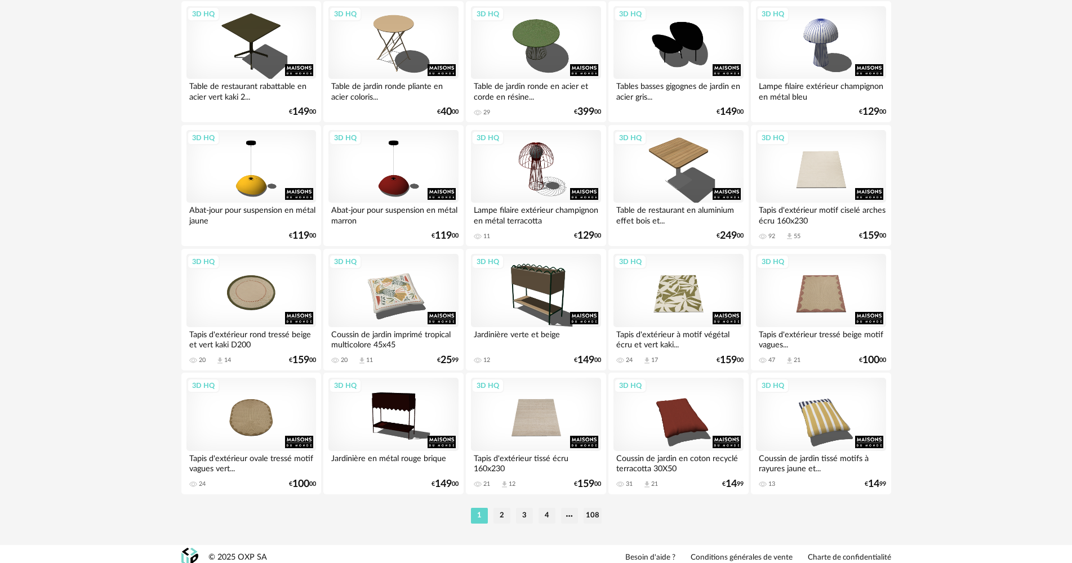
scroll to position [2208, 0]
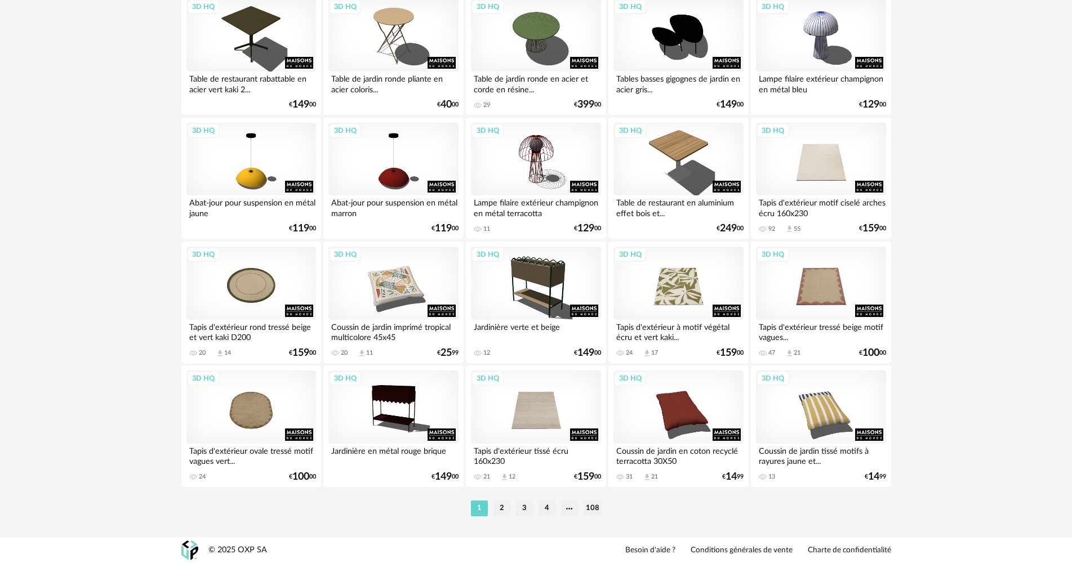
click at [501, 514] on li "2" at bounding box center [501, 509] width 17 height 16
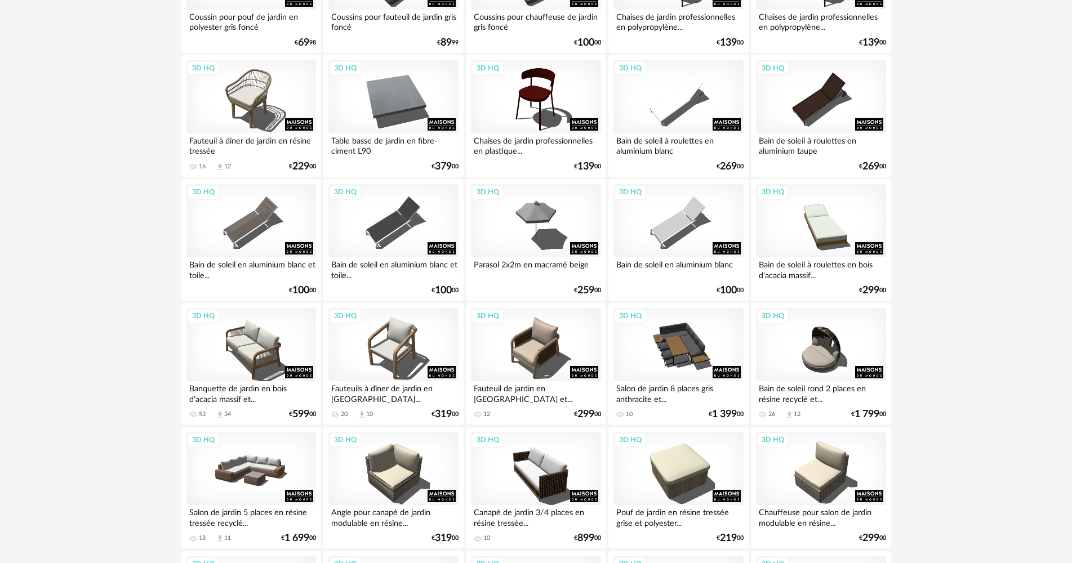
scroll to position [1464, 0]
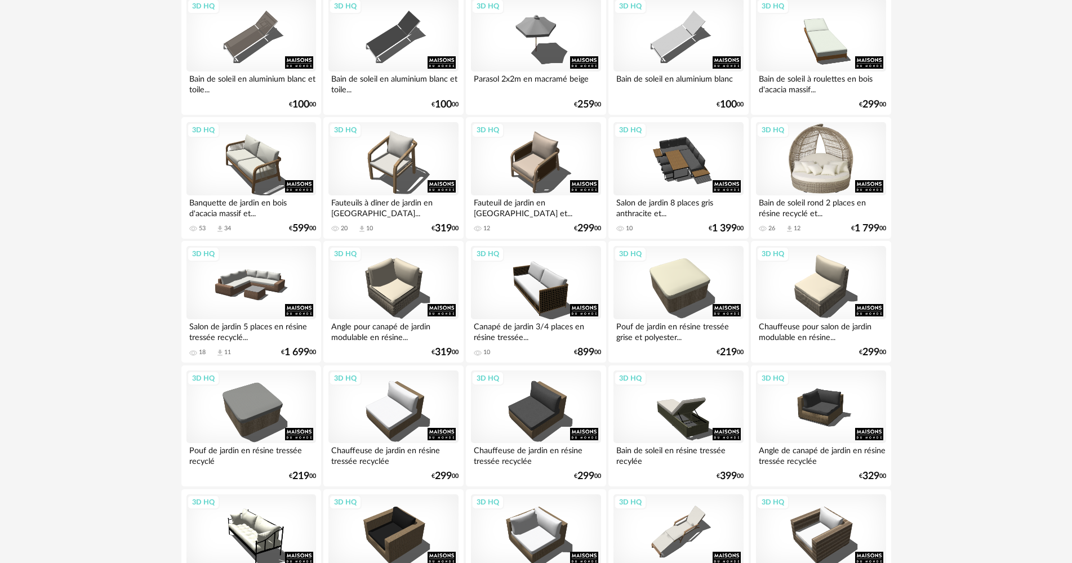
click at [860, 168] on div "3D HQ" at bounding box center [821, 158] width 130 height 73
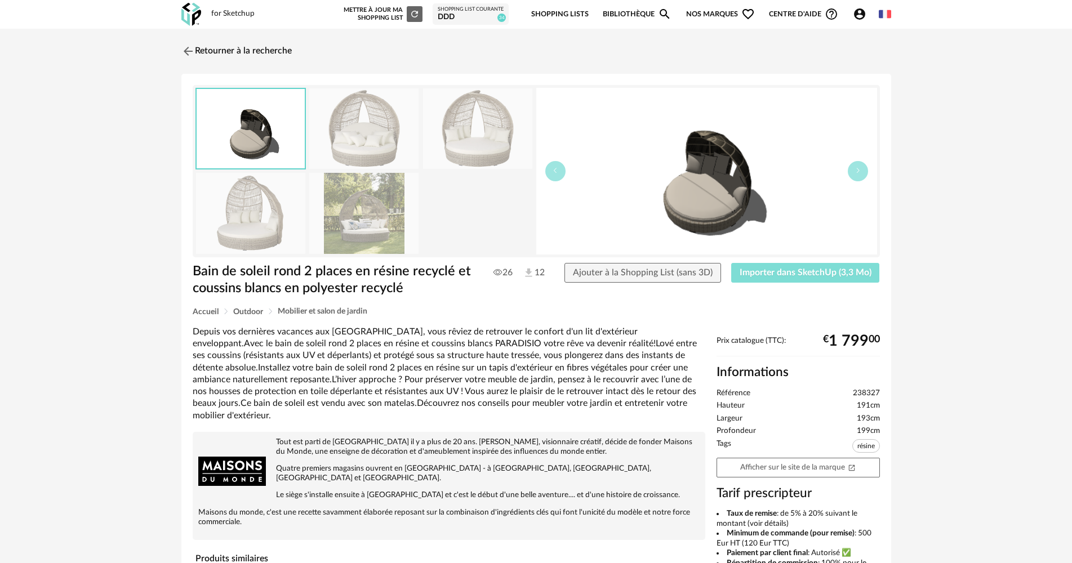
click at [831, 274] on span "Importer dans SketchUp (3,3 Mo)" at bounding box center [806, 272] width 132 height 9
click at [222, 50] on link "Retourner à la recherche" at bounding box center [234, 51] width 110 height 25
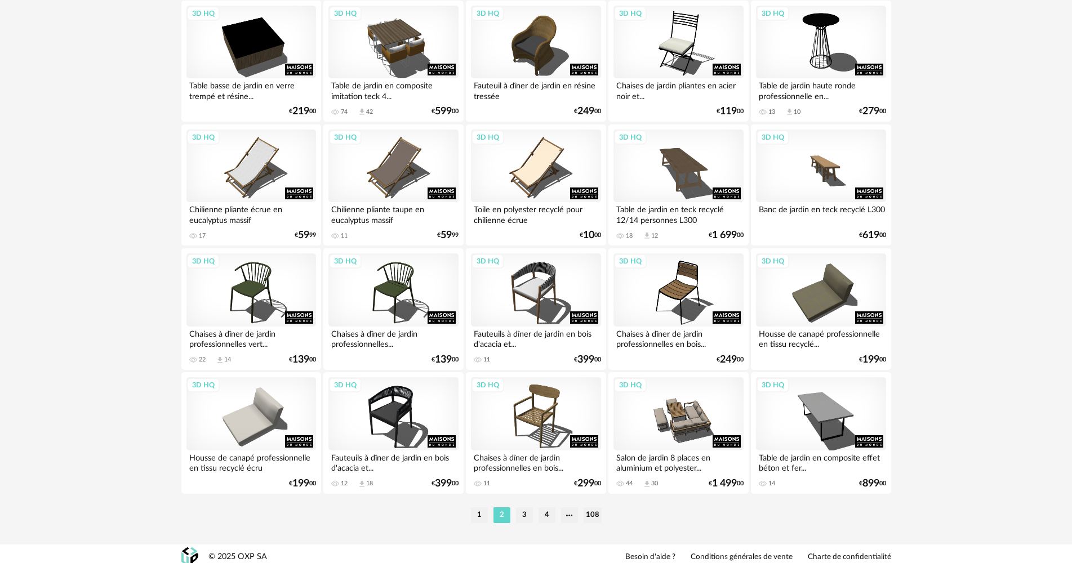
scroll to position [2208, 0]
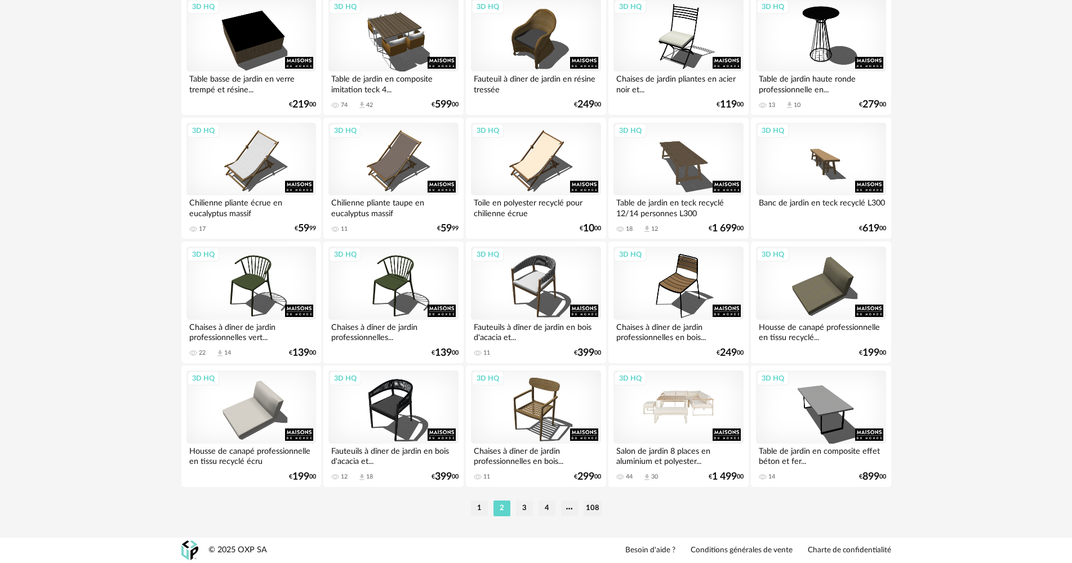
click at [648, 399] on div "3D HQ" at bounding box center [678, 407] width 130 height 73
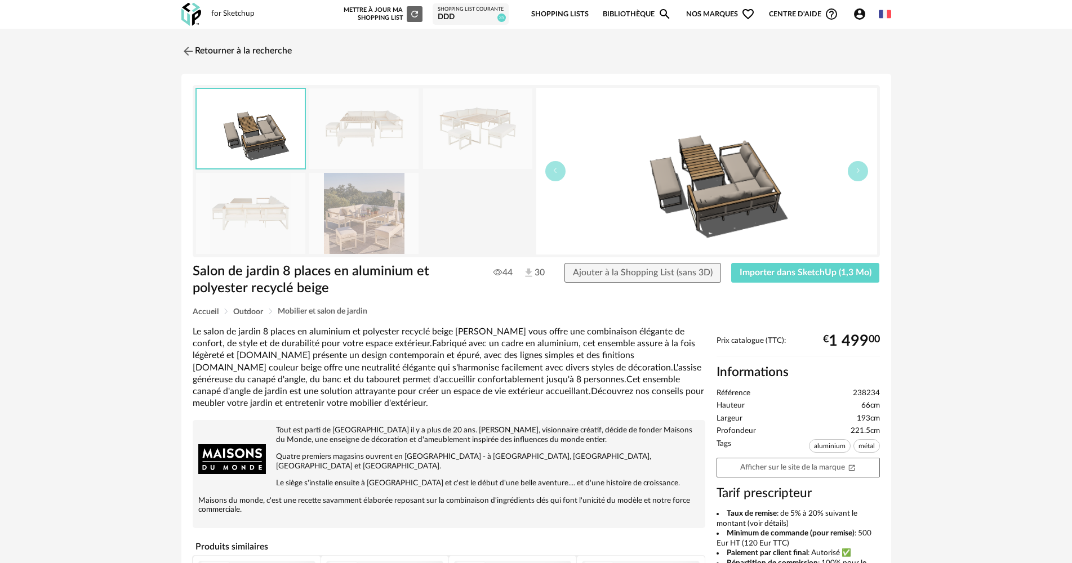
click at [795, 286] on div "Salon de jardin 8 places en aluminium et polyester recyclé beige 44 30 Ajouter …" at bounding box center [536, 285] width 698 height 44
click at [810, 275] on span "Importer dans SketchUp (1,3 Mo)" at bounding box center [806, 272] width 132 height 9
click at [731, 263] on button "Importer dans SketchUp (1,3 Mo)" at bounding box center [805, 273] width 149 height 20
click at [224, 47] on link "Retourner à la recherche" at bounding box center [234, 51] width 110 height 25
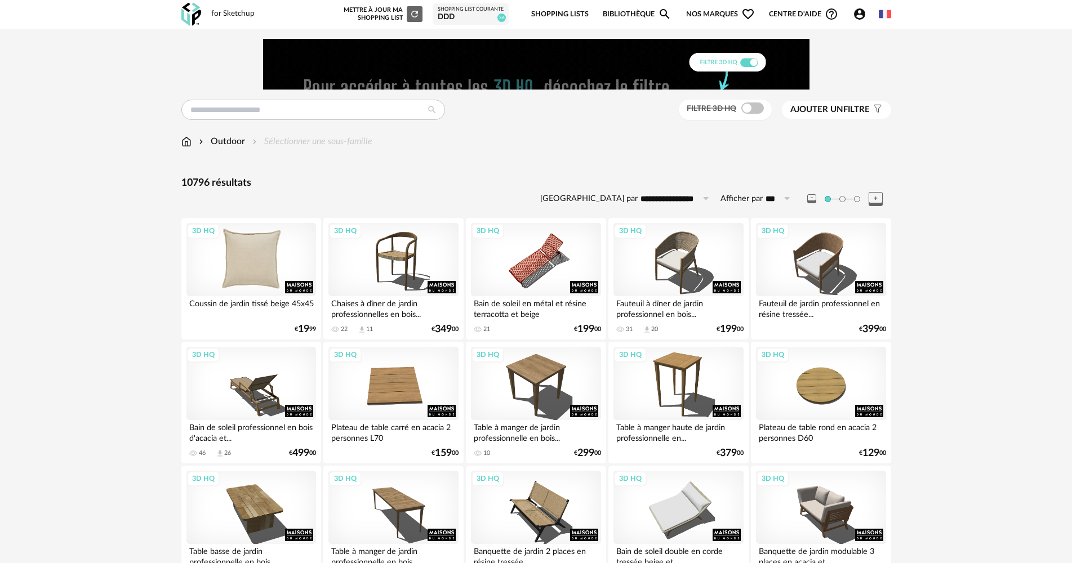
drag, startPoint x: 66, startPoint y: 326, endPoint x: 290, endPoint y: 286, distance: 227.1
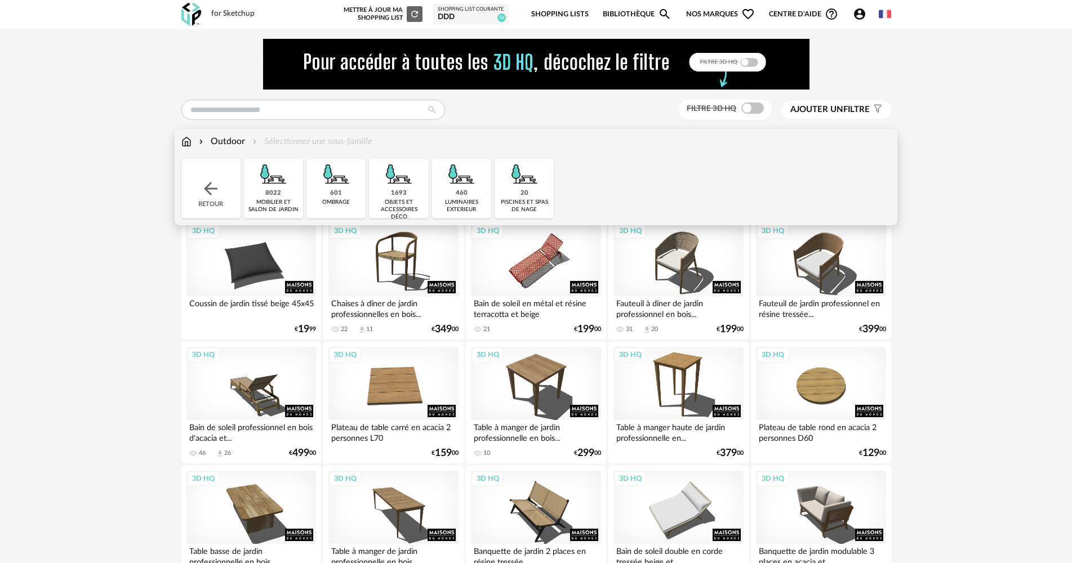
click at [467, 192] on div "460" at bounding box center [462, 193] width 12 height 8
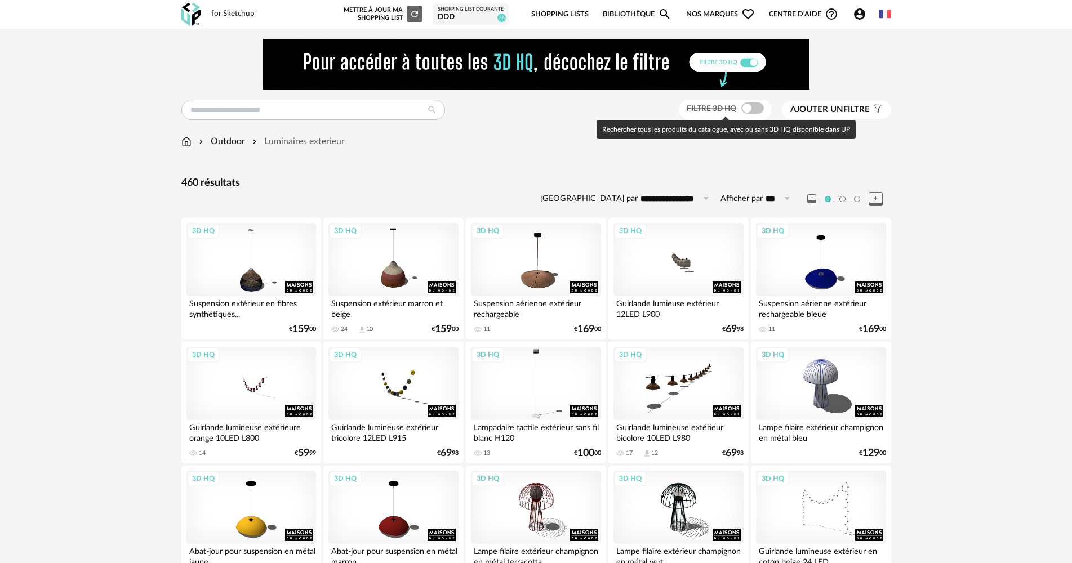
click at [751, 107] on span at bounding box center [752, 108] width 23 height 11
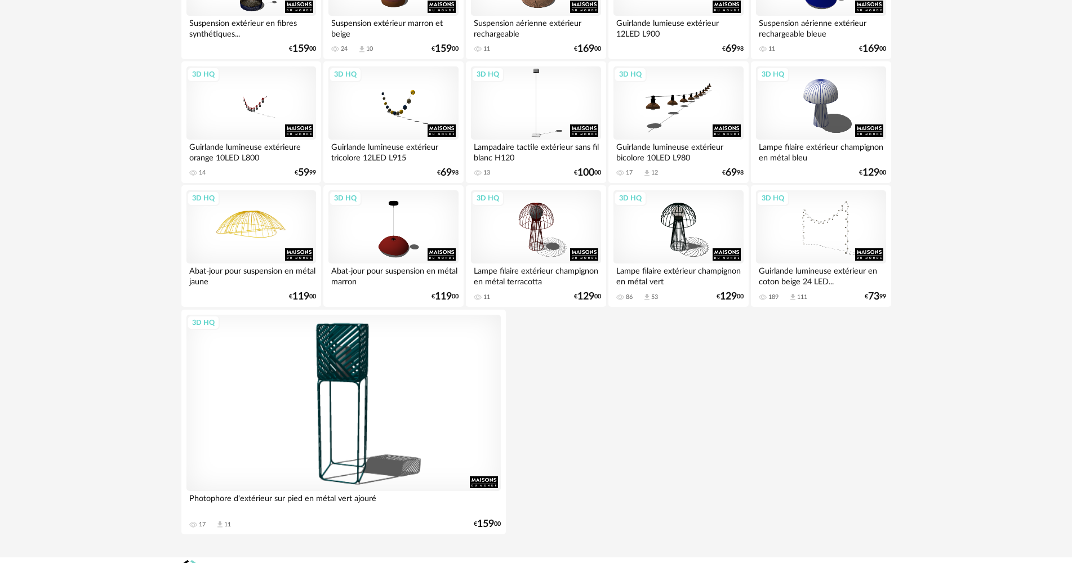
scroll to position [300, 0]
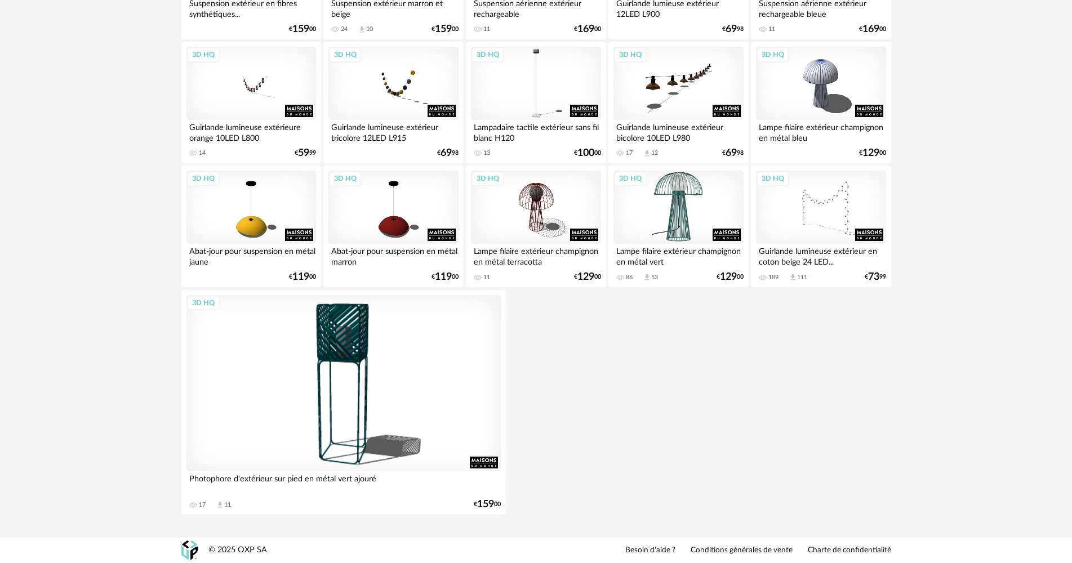
click at [635, 204] on div "3D HQ" at bounding box center [678, 207] width 130 height 73
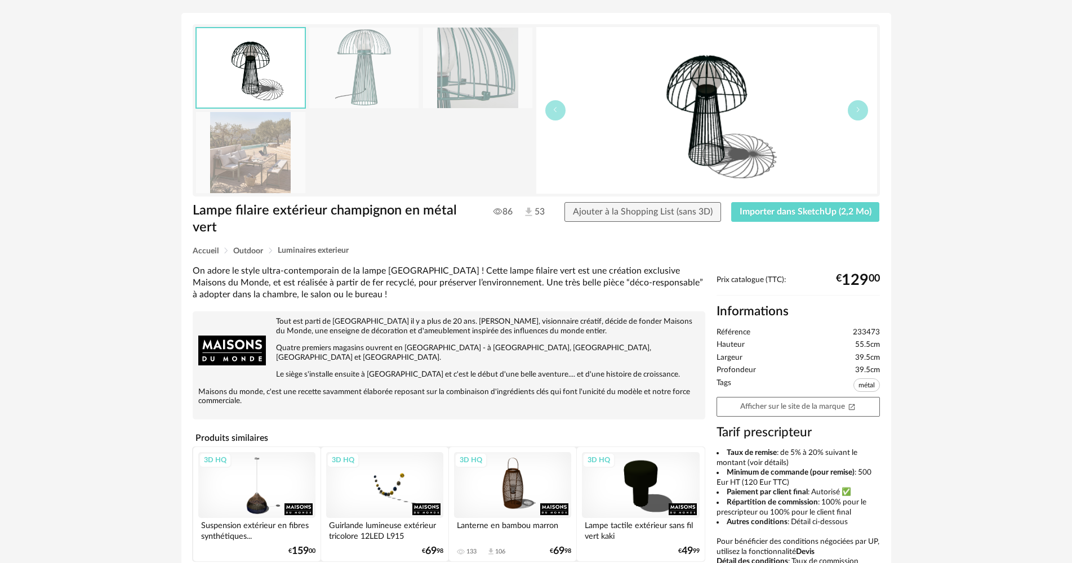
scroll to position [225, 0]
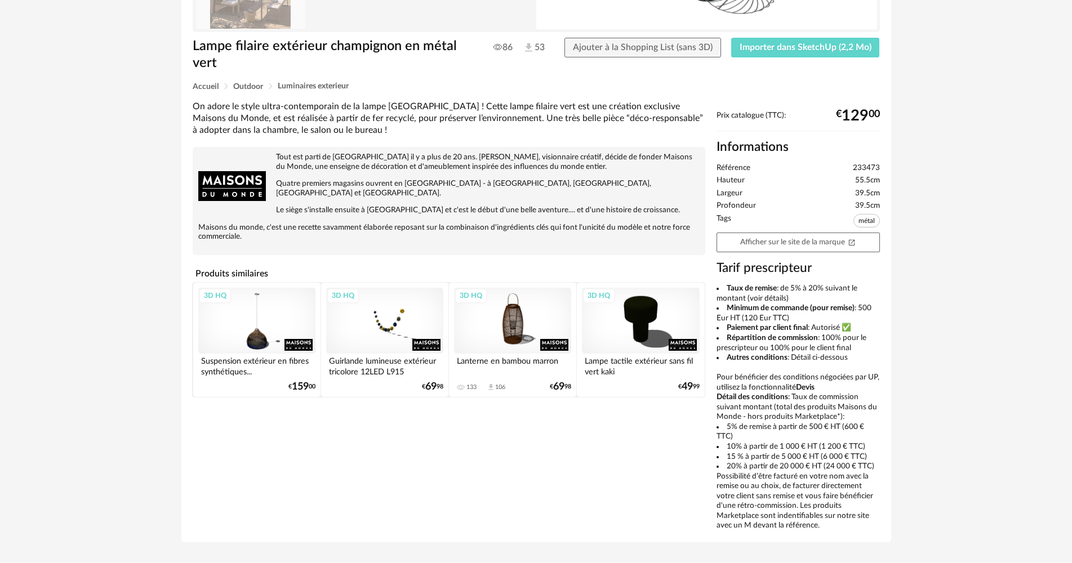
click at [514, 323] on div "3D HQ" at bounding box center [512, 321] width 117 height 66
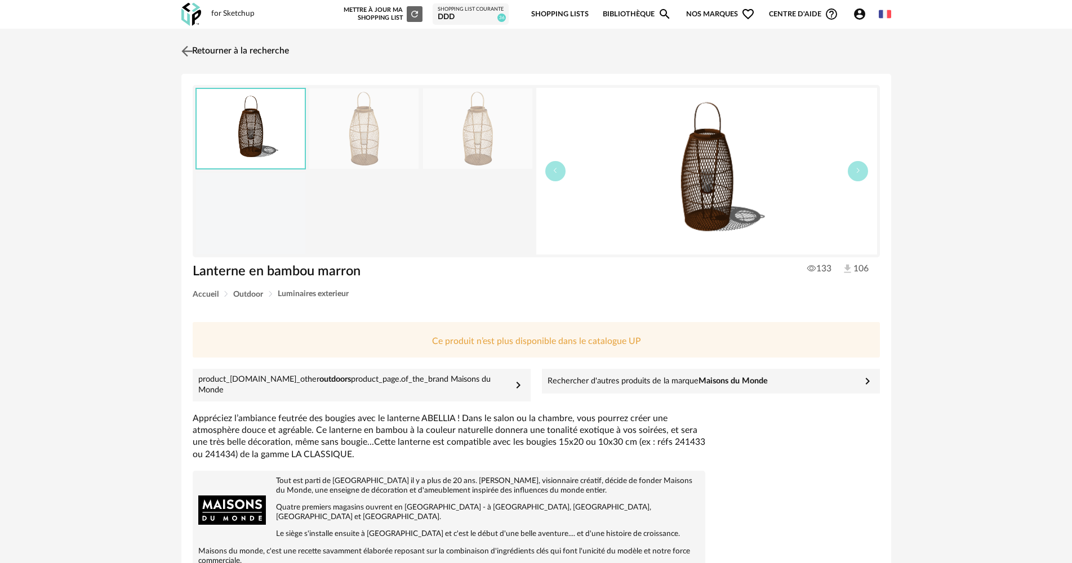
click at [184, 44] on img at bounding box center [187, 51] width 16 height 16
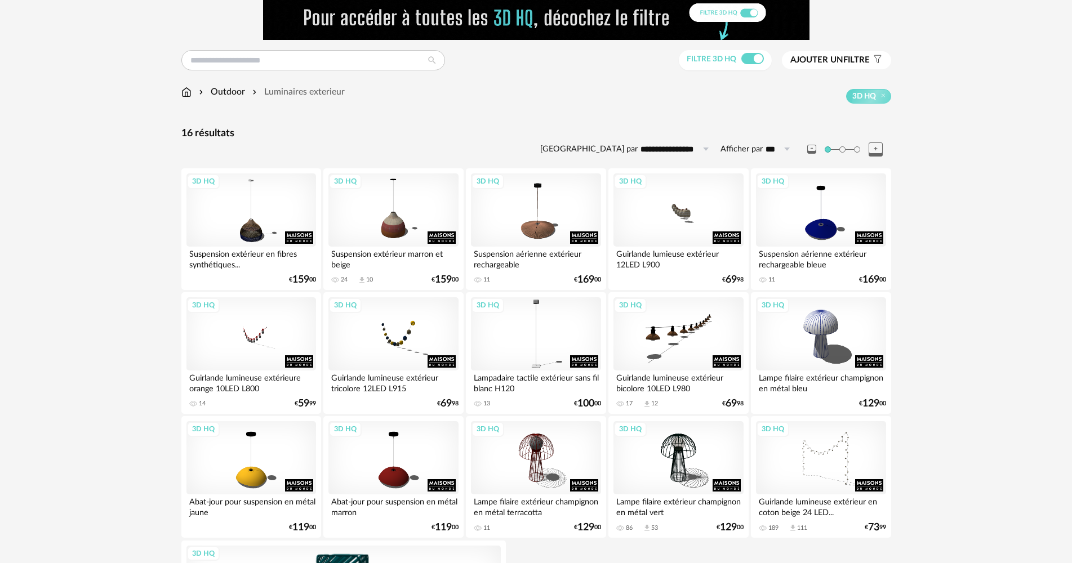
scroll to position [169, 0]
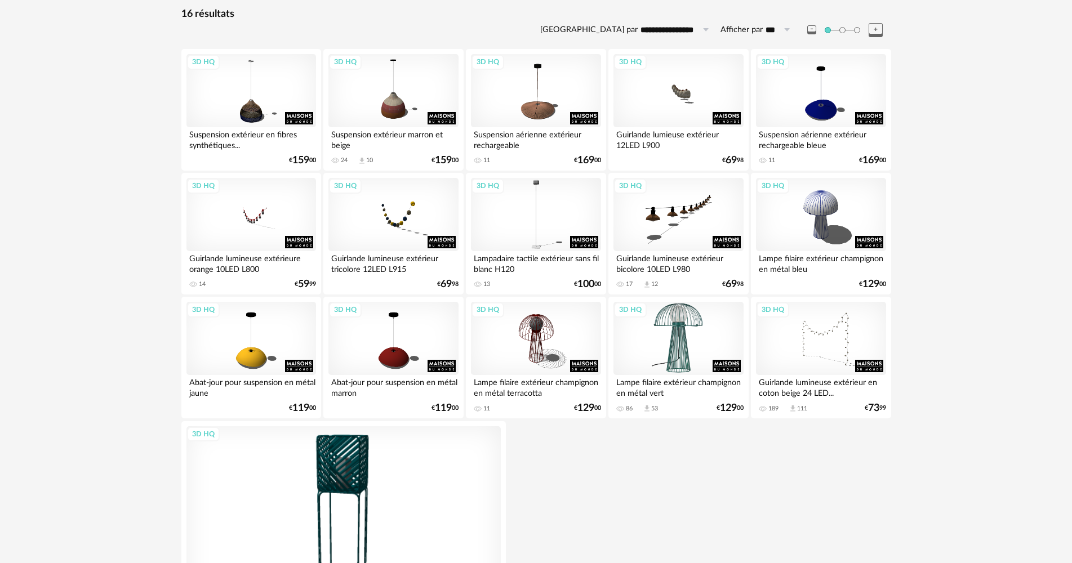
click at [654, 341] on div "3D HQ" at bounding box center [678, 338] width 130 height 73
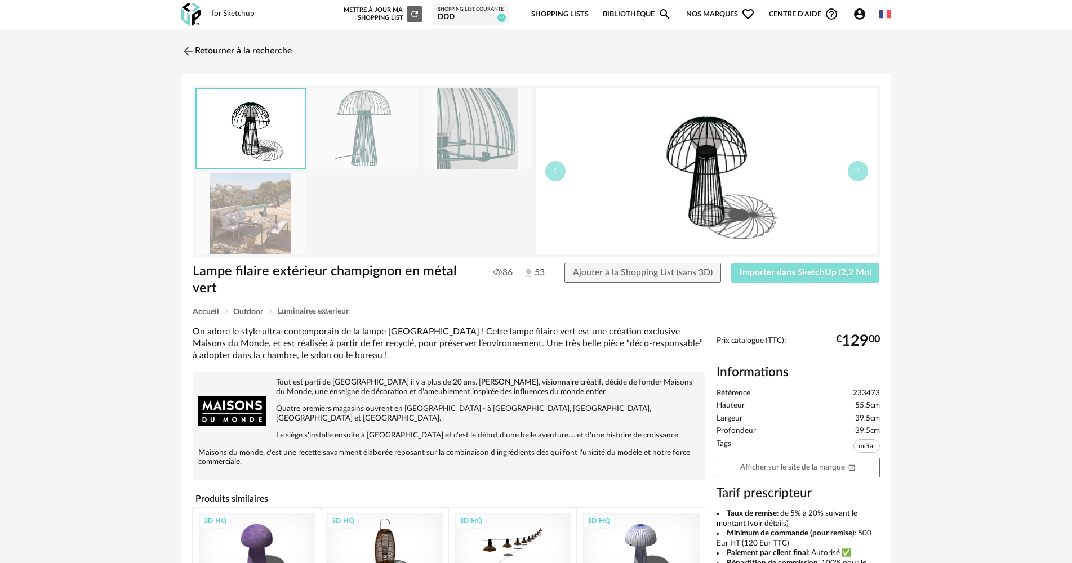
click at [761, 278] on button "Importer dans SketchUp (2,2 Mo)" at bounding box center [805, 273] width 149 height 20
click at [194, 55] on img at bounding box center [187, 51] width 16 height 16
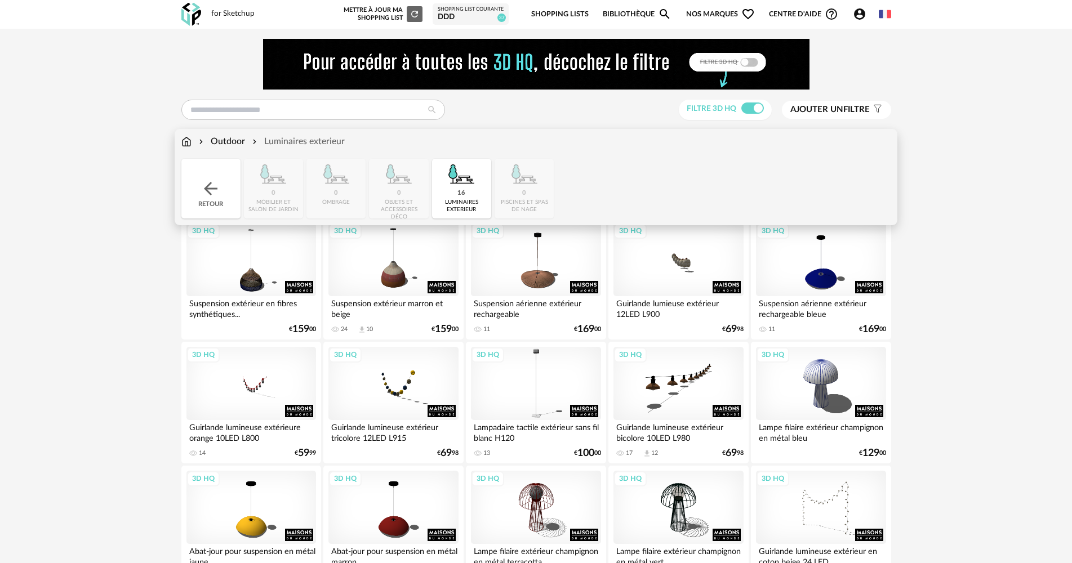
click at [450, 194] on div "16 luminaires exterieur" at bounding box center [461, 189] width 59 height 60
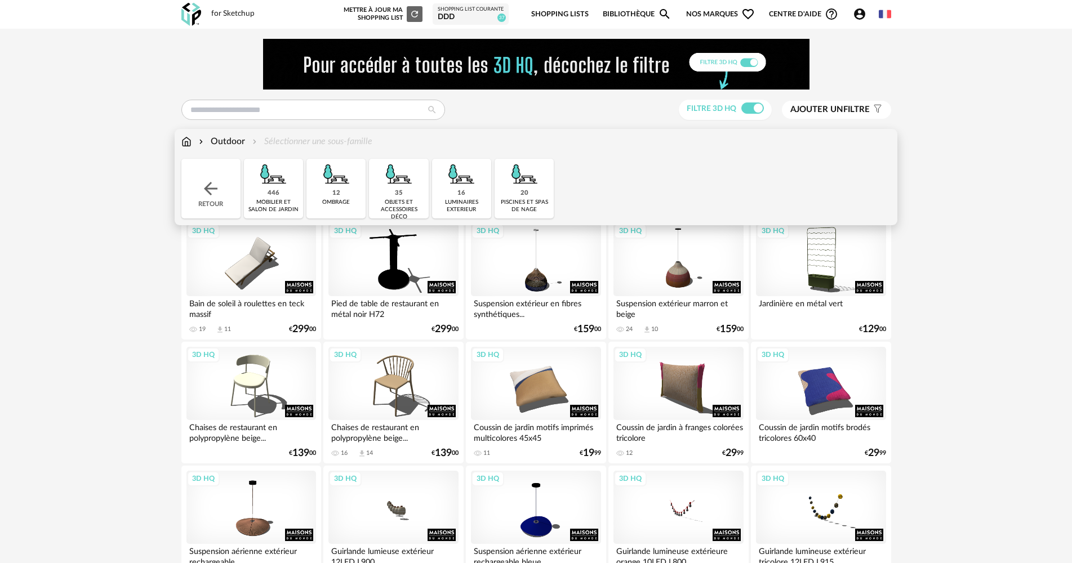
click at [495, 186] on div "20 piscines et spas de nage" at bounding box center [524, 189] width 59 height 60
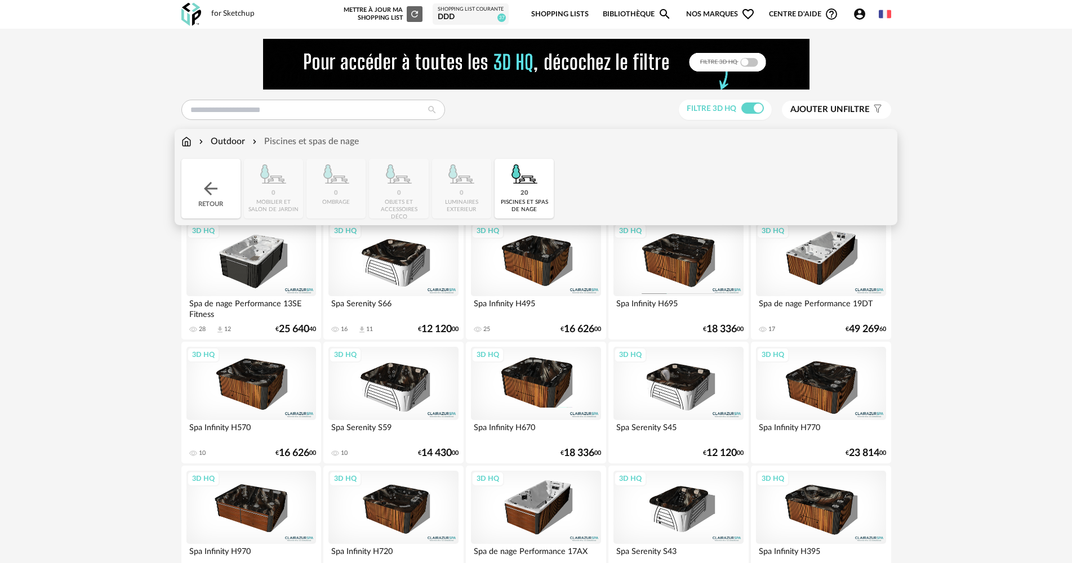
click at [515, 175] on img at bounding box center [524, 174] width 30 height 30
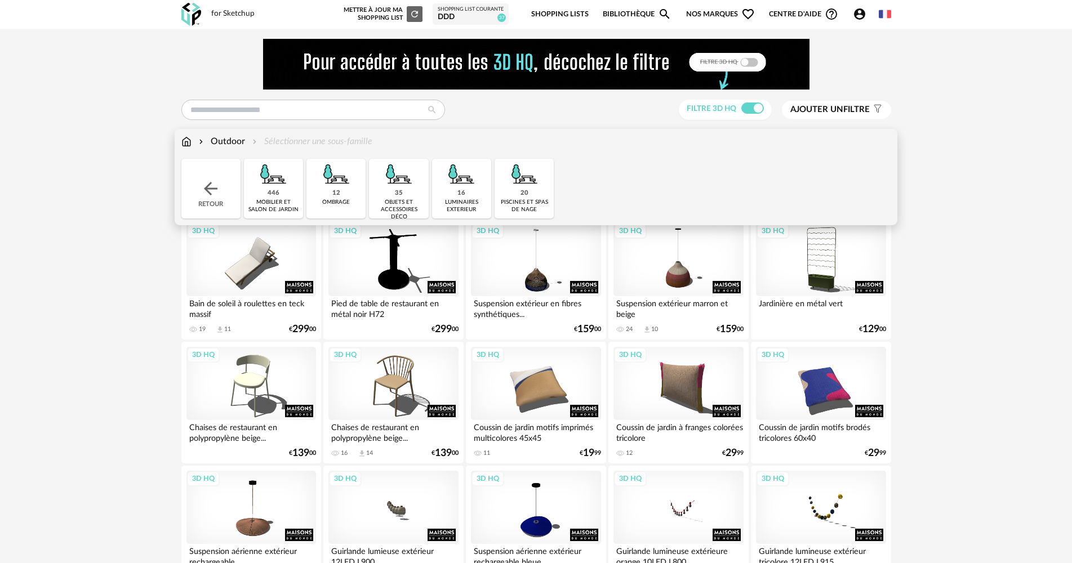
click at [332, 186] on img at bounding box center [336, 174] width 30 height 30
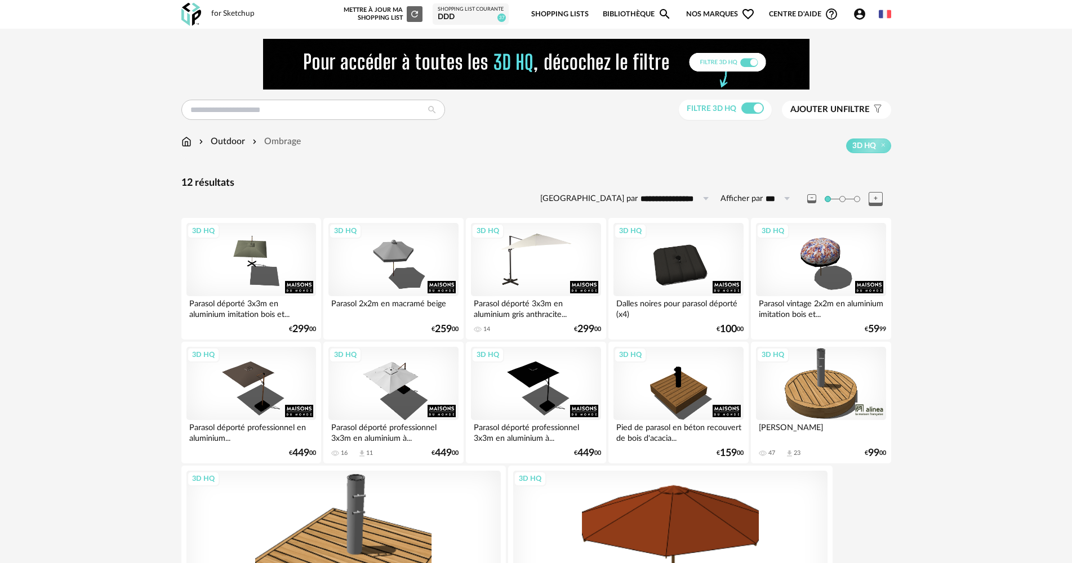
drag, startPoint x: 510, startPoint y: 273, endPoint x: 492, endPoint y: 276, distance: 17.7
click at [509, 273] on div "3D HQ" at bounding box center [536, 259] width 130 height 73
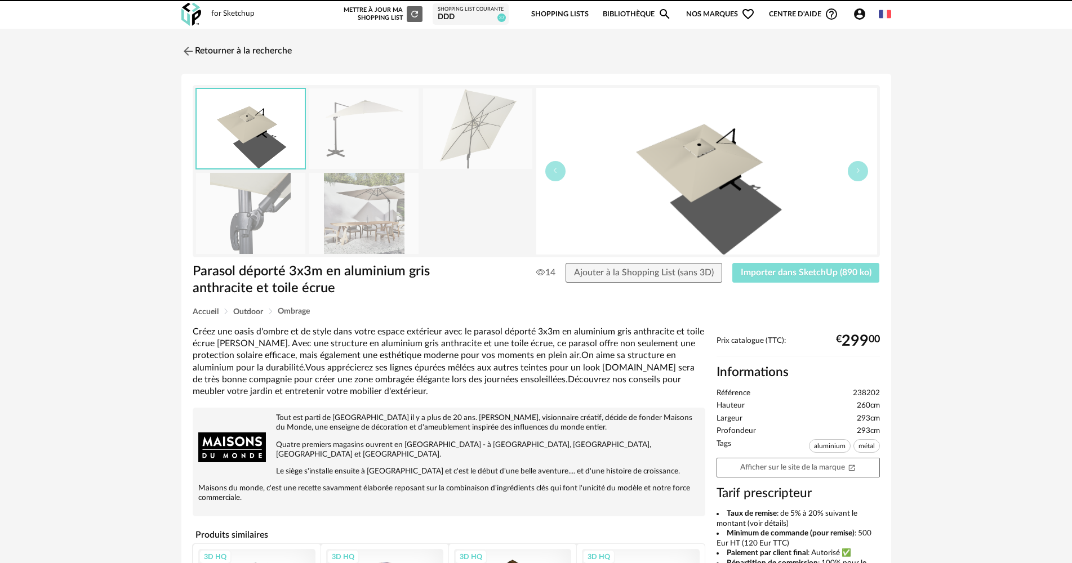
click at [775, 265] on button "Importer dans SketchUp (890 ko)" at bounding box center [806, 273] width 148 height 20
